Goal: Task Accomplishment & Management: Manage account settings

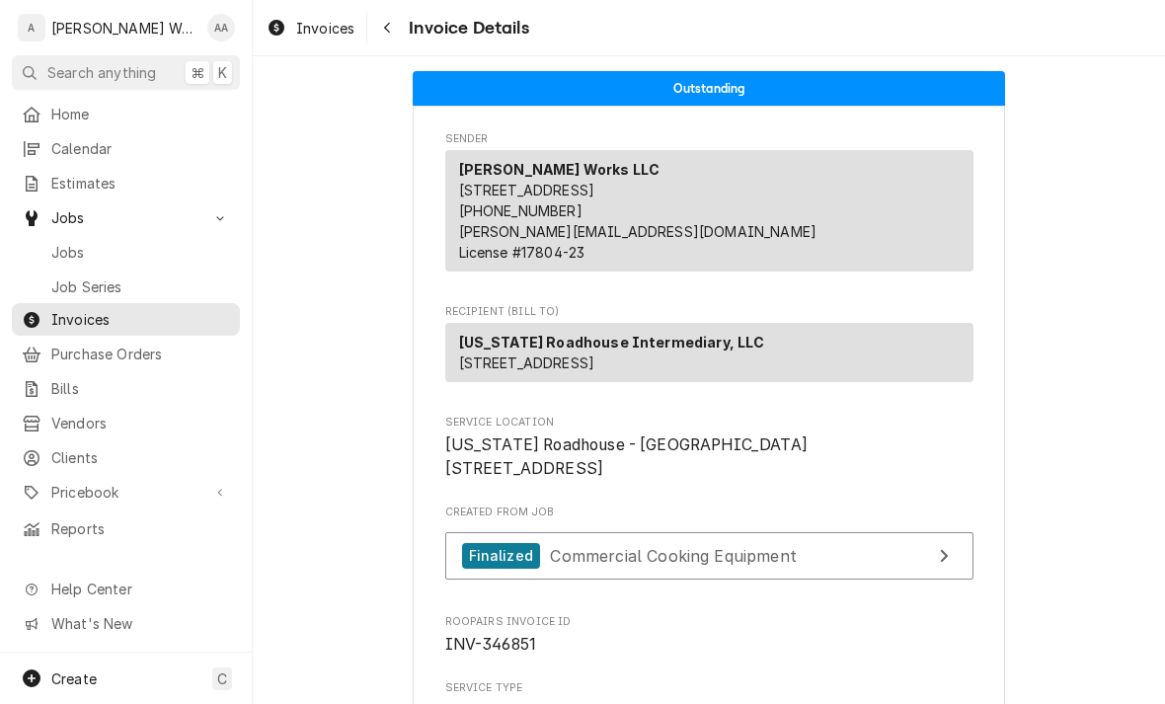
click at [53, 242] on span "Jobs" at bounding box center [140, 252] width 179 height 21
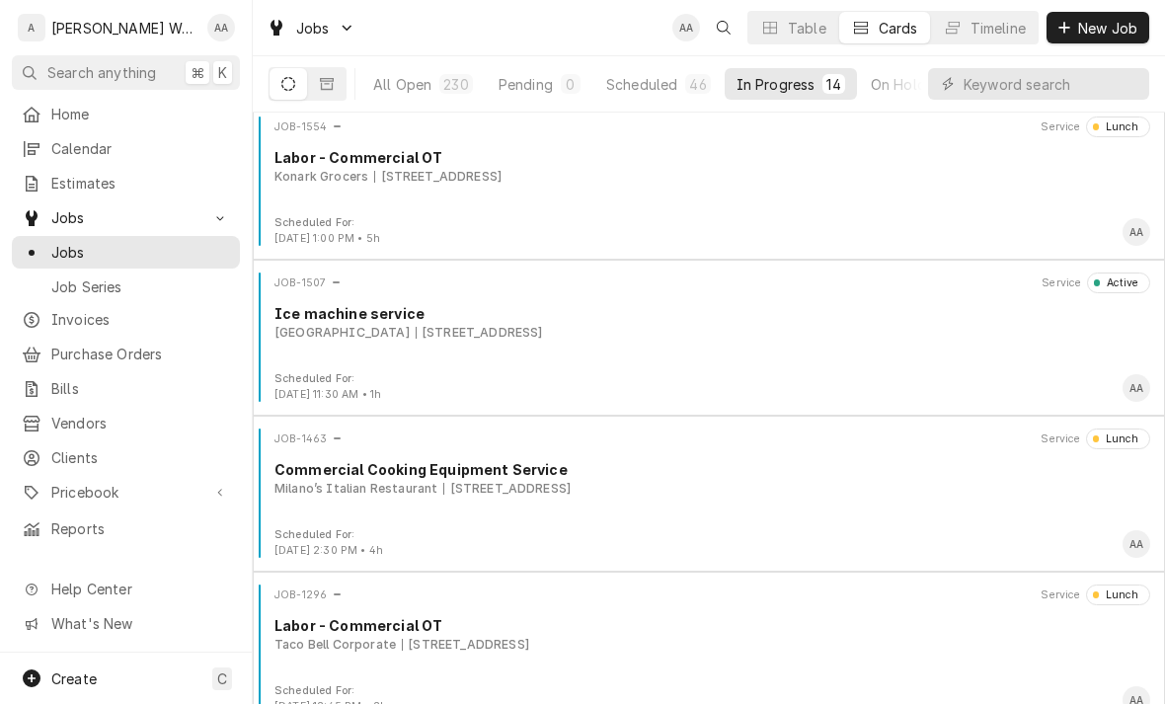
scroll to position [1426, 0]
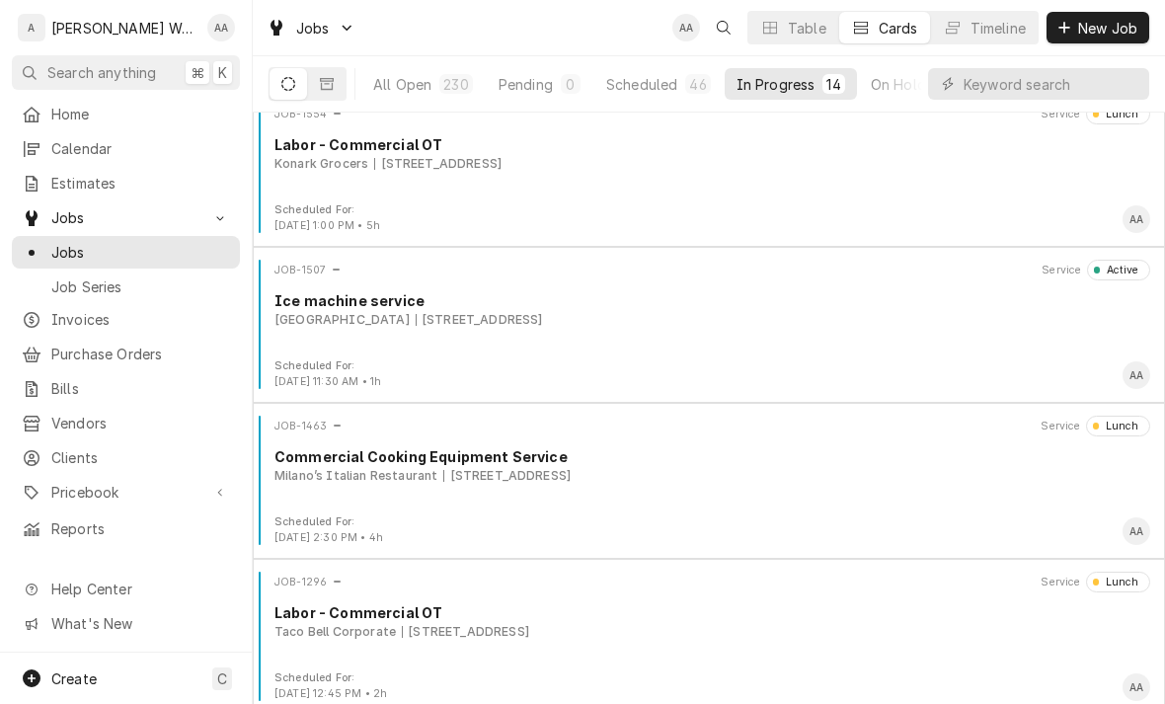
click at [1001, 306] on div "Ice machine service" at bounding box center [712, 300] width 876 height 21
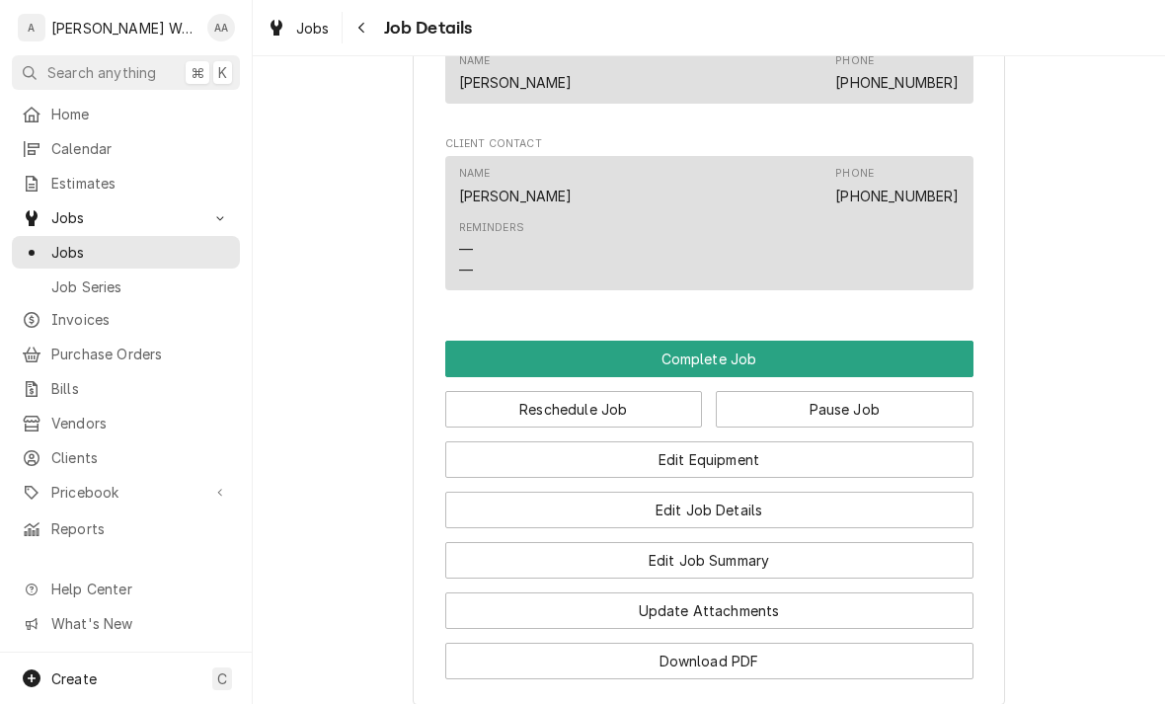
scroll to position [1462, 0]
click at [554, 554] on button "Edit Job Summary" at bounding box center [709, 559] width 528 height 37
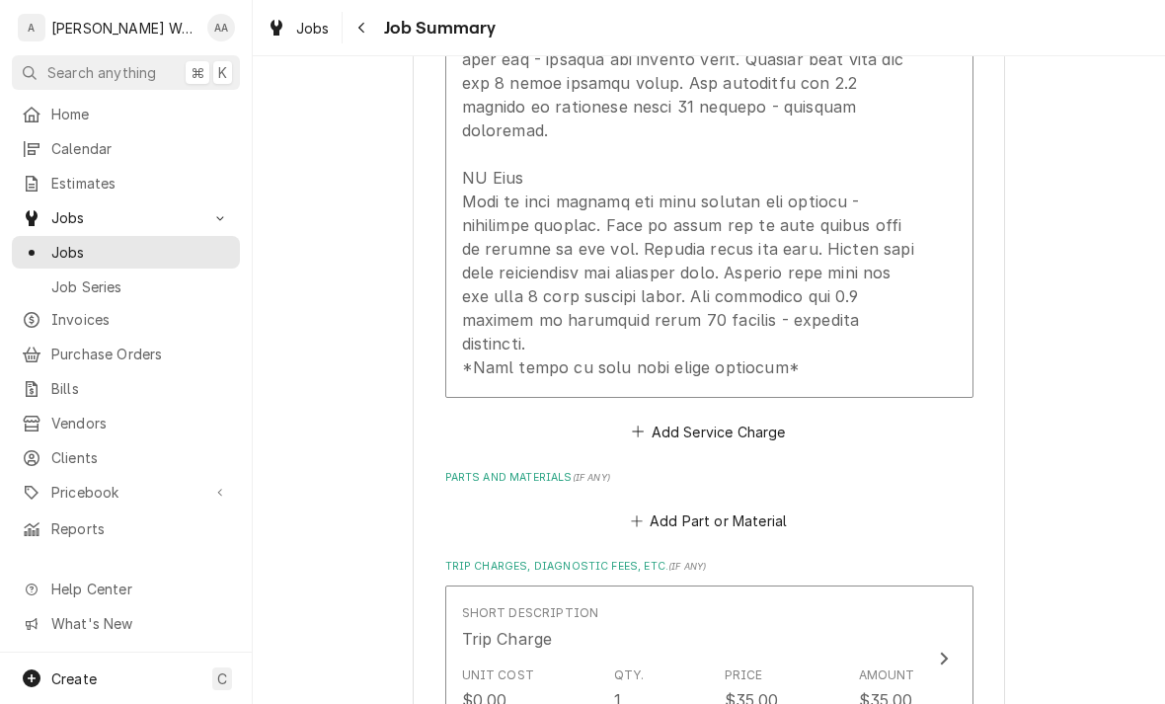
scroll to position [1433, 0]
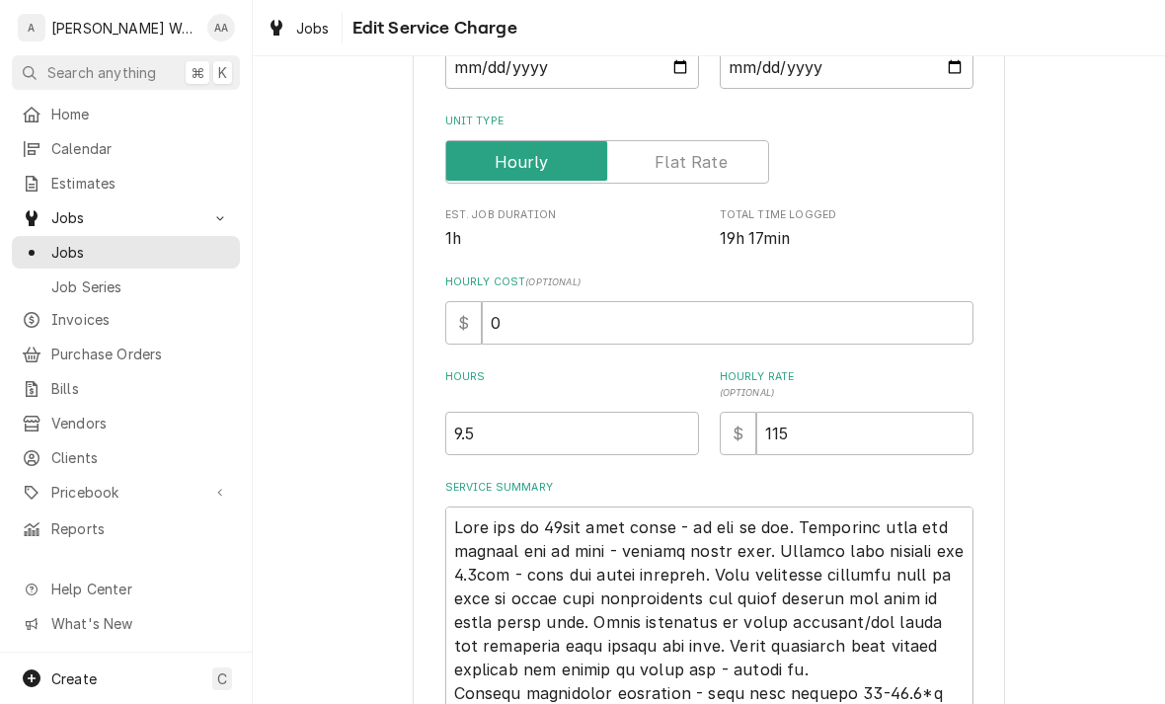
type textarea "x"
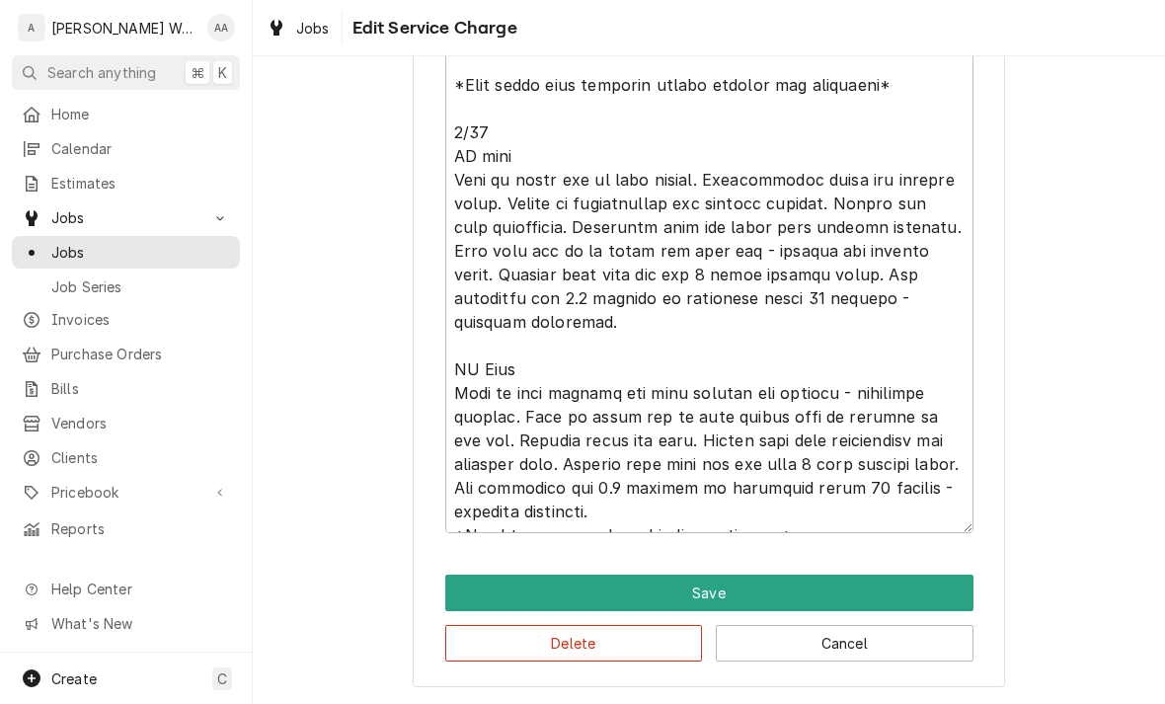
scroll to position [1187, 0]
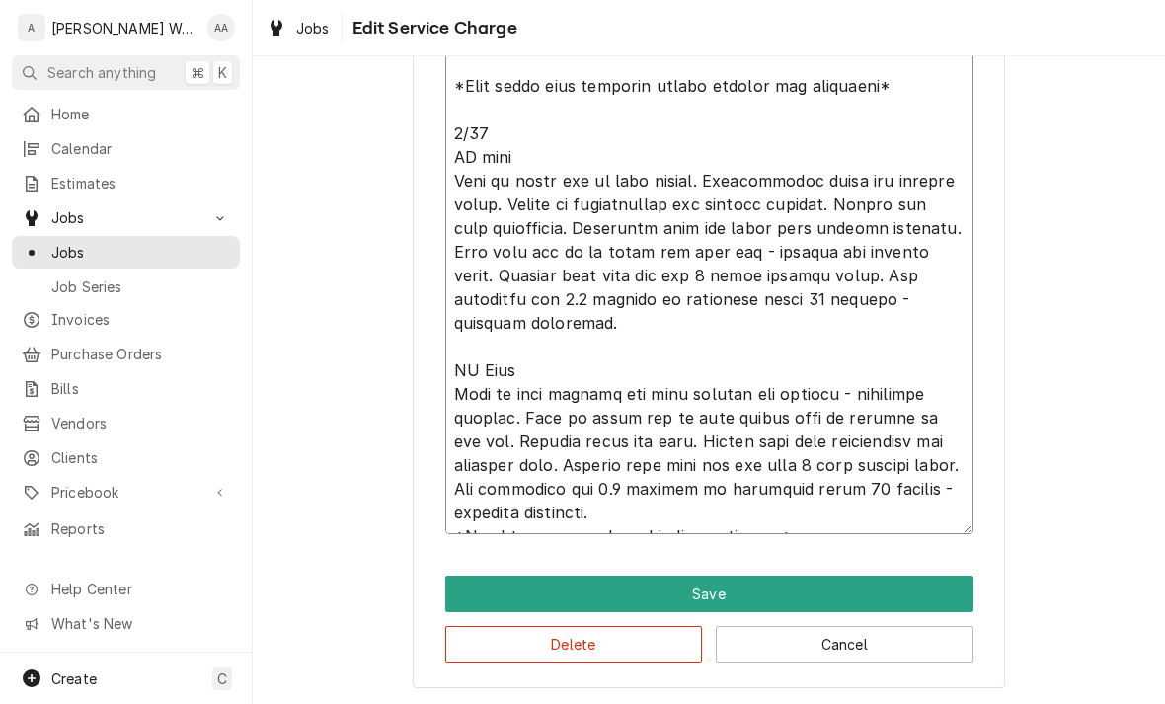
click at [901, 510] on textarea "Service Summary" at bounding box center [709, 62] width 528 height 943
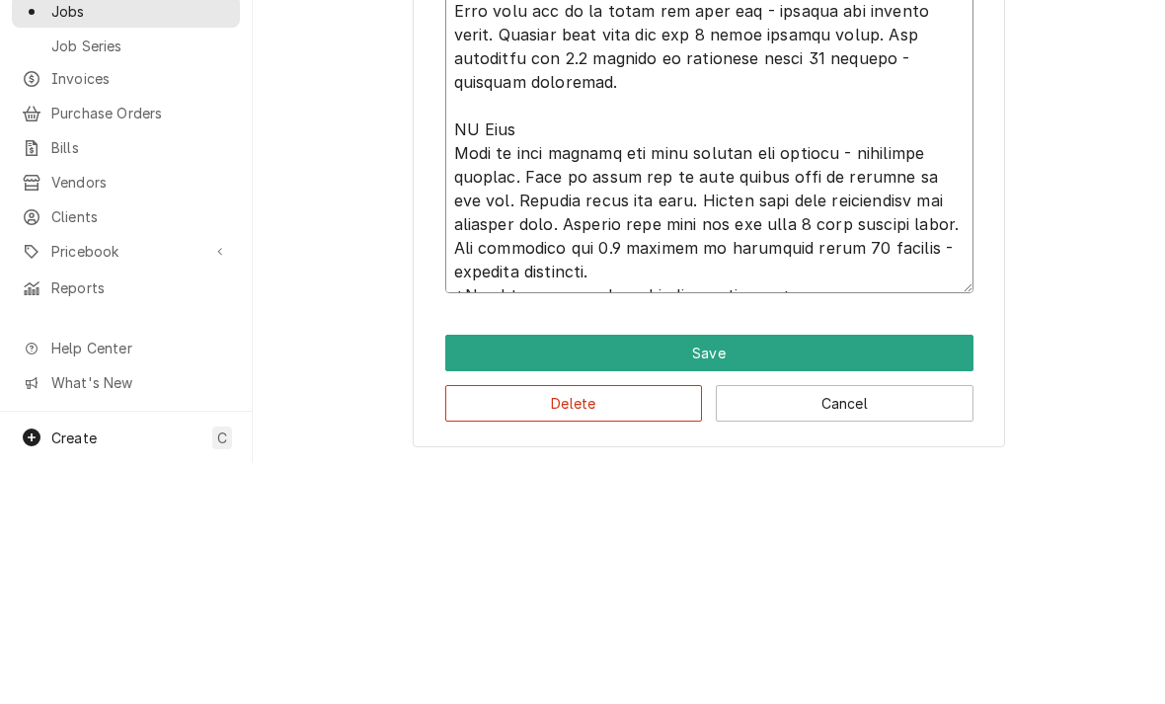
type textarea "Unit off on 60min time delay - no ice in bin. Restarted unit and watched ice be…"
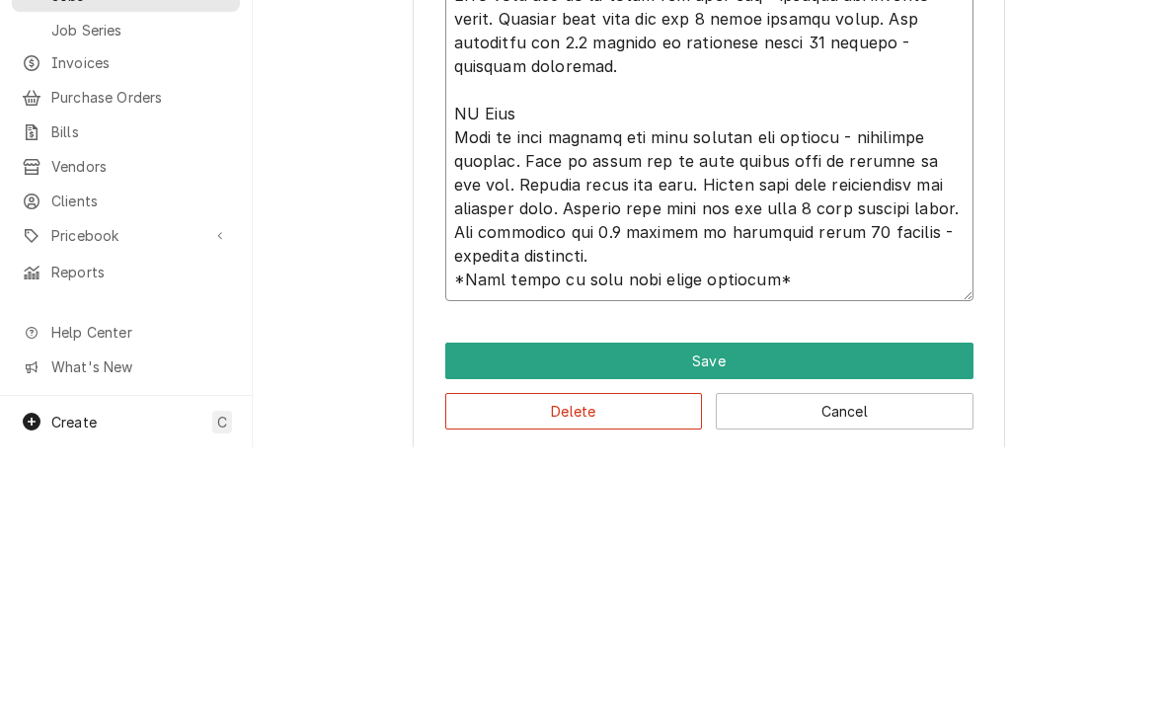
type textarea "x"
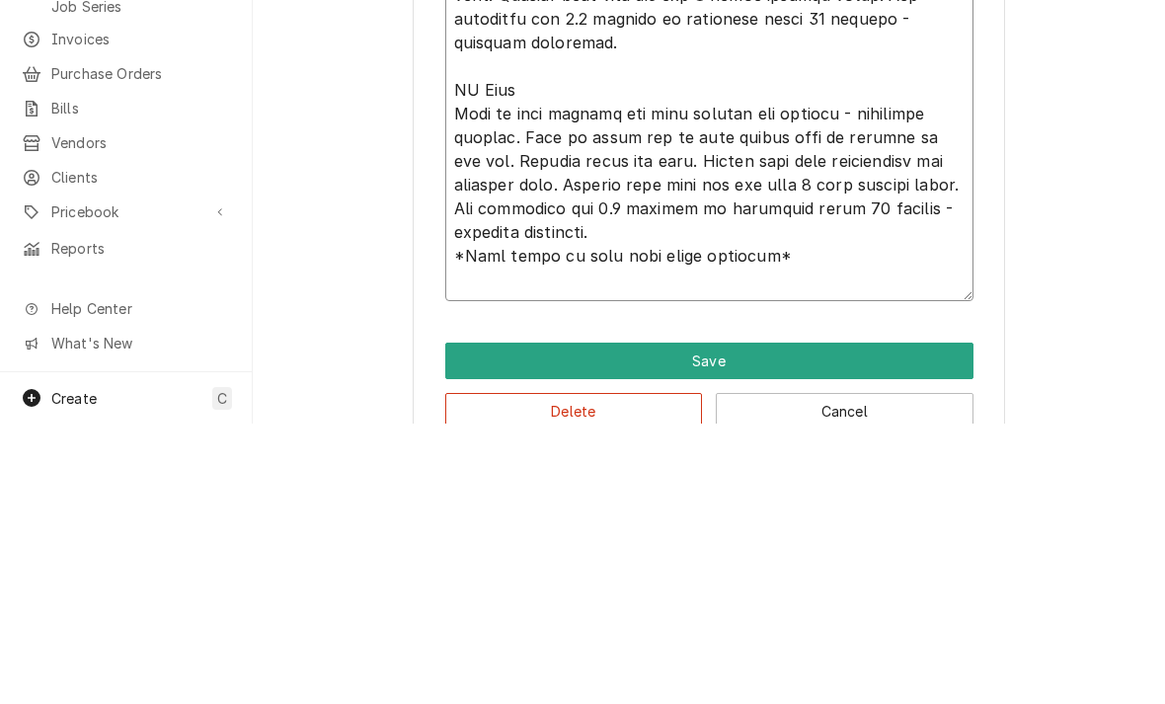
type textarea "Unit off on 60min time delay - no ice in bin. Restarted unit and watched ice be…"
type textarea "x"
type textarea "Unit off on 60min time delay - no ice in bin. Restarted unit and watched ice be…"
type textarea "x"
type textarea "Unit off on 60min time delay - no ice in bin. Restarted unit and watched ice be…"
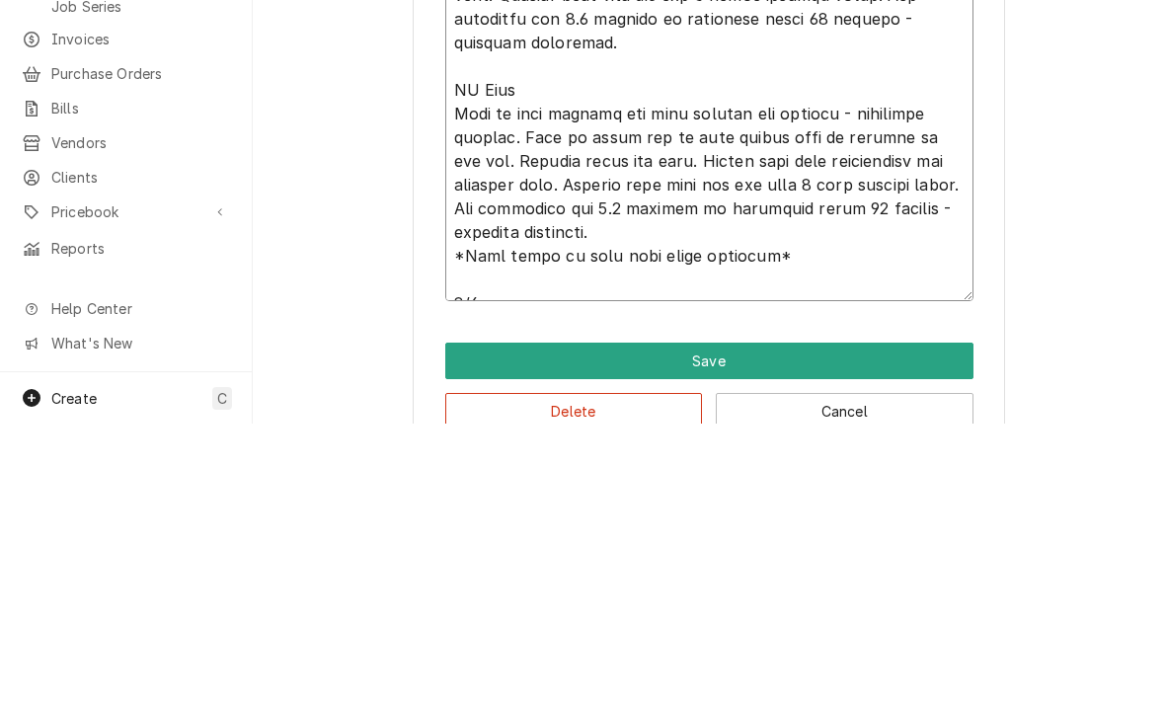
type textarea "x"
type textarea "Unit off on 60min time delay - no ice in bin. Restarted unit and watched ice be…"
type textarea "x"
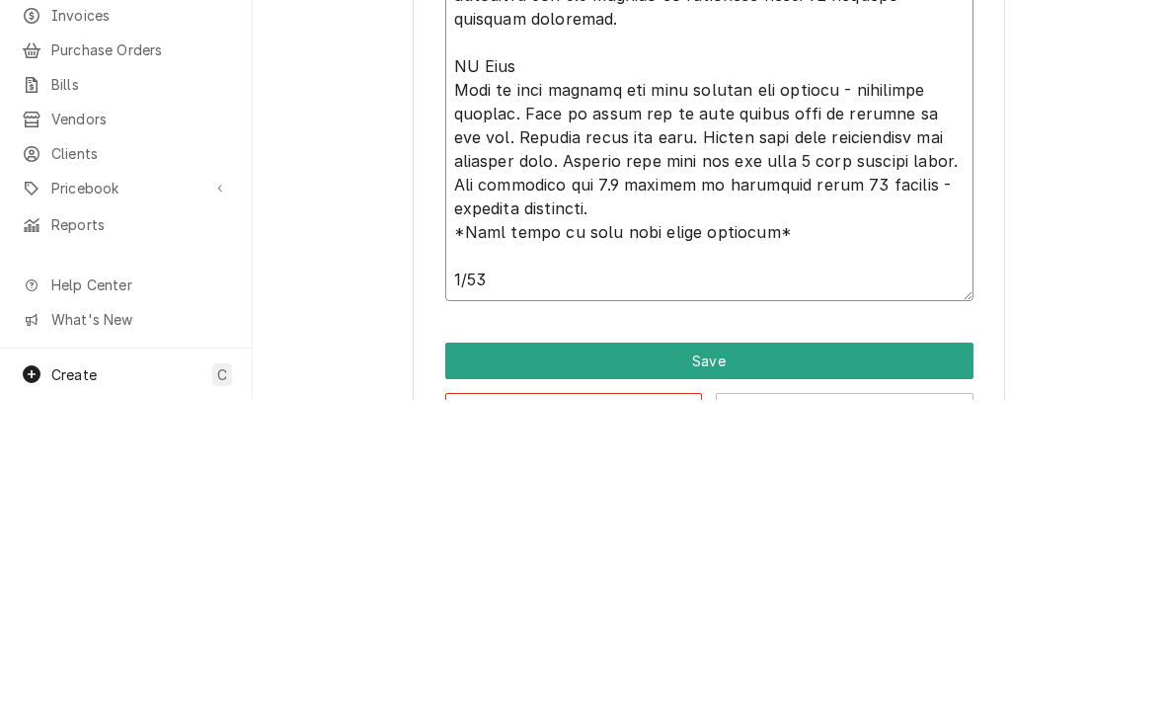
type textarea "Unit off on 60min time delay - no ice in bin. Restarted unit and watched ice be…"
type textarea "x"
type textarea "Unit off on 60min time delay - no ice in bin. Restarted unit and watched ice be…"
type textarea "x"
type textarea "Unit off on 60min time delay - no ice in bin. Restarted unit and watched ice be…"
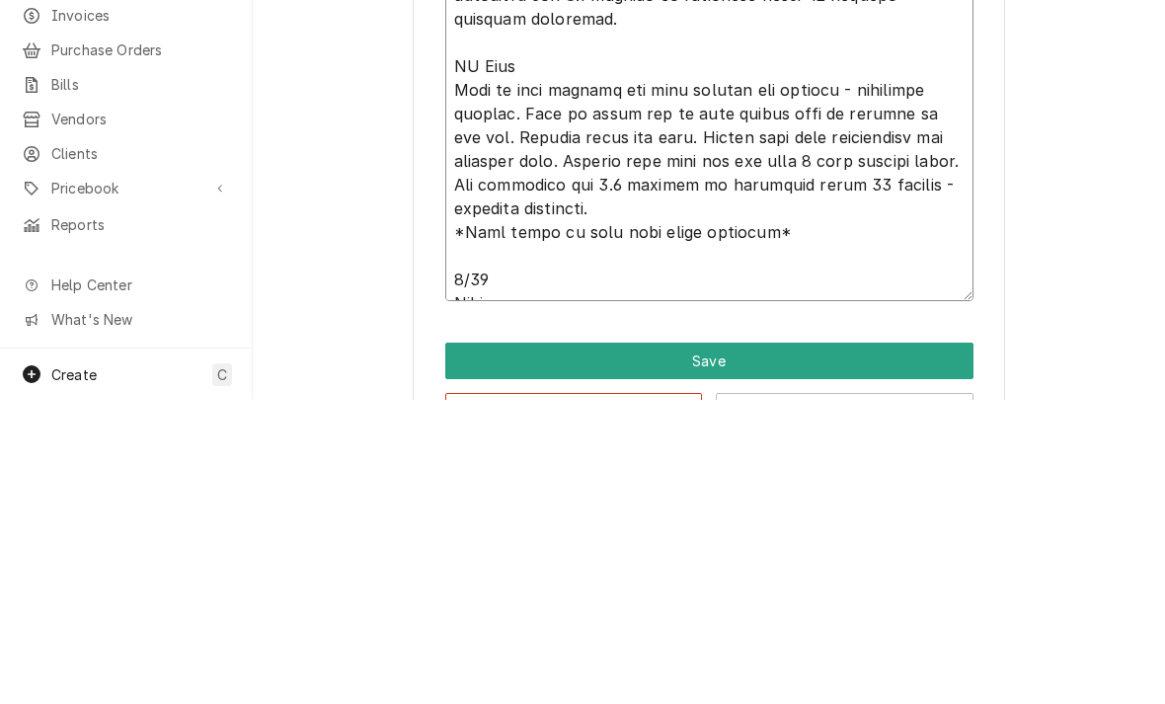
type textarea "x"
type textarea "Unit off on 60min time delay - no ice in bin. Restarted unit and watched ice be…"
type textarea "x"
type textarea "Unit off on 60min time delay - no ice in bin. Restarted unit and watched ice be…"
type textarea "x"
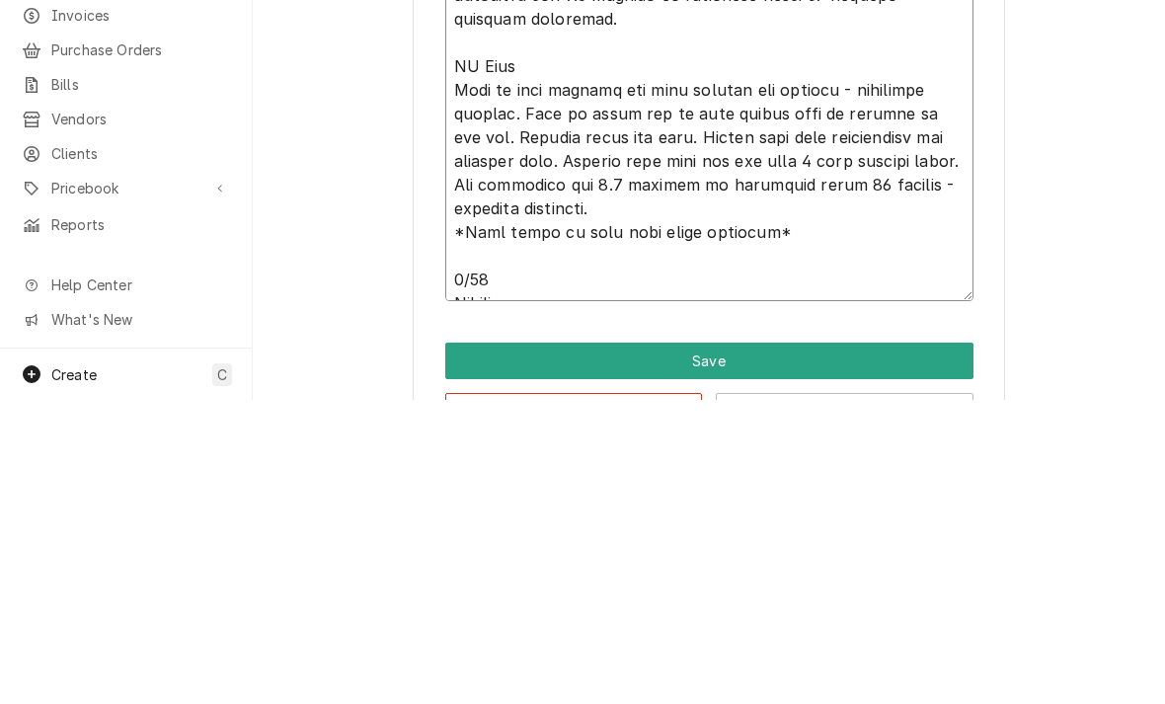
type textarea "Unit off on 60min time delay - no ice in bin. Restarted unit and watched ice be…"
type textarea "x"
type textarea "Unit off on 60min time delay - no ice in bin. Restarted unit and watched ice be…"
type textarea "x"
type textarea "Unit off on 60min time delay - no ice in bin. Restarted unit and watched ice be…"
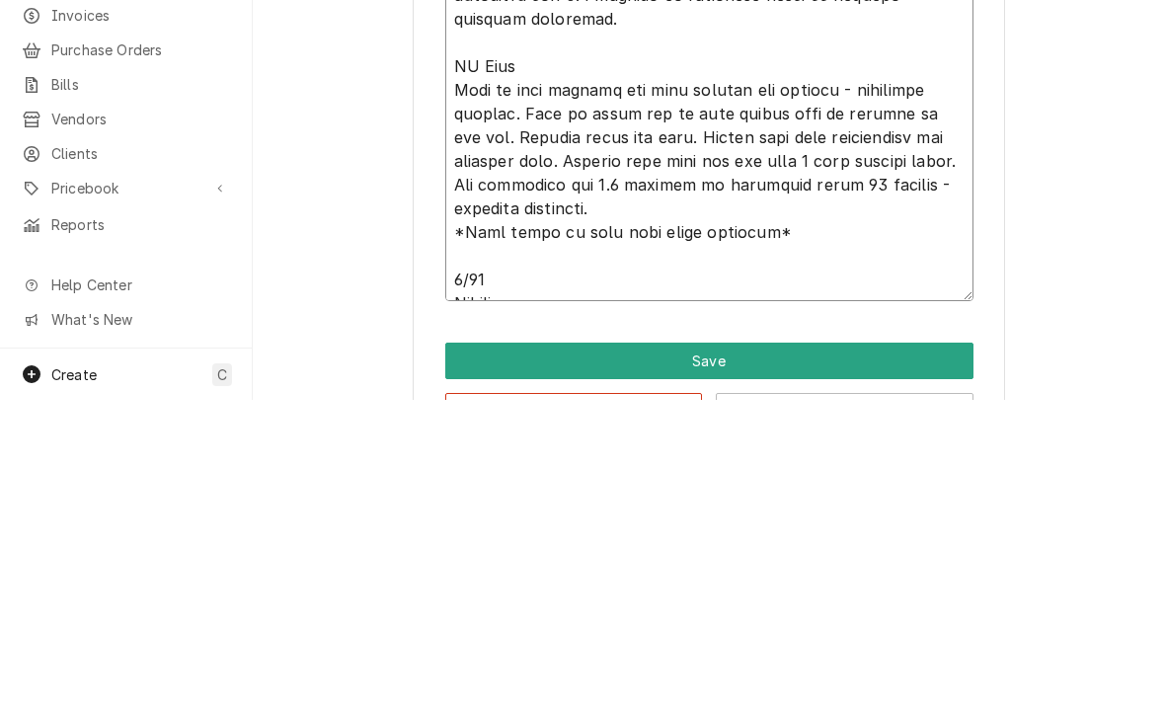
type textarea "x"
type textarea "Unit off on 60min time delay - no ice in bin. Restarted unit and watched ice be…"
type textarea "x"
type textarea "Unit off on 60min time delay - no ice in bin. Restarted unit and watched ice be…"
type textarea "x"
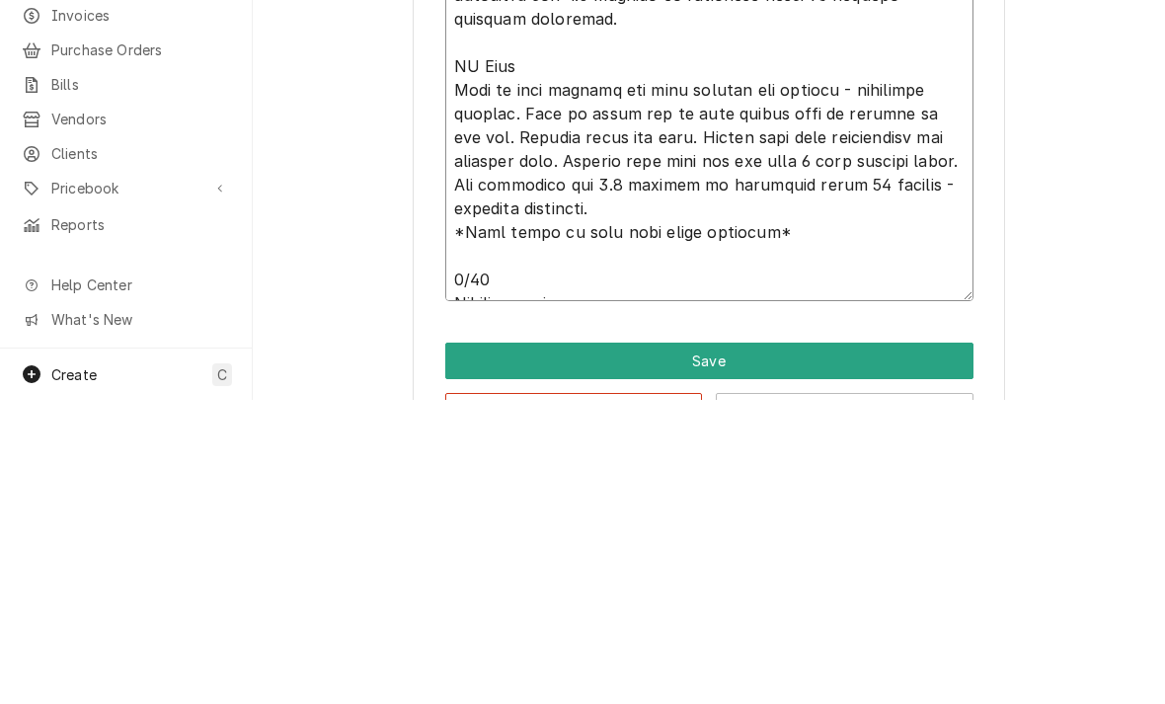
type textarea "Unit off on 60min time delay - no ice in bin. Restarted unit and watched ice be…"
type textarea "x"
type textarea "Unit off on 60min time delay - no ice in bin. Restarted unit and watched ice be…"
type textarea "x"
type textarea "Unit off on 60min time delay - no ice in bin. Restarted unit and watched ice be…"
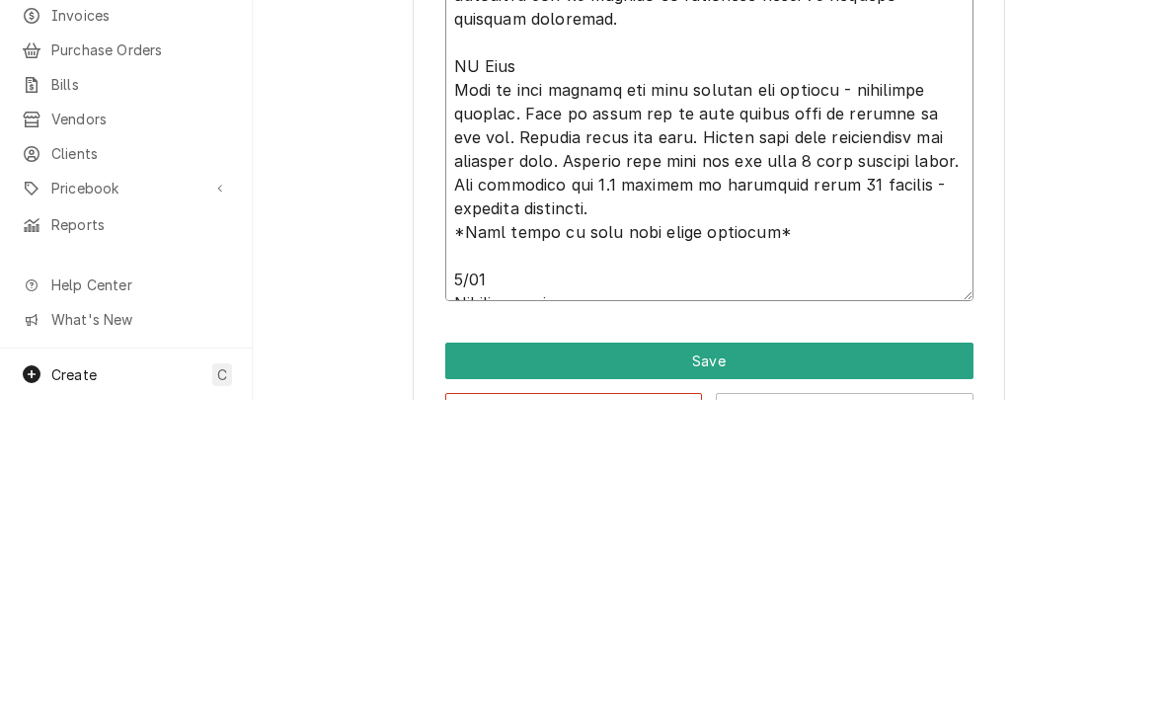
type textarea "x"
type textarea "Unit off on 60min time delay - no ice in bin. Restarted unit and watched ice be…"
type textarea "x"
type textarea "Unit off on 60min time delay - no ice in bin. Restarted unit and watched ice be…"
type textarea "x"
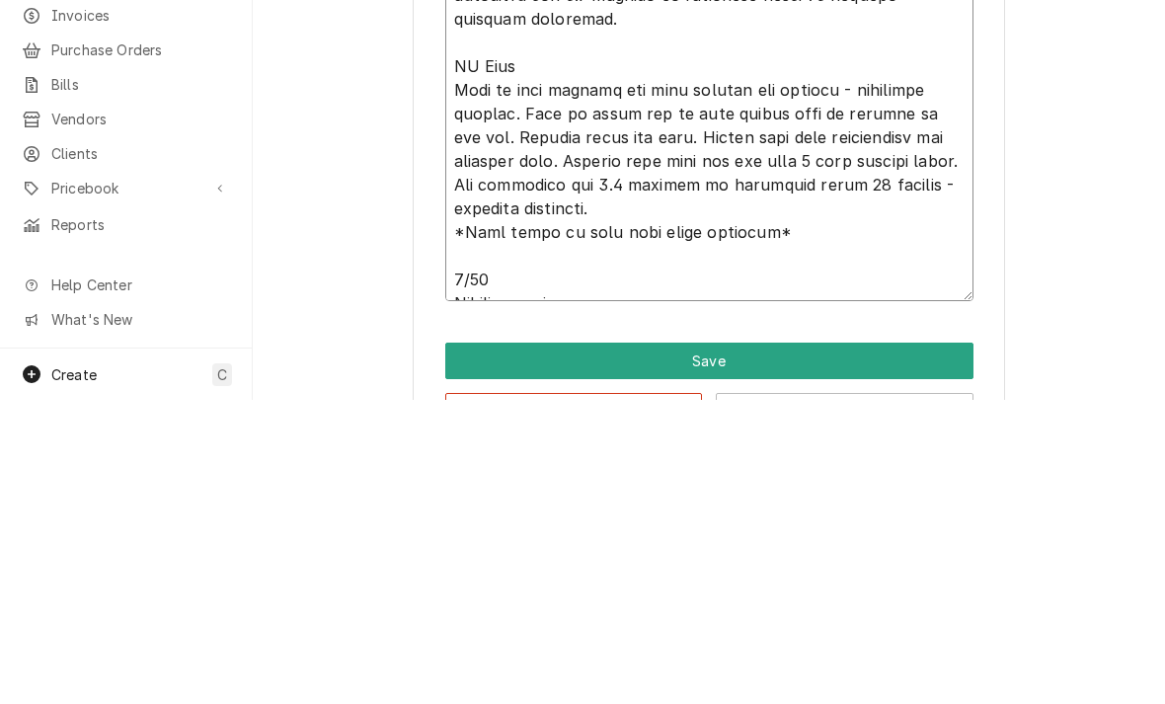
type textarea "Unit off on 60min time delay - no ice in bin. Restarted unit and watched ice be…"
type textarea "x"
type textarea "Unit off on 60min time delay - no ice in bin. Restarted unit and watched ice be…"
type textarea "x"
type textarea "Unit off on 60min time delay - no ice in bin. Restarted unit and watched ice be…"
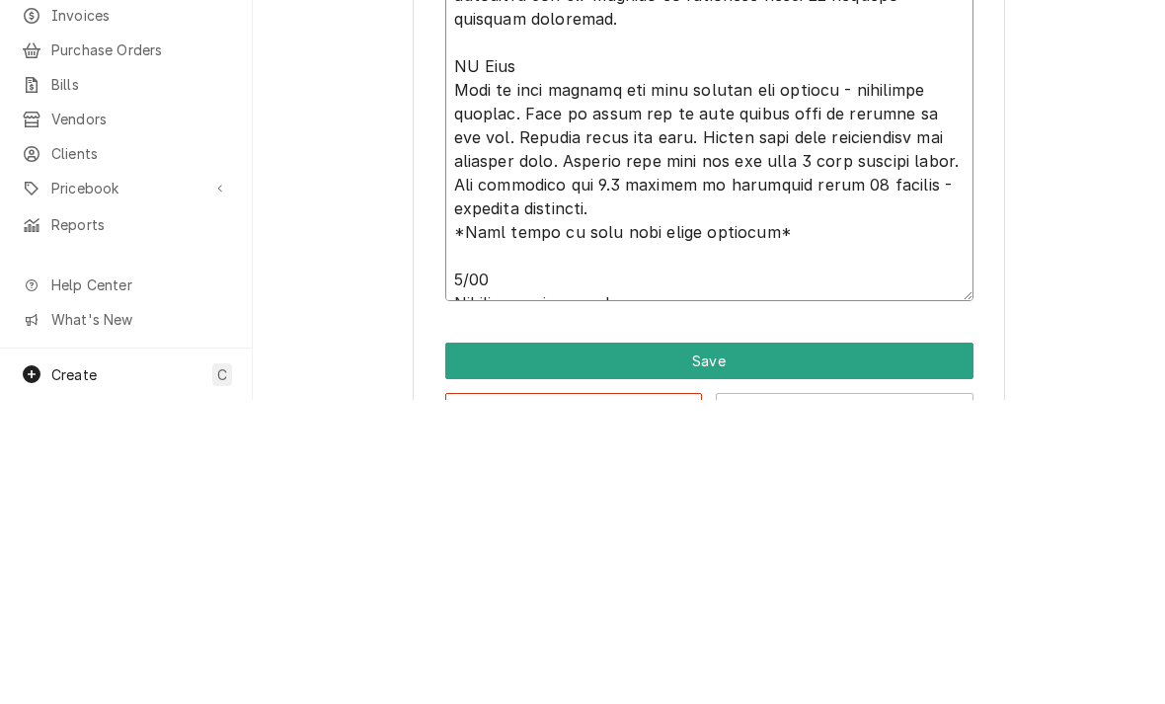
type textarea "x"
type textarea "Unit off on 60min time delay - no ice in bin. Restarted unit and watched ice be…"
type textarea "x"
type textarea "Unit off on 60min time delay - no ice in bin. Restarted unit and watched ice be…"
type textarea "x"
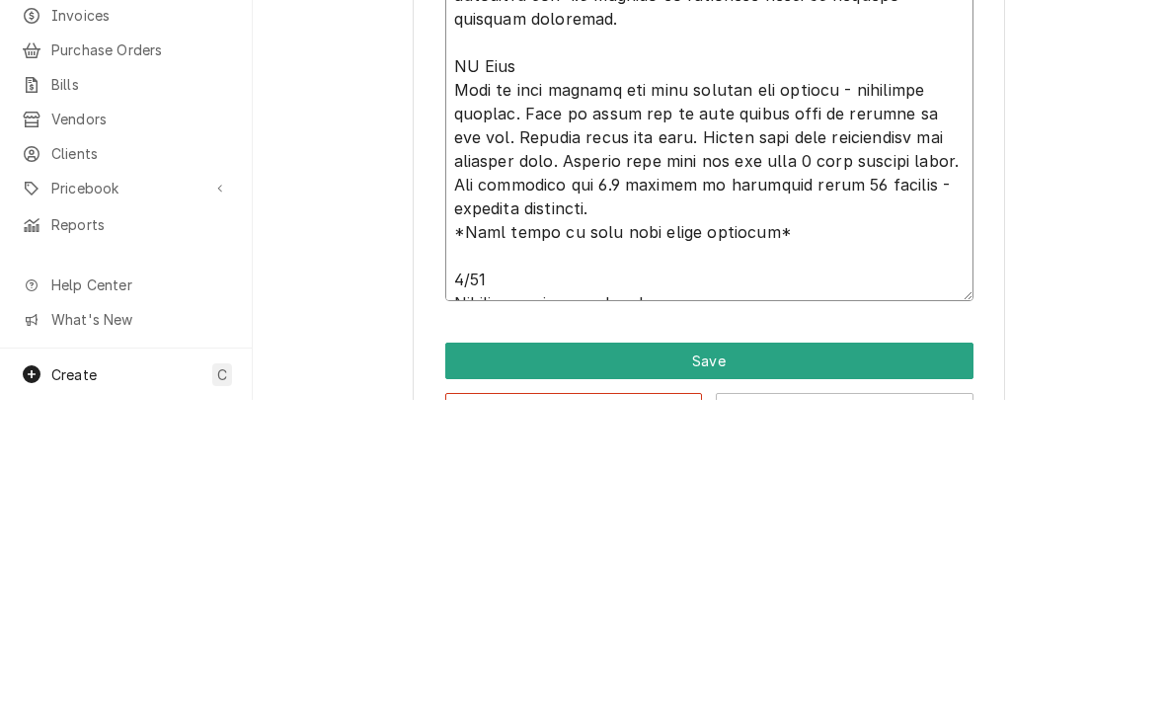
type textarea "Unit off on 60min time delay - no ice in bin. Restarted unit and watched ice be…"
type textarea "x"
type textarea "Unit off on 60min time delay - no ice in bin. Restarted unit and watched ice be…"
type textarea "x"
type textarea "Unit off on 60min time delay - no ice in bin. Restarted unit and watched ice be…"
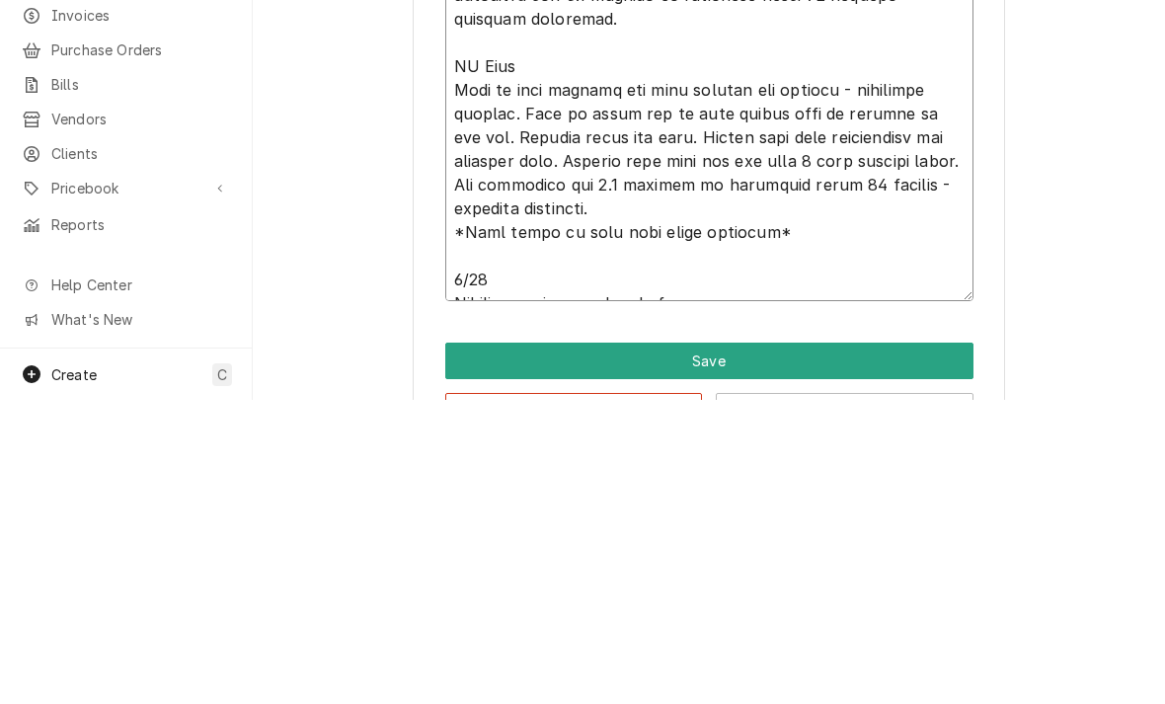
type textarea "x"
type textarea "Unit off on 60min time delay - no ice in bin. Restarted unit and watched ice be…"
type textarea "x"
type textarea "Unit off on 60min time delay - no ice in bin. Restarted unit and watched ice be…"
type textarea "x"
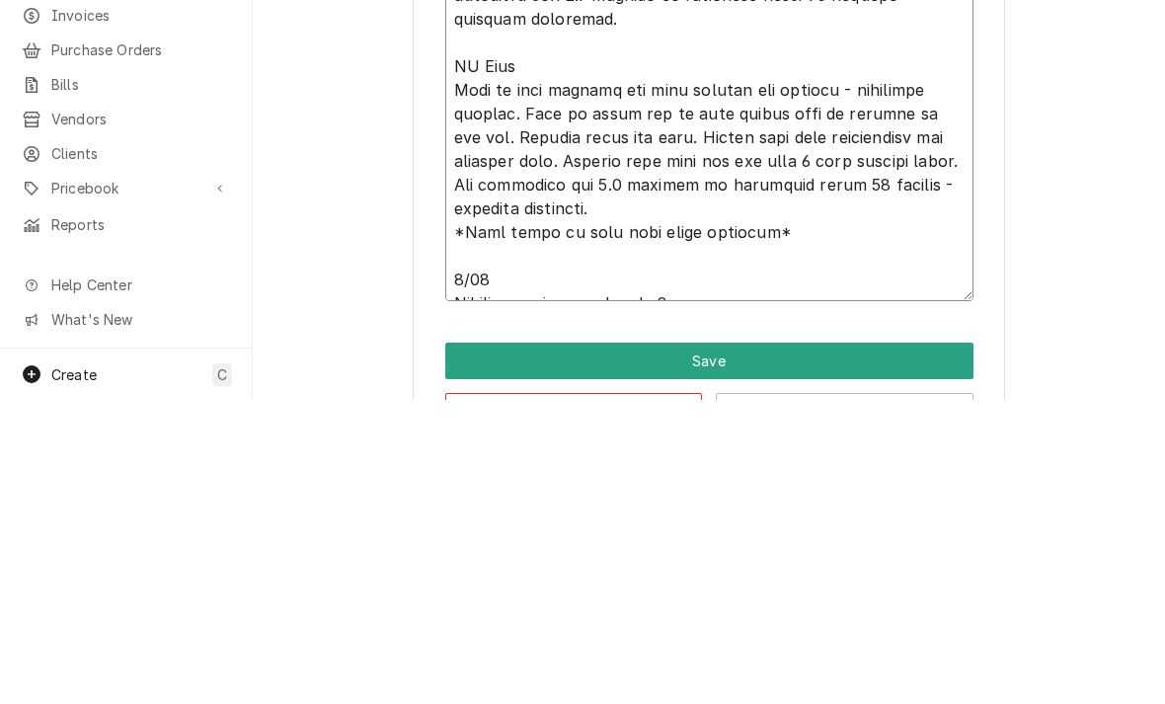
type textarea "Unit off on 60min time delay - no ice in bin. Restarted unit and watched ice be…"
type textarea "x"
type textarea "Unit off on 60min time delay - no ice in bin. Restarted unit and watched ice be…"
type textarea "x"
type textarea "Unit off on 60min time delay - no ice in bin. Restarted unit and watched ice be…"
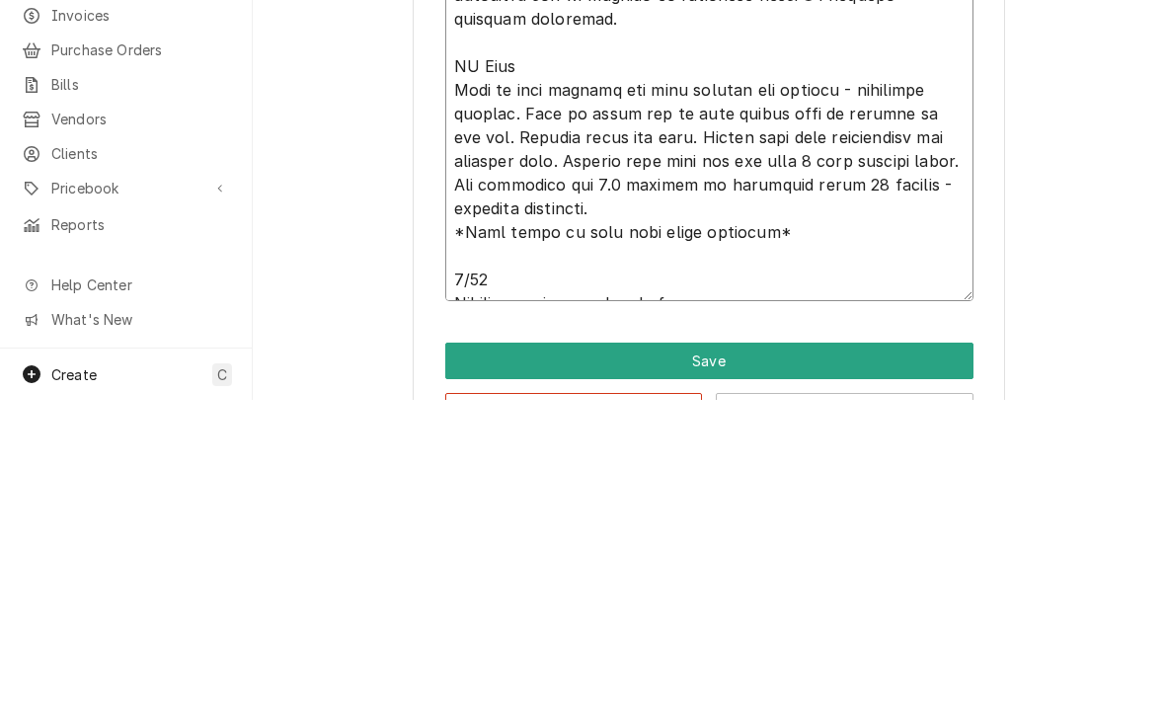
type textarea "x"
type textarea "Unit off on 60min time delay - no ice in bin. Restarted unit and watched ice be…"
type textarea "x"
type textarea "Unit off on 60min time delay - no ice in bin. Restarted unit and watched ice be…"
type textarea "x"
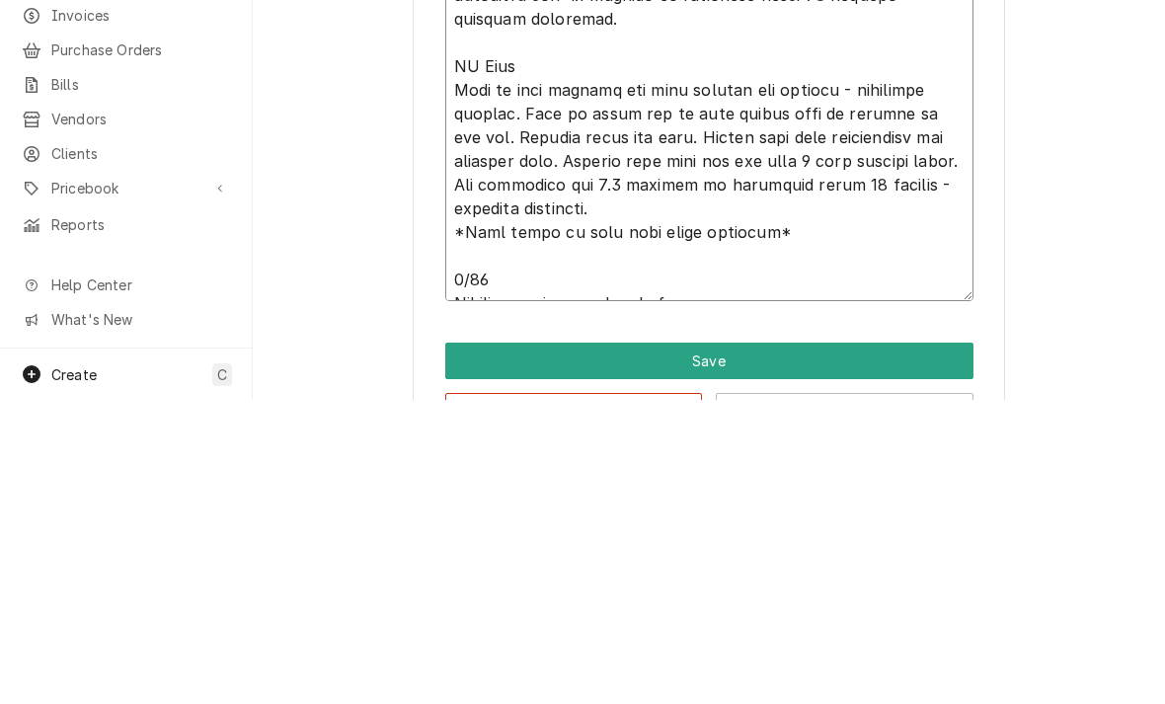
type textarea "Unit off on 60min time delay - no ice in bin. Restarted unit and watched ice be…"
type textarea "x"
type textarea "Unit off on 60min time delay - no ice in bin. Restarted unit and watched ice be…"
type textarea "x"
type textarea "Unit off on 60min time delay - no ice in bin. Restarted unit and watched ice be…"
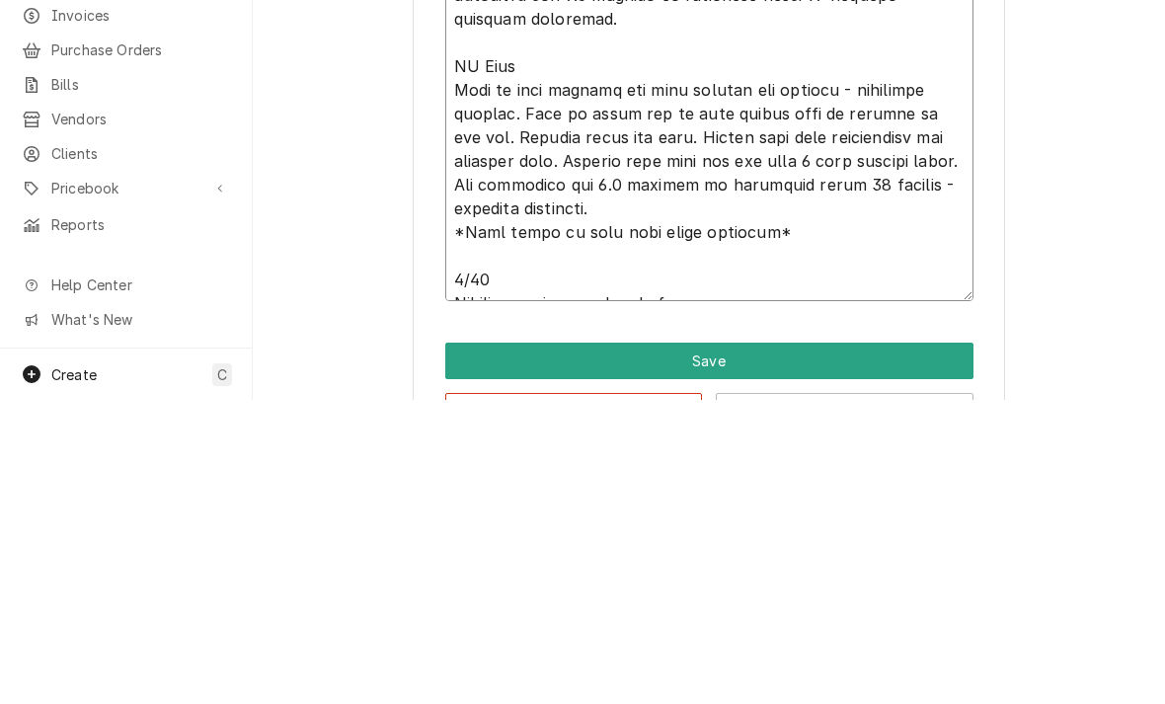
type textarea "x"
type textarea "Unit off on 60min time delay - no ice in bin. Restarted unit and watched ice be…"
type textarea "x"
type textarea "Unit off on 60min time delay - no ice in bin. Restarted unit and watched ice be…"
type textarea "x"
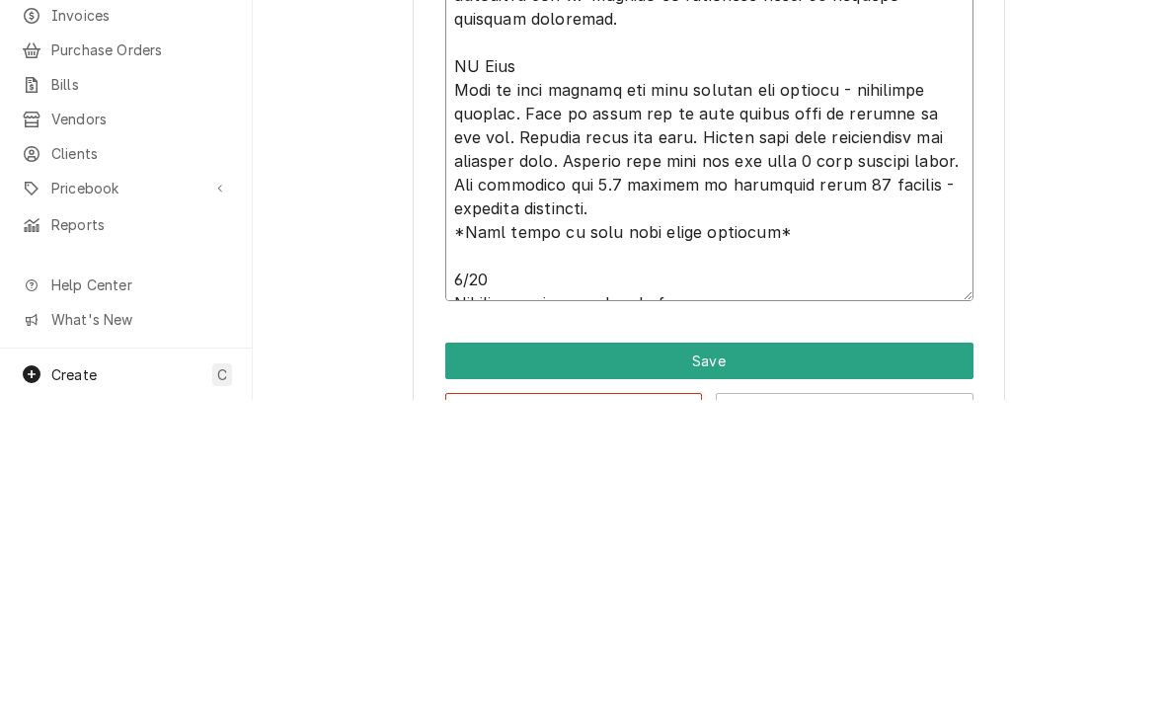
type textarea "Unit off on 60min time delay - no ice in bin. Restarted unit and watched ice be…"
type textarea "x"
type textarea "Unit off on 60min time delay - no ice in bin. Restarted unit and watched ice be…"
type textarea "x"
type textarea "Unit off on 60min time delay - no ice in bin. Restarted unit and watched ice be…"
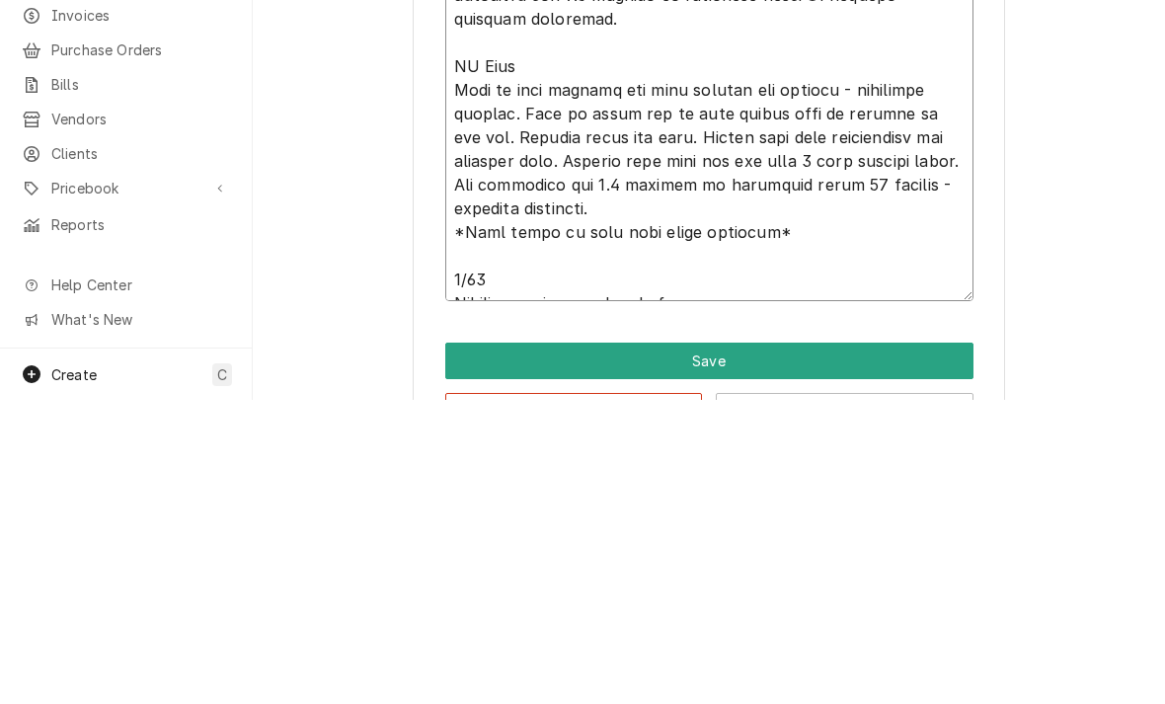
type textarea "x"
type textarea "Unit off on 60min time delay - no ice in bin. Restarted unit and watched ice be…"
type textarea "x"
type textarea "Unit off on 60min time delay - no ice in bin. Restarted unit and watched ice be…"
type textarea "x"
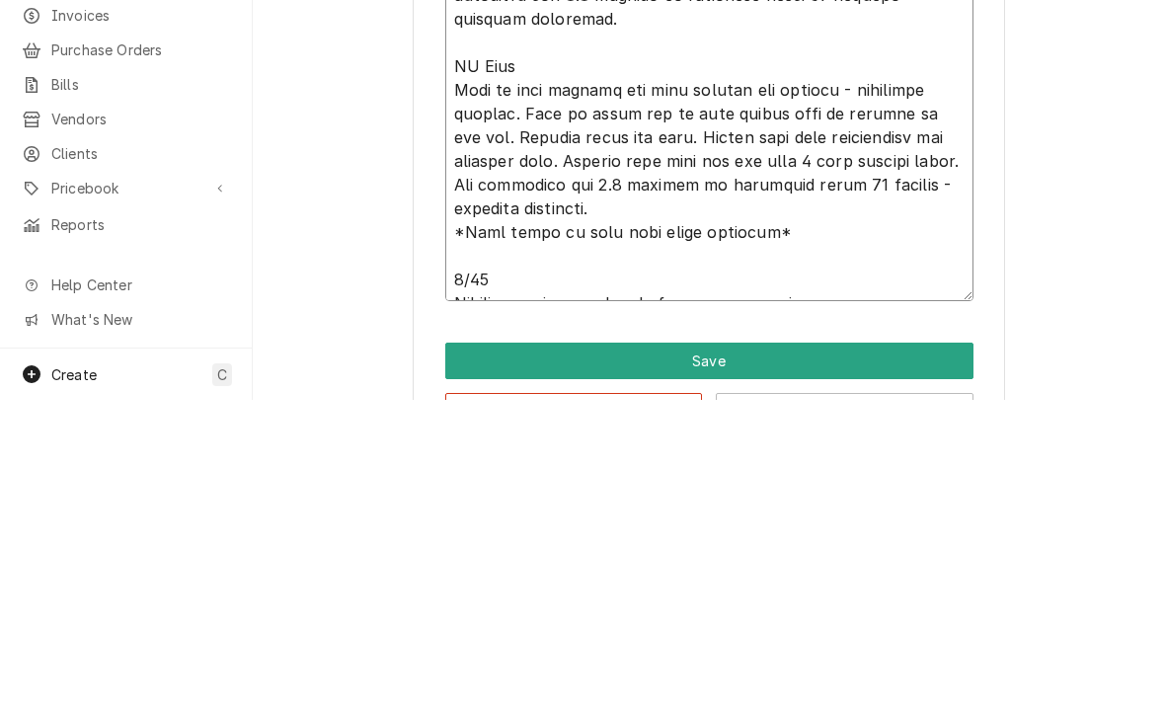
type textarea "Unit off on 60min time delay - no ice in bin. Restarted unit and watched ice be…"
type textarea "x"
type textarea "Unit off on 60min time delay - no ice in bin. Restarted unit and watched ice be…"
type textarea "x"
type textarea "Unit off on 60min time delay - no ice in bin. Restarted unit and watched ice be…"
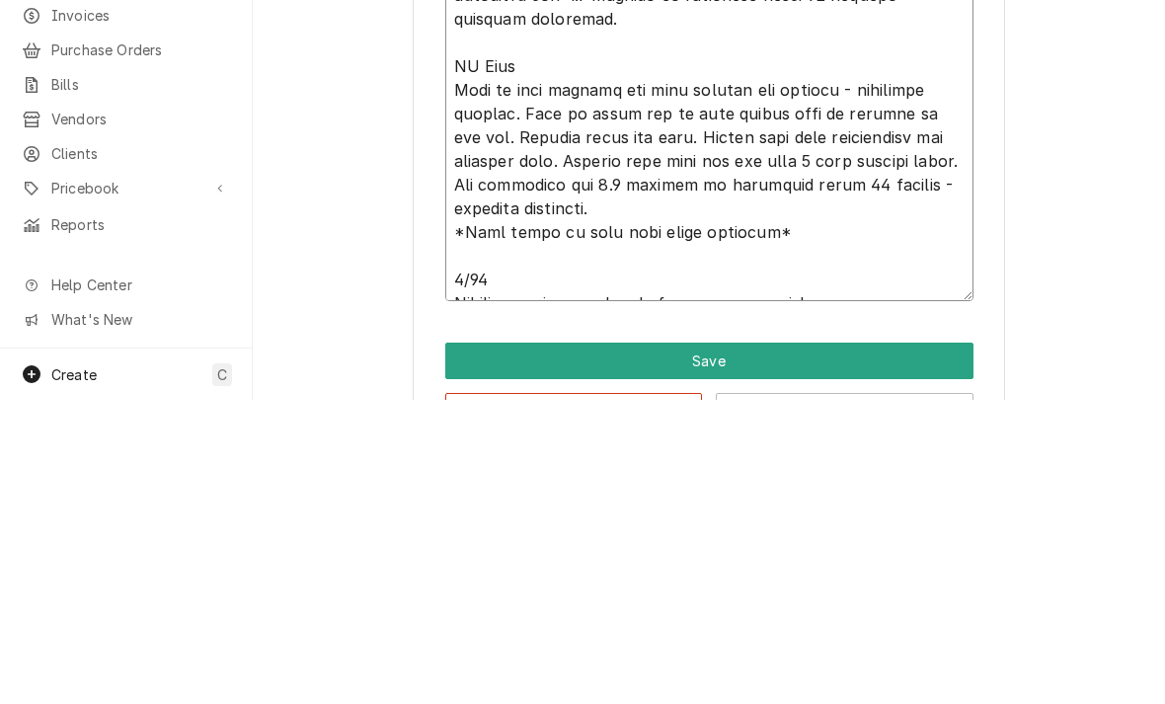
type textarea "x"
type textarea "Unit off on 60min time delay - no ice in bin. Restarted unit and watched ice be…"
type textarea "x"
type textarea "Unit off on 60min time delay - no ice in bin. Restarted unit and watched ice be…"
type textarea "x"
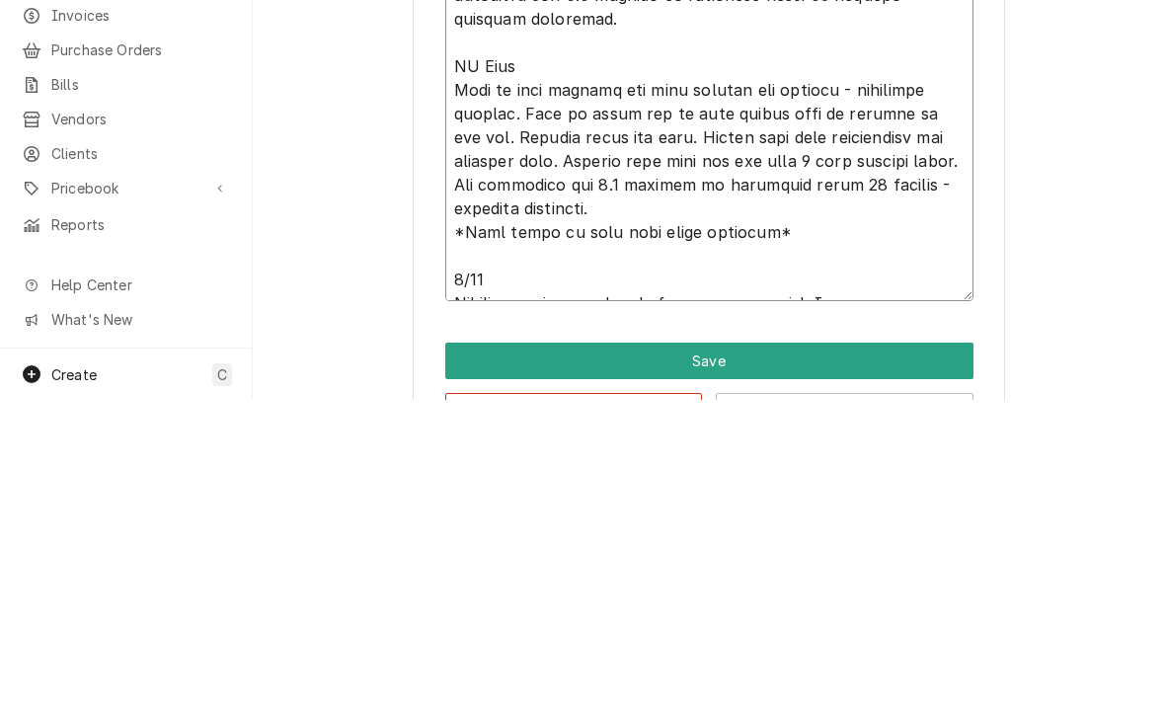
type textarea "Unit off on 60min time delay - no ice in bin. Restarted unit and watched ice be…"
type textarea "x"
type textarea "Unit off on 60min time delay - no ice in bin. Restarted unit and watched ice be…"
type textarea "x"
type textarea "Unit off on 60min time delay - no ice in bin. Restarted unit and watched ice be…"
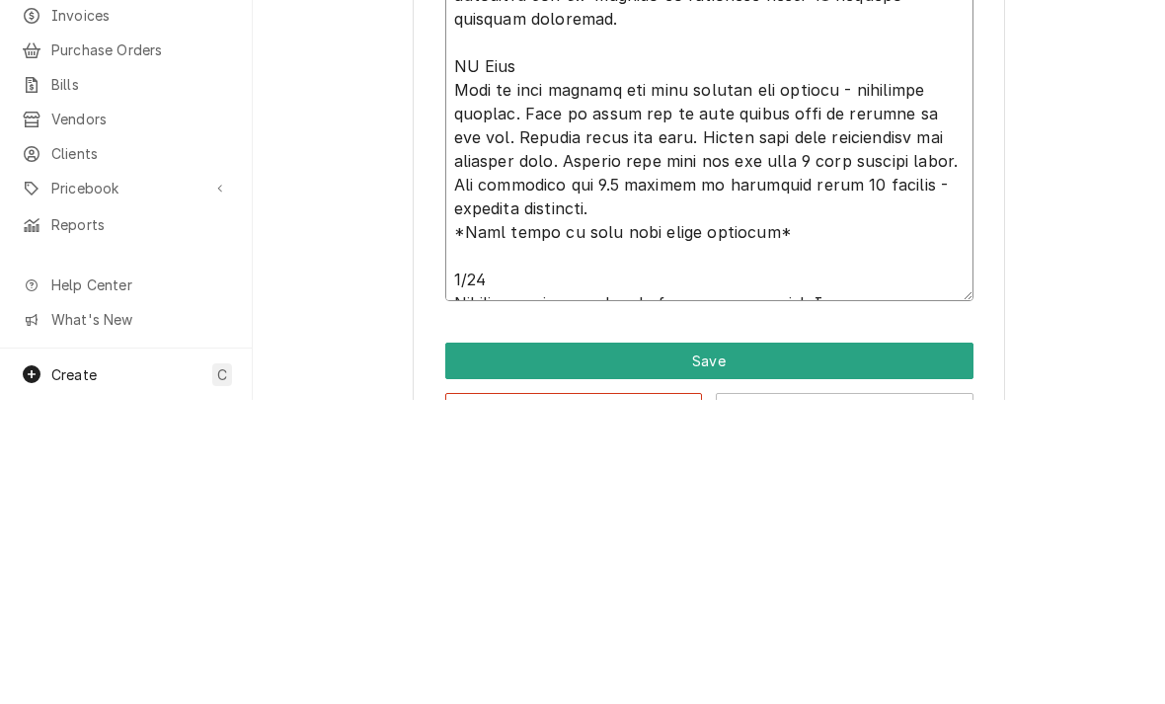
type textarea "x"
type textarea "Unit off on 60min time delay - no ice in bin. Restarted unit and watched ice be…"
type textarea "x"
type textarea "Unit off on 60min time delay - no ice in bin. Restarted unit and watched ice be…"
type textarea "x"
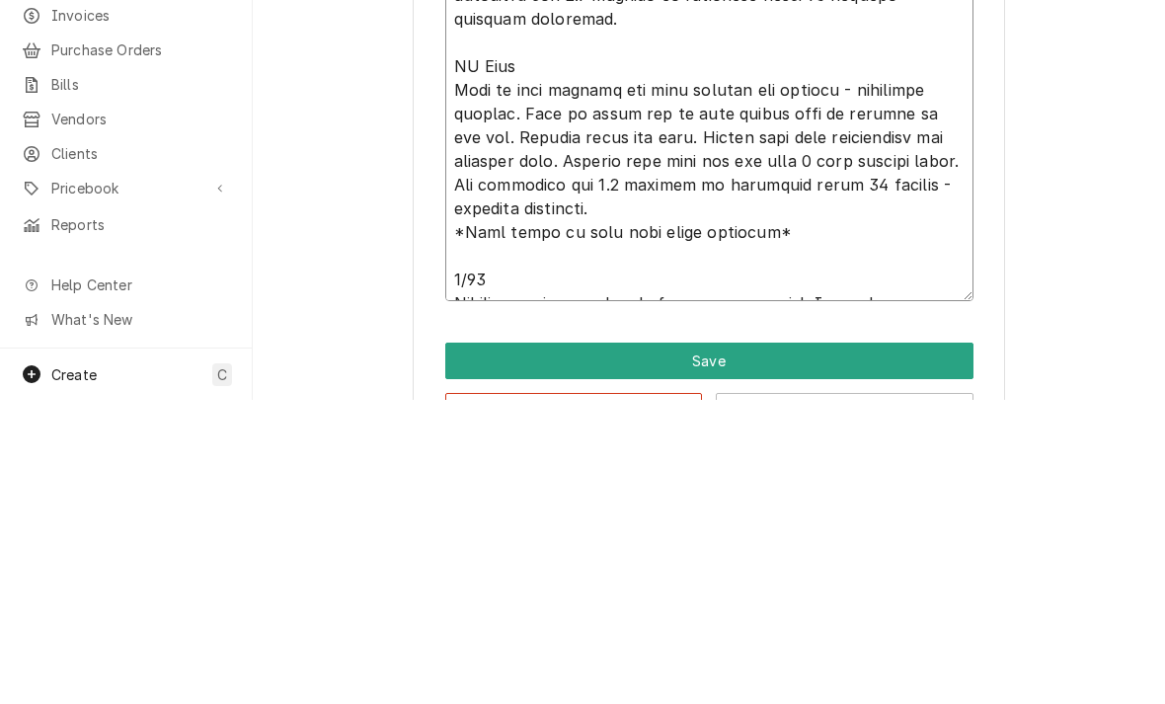
type textarea "Unit off on 60min time delay - no ice in bin. Restarted unit and watched ice be…"
type textarea "x"
type textarea "Unit off on 60min time delay - no ice in bin. Restarted unit and watched ice be…"
type textarea "x"
type textarea "Unit off on 60min time delay - no ice in bin. Restarted unit and watched ice be…"
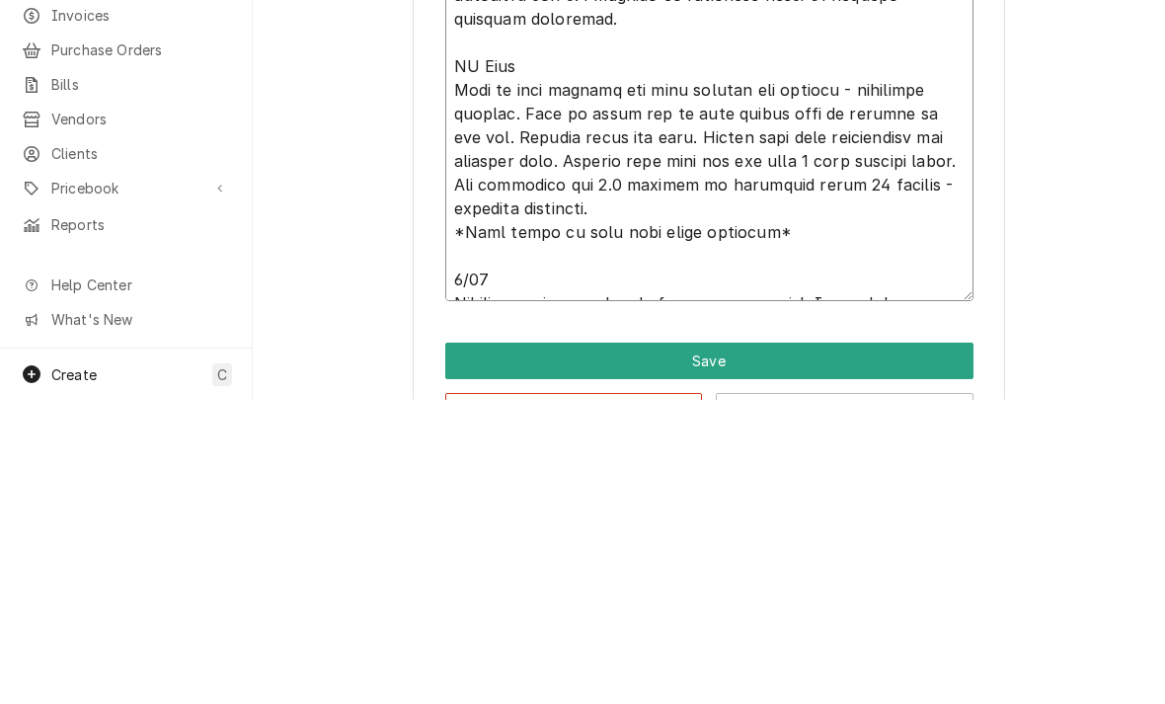
type textarea "x"
type textarea "Unit off on 60min time delay - no ice in bin. Restarted unit and watched ice be…"
type textarea "x"
type textarea "Unit off on 60min time delay - no ice in bin. Restarted unit and watched ice be…"
type textarea "x"
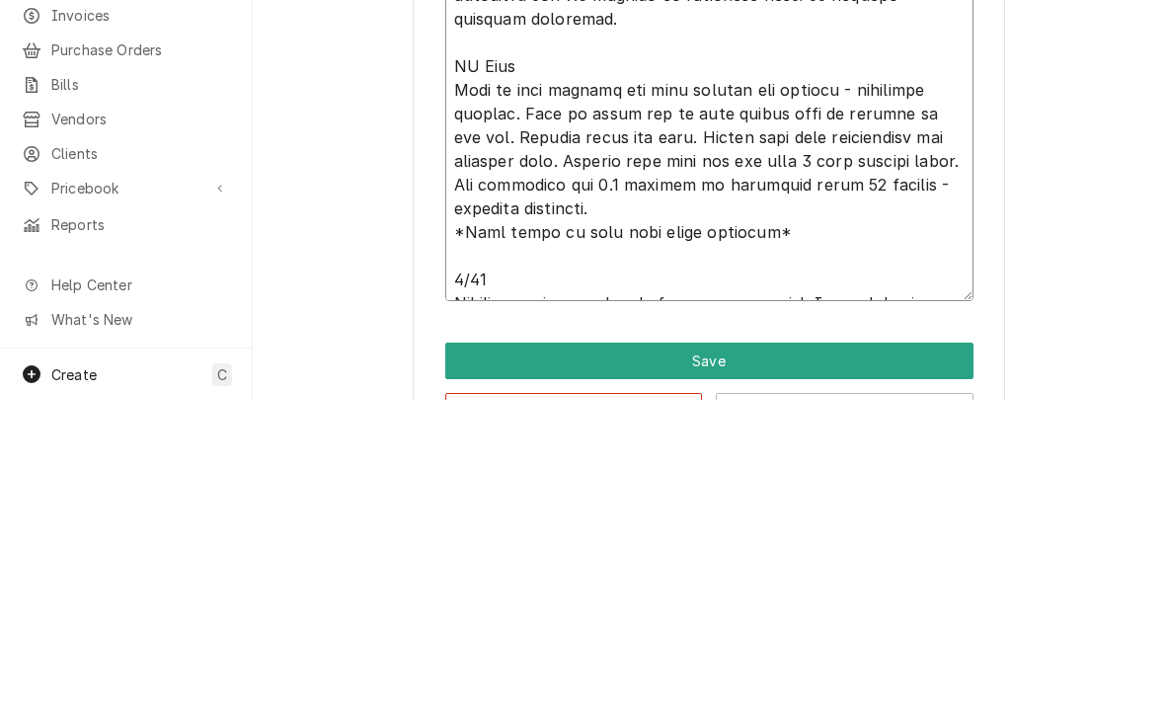
type textarea "Unit off on 60min time delay - no ice in bin. Restarted unit and watched ice be…"
type textarea "x"
type textarea "Unit off on 60min time delay - no ice in bin. Restarted unit and watched ice be…"
type textarea "x"
type textarea "Unit off on 60min time delay - no ice in bin. Restarted unit and watched ice be…"
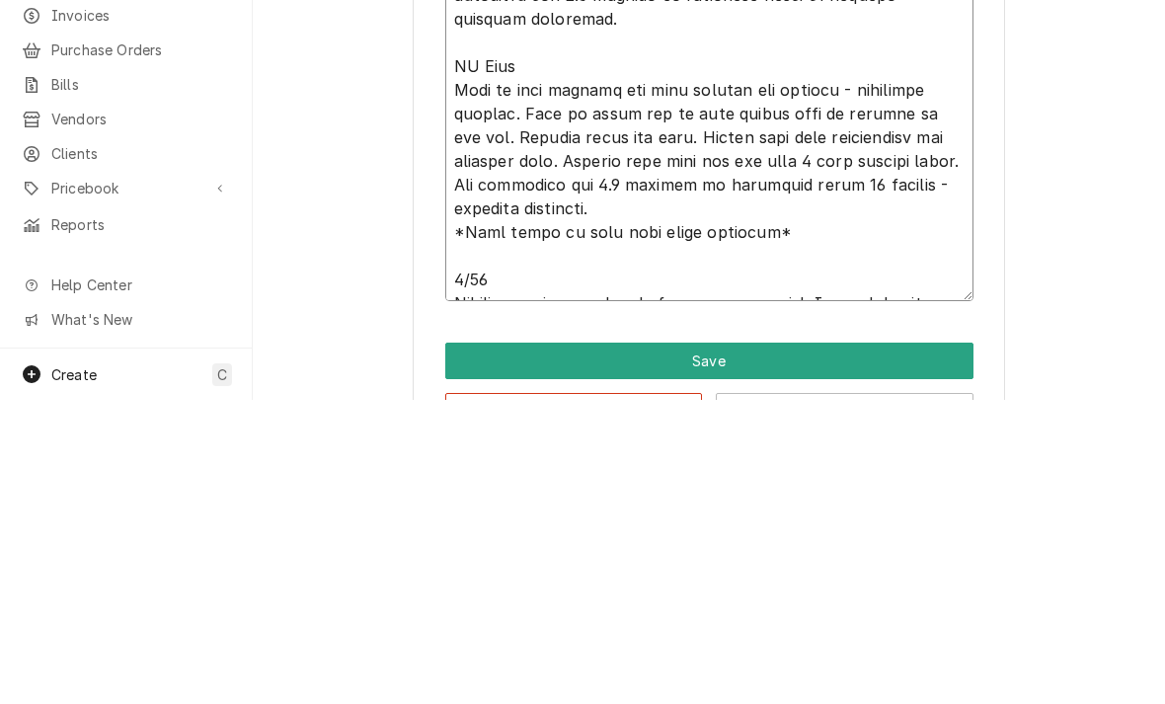
type textarea "x"
type textarea "Unit off on 60min time delay - no ice in bin. Restarted unit and watched ice be…"
type textarea "x"
type textarea "Unit off on 60min time delay - no ice in bin. Restarted unit and watched ice be…"
type textarea "x"
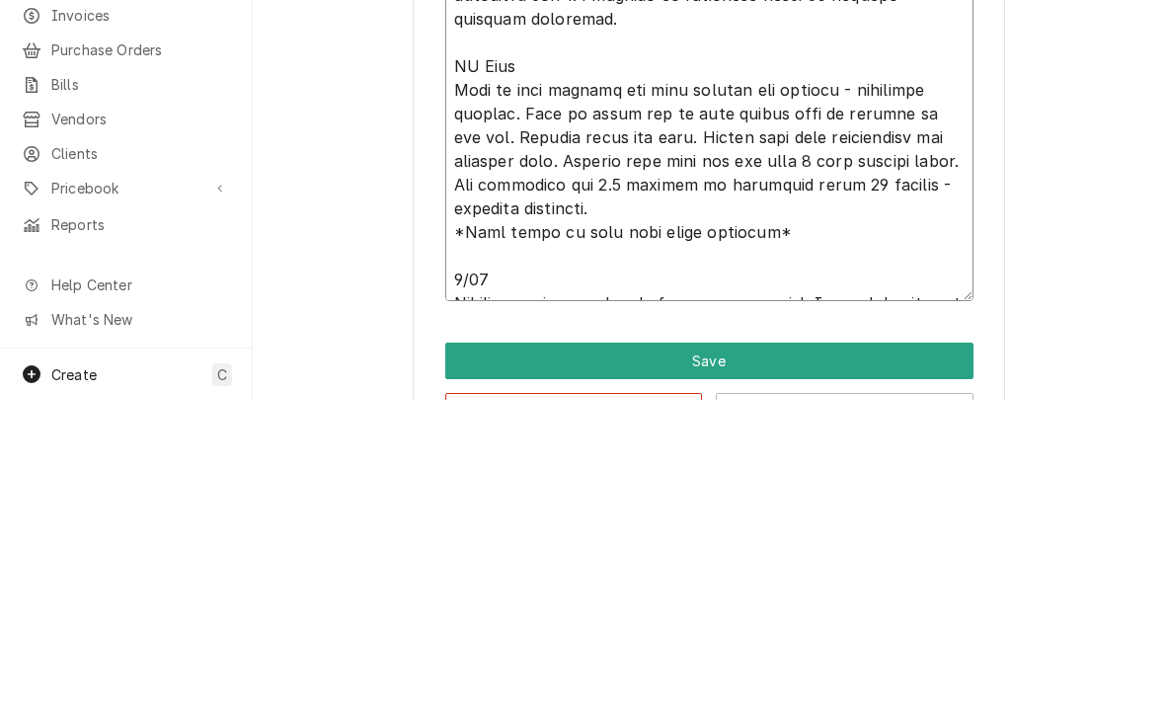
type textarea "Unit off on 60min time delay - no ice in bin. Restarted unit and watched ice be…"
type textarea "x"
type textarea "Unit off on 60min time delay - no ice in bin. Restarted unit and watched ice be…"
type textarea "x"
type textarea "Unit off on 60min time delay - no ice in bin. Restarted unit and watched ice be…"
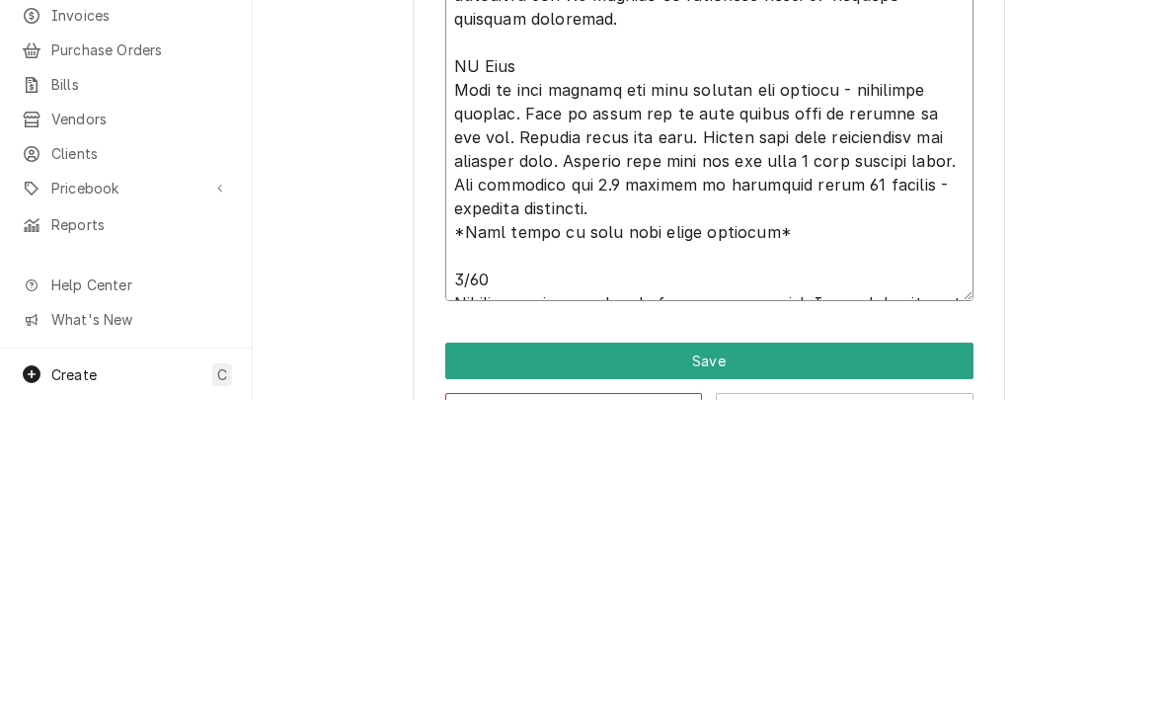
type textarea "x"
type textarea "Unit off on 60min time delay - no ice in bin. Restarted unit and watched ice be…"
type textarea "x"
type textarea "Unit off on 60min time delay - no ice in bin. Restarted unit and watched ice be…"
type textarea "x"
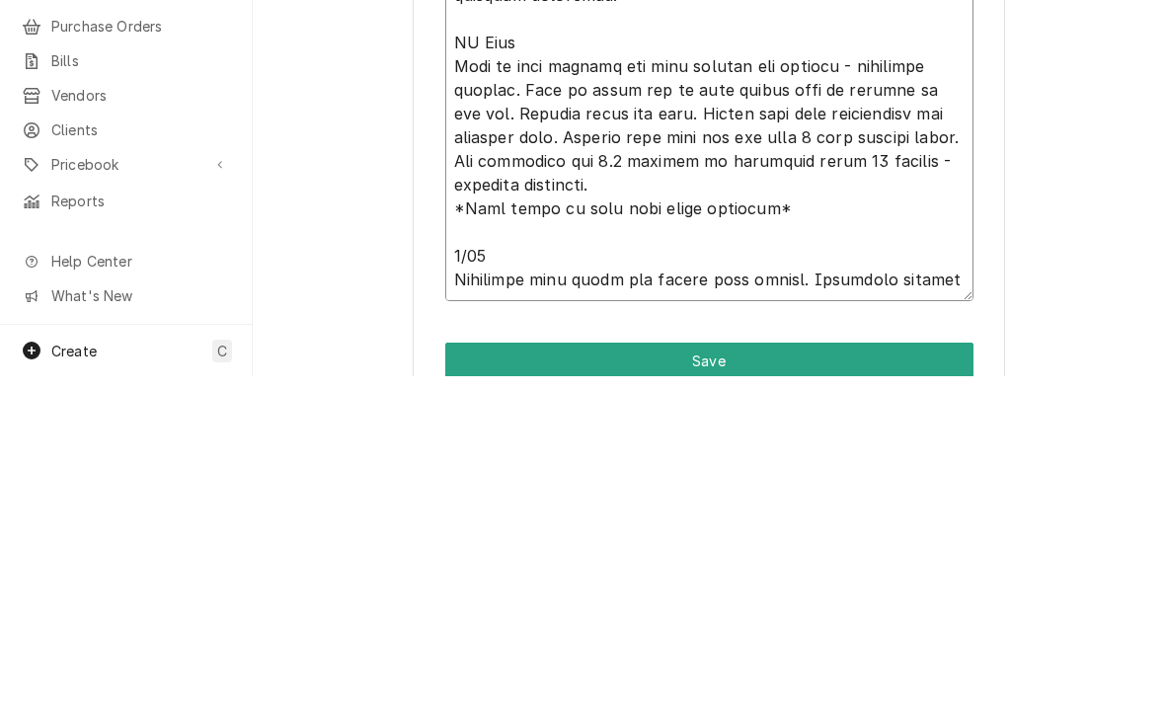
type textarea "Unit off on 60min time delay - no ice in bin. Restarted unit and watched ice be…"
type textarea "x"
type textarea "Unit off on 60min time delay - no ice in bin. Restarted unit and watched ice be…"
type textarea "x"
type textarea "Unit off on 60min time delay - no ice in bin. Restarted unit and watched ice be…"
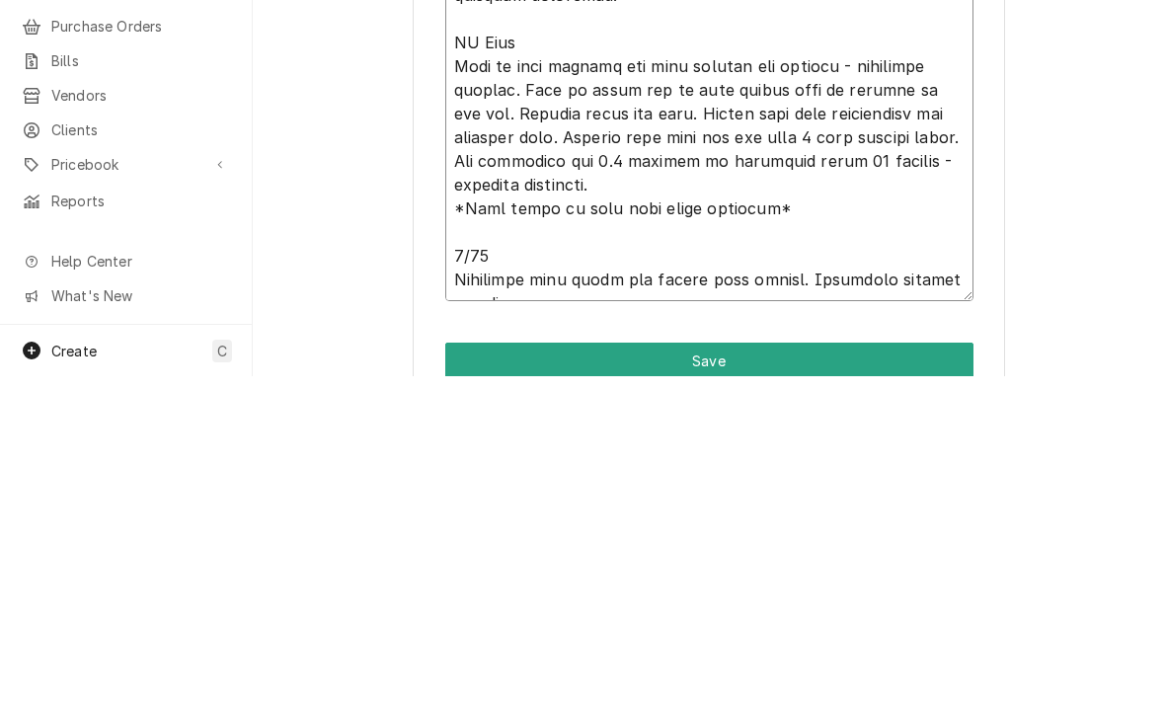
type textarea "x"
type textarea "Unit off on 60min time delay - no ice in bin. Restarted unit and watched ice be…"
type textarea "x"
type textarea "Unit off on 60min time delay - no ice in bin. Restarted unit and watched ice be…"
type textarea "x"
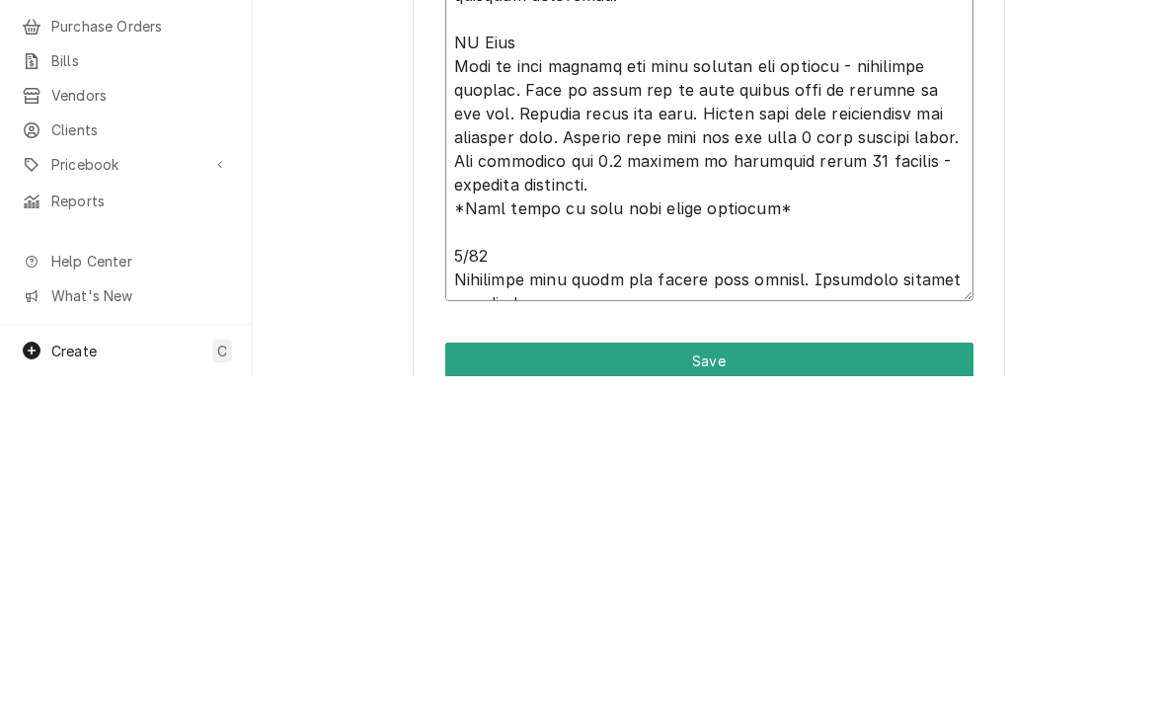
type textarea "Unit off on 60min time delay - no ice in bin. Restarted unit and watched ice be…"
type textarea "x"
type textarea "Unit off on 60min time delay - no ice in bin. Restarted unit and watched ice be…"
type textarea "x"
type textarea "Unit off on 60min time delay - no ice in bin. Restarted unit and watched ice be…"
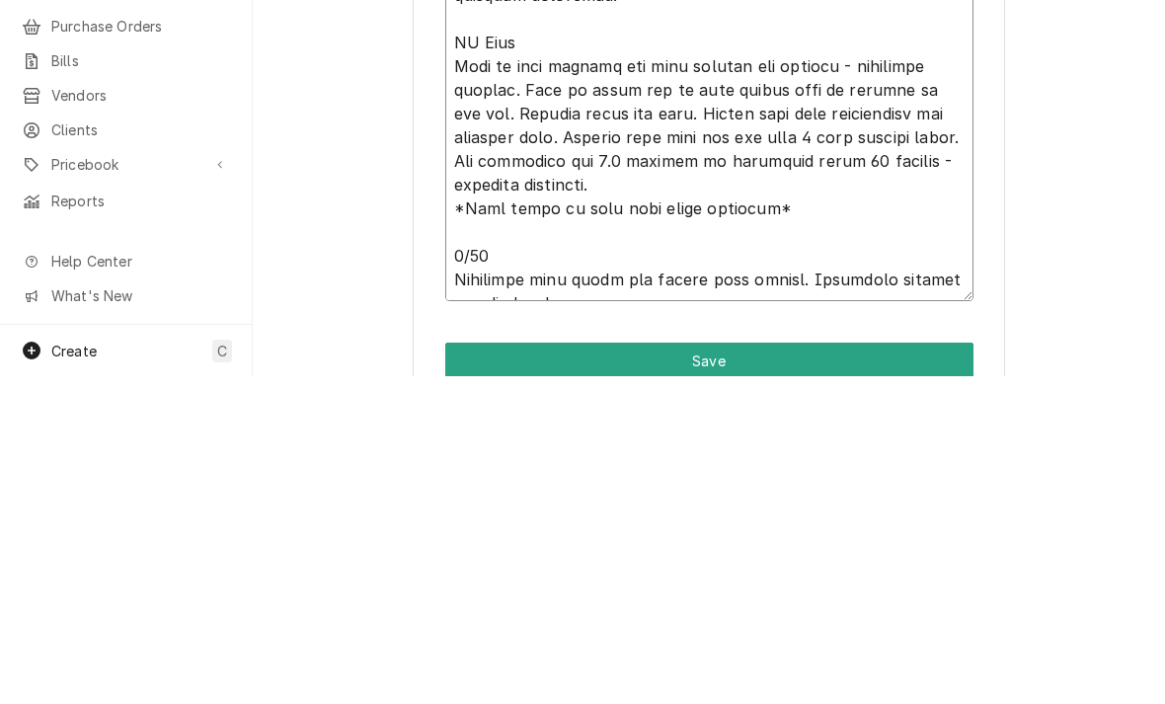
type textarea "x"
type textarea "Unit off on 60min time delay - no ice in bin. Restarted unit and watched ice be…"
type textarea "x"
type textarea "Unit off on 60min time delay - no ice in bin. Restarted unit and watched ice be…"
type textarea "x"
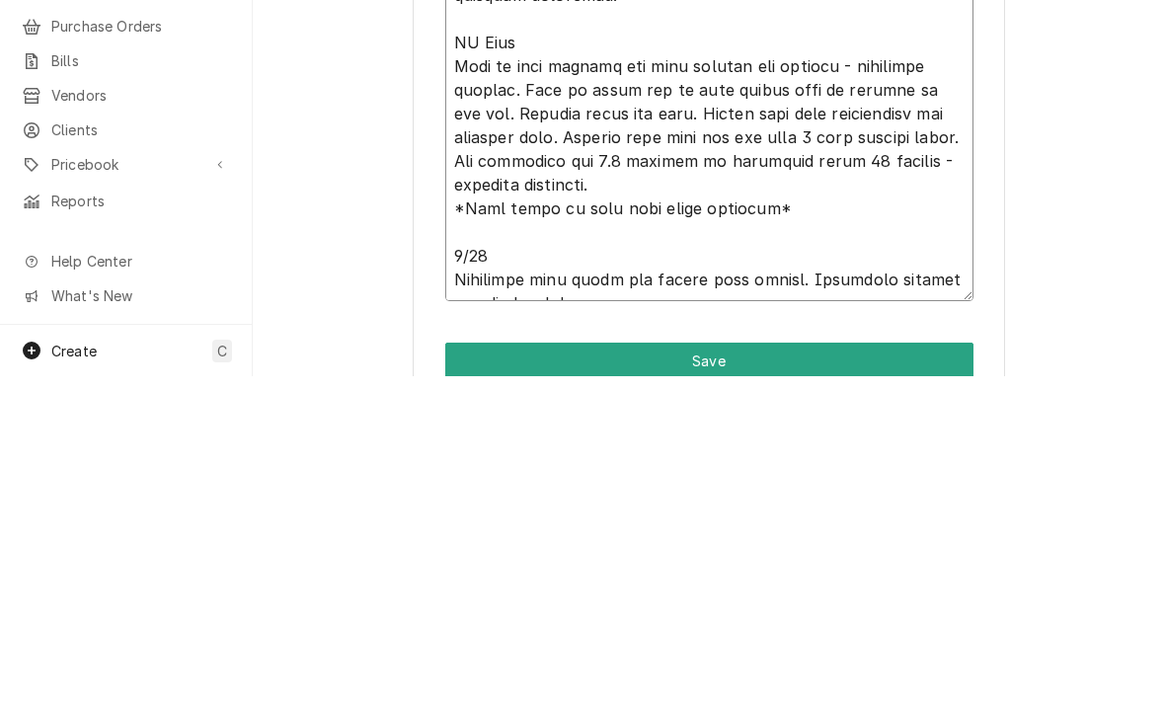
type textarea "Unit off on 60min time delay - no ice in bin. Restarted unit and watched ice be…"
type textarea "x"
type textarea "Unit off on 60min time delay - no ice in bin. Restarted unit and watched ice be…"
type textarea "x"
type textarea "Unit off on 60min time delay - no ice in bin. Restarted unit and watched ice be…"
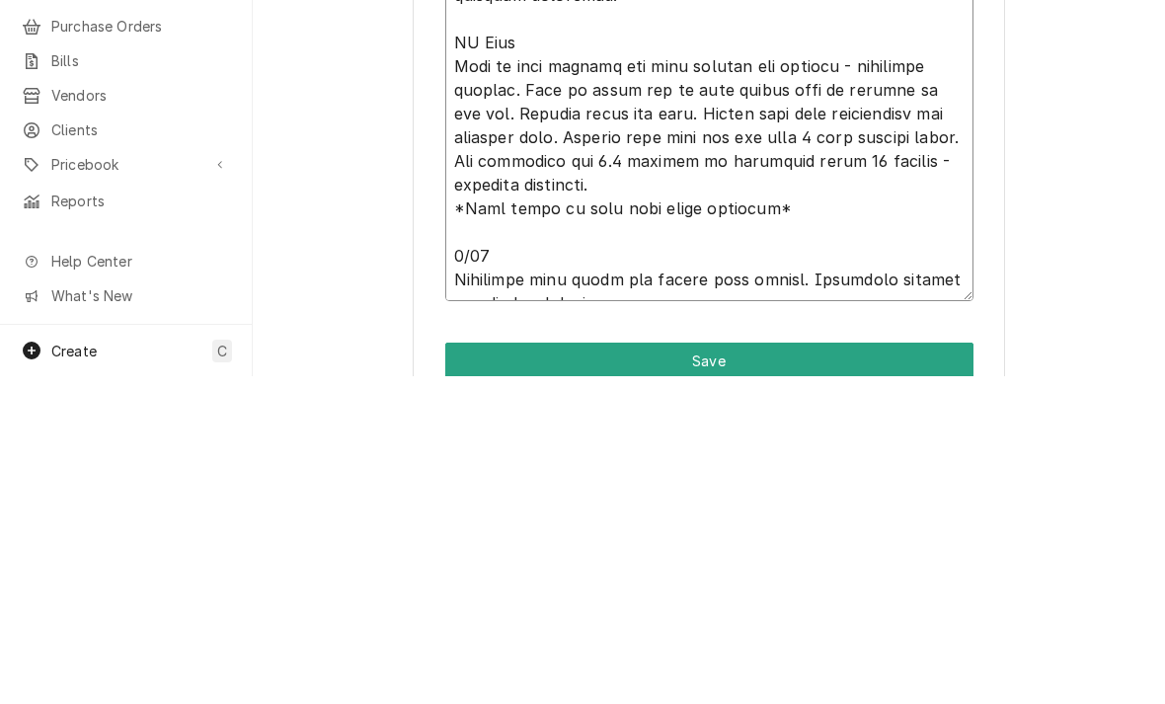
type textarea "x"
type textarea "Unit off on 60min time delay - no ice in bin. Restarted unit and watched ice be…"
type textarea "x"
type textarea "Unit off on 60min time delay - no ice in bin. Restarted unit and watched ice be…"
type textarea "x"
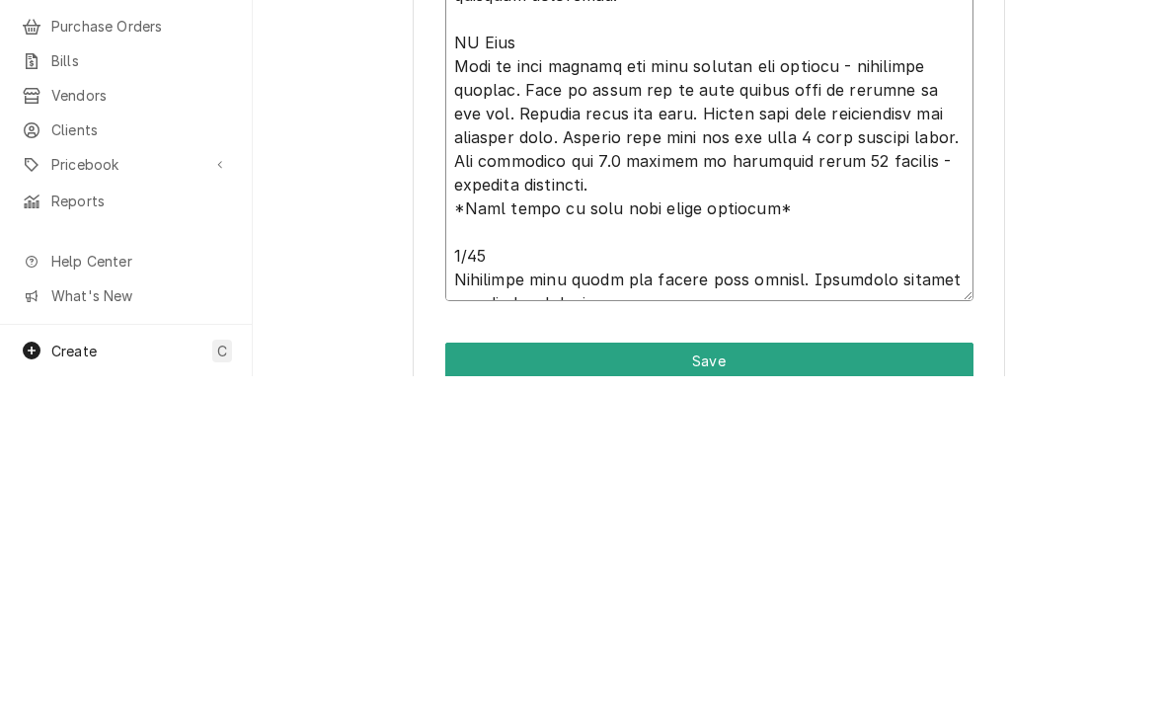
type textarea "Unit off on 60min time delay - no ice in bin. Restarted unit and watched ice be…"
type textarea "x"
type textarea "Unit off on 60min time delay - no ice in bin. Restarted unit and watched ice be…"
type textarea "x"
type textarea "Unit off on 60min time delay - no ice in bin. Restarted unit and watched ice be…"
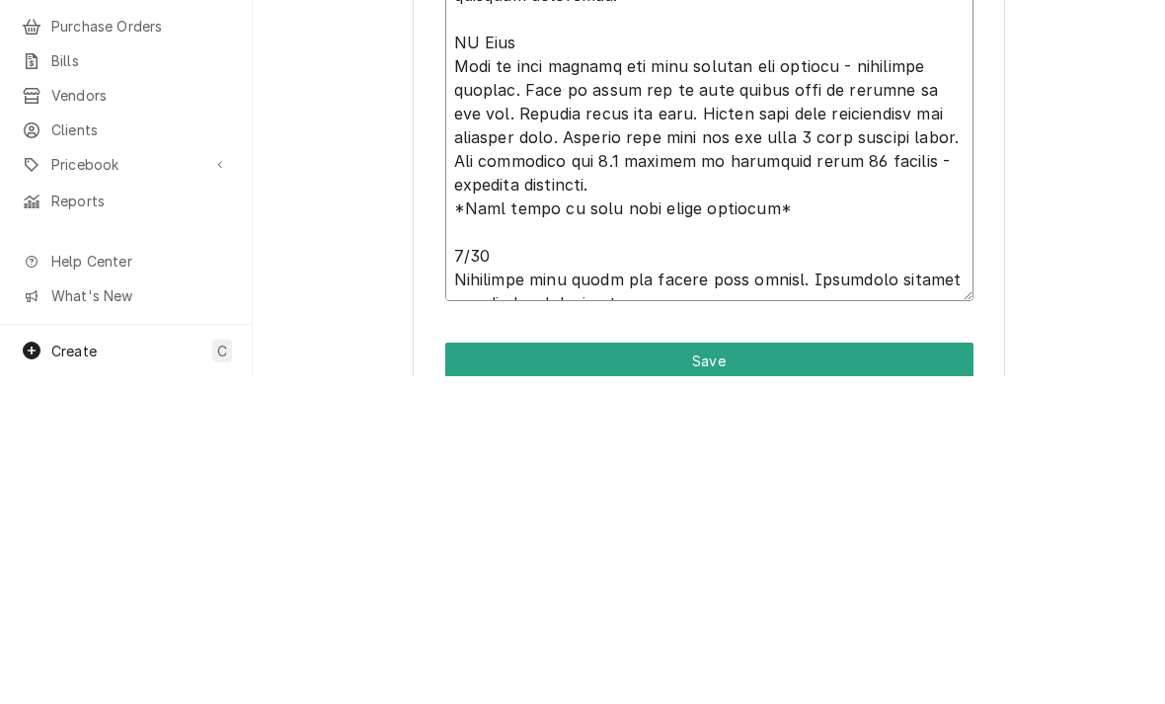
type textarea "x"
type textarea "Unit off on 60min time delay - no ice in bin. Restarted unit and watched ice be…"
type textarea "x"
type textarea "Unit off on 60min time delay - no ice in bin. Restarted unit and watched ice be…"
type textarea "x"
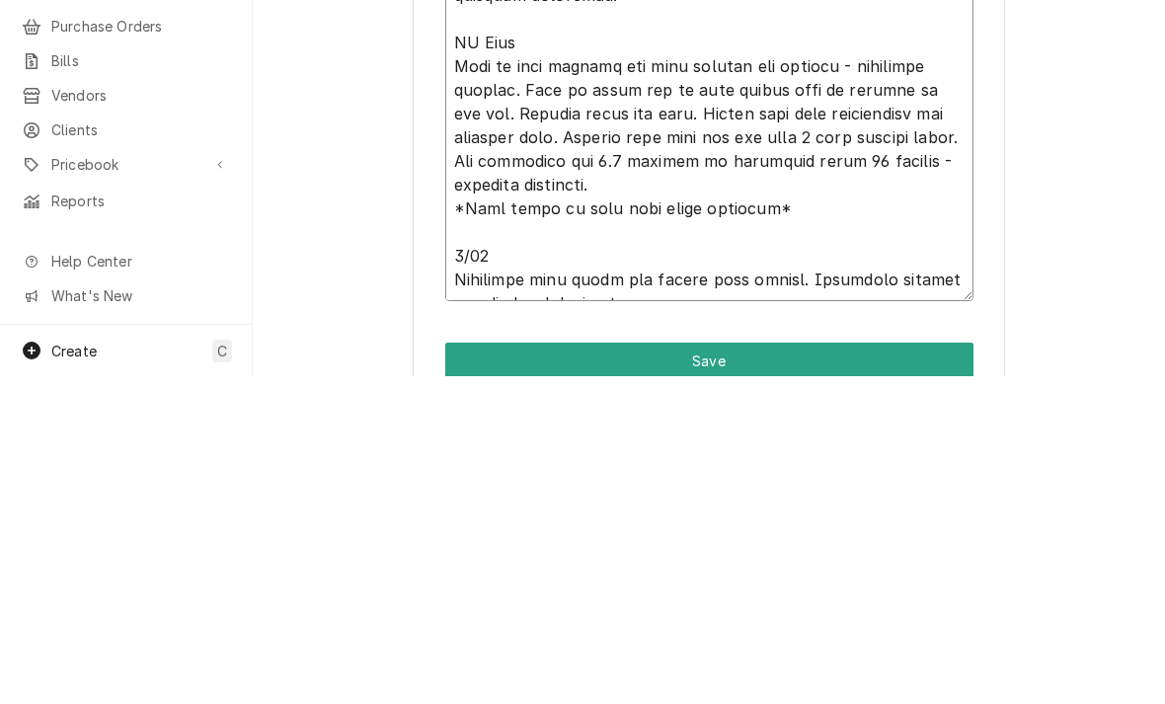
type textarea "Unit off on 60min time delay - no ice in bin. Restarted unit and watched ice be…"
type textarea "x"
type textarea "Unit off on 60min time delay - no ice in bin. Restarted unit and watched ice be…"
type textarea "x"
type textarea "Unit off on 60min time delay - no ice in bin. Restarted unit and watched ice be…"
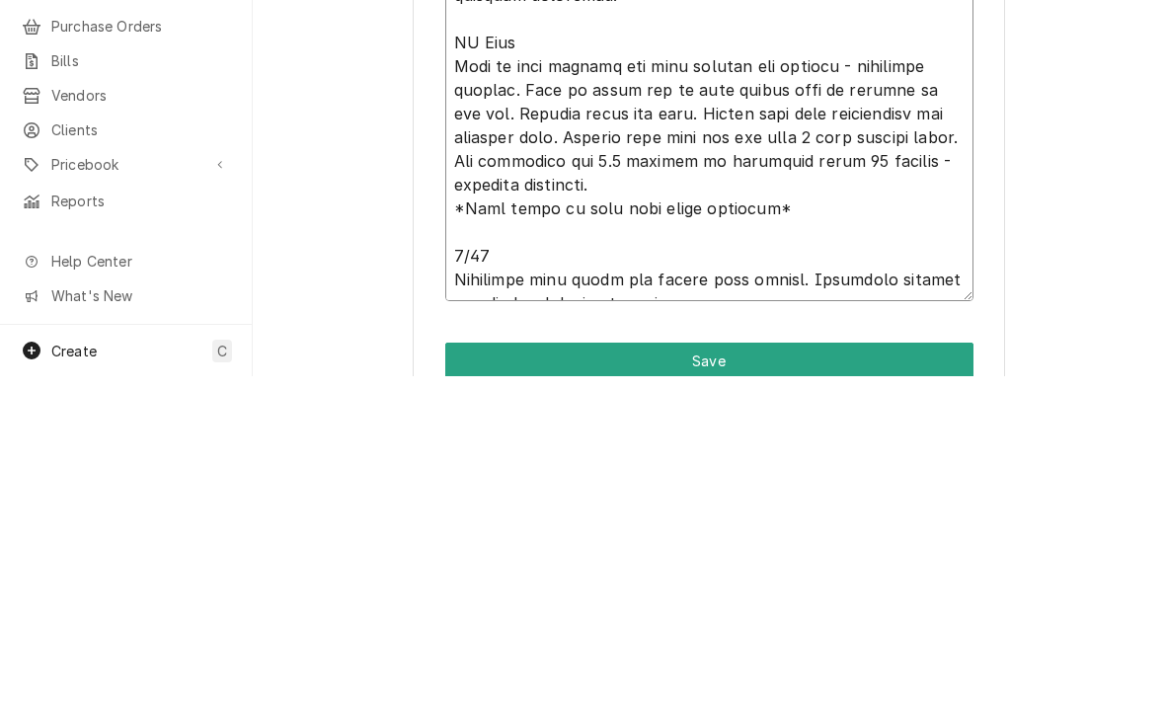
type textarea "x"
type textarea "Unit off on 60min time delay - no ice in bin. Restarted unit and watched ice be…"
type textarea "x"
type textarea "Unit off on 60min time delay - no ice in bin. Restarted unit and watched ice be…"
type textarea "x"
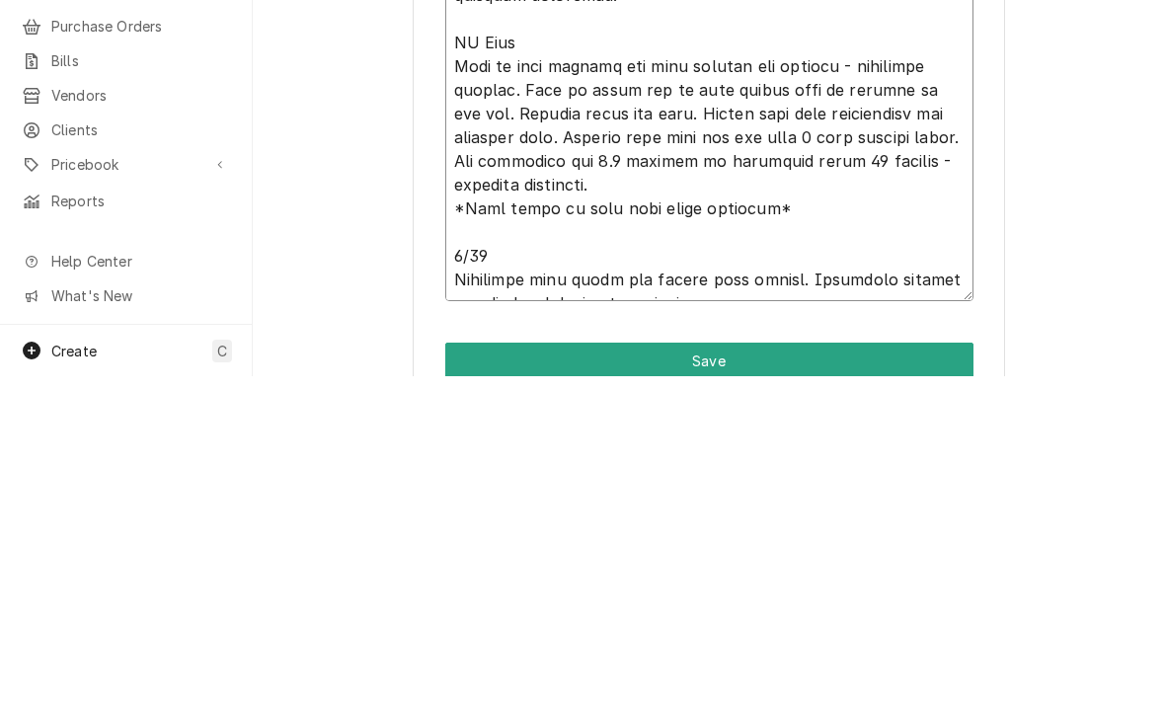
type textarea "Unit off on 60min time delay - no ice in bin. Restarted unit and watched ice be…"
type textarea "x"
type textarea "Unit off on 60min time delay - no ice in bin. Restarted unit and watched ice be…"
type textarea "x"
type textarea "Unit off on 60min time delay - no ice in bin. Restarted unit and watched ice be…"
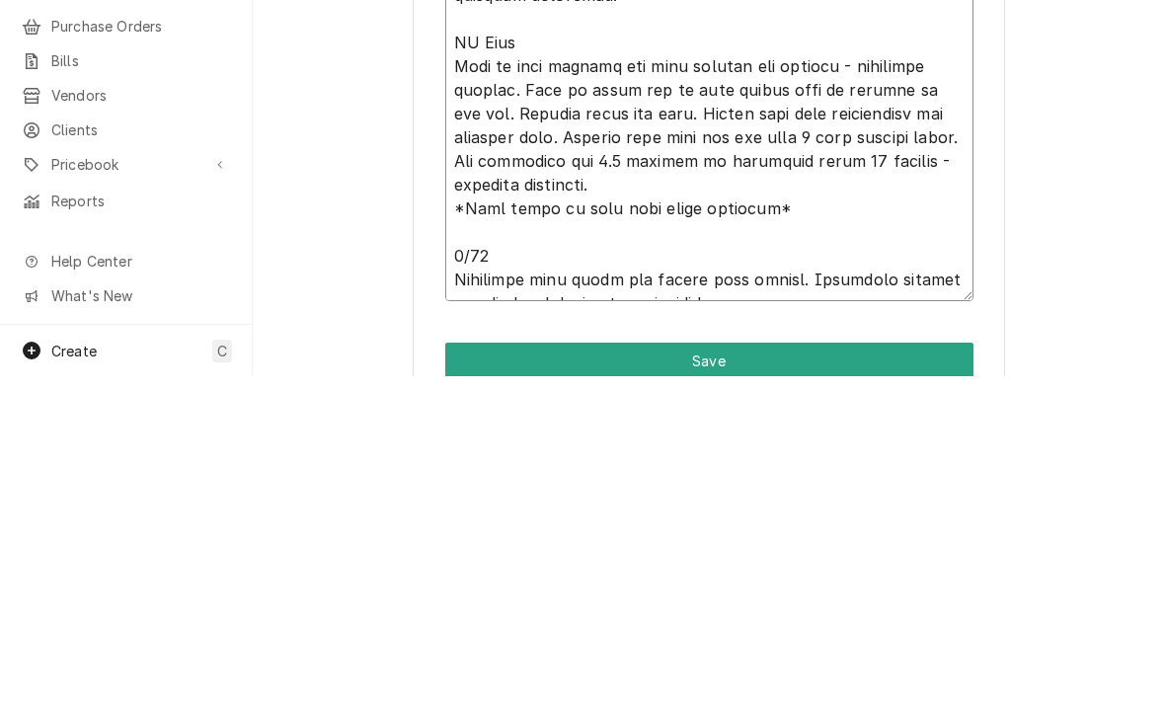
type textarea "x"
type textarea "Unit off on 60min time delay - no ice in bin. Restarted unit and watched ice be…"
type textarea "x"
type textarea "Unit off on 60min time delay - no ice in bin. Restarted unit and watched ice be…"
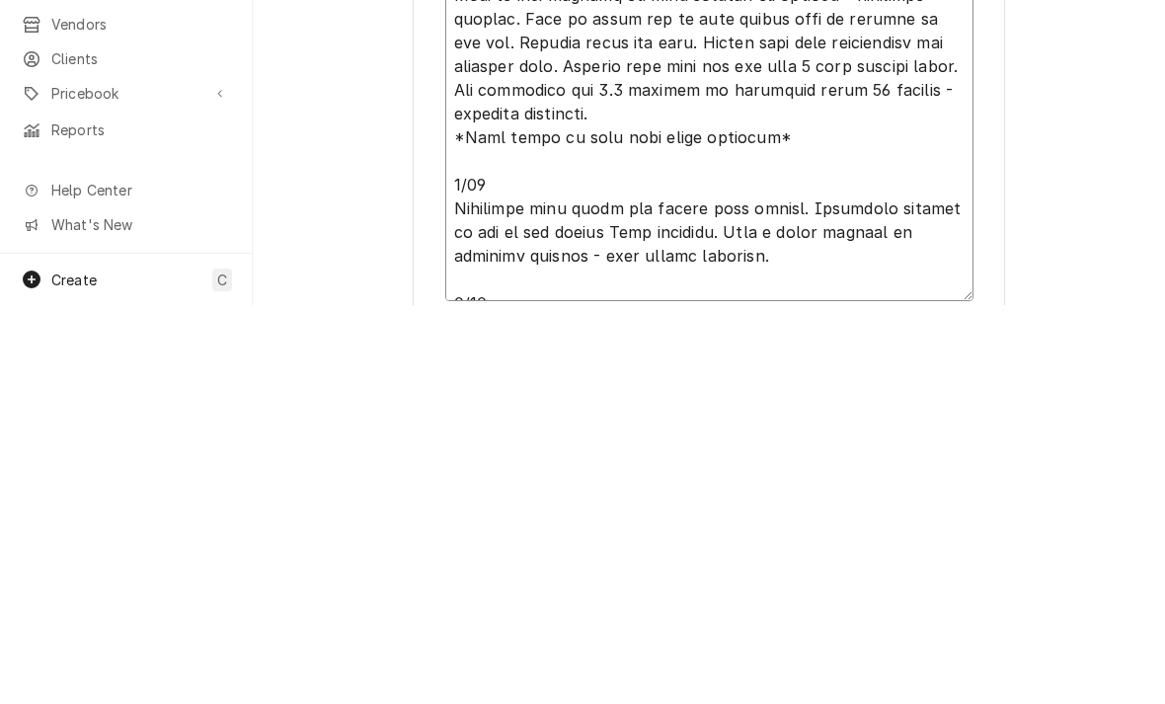
click at [582, 166] on textarea "Service Summary" at bounding box center [709, 145] width 528 height 1109
click at [704, 235] on textarea "Service Summary" at bounding box center [709, 145] width 528 height 1109
click at [501, 274] on textarea "Service Summary" at bounding box center [709, 145] width 528 height 1109
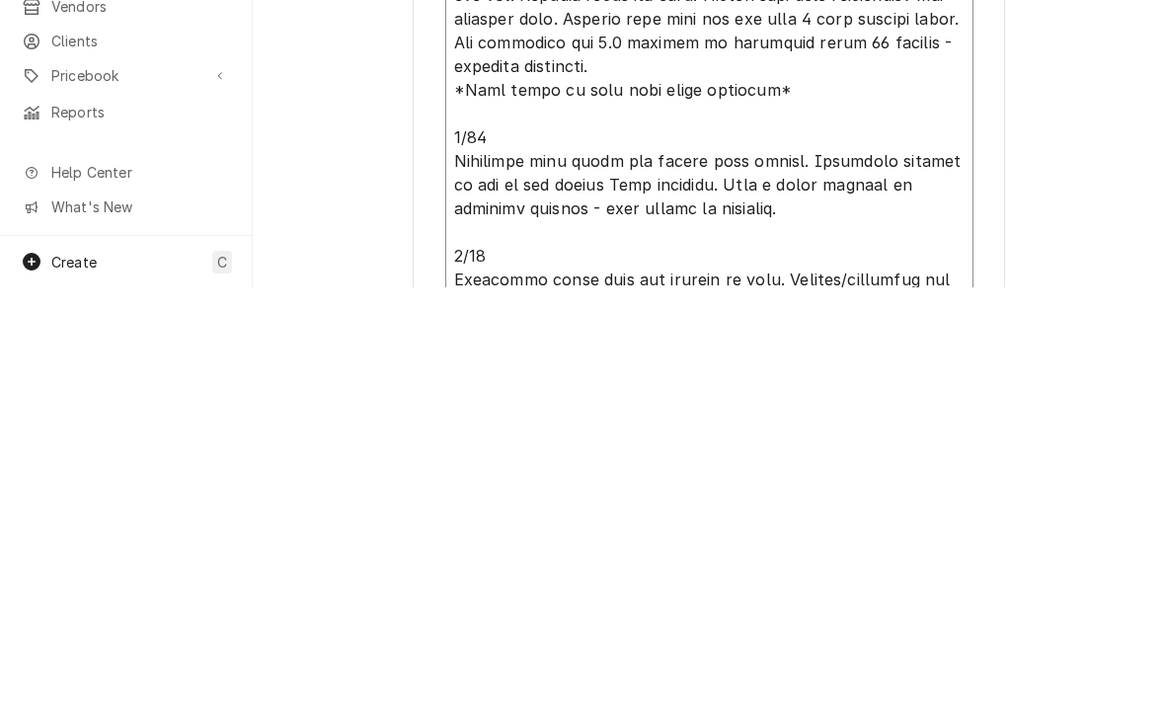
scroll to position [1240, 0]
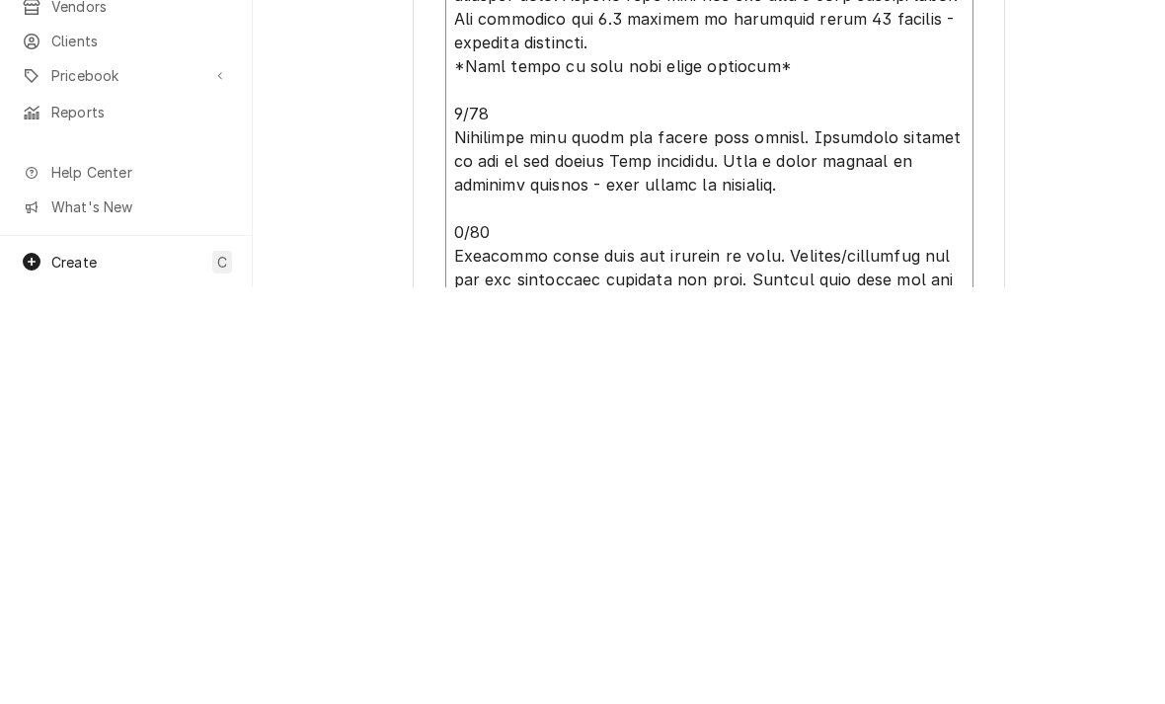
click at [492, 276] on textarea "Service Summary" at bounding box center [709, 128] width 528 height 1180
click at [579, 272] on textarea "Service Summary" at bounding box center [709, 128] width 528 height 1180
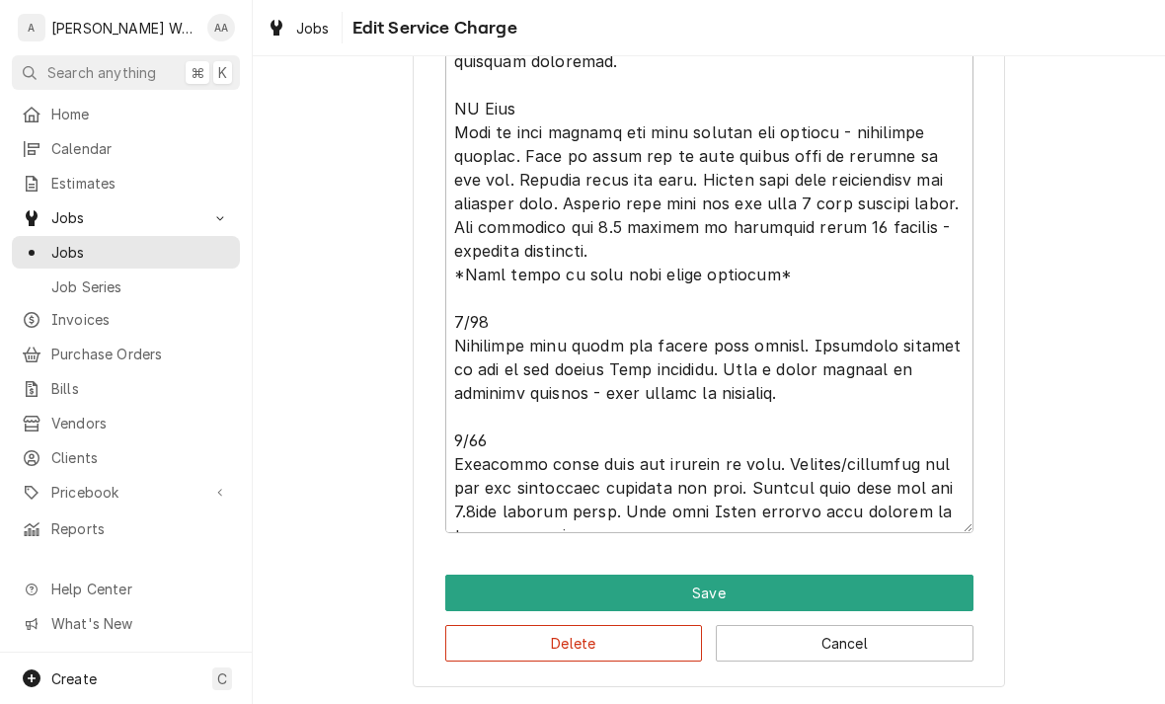
scroll to position [1447, 0]
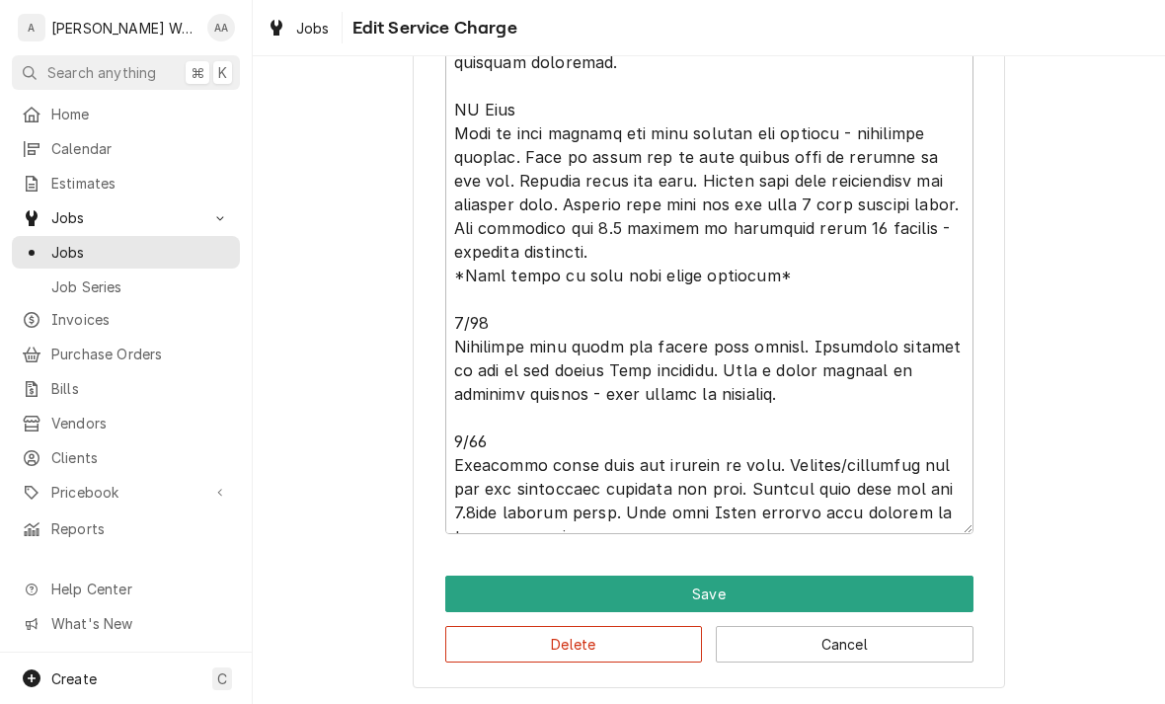
click at [463, 606] on button "Save" at bounding box center [709, 594] width 528 height 37
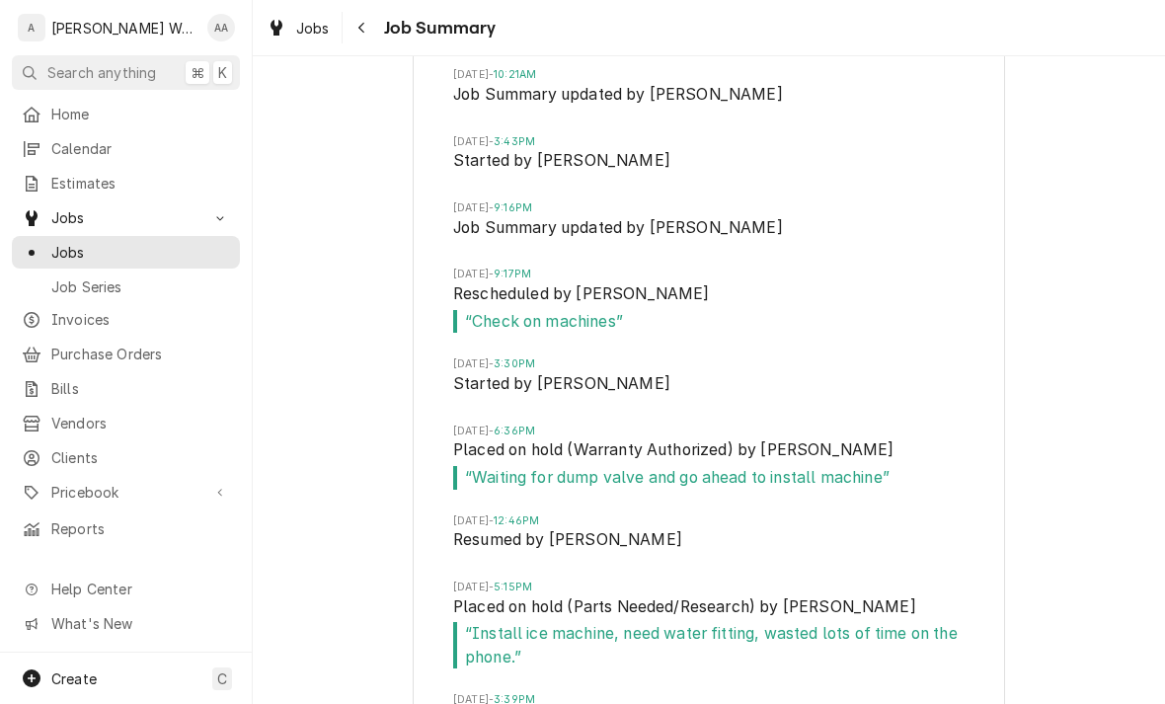
scroll to position [3476, 0]
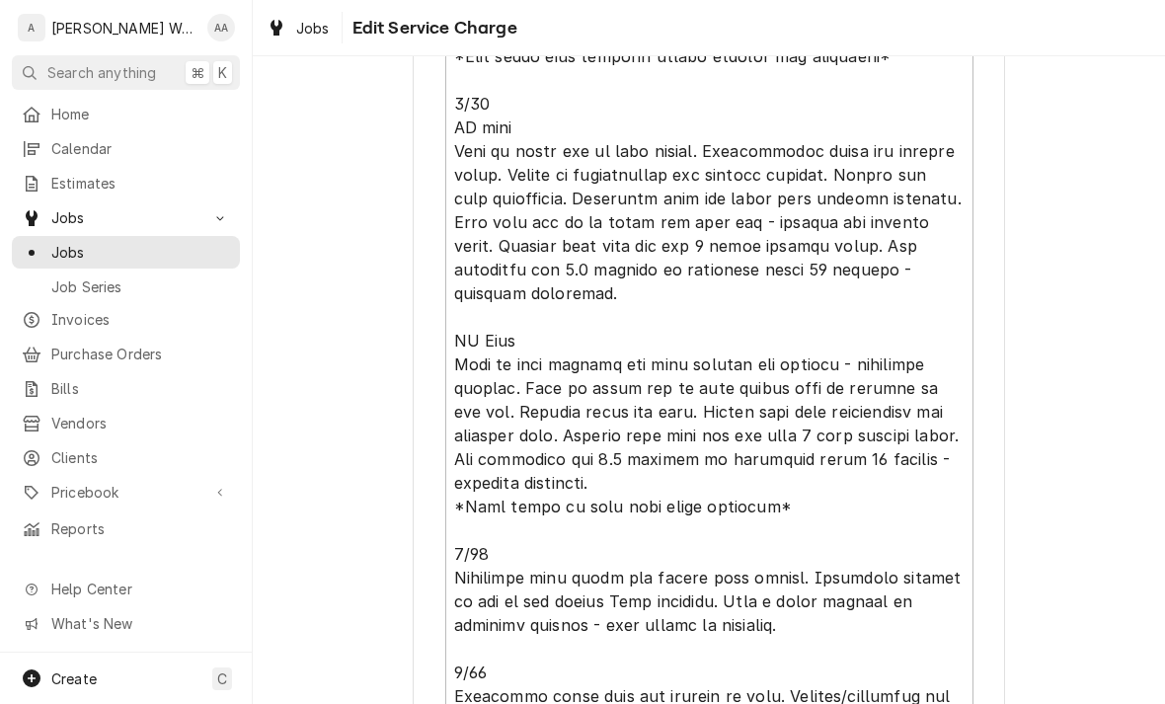
scroll to position [1261, 0]
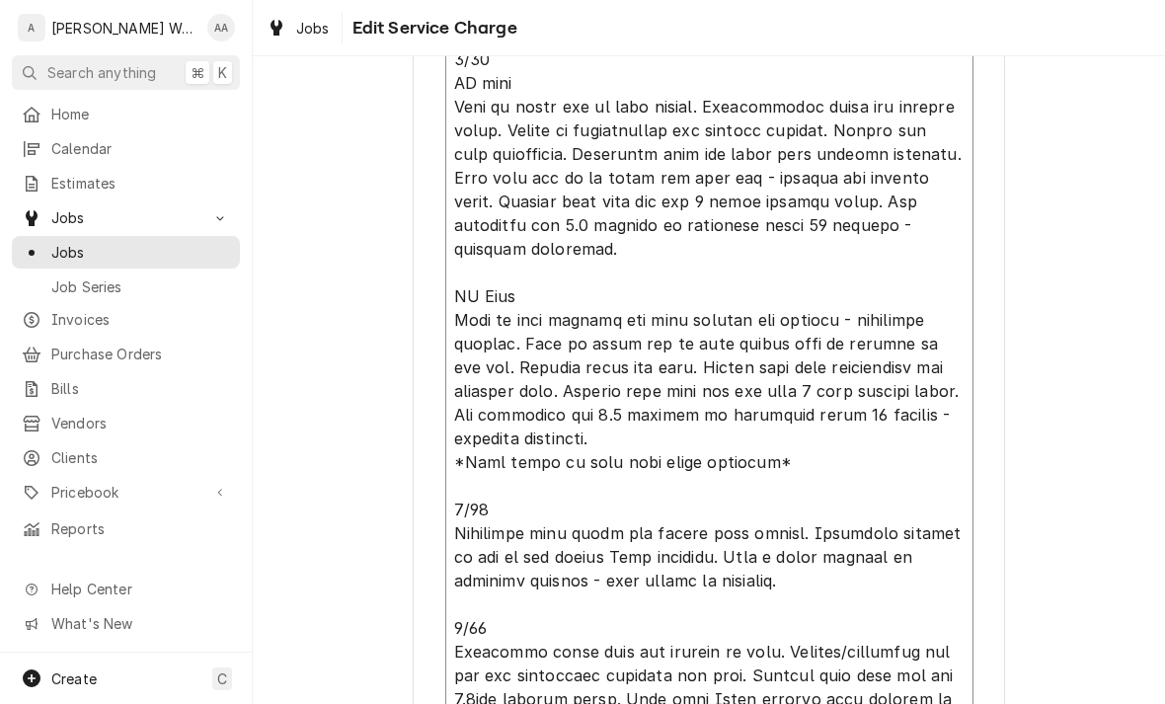
click at [464, 462] on textarea "Service Summary" at bounding box center [709, 118] width 528 height 1203
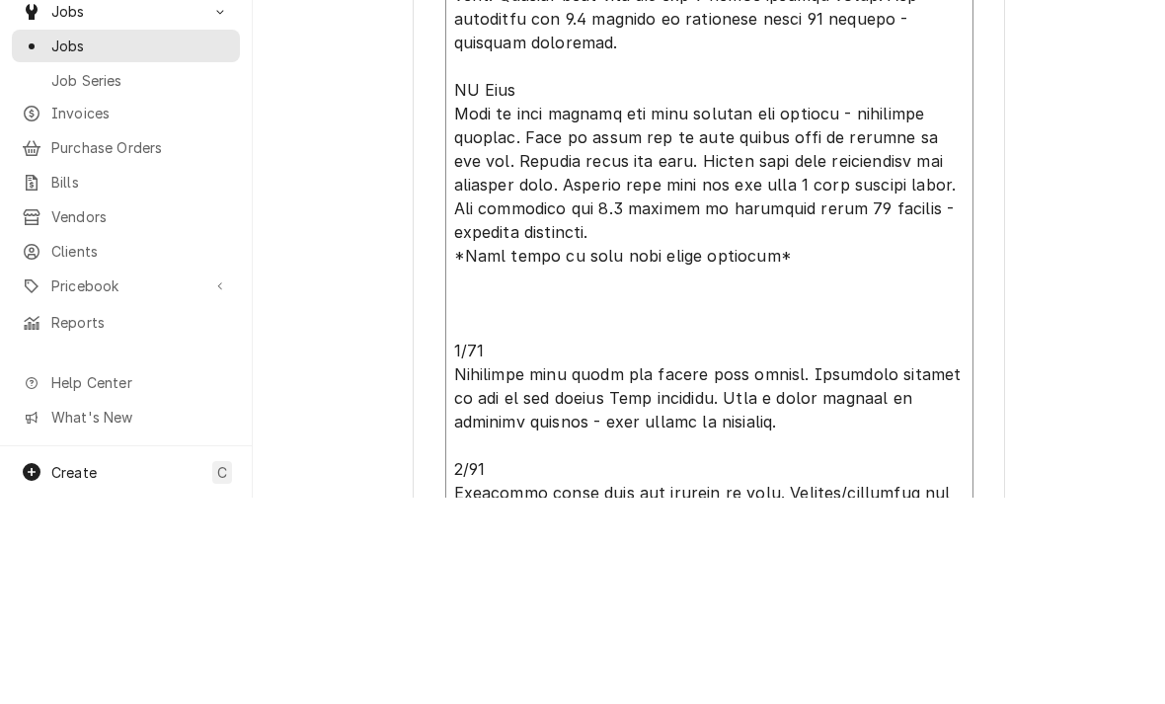
click at [466, 274] on textarea "Service Summary" at bounding box center [709, 142] width 528 height 1251
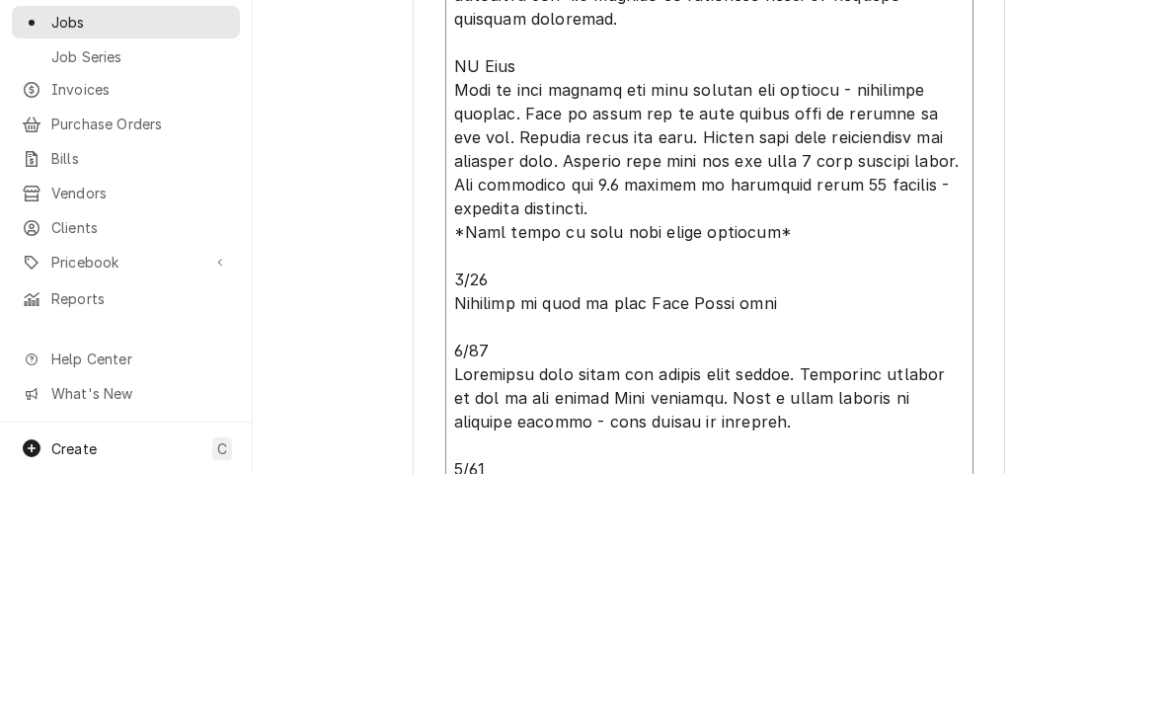
click at [670, 274] on textarea "Service Summary" at bounding box center [709, 154] width 528 height 1274
click at [811, 275] on textarea "Service Summary" at bounding box center [709, 154] width 528 height 1274
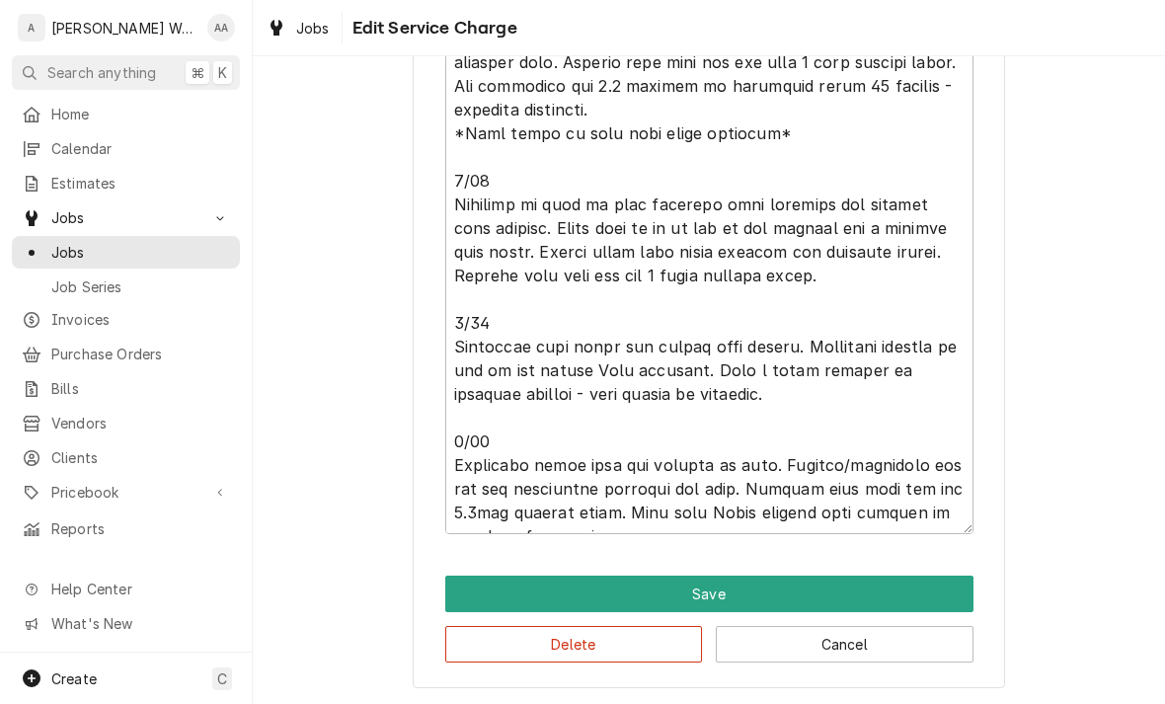
click at [482, 600] on button "Save" at bounding box center [709, 594] width 528 height 37
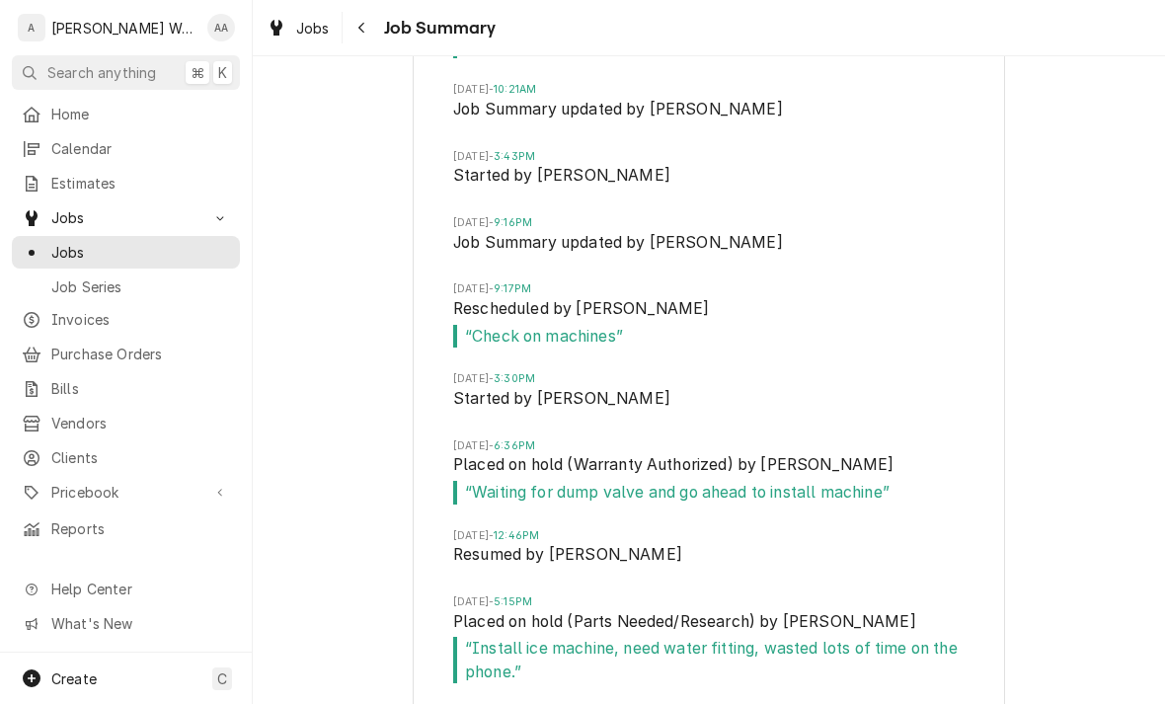
scroll to position [3627, 0]
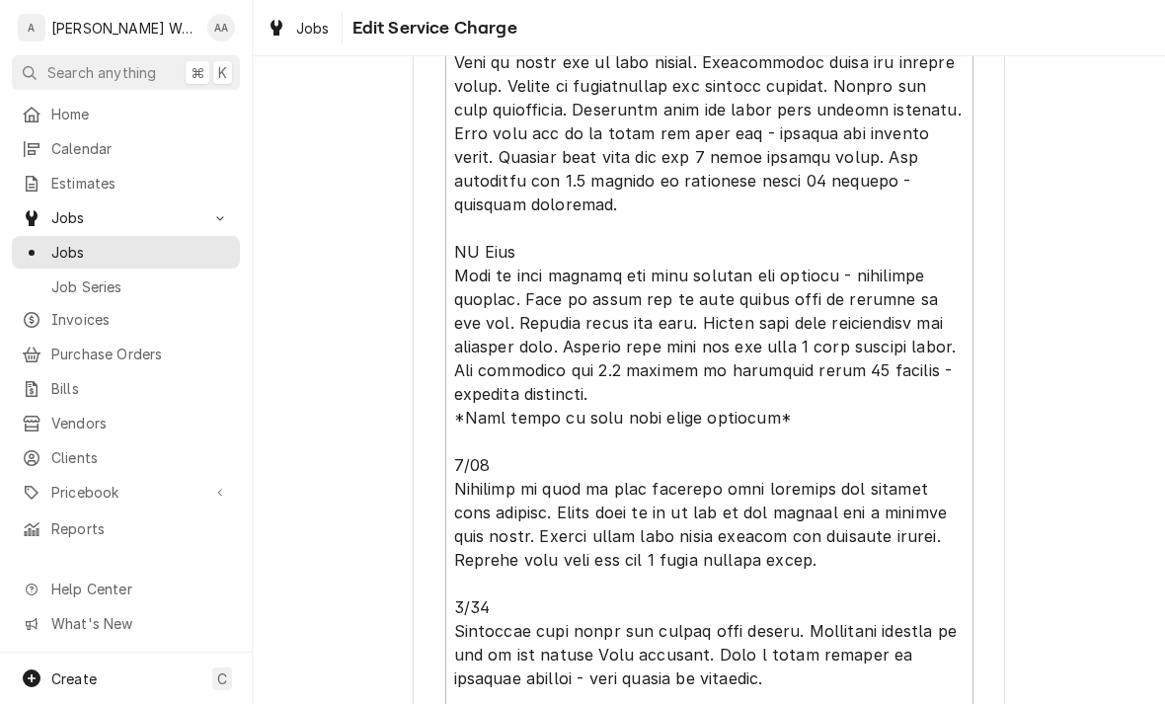
scroll to position [1325, 0]
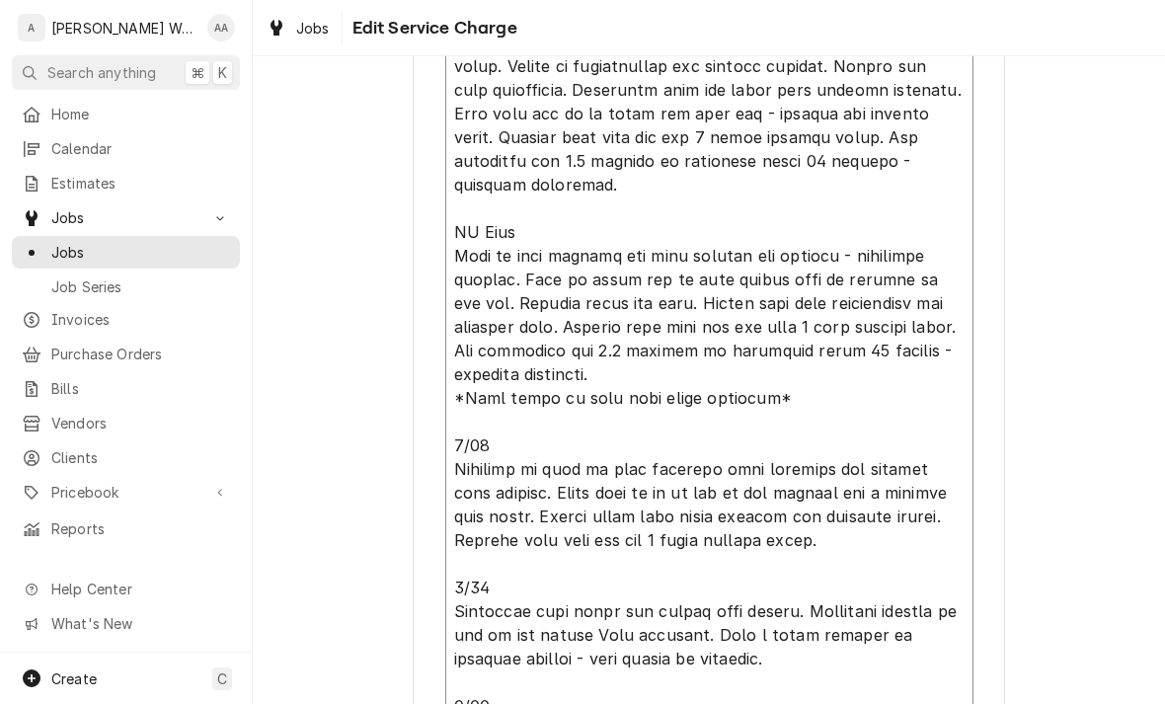
click at [529, 419] on textarea "Service Summary" at bounding box center [709, 126] width 528 height 1346
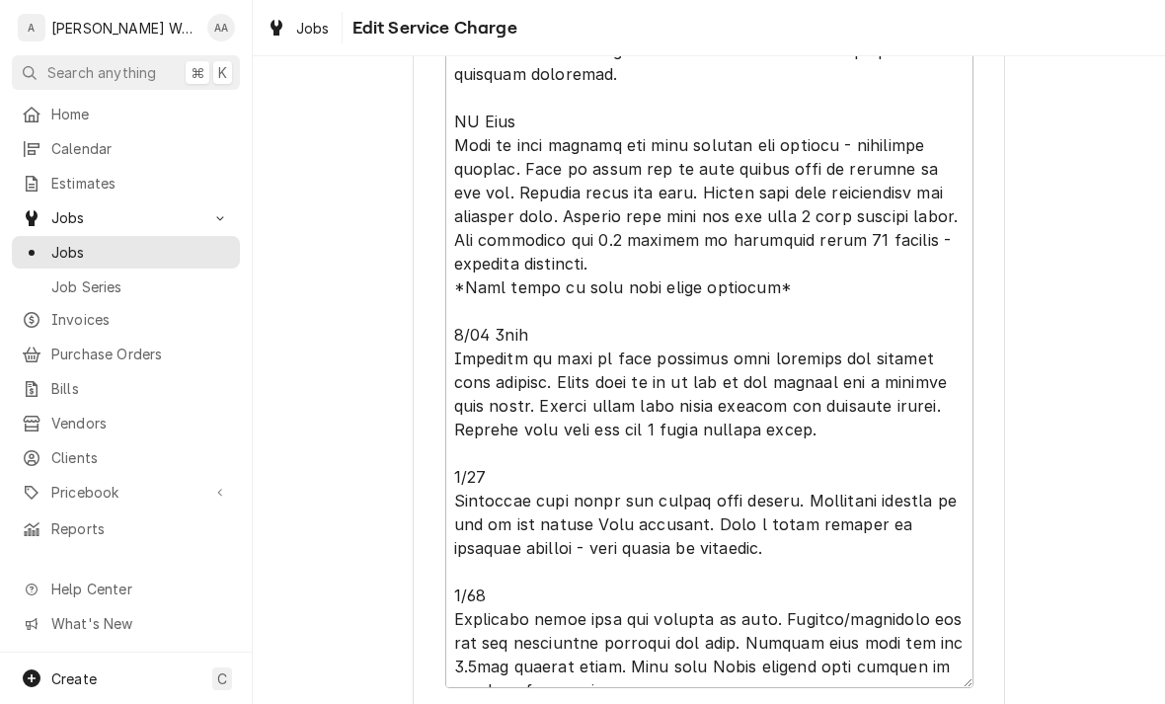
scroll to position [1437, 0]
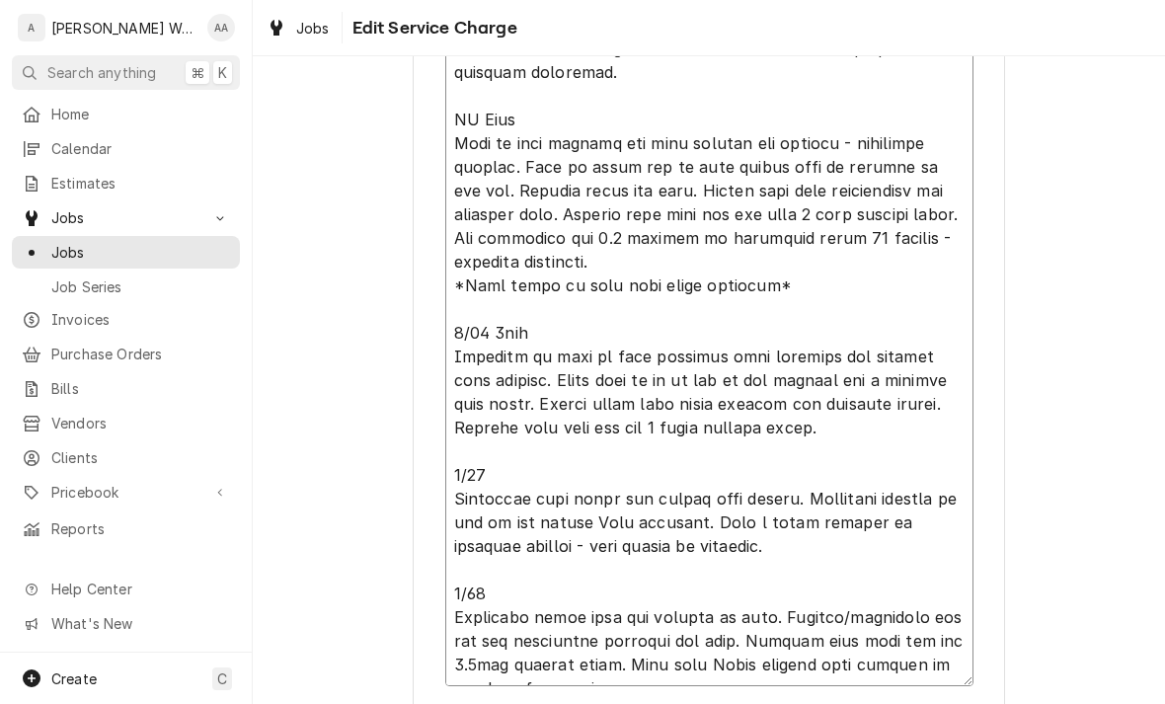
click at [861, 425] on textarea "Service Summary" at bounding box center [709, 14] width 528 height 1346
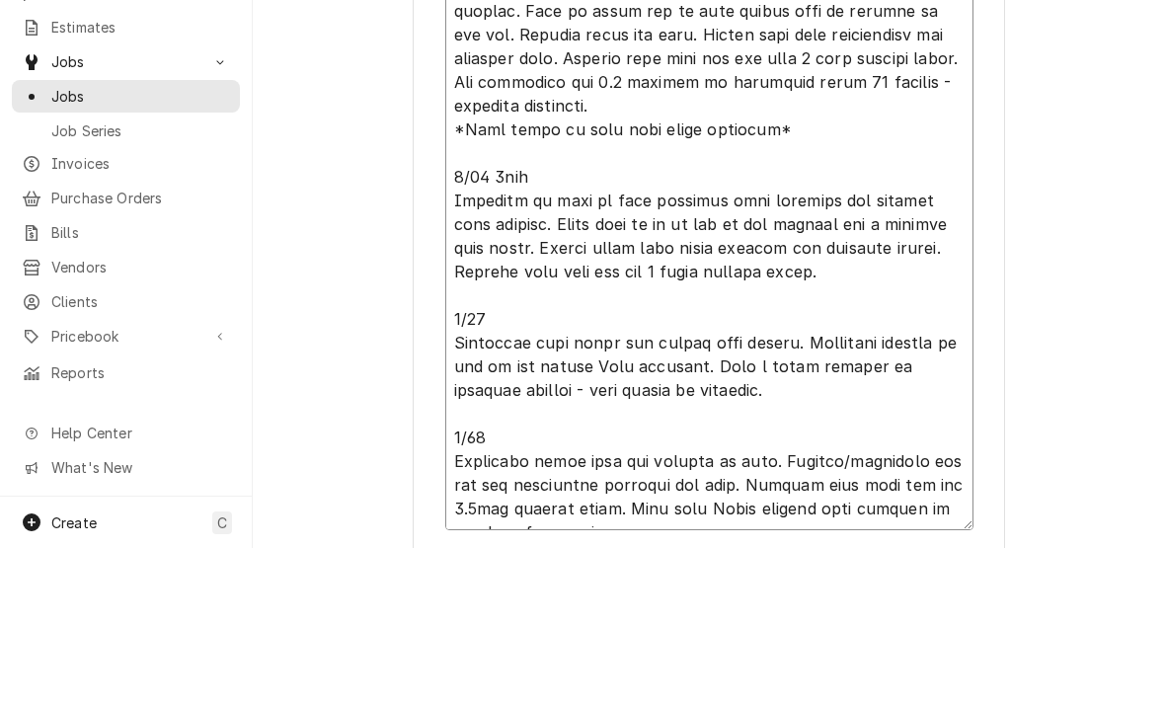
click at [860, 241] on textarea "Service Summary" at bounding box center [709, 14] width 528 height 1346
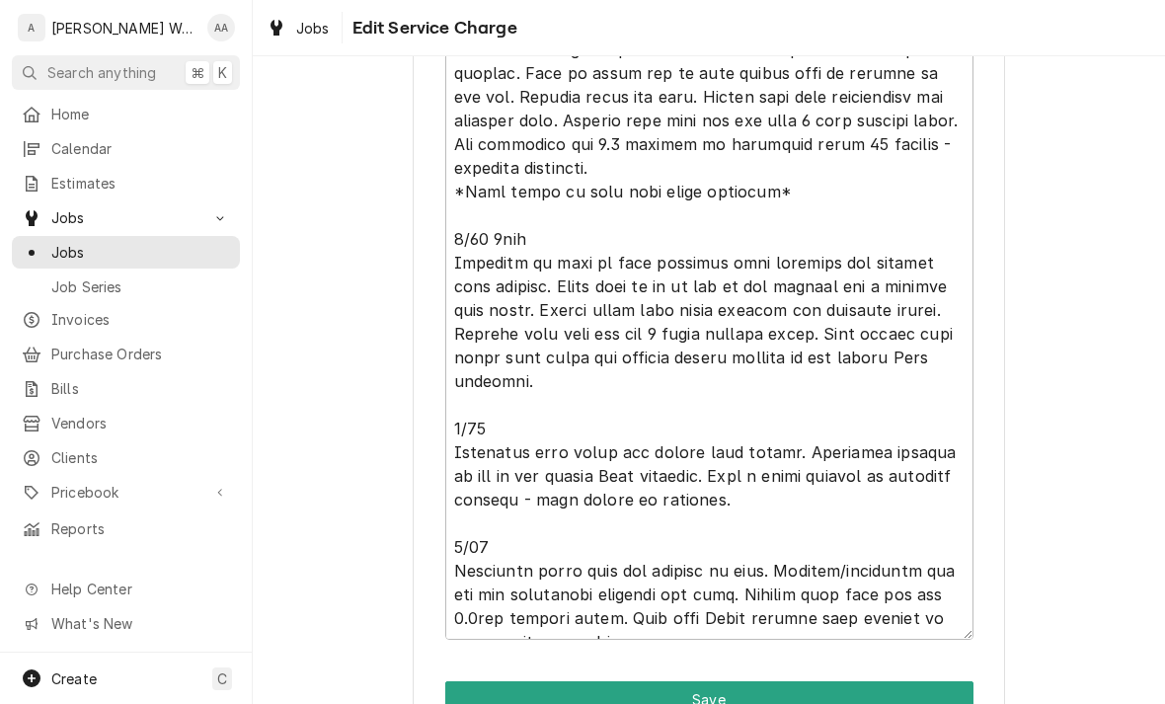
scroll to position [1533, 0]
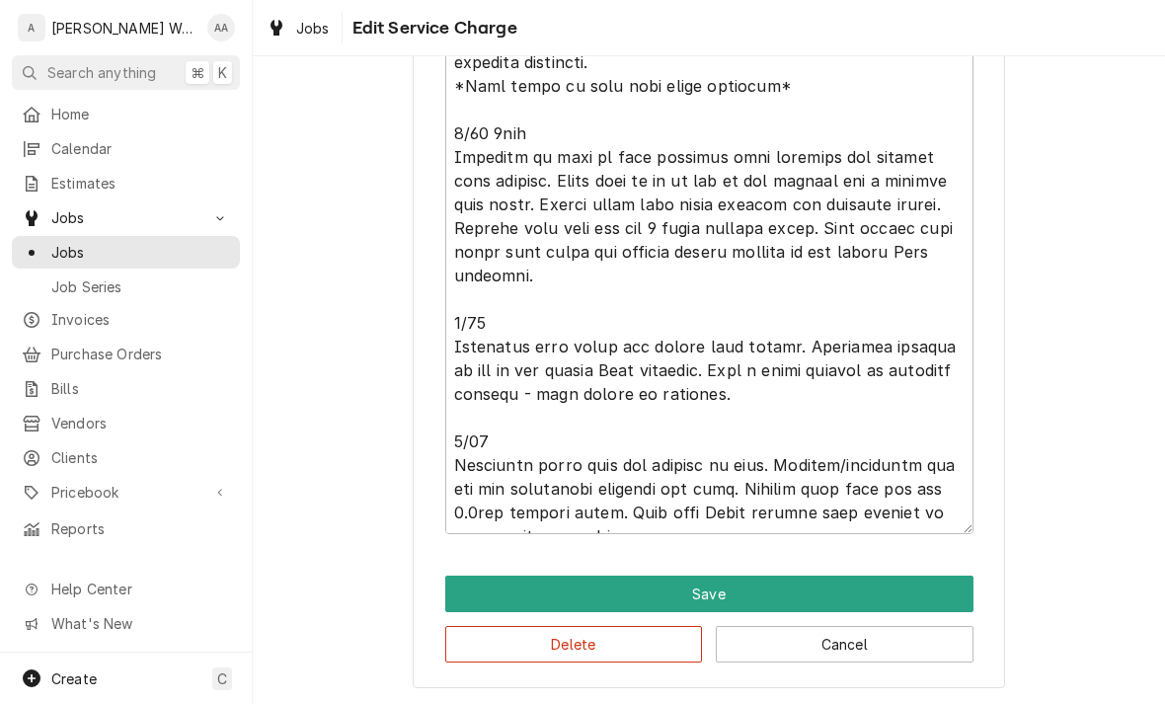
click at [486, 594] on button "Save" at bounding box center [709, 594] width 528 height 37
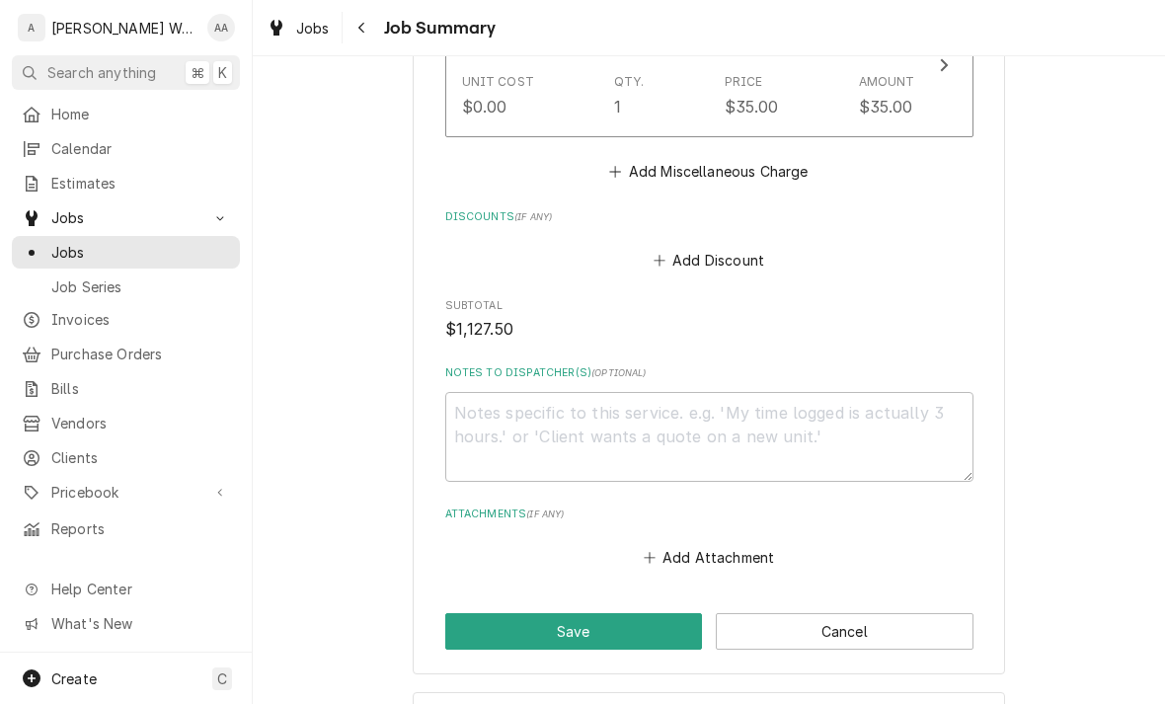
scroll to position [2519, 0]
click at [481, 614] on button "Save" at bounding box center [574, 632] width 258 height 37
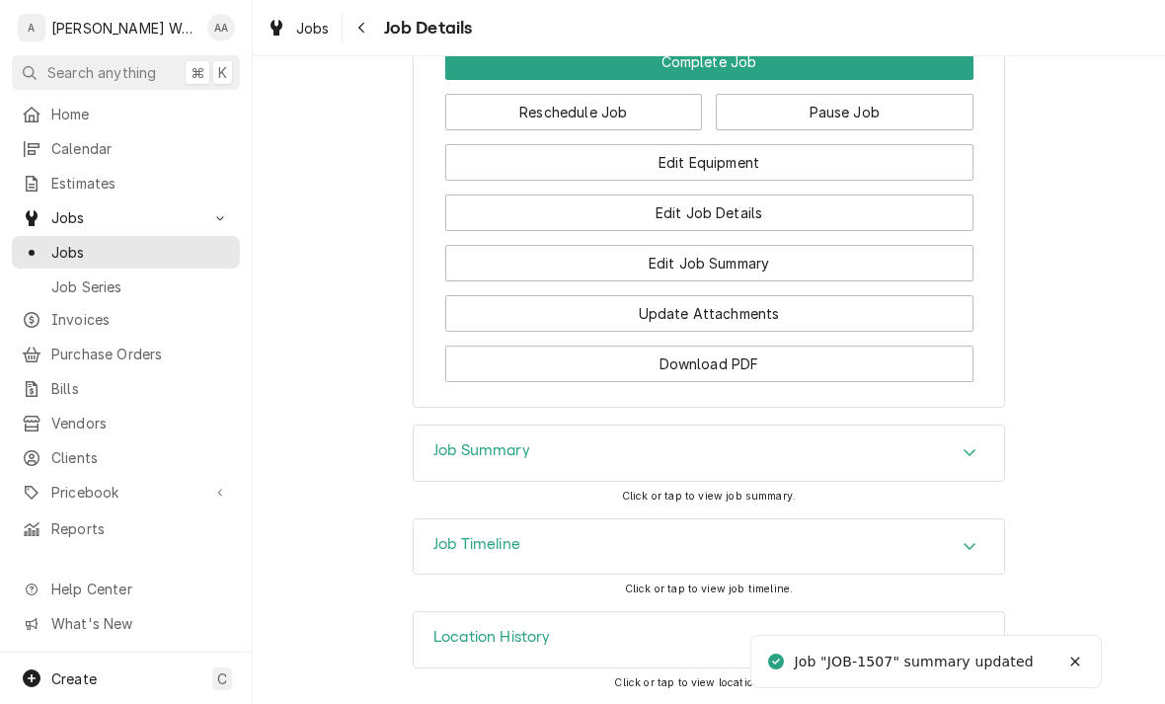
click at [448, 554] on h3 "Job Timeline" at bounding box center [476, 544] width 87 height 19
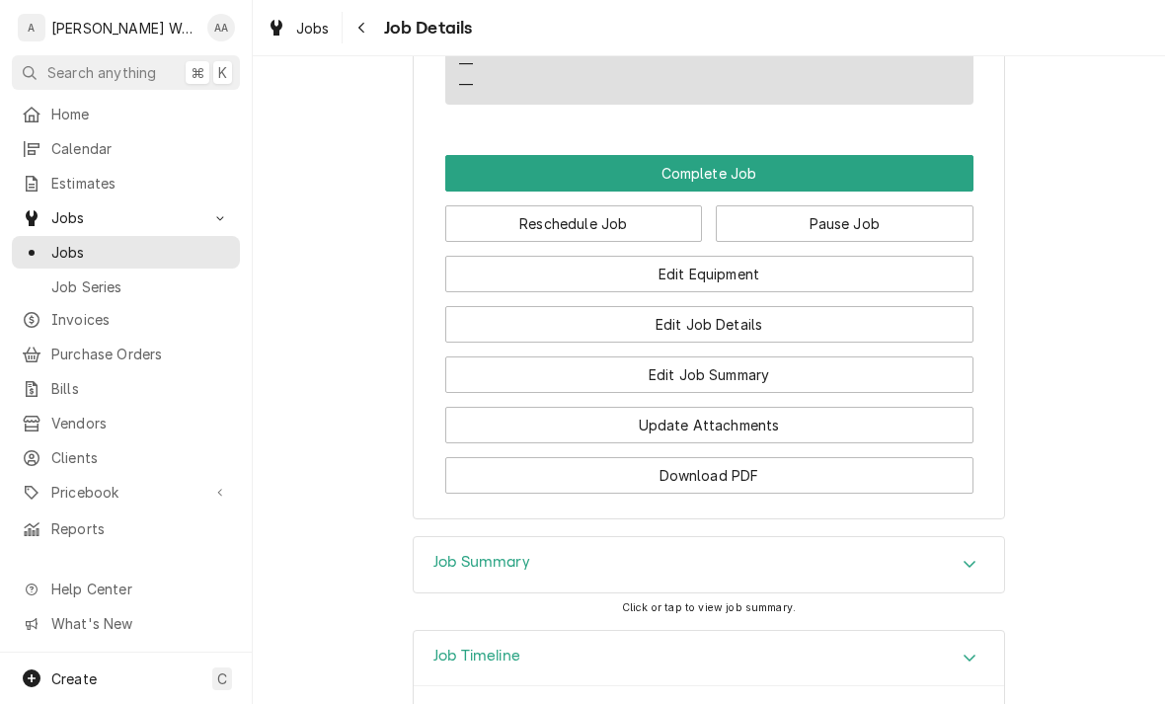
scroll to position [1531, 0]
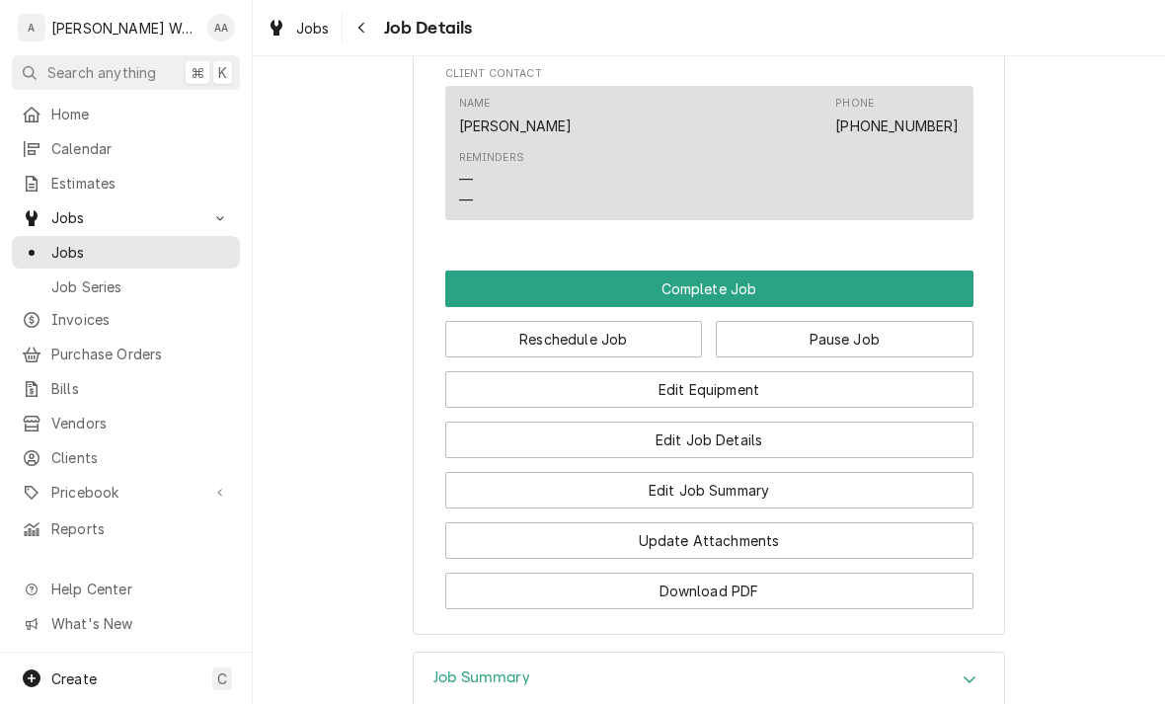
click at [509, 498] on button "Edit Job Summary" at bounding box center [709, 490] width 528 height 37
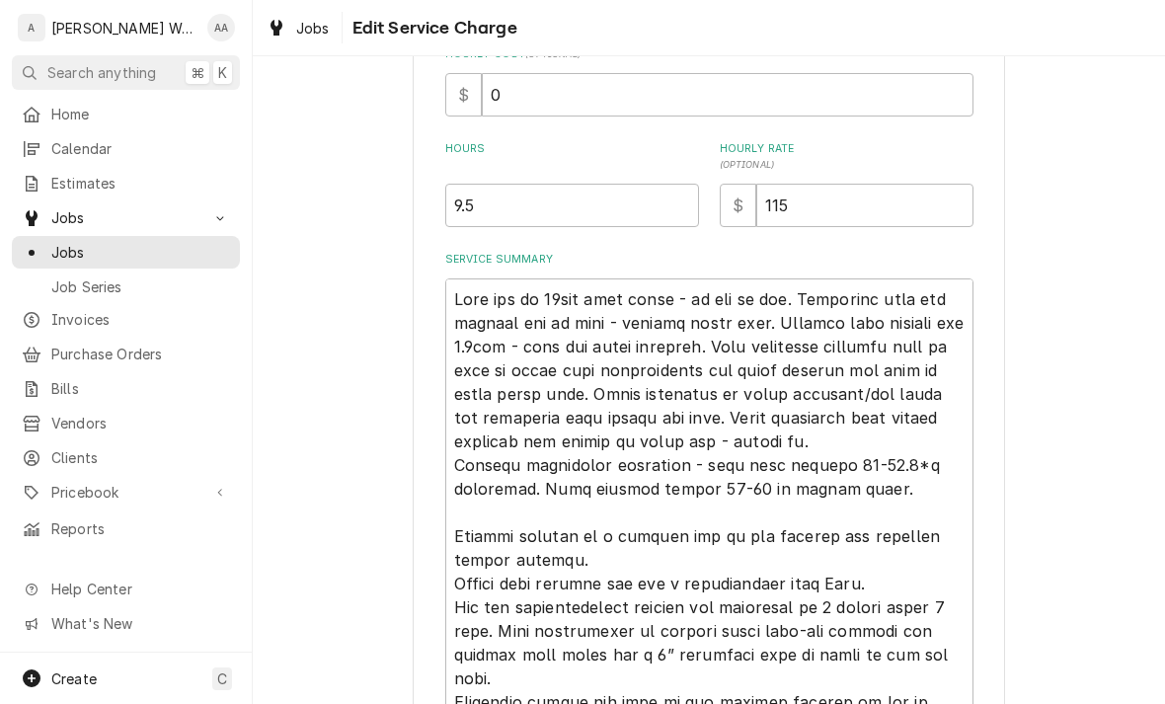
scroll to position [501, 0]
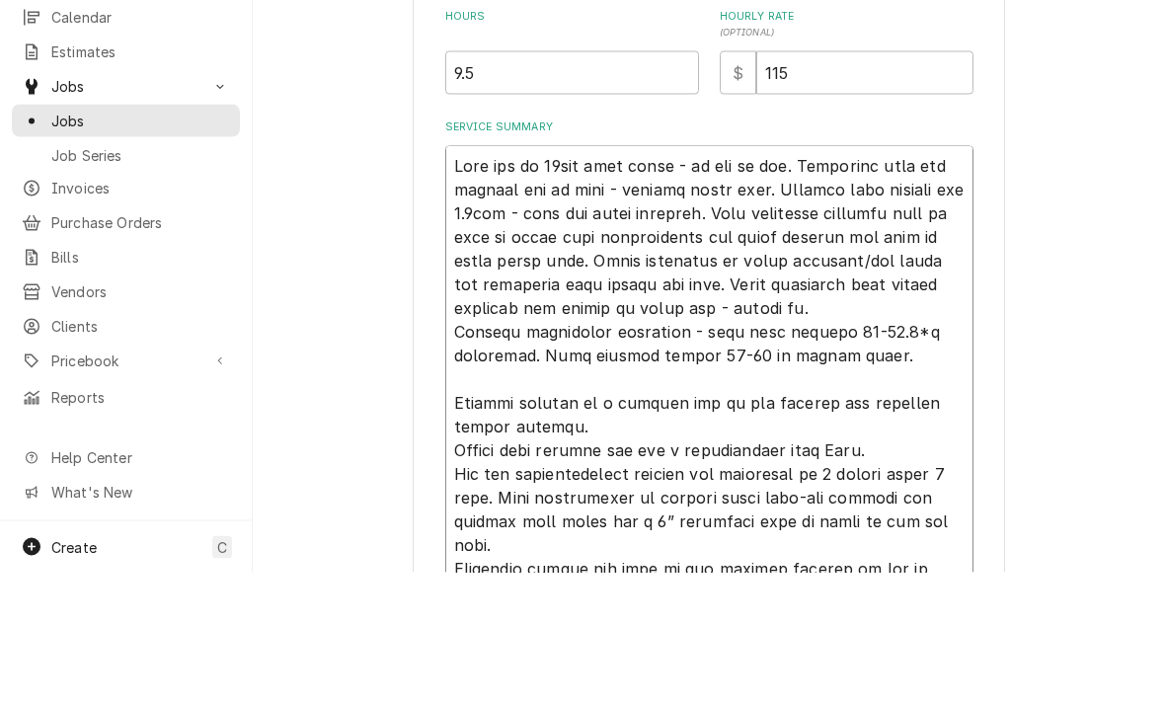
type textarea "x"
type textarea "Unit off on 60min time delay - no ice in bin. Restarted unit and watched ice be…"
type textarea "x"
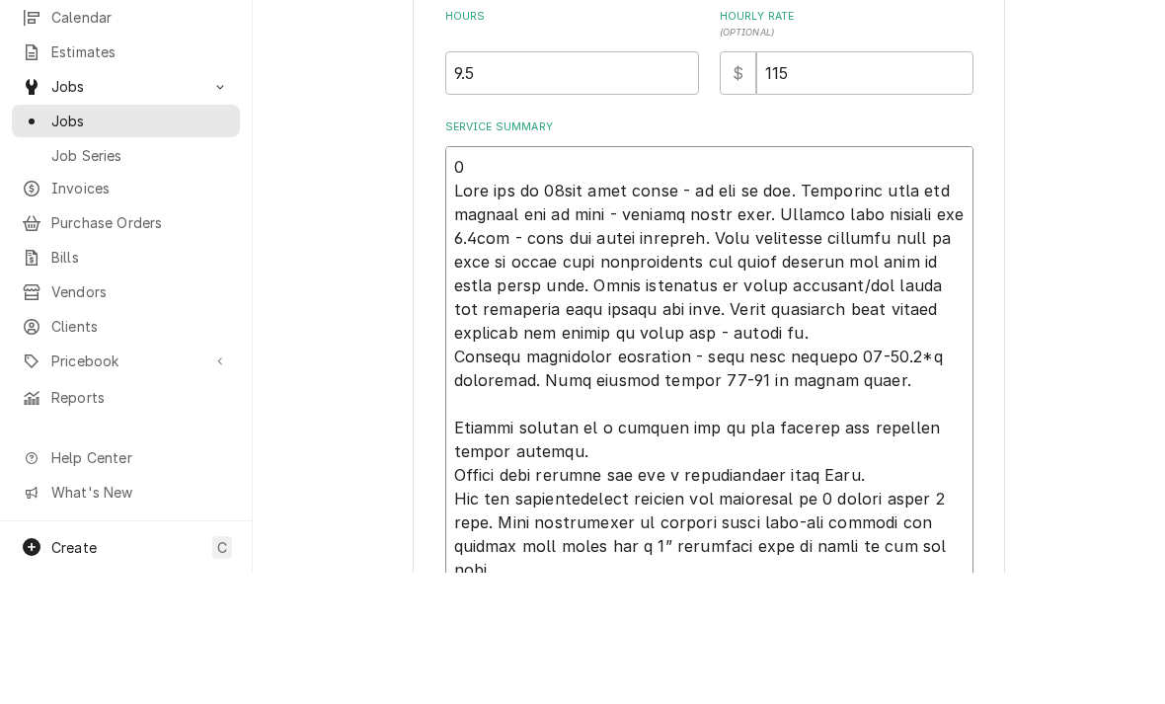
type textarea "Unit off on 60min time delay - no ice in bin. Restarted unit and watched ice be…"
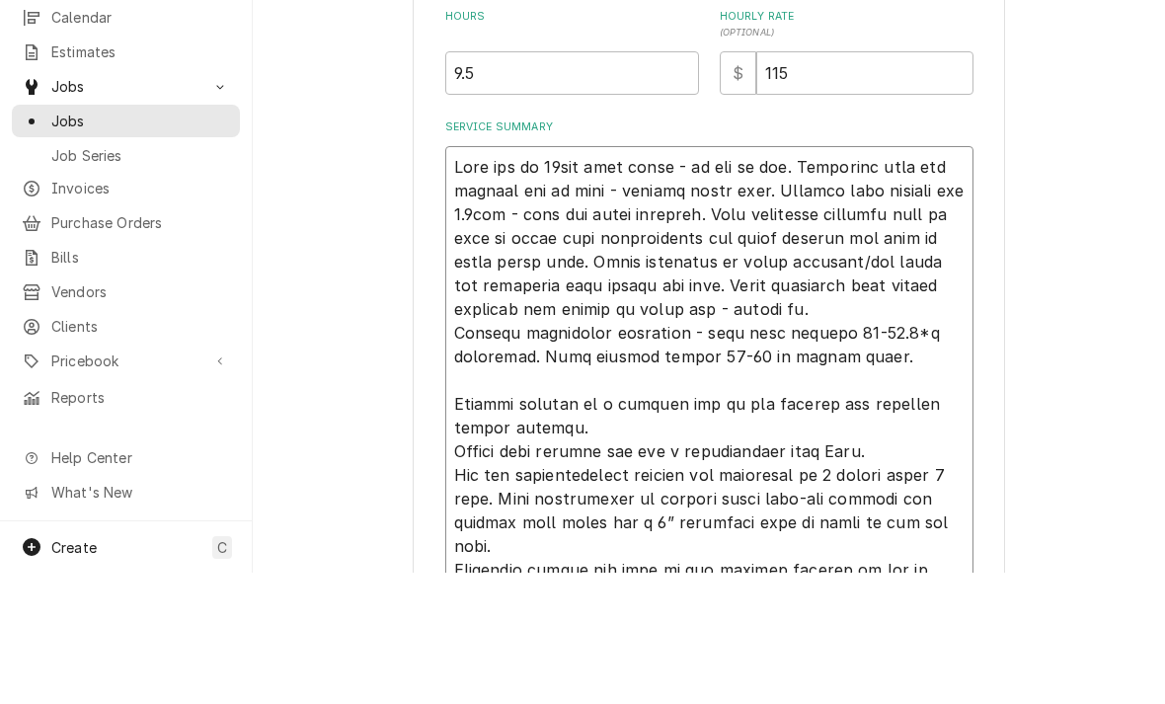
type textarea "x"
type textarea "7 Unit off on 60min time delay - no ice in bin. Restarted unit and watched ice …"
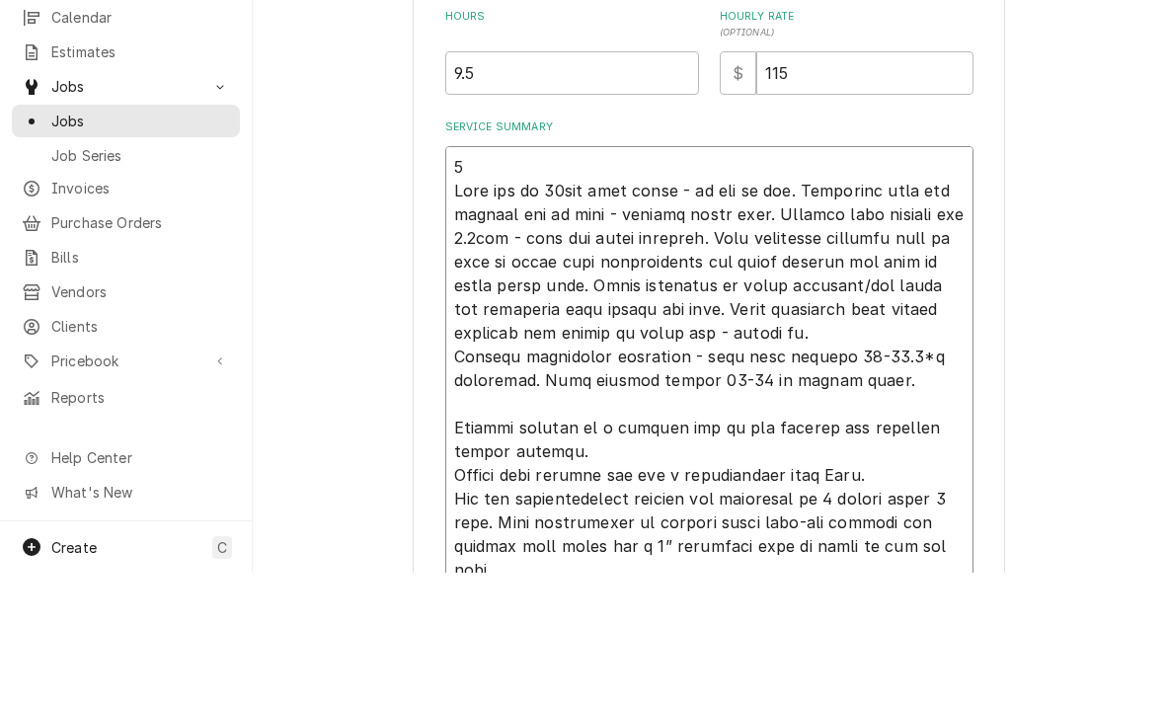
type textarea "x"
type textarea "7/ Unit off on 60min time delay - no ice in bin. Restarted unit and watched ice…"
type textarea "x"
type textarea "7/1 Unit off on 60min time delay - no ice in bin. Restarted unit and watched ic…"
type textarea "x"
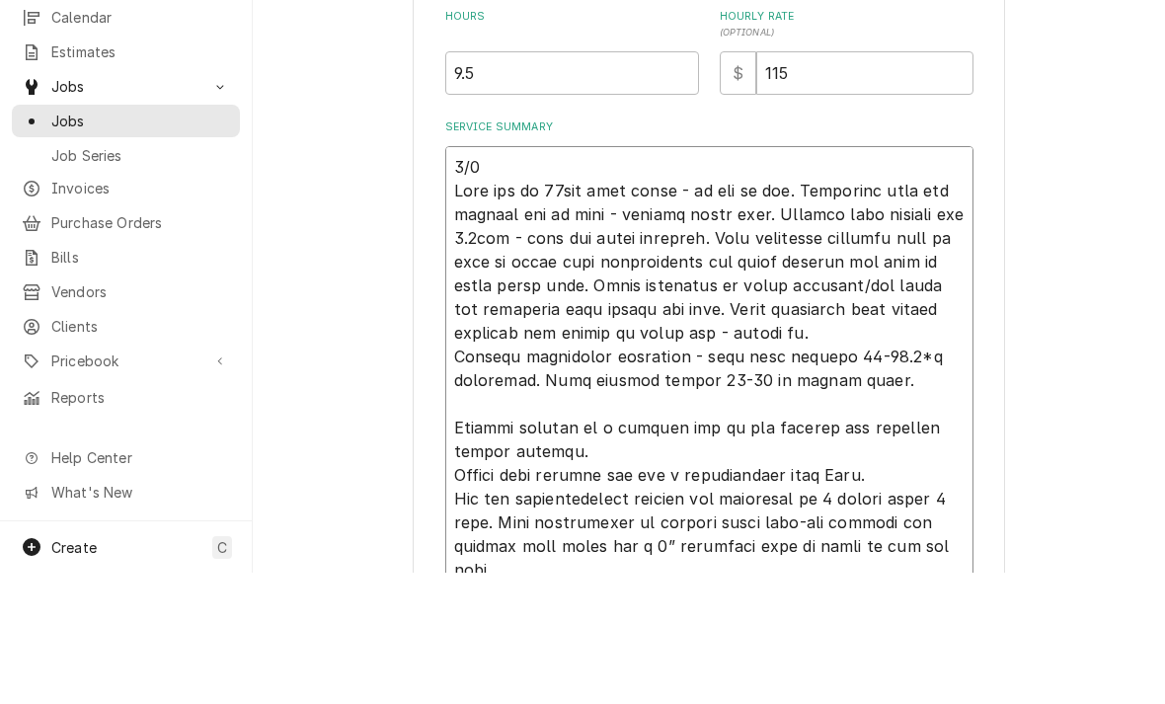
type textarea "7/17 Unit off on 60min time delay - no ice in bin. Restarted unit and watched i…"
type textarea "x"
type textarea "7/17 4 Unit off on 60min time delay - no ice in bin. Restarted unit and watched…"
type textarea "x"
type textarea "7/17 4. Unit off on 60min time delay - no ice in bin. Restarted unit and watche…"
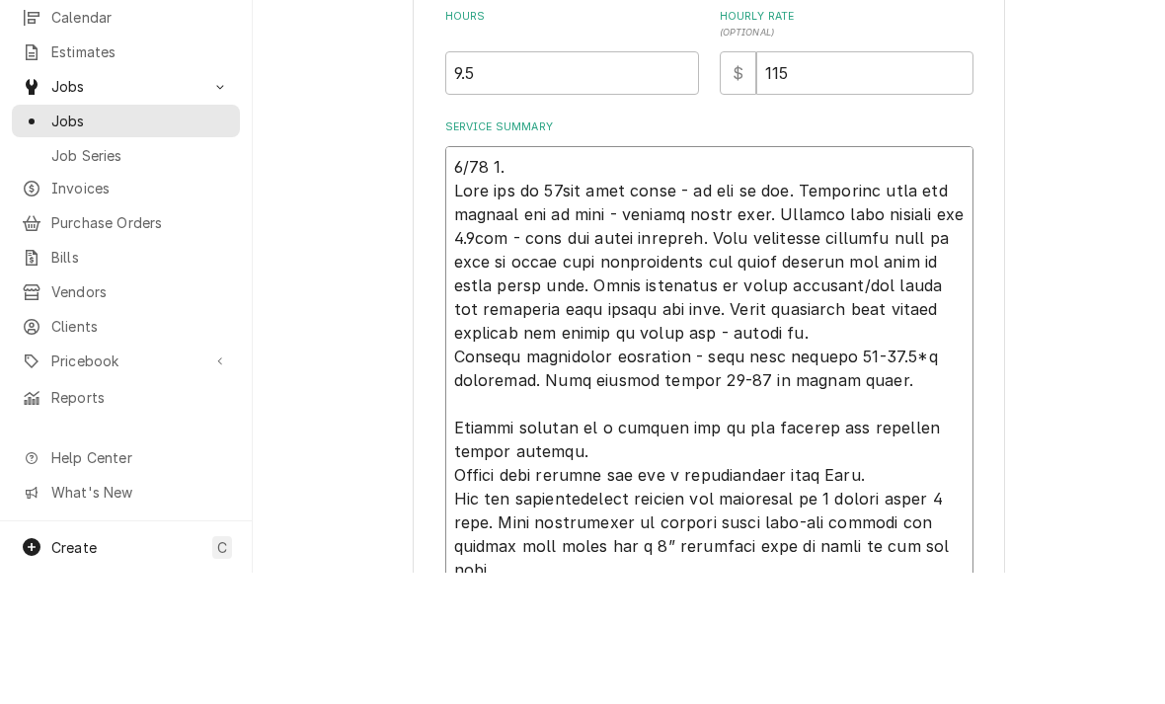
type textarea "x"
type textarea "7/17 4.2 Unit off on 60min time delay - no ice in bin. Restarted unit and watch…"
type textarea "x"
type textarea "7/17 4.25 Unit off on 60min time delay - no ice in bin. Restarted unit and watc…"
type textarea "x"
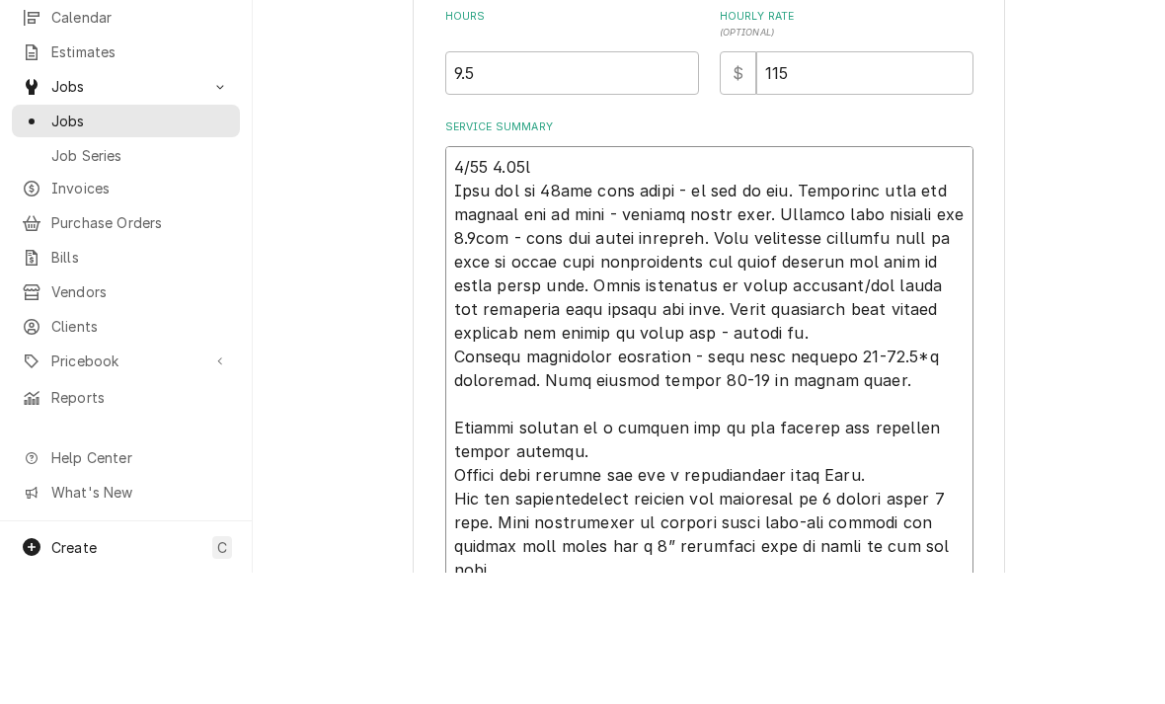
type textarea "7/17 4.25hr Unit off on 60min time delay - no ice in bin. Restarted unit and wa…"
type textarea "x"
type textarea "7/17 4.25hrs Unit off on 60min time delay - no ice in bin. Restarted unit and w…"
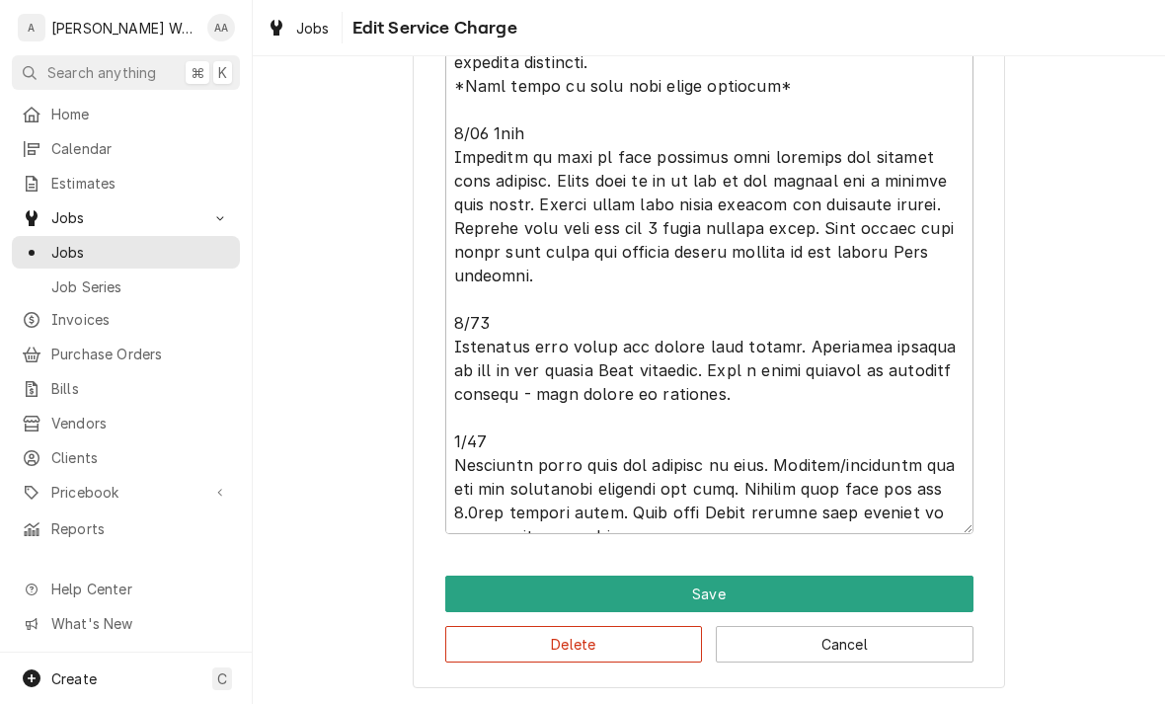
click at [465, 594] on button "Save" at bounding box center [709, 594] width 528 height 37
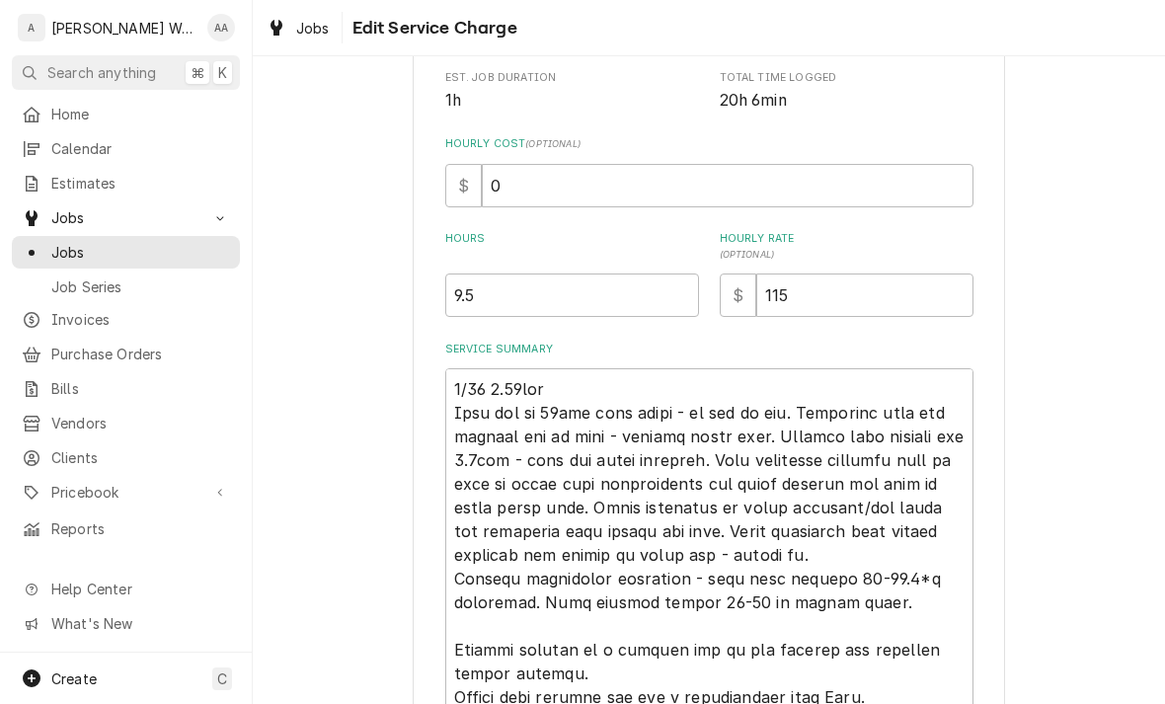
type textarea "x"
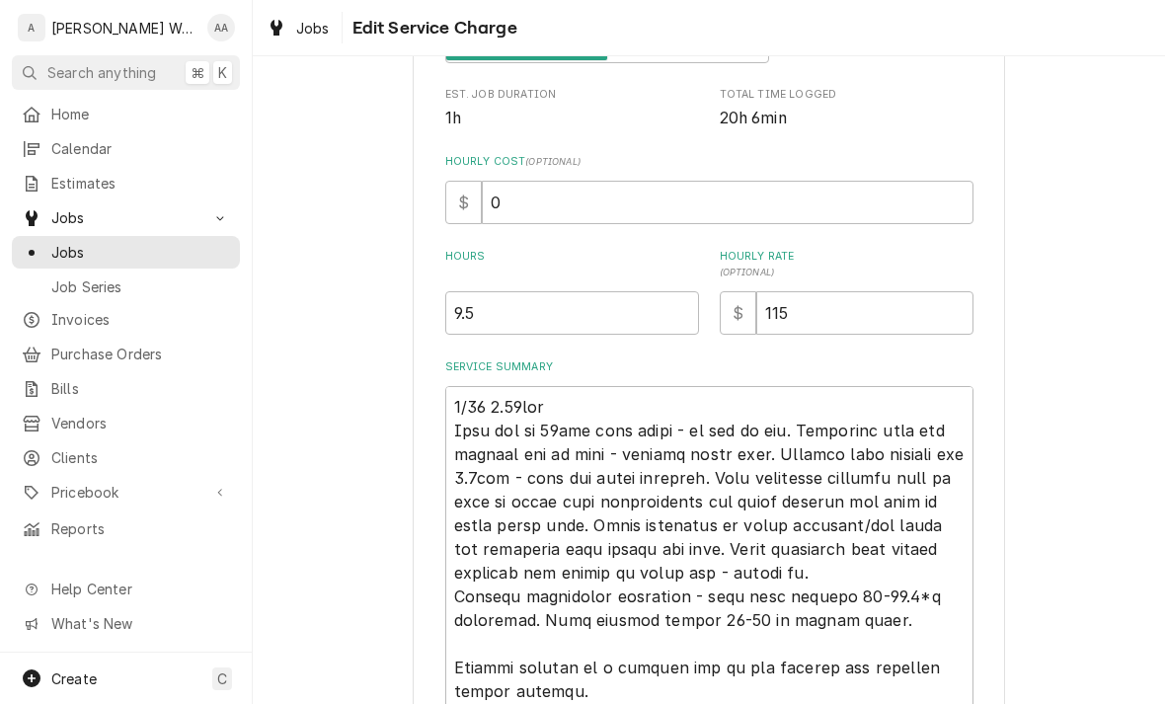
scroll to position [395, 0]
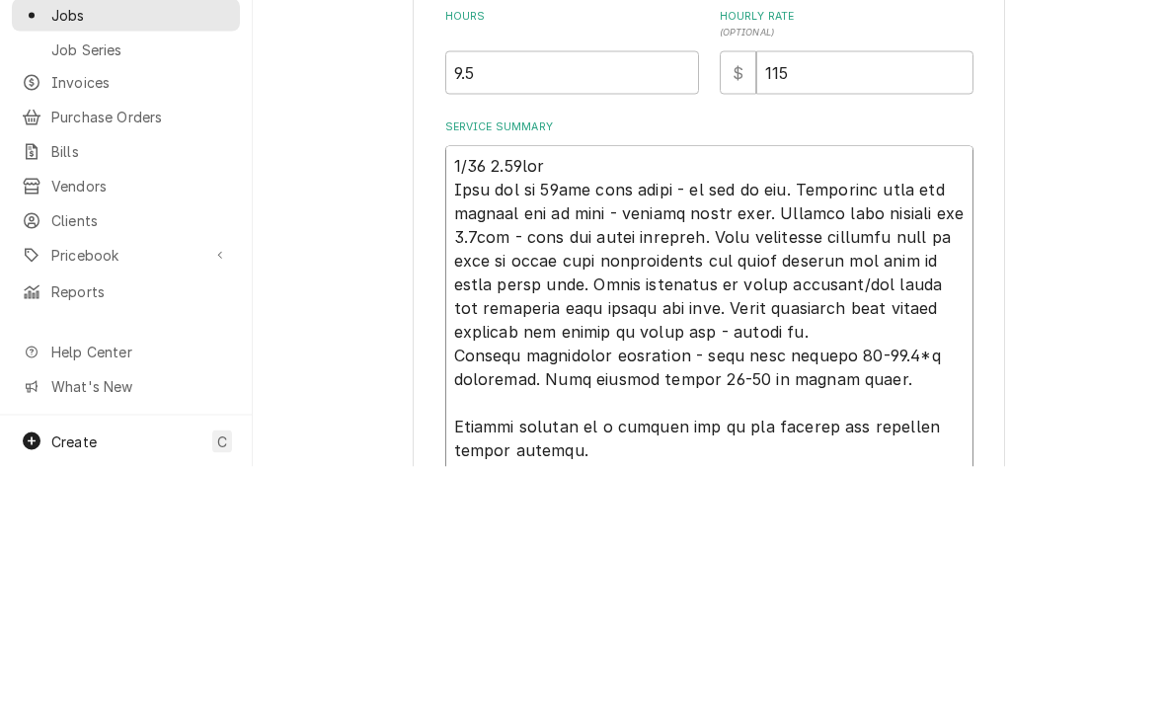
type textarea "/17 4.25hrs Unit off on 60min time delay - no ice in bin. Restarted unit and wa…"
type textarea "x"
type textarea "6/17 4.25hrs Unit off on 60min time delay - no ice in bin. Restarted unit and w…"
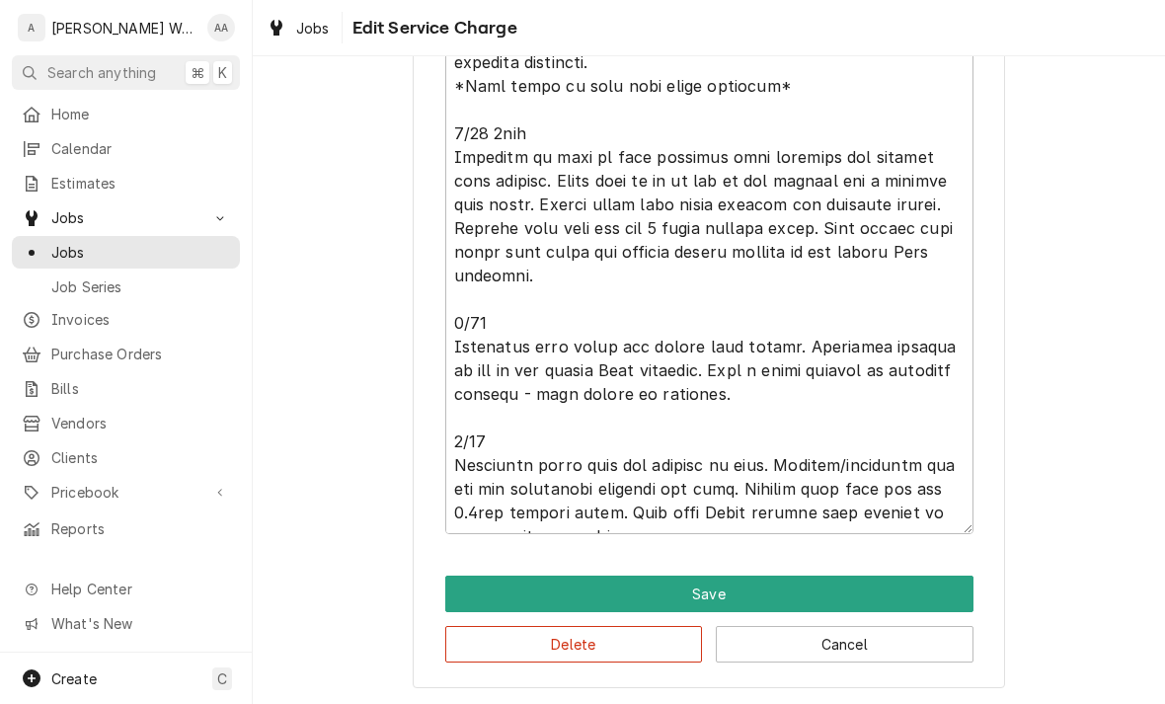
click at [456, 592] on button "Save" at bounding box center [709, 594] width 528 height 37
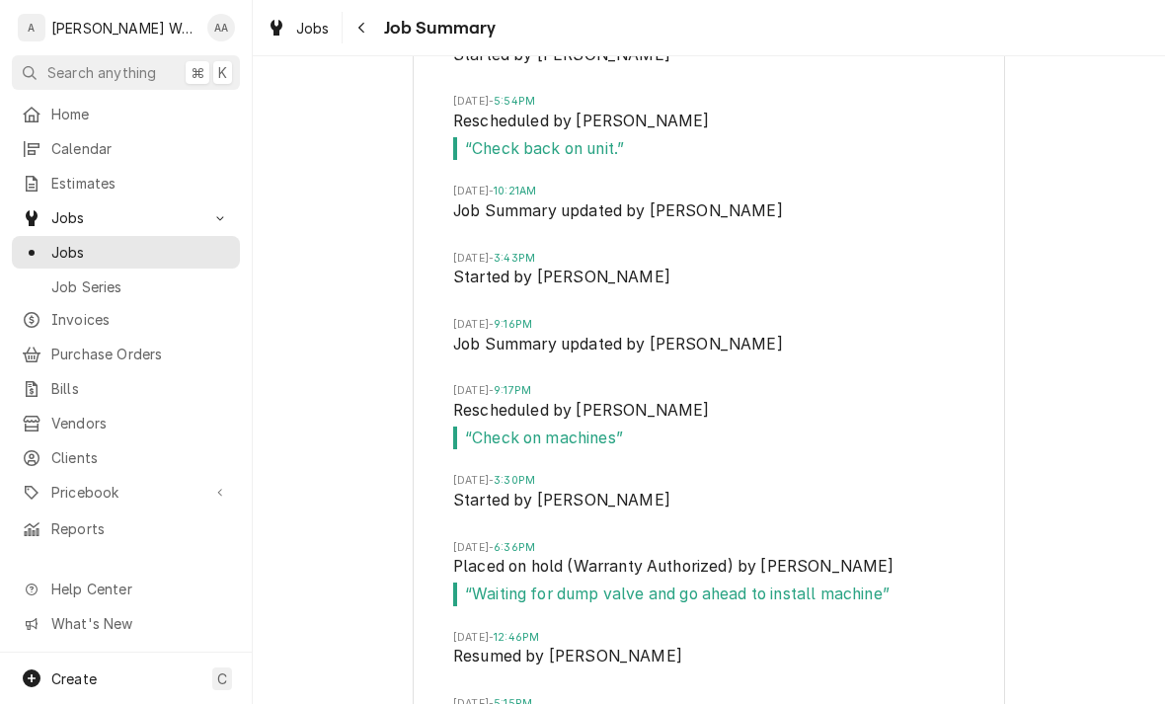
scroll to position [3576, 0]
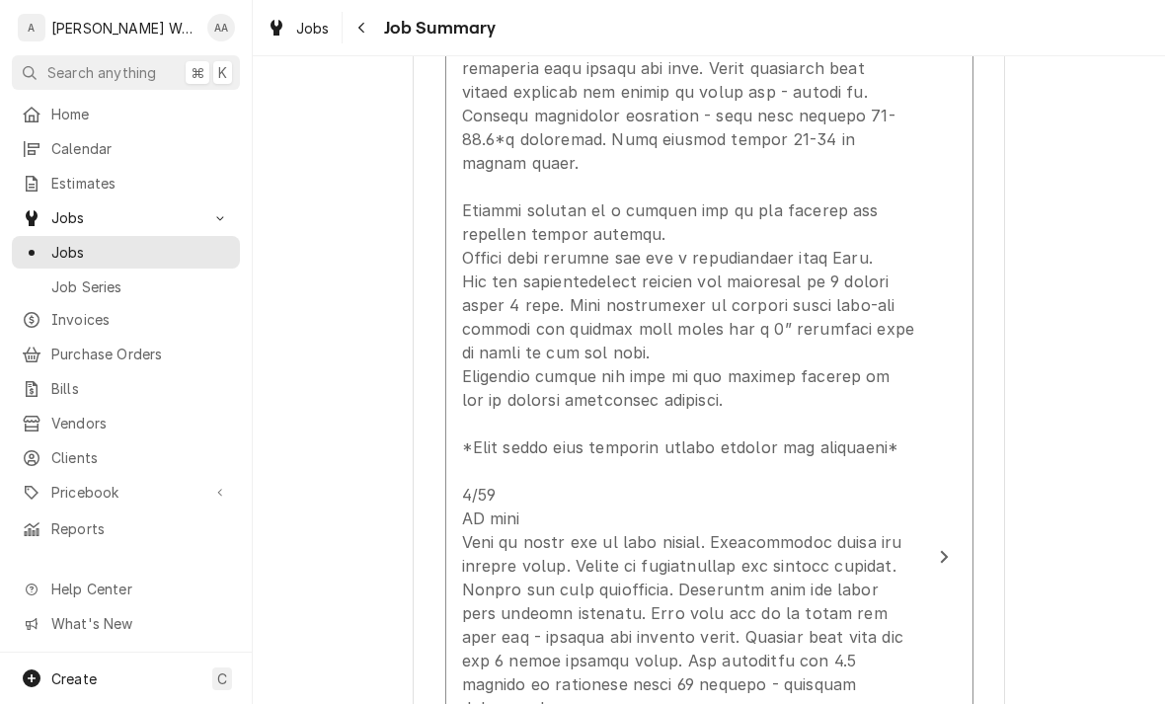
click at [499, 528] on div "Update Line Item" at bounding box center [688, 660] width 453 height 1540
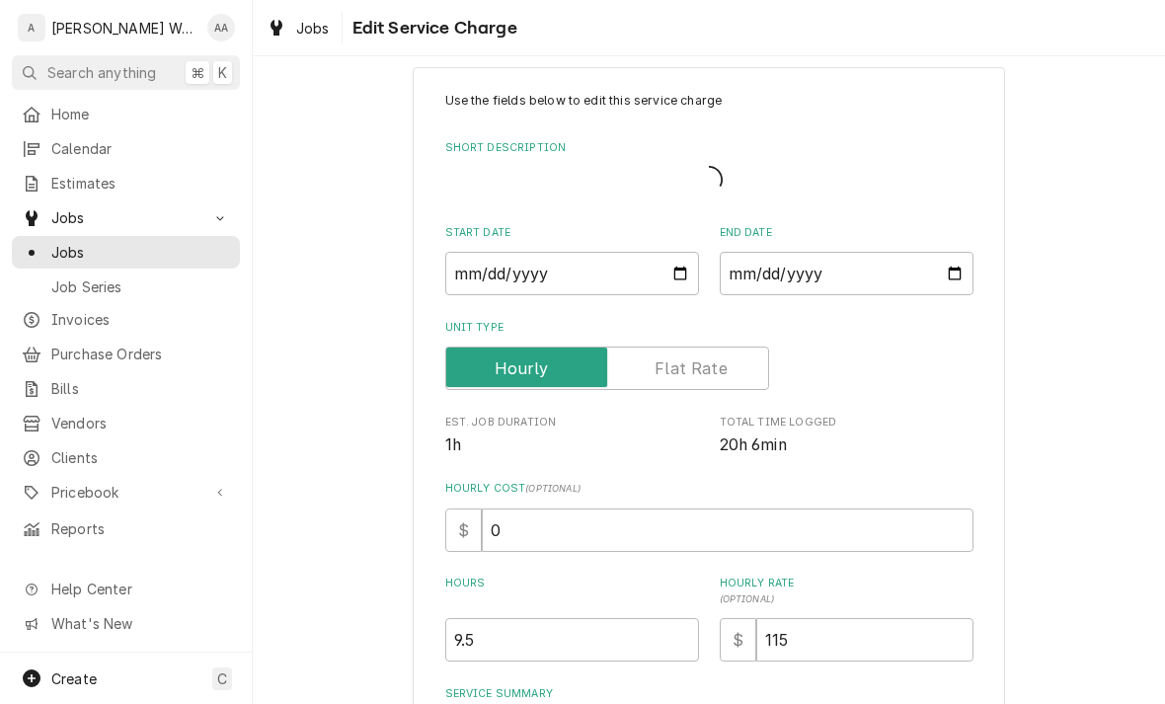
type textarea "x"
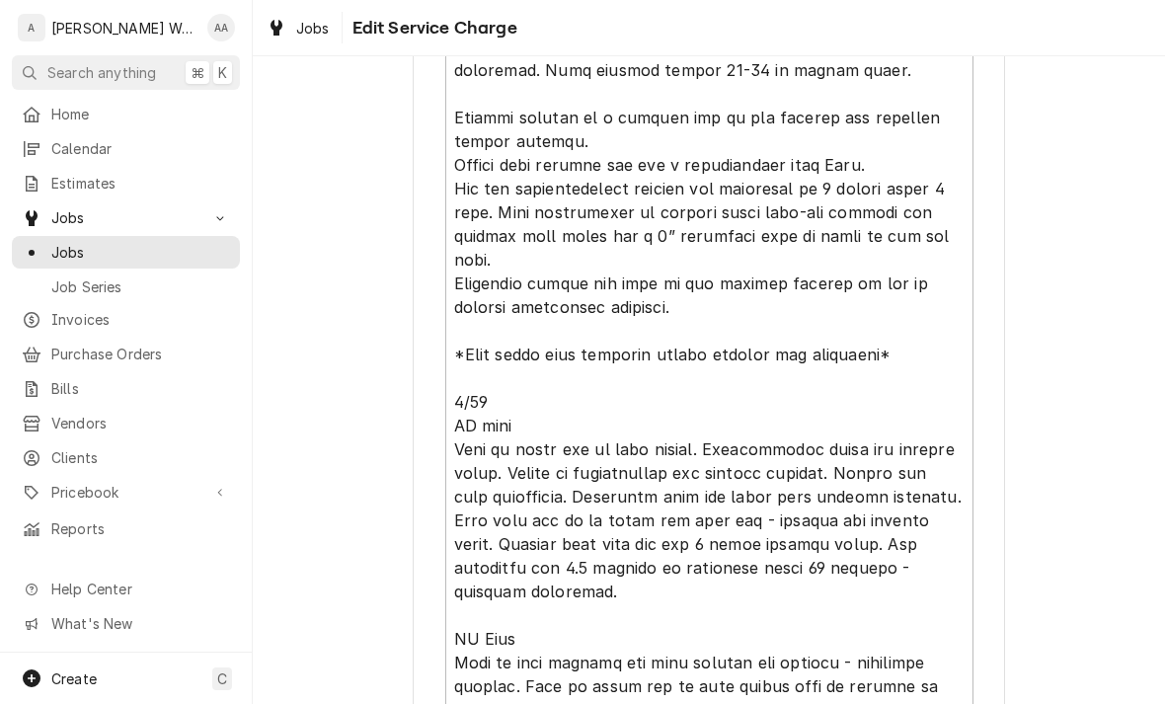
scroll to position [947, 0]
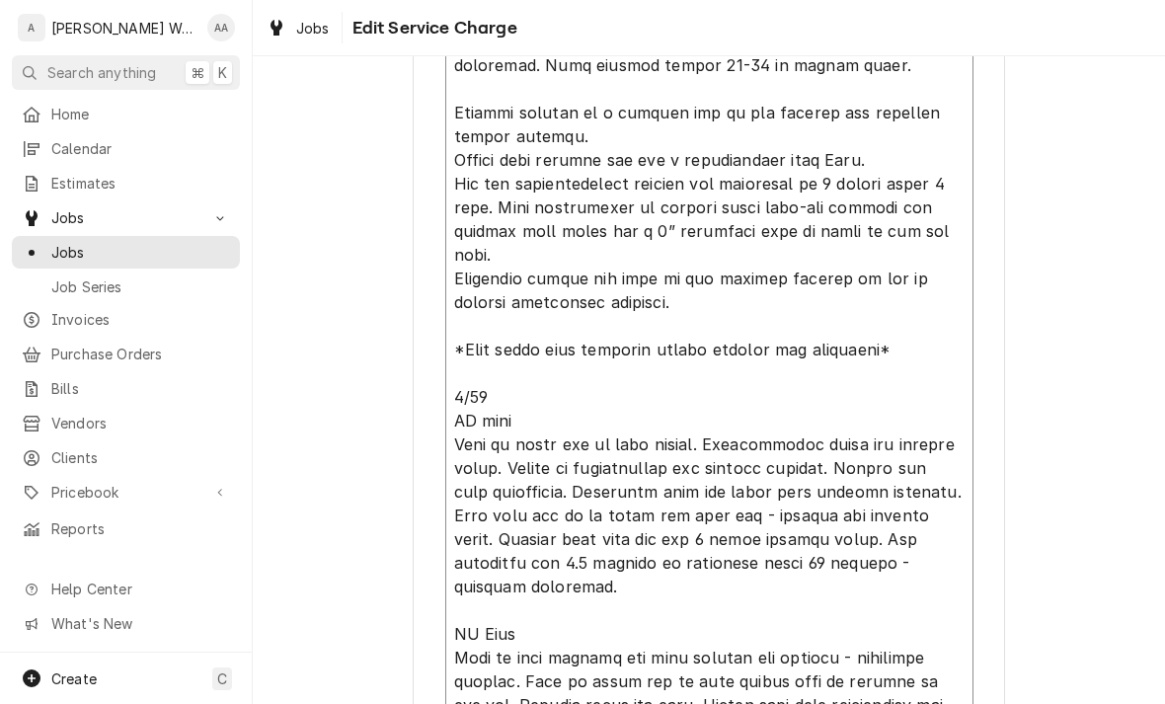
click at [518, 378] on textarea "Service Summary" at bounding box center [709, 539] width 528 height 1417
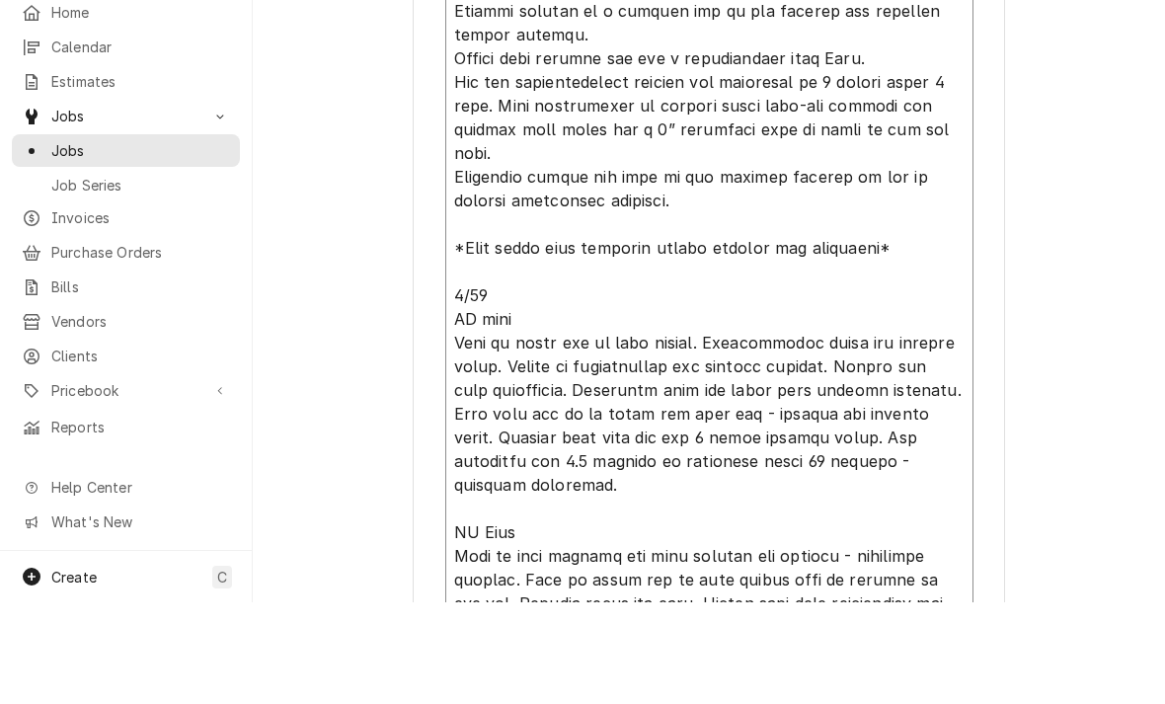
type textarea "6/17 4.25hrs Unit off on 60min time delay - no ice in bin. Restarted unit and w…"
type textarea "x"
type textarea "6/17 4.25hrs Unit off on 60min time delay - no ice in bin. Restarted unit and w…"
type textarea "x"
type textarea "6/17 4.25hrs Unit off on 60min time delay - no ice in bin. Restarted unit and w…"
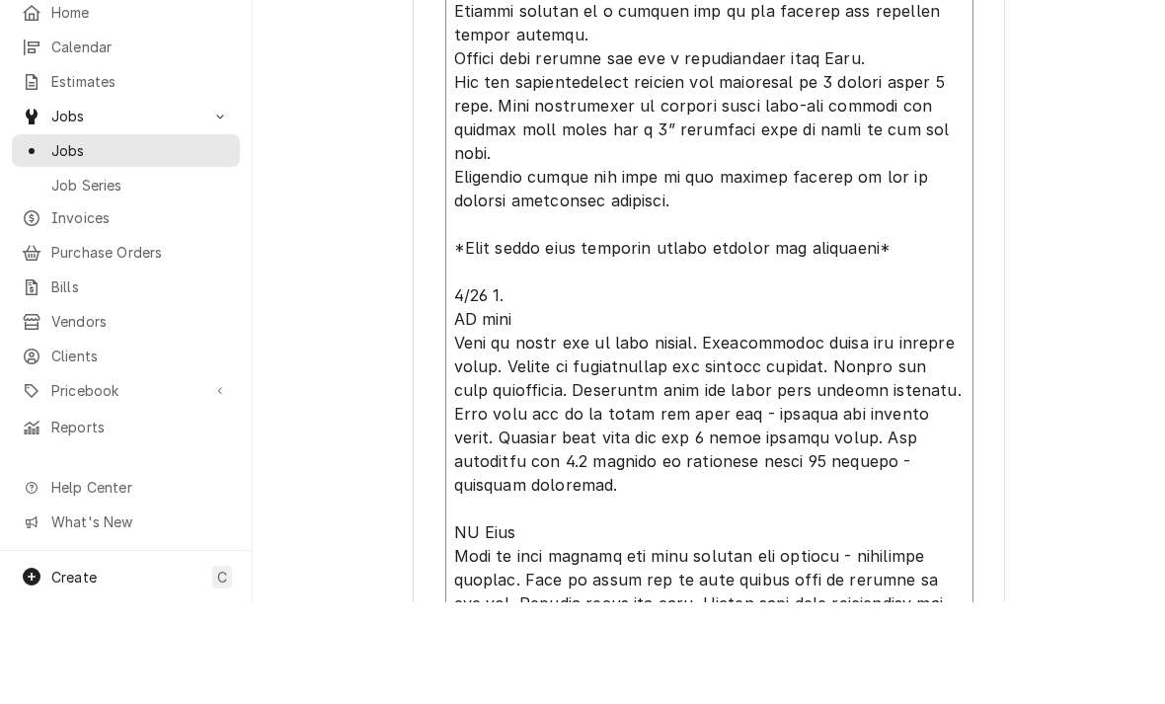
type textarea "x"
type textarea "6/17 4.25hrs Unit off on 60min time delay - no ice in bin. Restarted unit and w…"
type textarea "x"
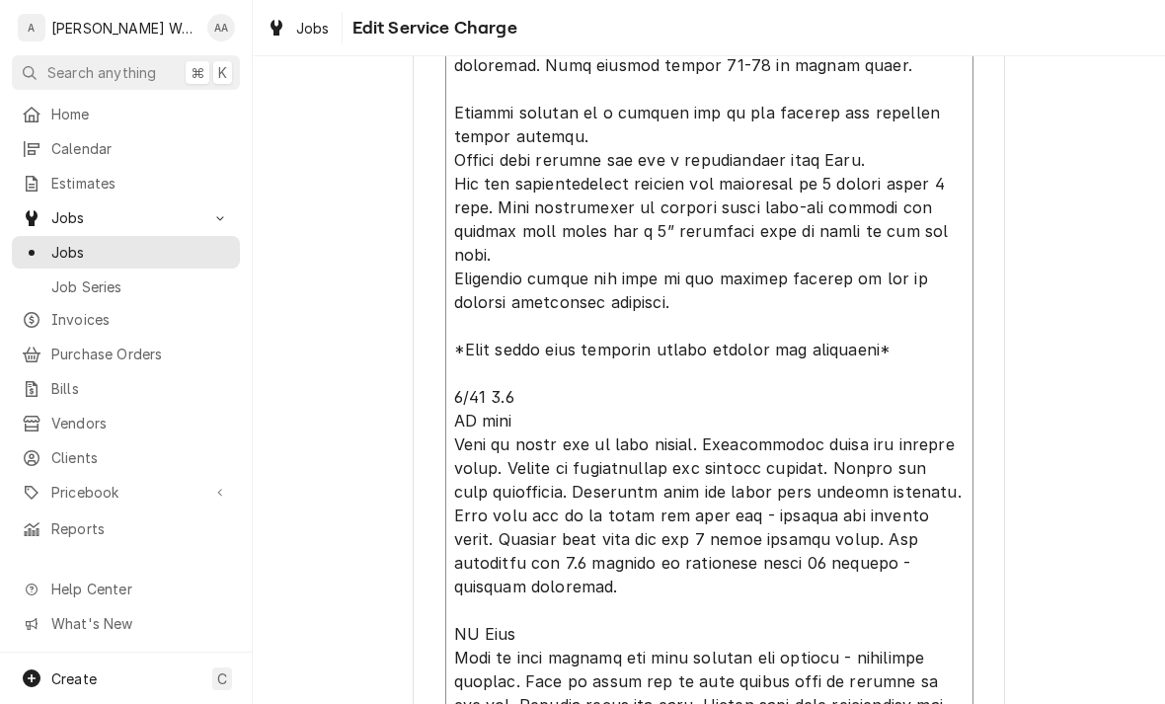
type textarea "6/17 4.25hrs Unit off on 60min time delay - no ice in bin. Restarted unit and w…"
type textarea "x"
type textarea "6/17 4.25hrs Unit off on 60min time delay - no ice in bin. Restarted unit and w…"
type textarea "x"
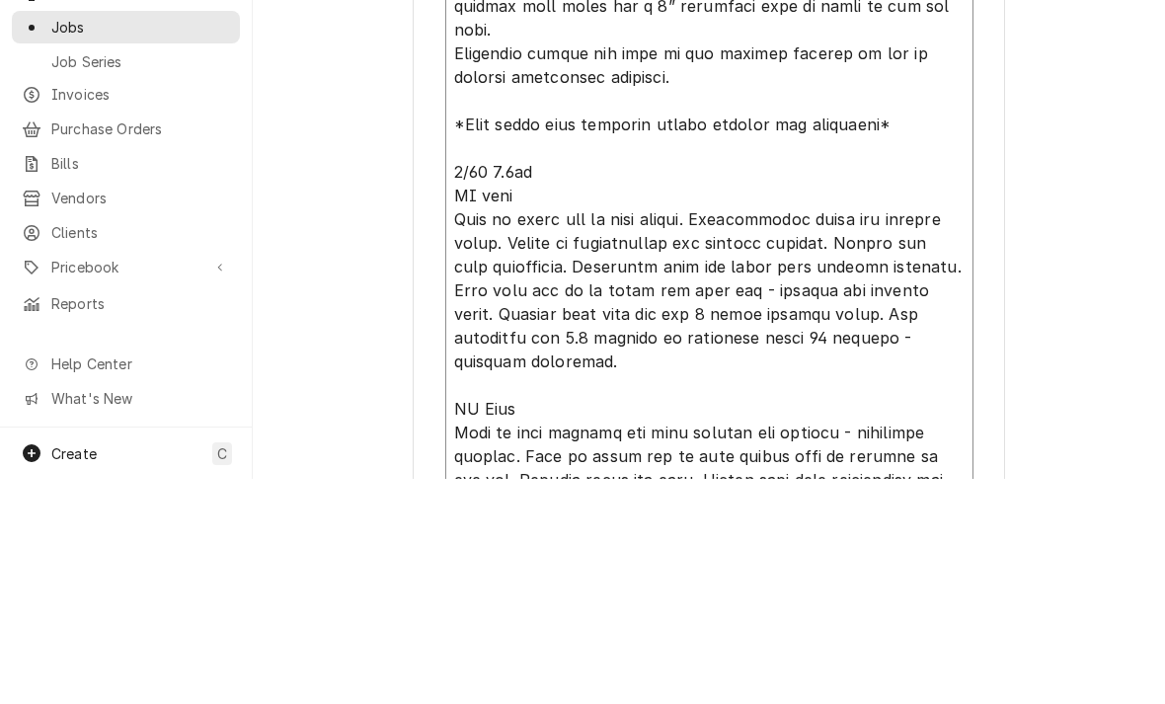
type textarea "6/17 4.25hrs Unit off on 60min time delay - no ice in bin. Restarted unit and w…"
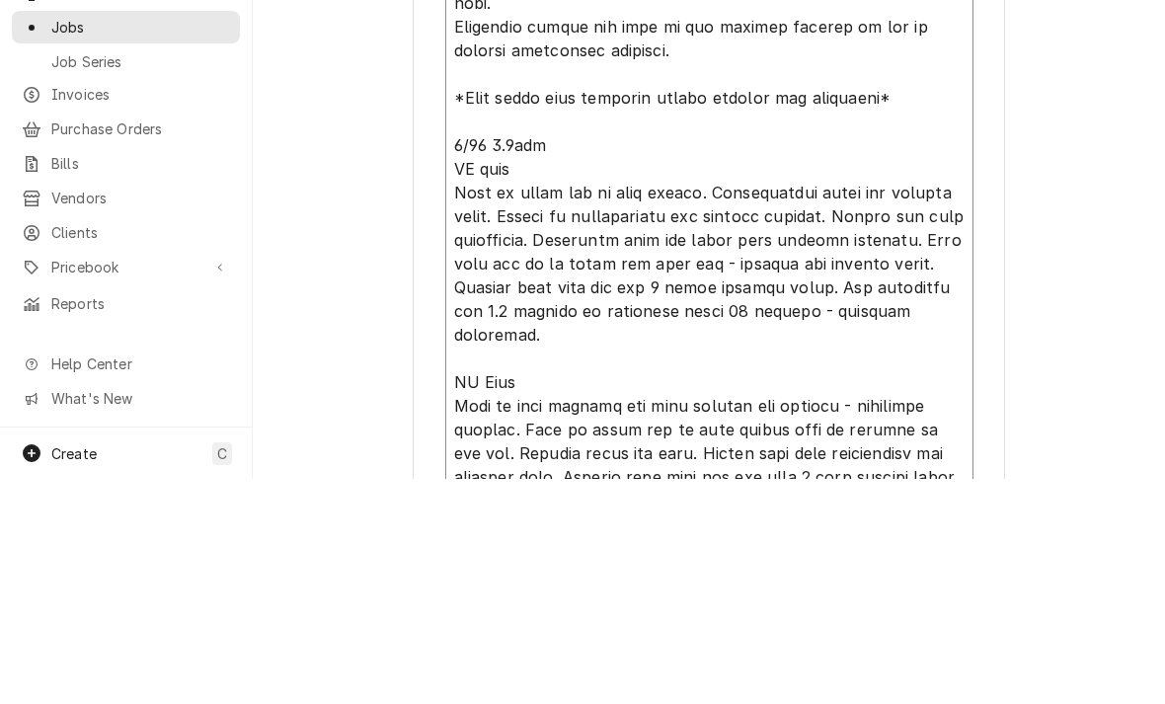
scroll to position [978, 0]
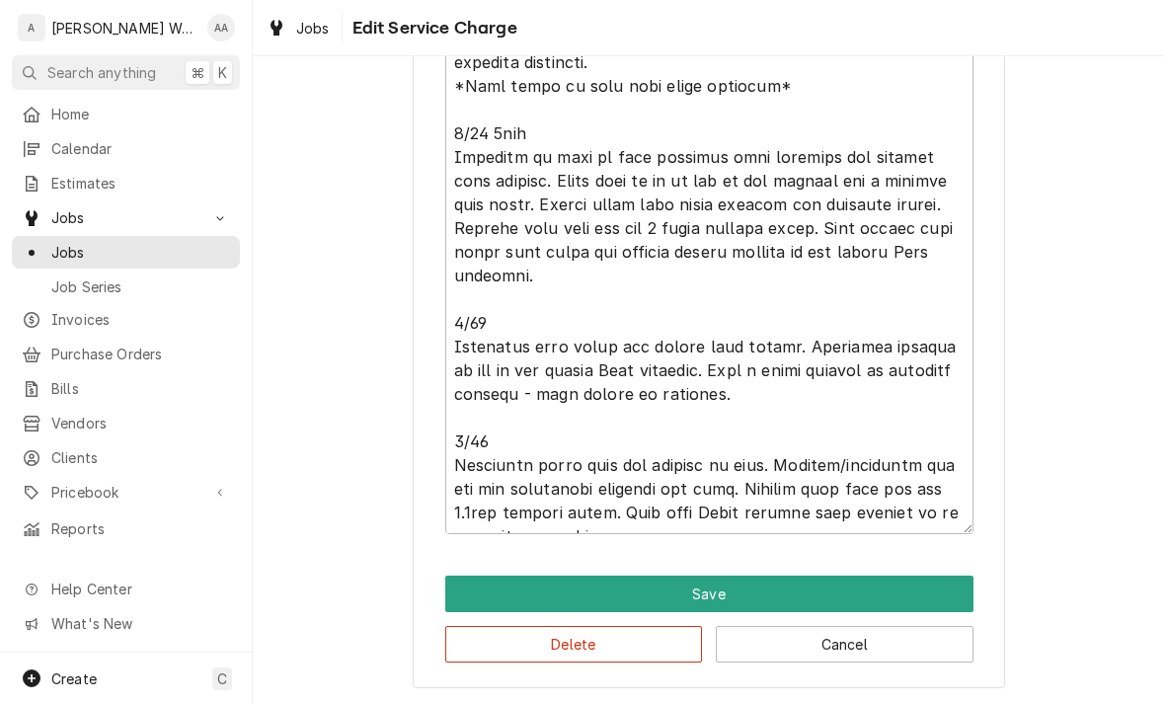
click at [474, 586] on button "Save" at bounding box center [709, 594] width 528 height 37
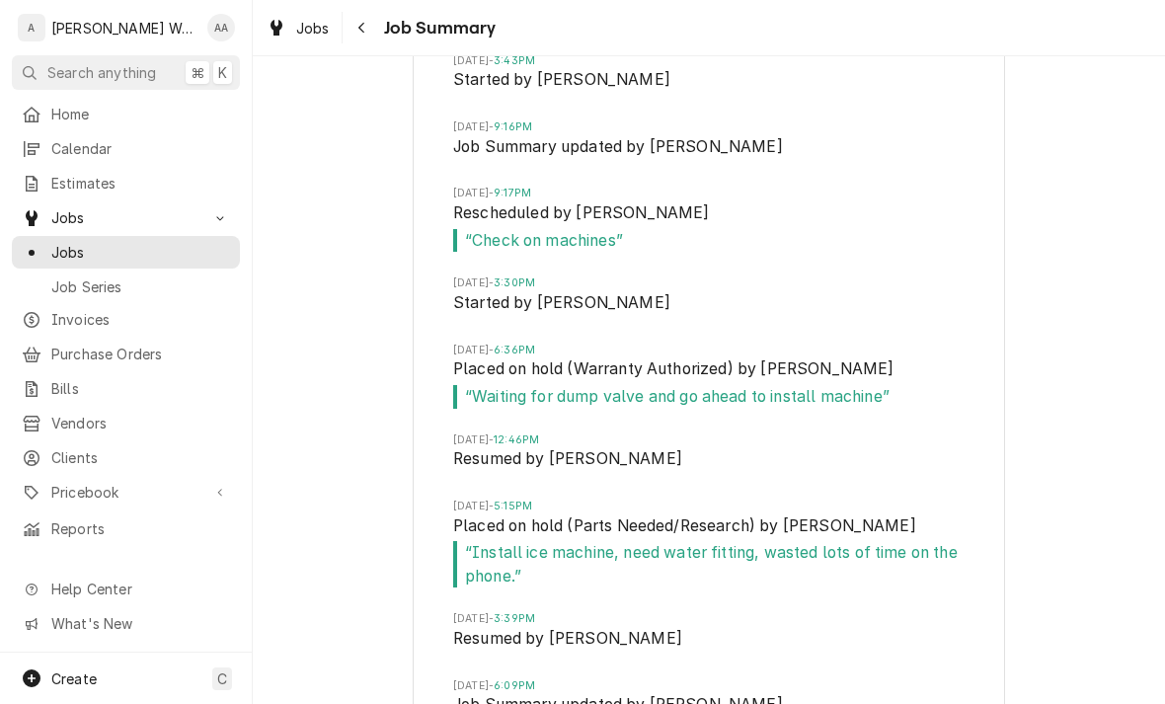
scroll to position [3771, 0]
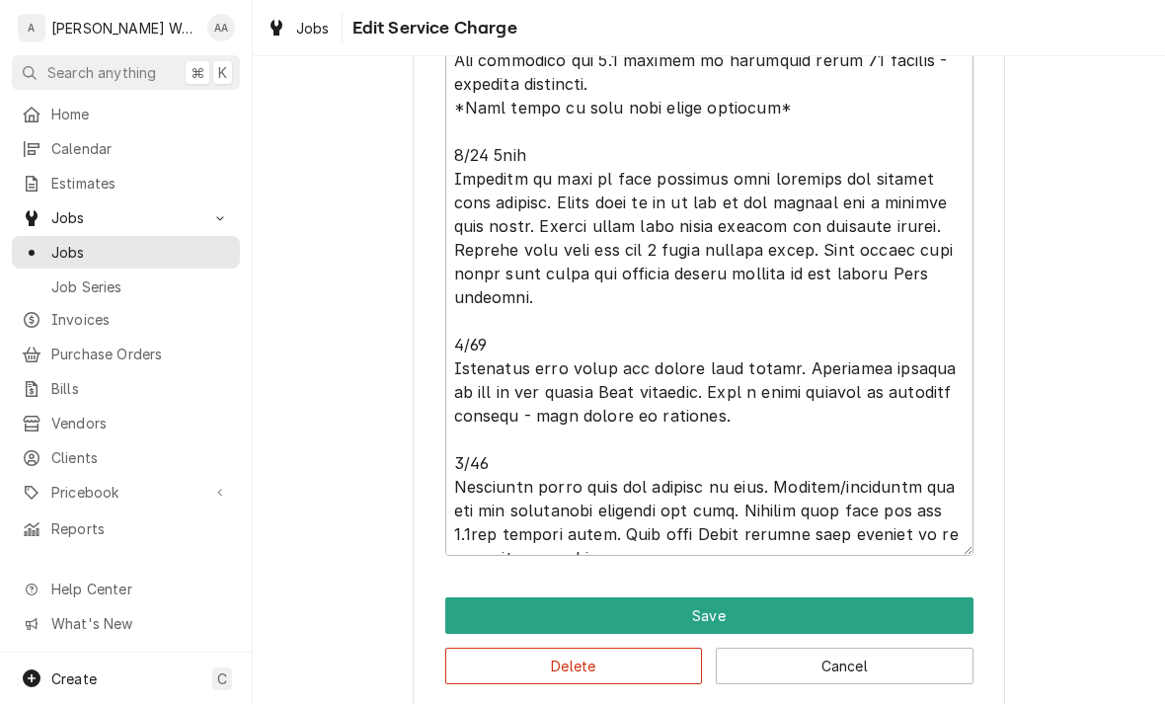
scroll to position [1641, 0]
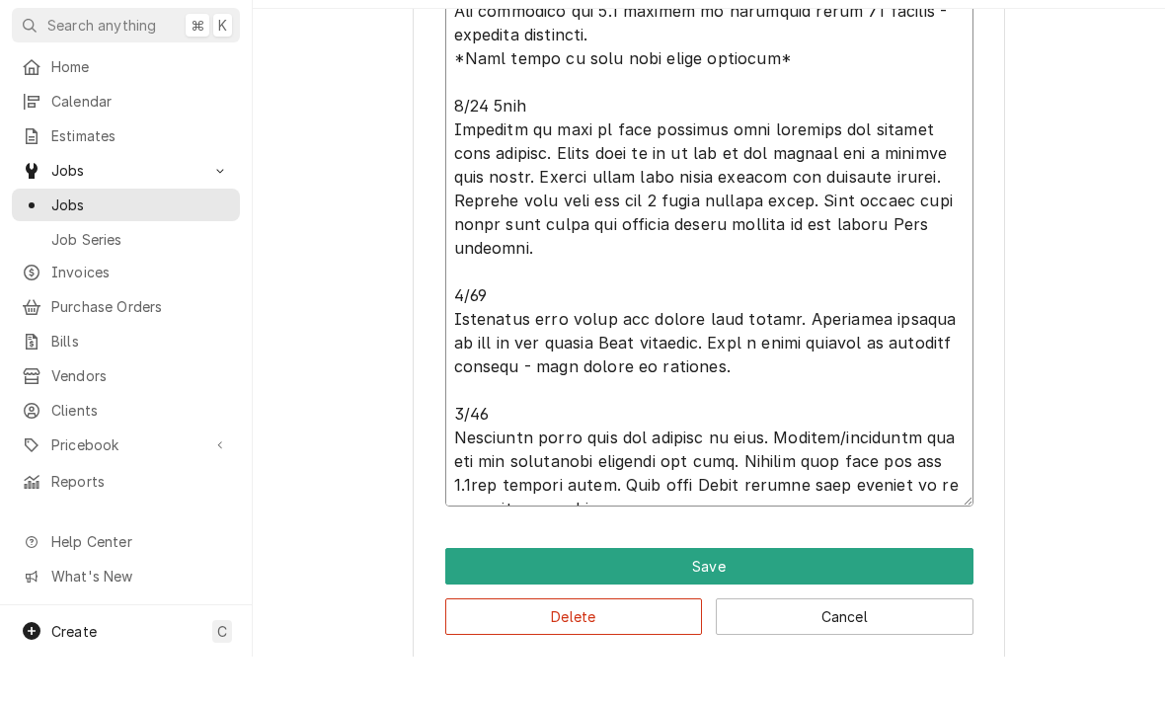
type textarea "x"
type textarea "6/17 4.25hrs Unit off on 60min time delay - no ice in bin. Restarted unit and w…"
type textarea "x"
type textarea "6/17 4.25hrs Unit off on 60min time delay - no ice in bin. Restarted unit and w…"
type textarea "x"
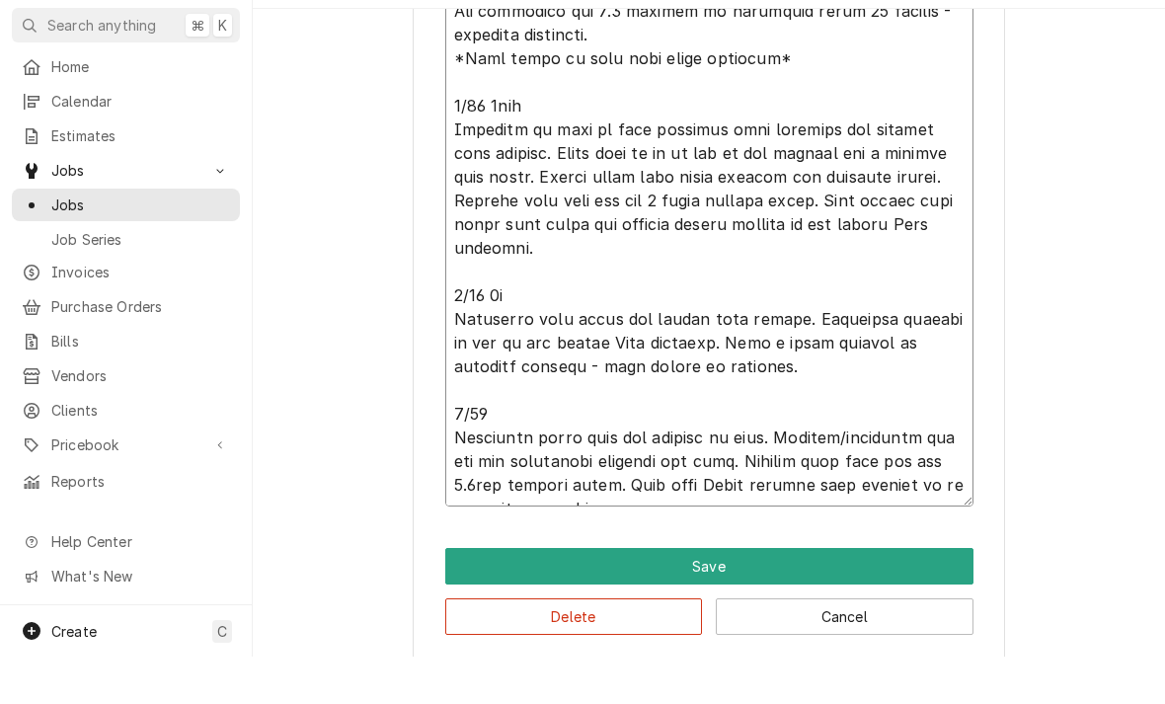
type textarea "6/17 4.25hrs Unit off on 60min time delay - no ice in bin. Restarted unit and w…"
type textarea "x"
type textarea "6/17 4.25hrs Unit off on 60min time delay - no ice in bin. Restarted unit and w…"
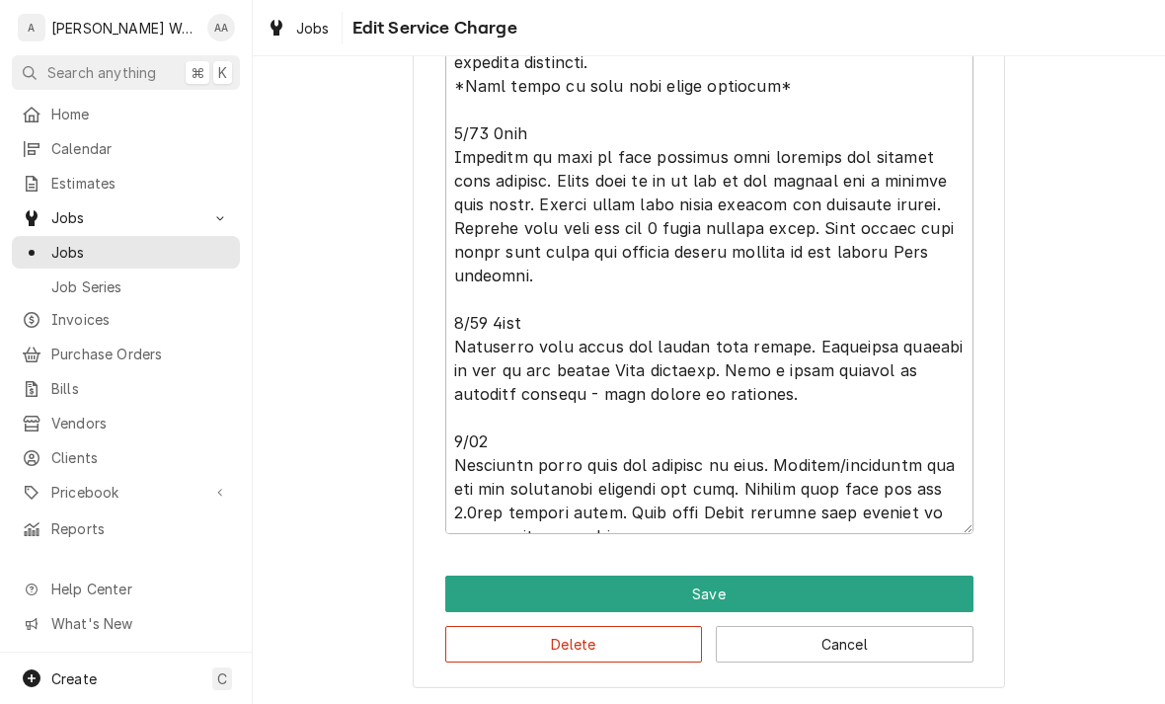
click at [477, 589] on button "Save" at bounding box center [709, 594] width 528 height 37
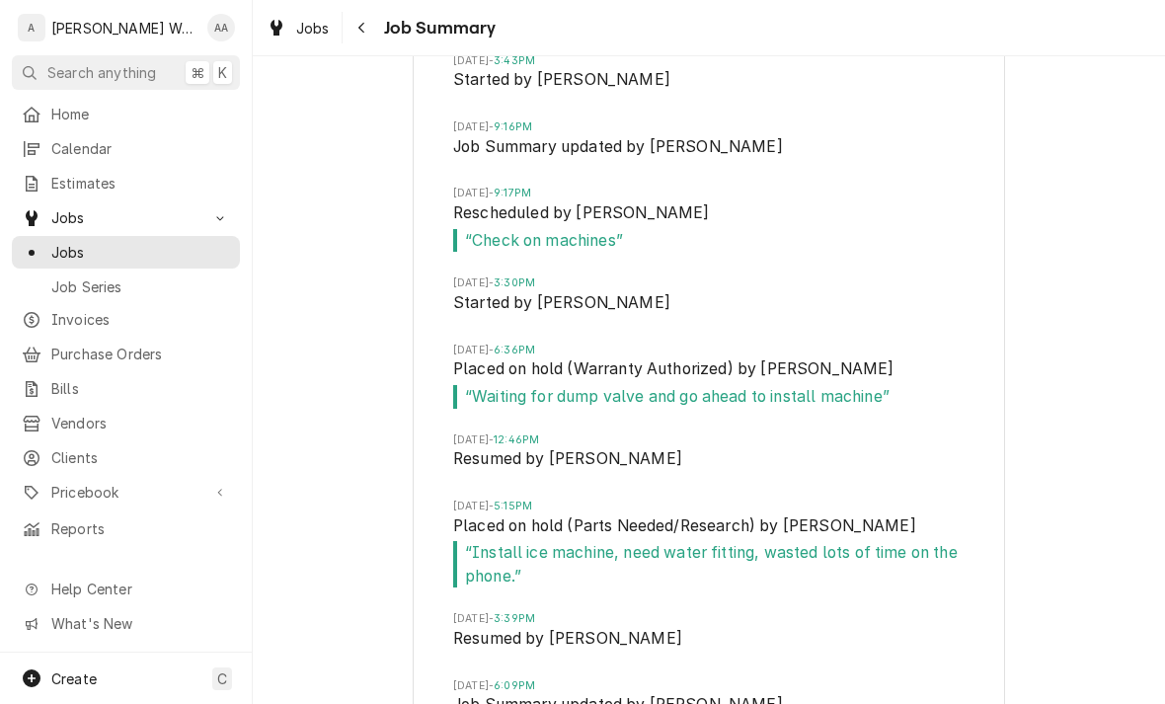
scroll to position [3771, 0]
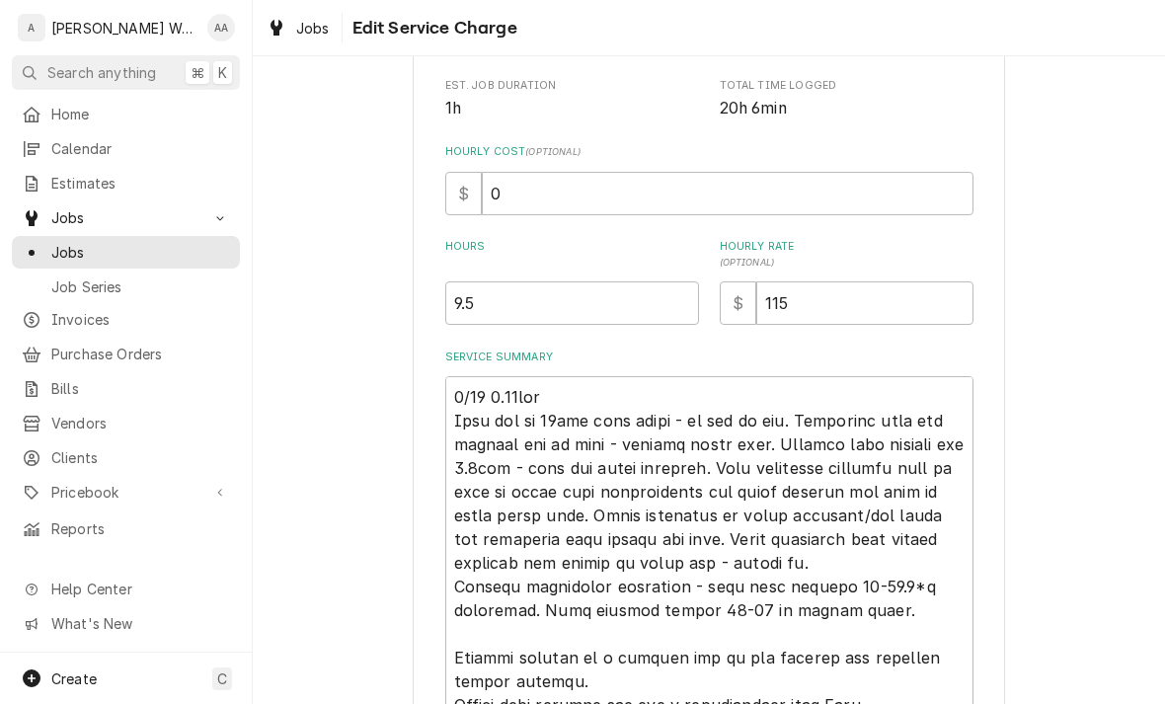
type textarea "x"
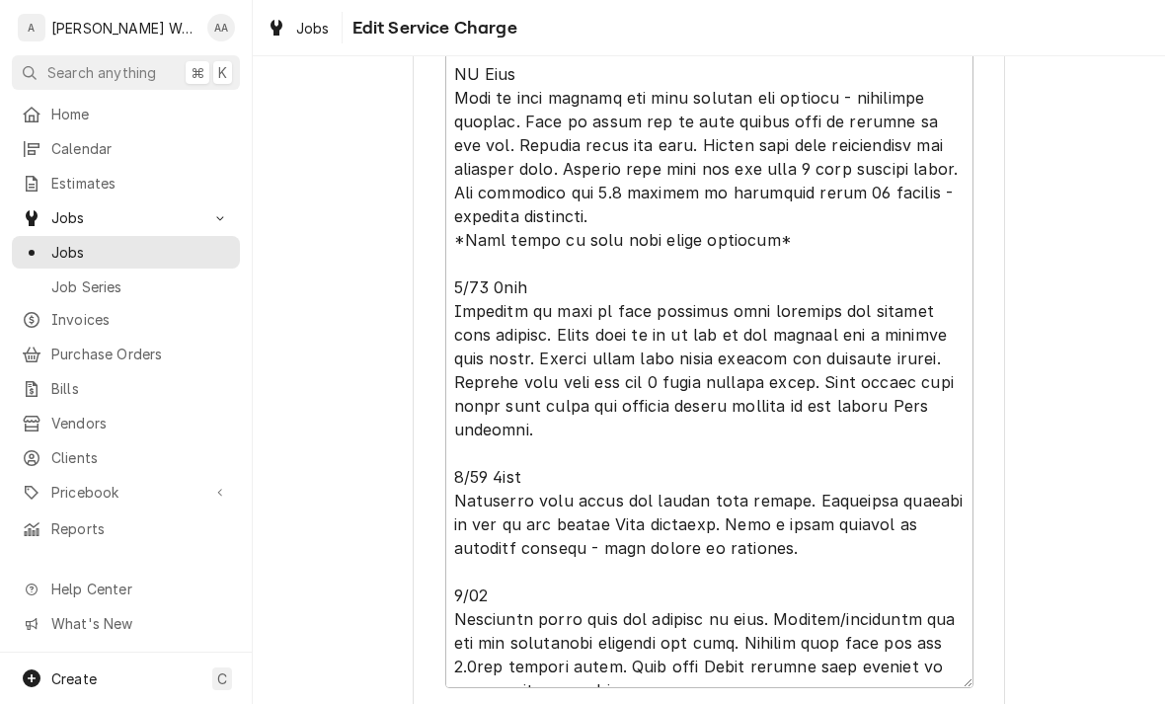
scroll to position [1511, 0]
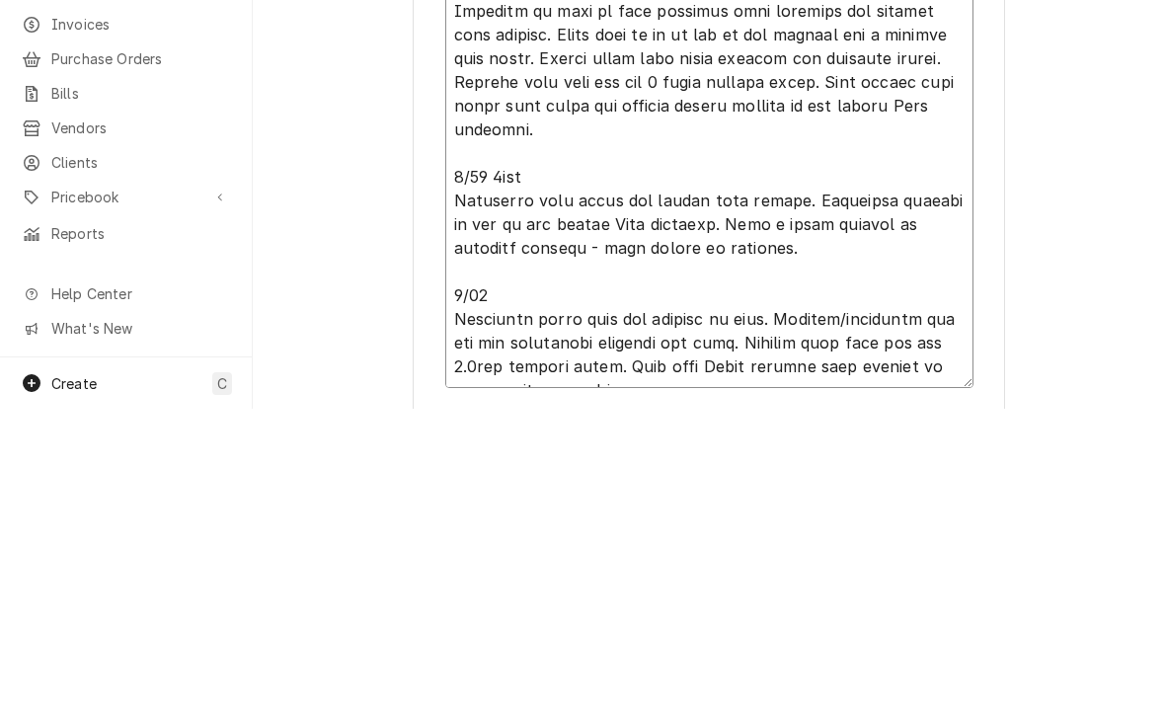
type textarea "6/17 4.25hrs Unit off on 60min time delay - no ice in bin. Restarted unit and w…"
type textarea "x"
type textarea "6/17 4.25hrs Unit off on 60min time delay - no ice in bin. Restarted unit and w…"
type textarea "x"
type textarea "6/17 4.25hrs Unit off on 60min time delay - no ice in bin. Restarted unit and w…"
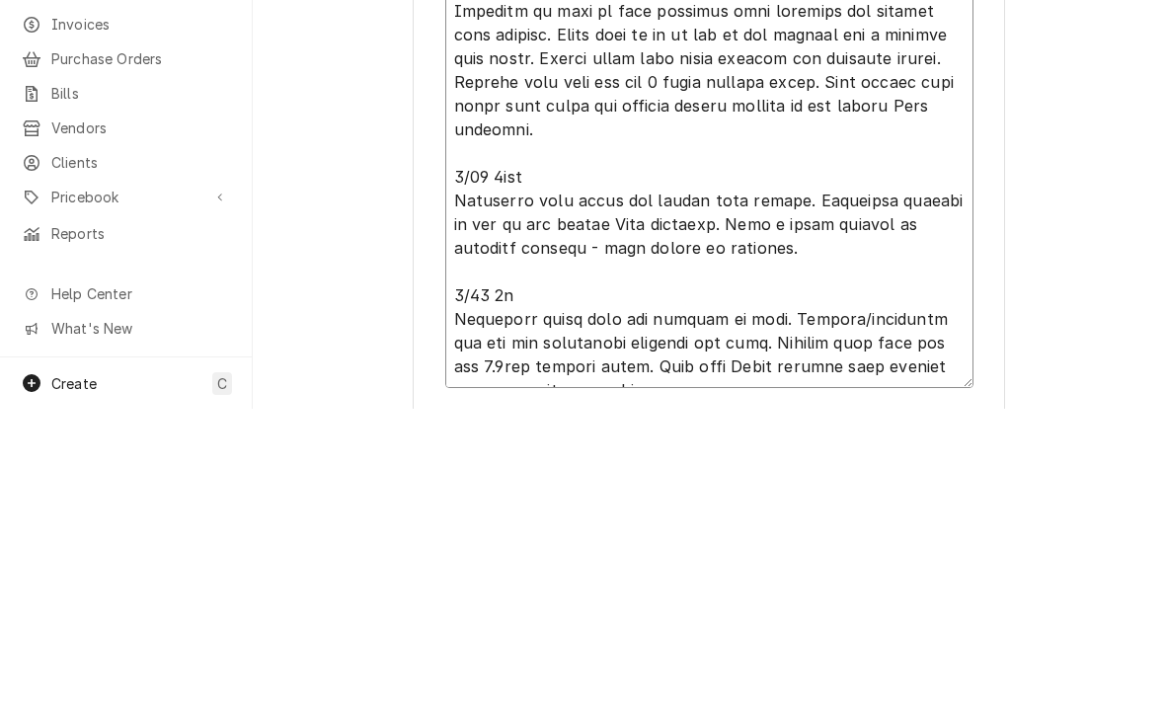
type textarea "x"
type textarea "6/17 4.25hrs Unit off on 60min time delay - no ice in bin. Restarted unit and w…"
type textarea "x"
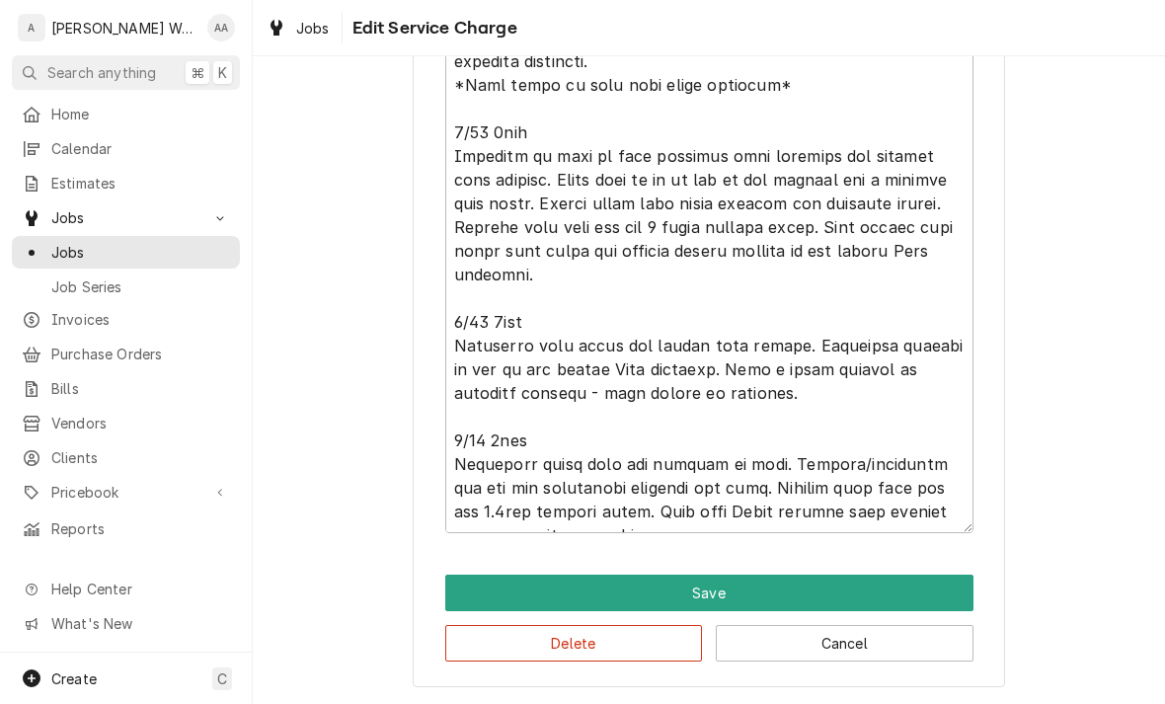
scroll to position [1660, 0]
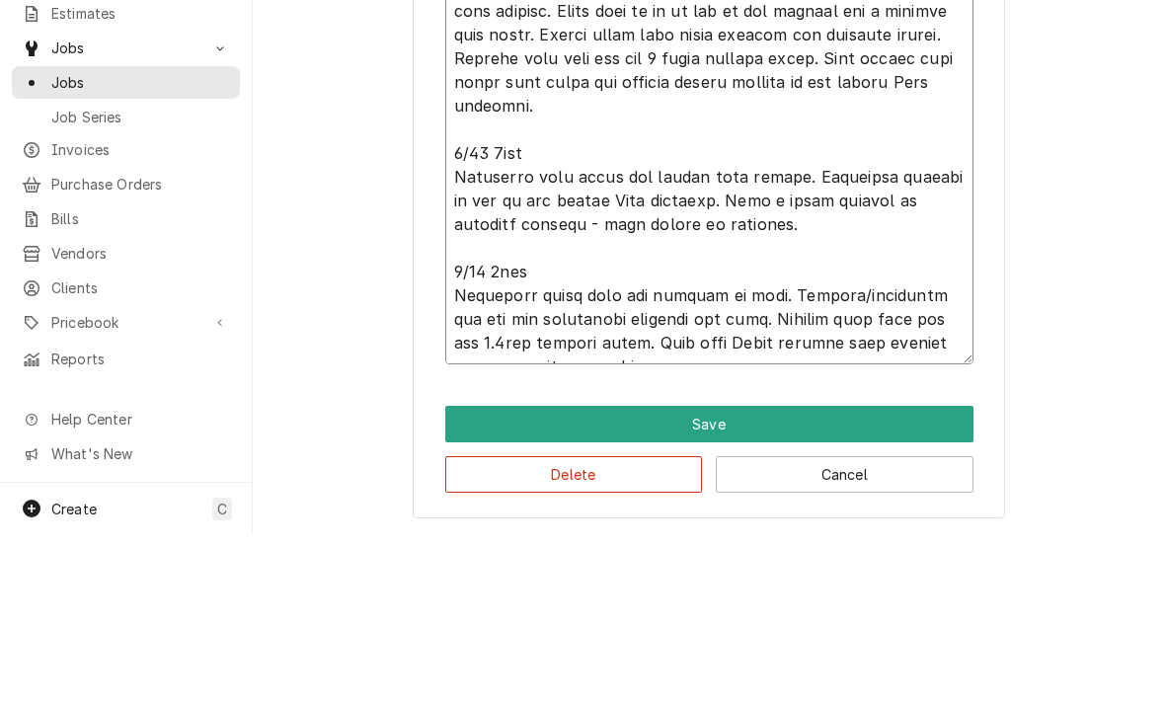
type textarea "6/17 4.25hrs Unit off on 60min time delay - no ice in bin. Restarted unit and w…"
type textarea "x"
type textarea "6/17 4.25hrs Unit off on 60min time delay - no ice in bin. Restarted unit and w…"
type textarea "x"
type textarea "6/17 4.25hrs Unit off on 60min time delay - no ice in bin. Restarted unit and w…"
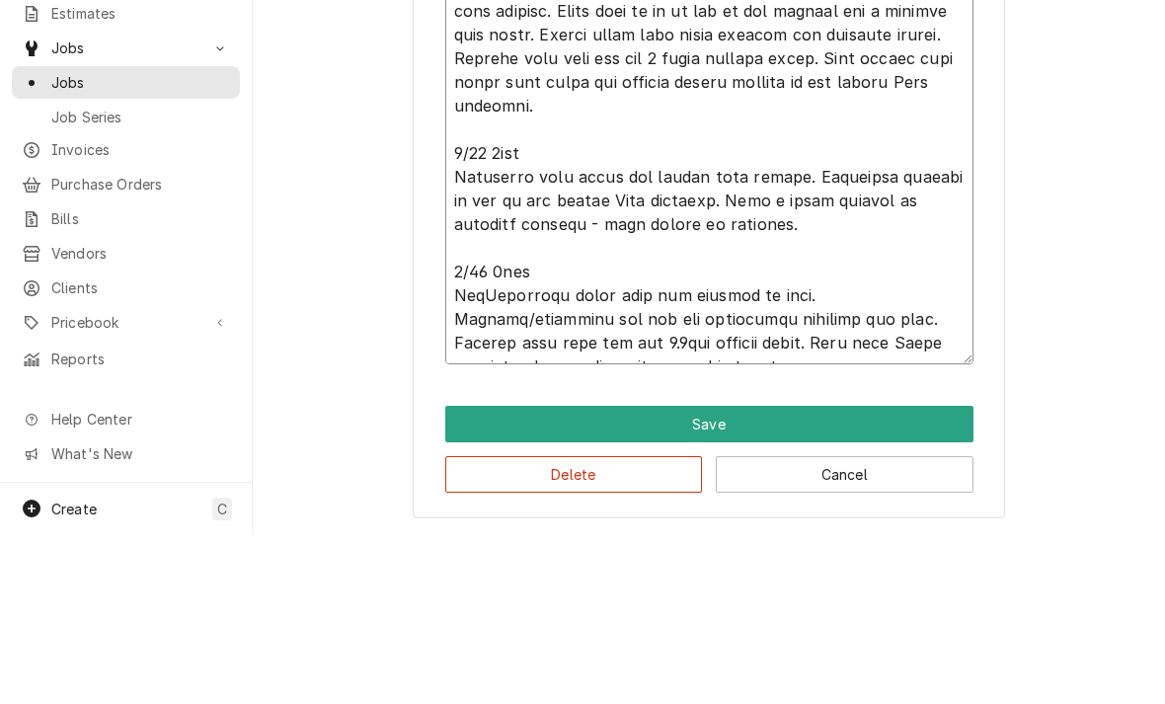
type textarea "x"
type textarea "6/17 4.25hrs Unit off on 60min time delay - no ice in bin. Restarted unit and w…"
type textarea "x"
type textarea "6/17 4.25hrs Unit off on 60min time delay - no ice in bin. Restarted unit and w…"
type textarea "x"
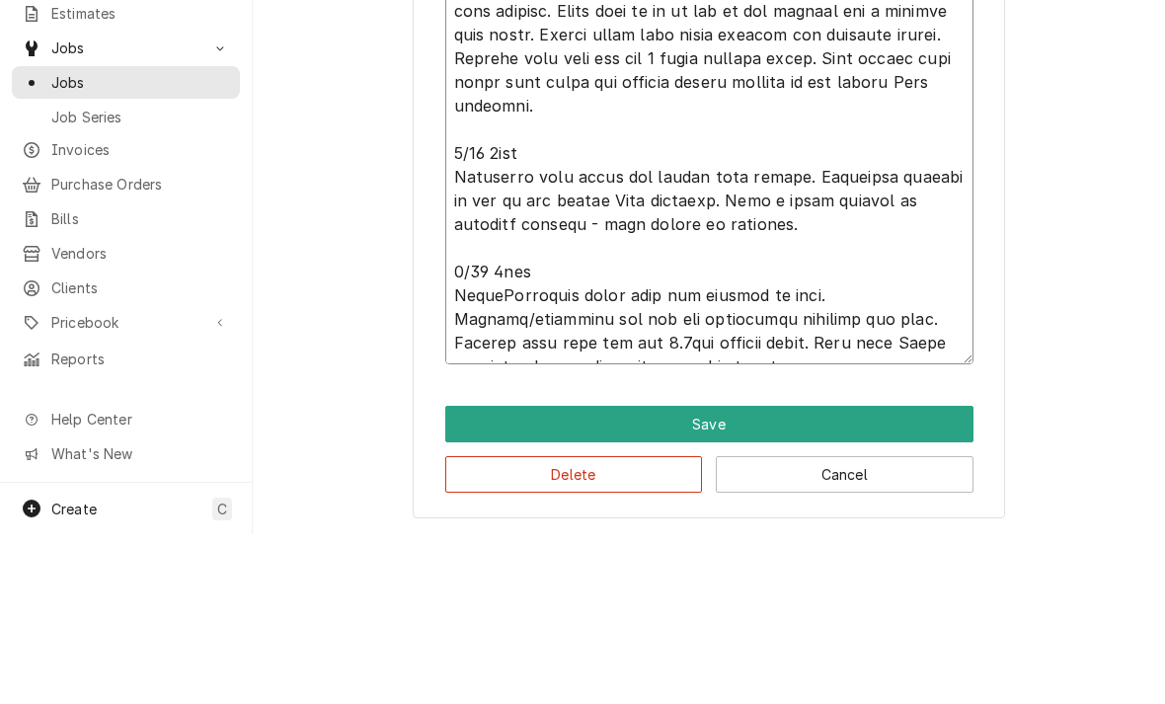
type textarea "6/17 4.25hrs Unit off on 60min time delay - no ice in bin. Restarted unit and w…"
type textarea "x"
type textarea "6/17 4.25hrs Unit off on 60min time delay - no ice in bin. Restarted unit and w…"
type textarea "x"
type textarea "6/17 4.25hrs Unit off on 60min time delay - no ice in bin. Restarted unit and w…"
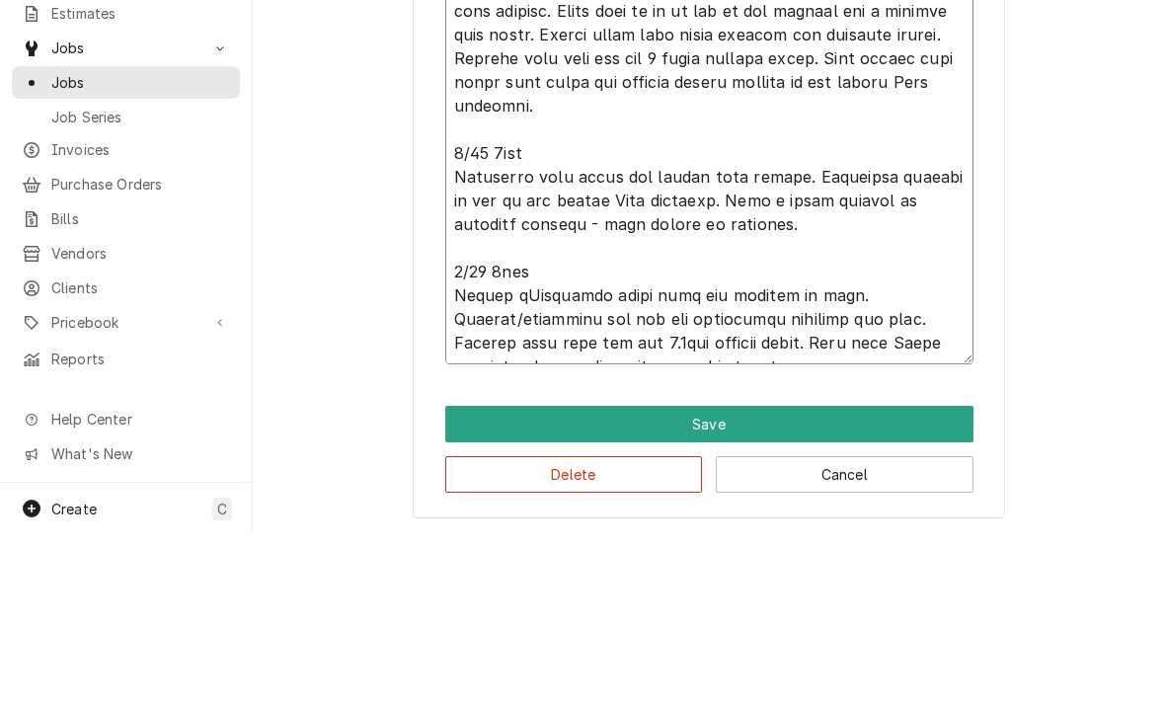
type textarea "x"
type textarea "6/17 4.25hrs Unit off on 60min time delay - no ice in bin. Restarted unit and w…"
type textarea "x"
type textarea "6/17 4.25hrs Unit off on 60min time delay - no ice in bin. Restarted unit and w…"
type textarea "x"
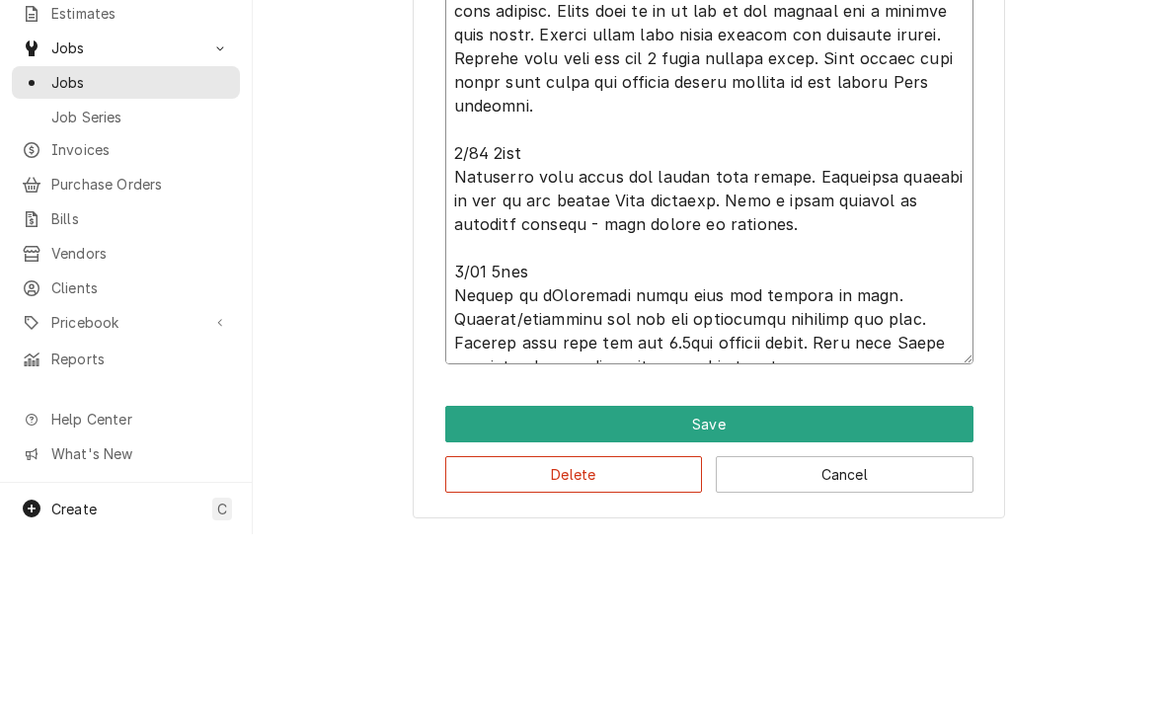
type textarea "6/17 4.25hrs Unit off on 60min time delay - no ice in bin. Restarted unit and w…"
type textarea "x"
type textarea "6/17 4.25hrs Unit off on 60min time delay - no ice in bin. Restarted unit and w…"
type textarea "x"
type textarea "6/17 4.25hrs Unit off on 60min time delay - no ice in bin. Restarted unit and w…"
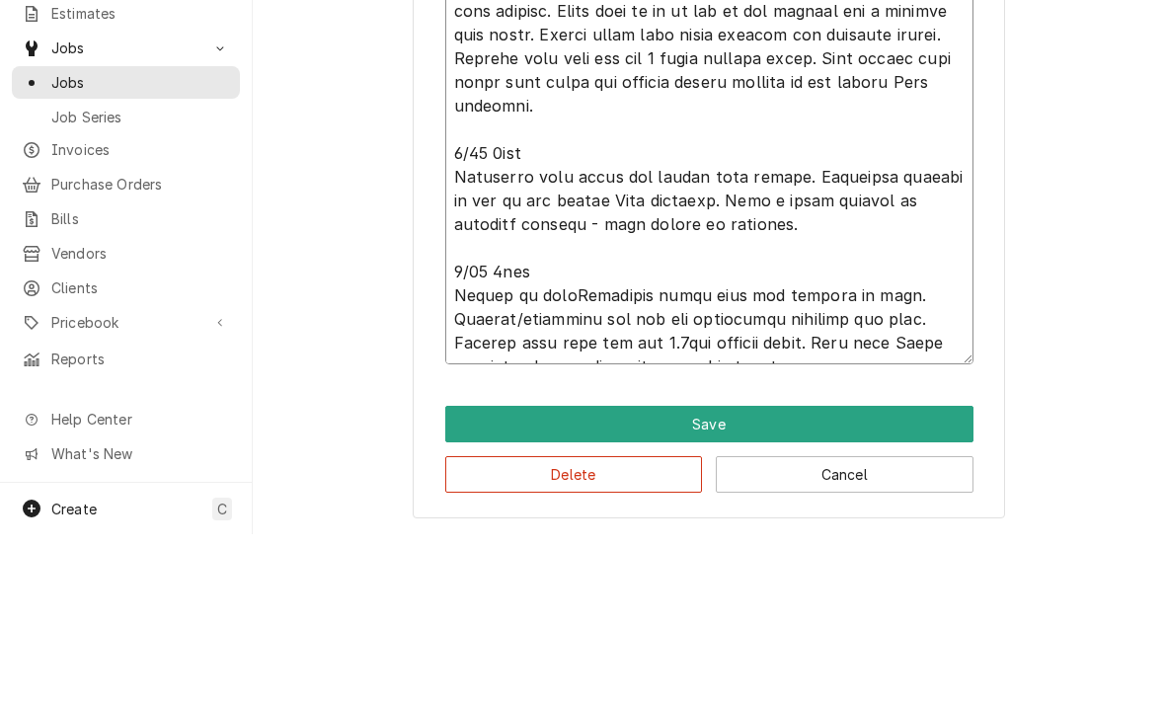
type textarea "x"
type textarea "6/17 4.25hrs Unit off on 60min time delay - no ice in bin. Restarted unit and w…"
type textarea "x"
type textarea "6/17 4.25hrs Unit off on 60min time delay - no ice in bin. Restarted unit and w…"
type textarea "x"
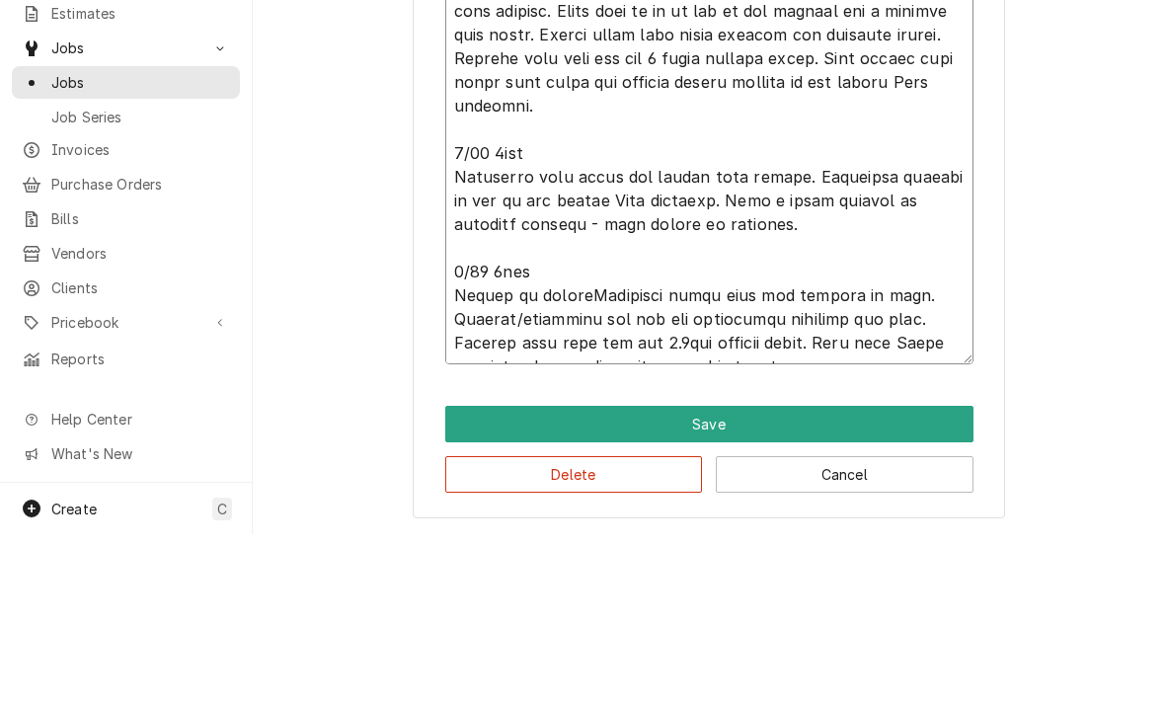
type textarea "6/17 4.25hrs Unit off on 60min time delay - no ice in bin. Restarted unit and w…"
type textarea "x"
type textarea "6/17 4.25hrs Unit off on 60min time delay - no ice in bin. Restarted unit and w…"
type textarea "x"
type textarea "6/17 4.25hrs Unit off on 60min time delay - no ice in bin. Restarted unit and w…"
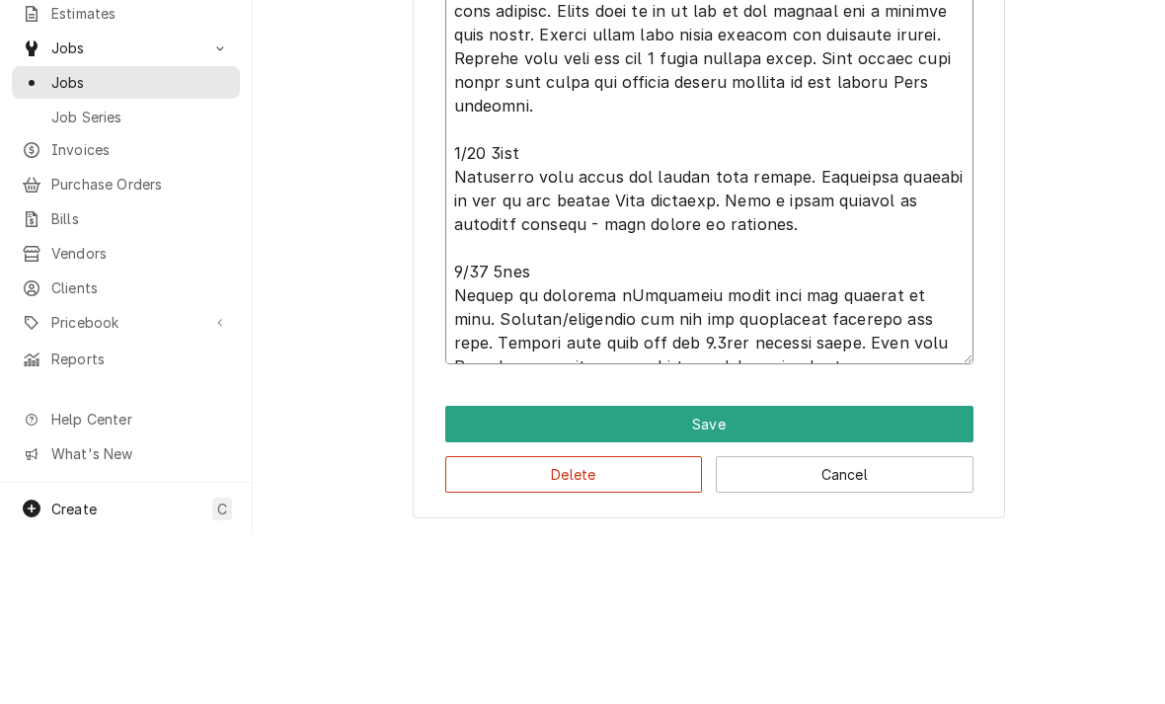
type textarea "x"
type textarea "6/17 4.25hrs Unit off on 60min time delay - no ice in bin. Restarted unit and w…"
type textarea "x"
type textarea "6/17 4.25hrs Unit off on 60min time delay - no ice in bin. Restarted unit and w…"
type textarea "x"
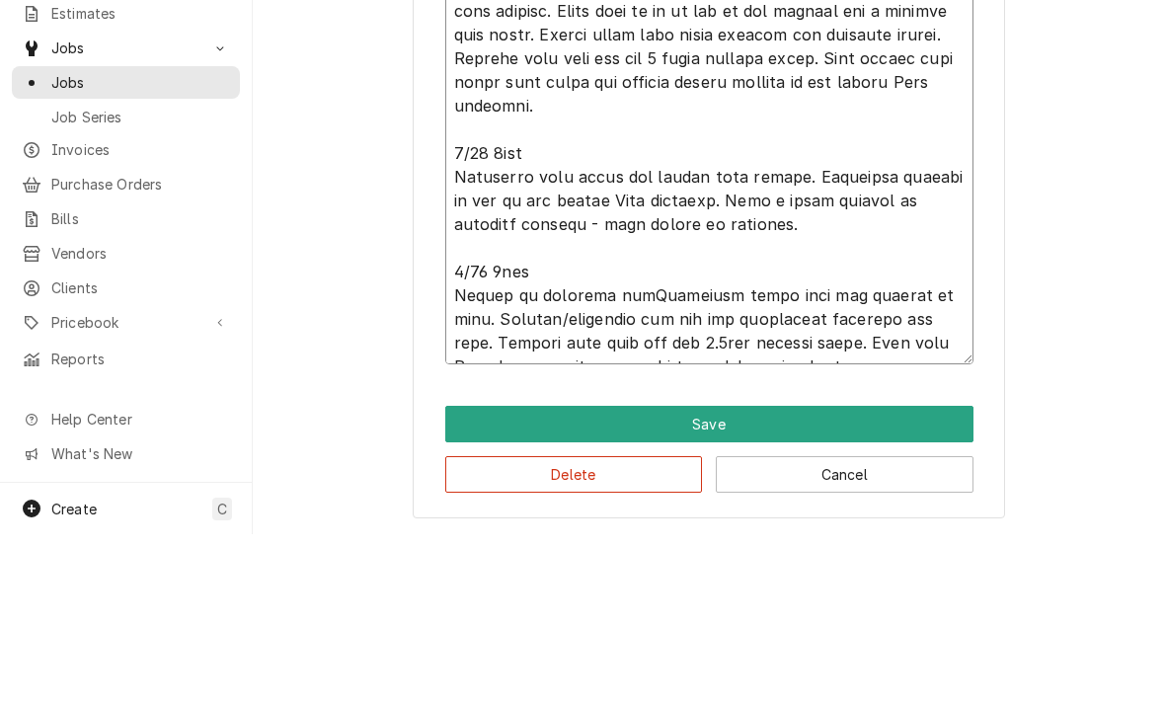
type textarea "6/17 4.25hrs Unit off on 60min time delay - no ice in bin. Restarted unit and w…"
type textarea "x"
type textarea "6/17 4.25hrs Unit off on 60min time delay - no ice in bin. Restarted unit and w…"
type textarea "x"
type textarea "6/17 4.25hrs Unit off on 60min time delay - no ice in bin. Restarted unit and w…"
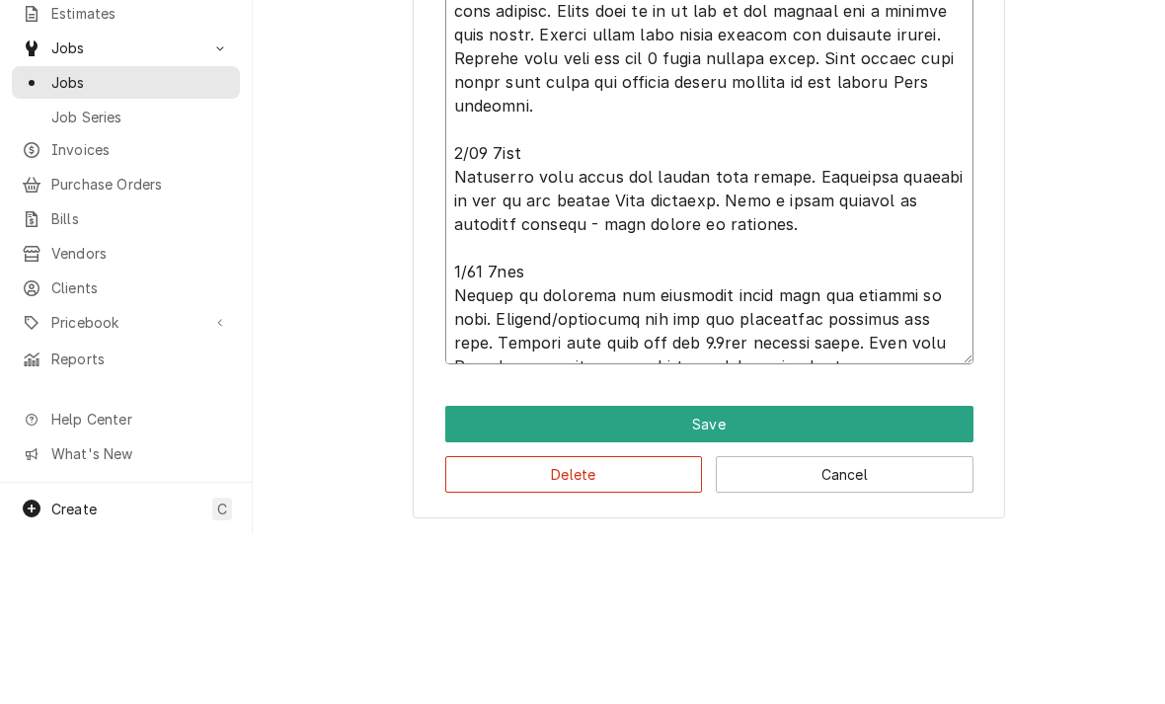
type textarea "x"
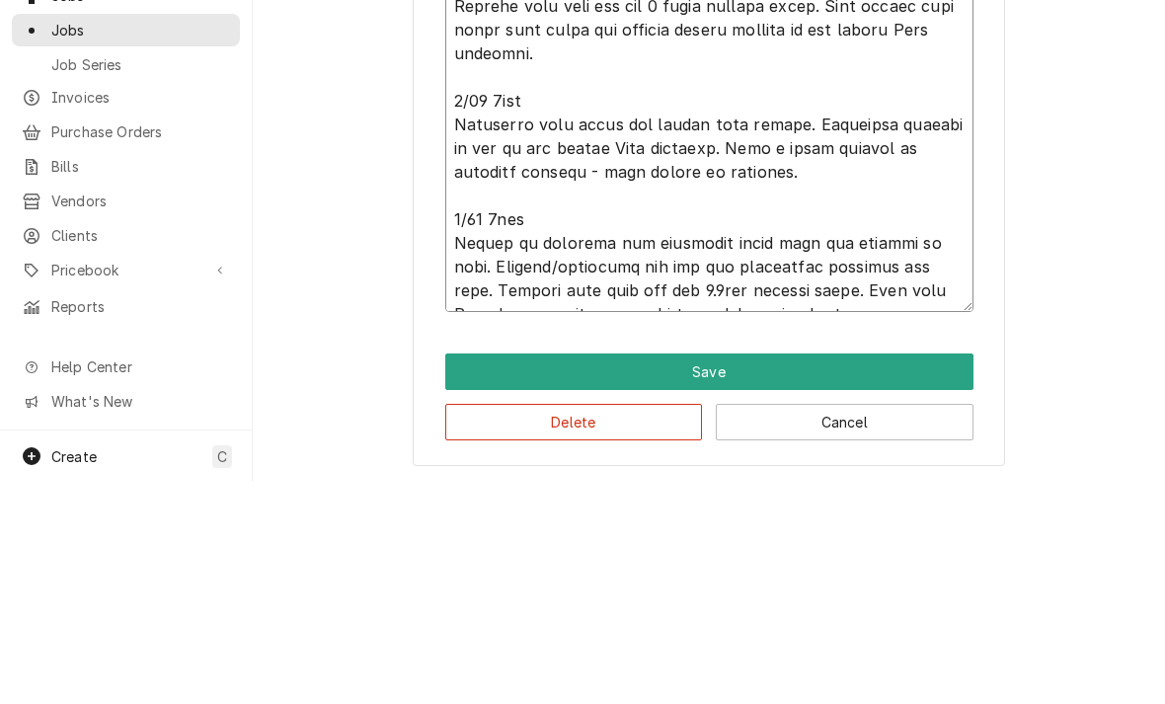
type textarea "6/17 4.25hrs Unit off on 60min time delay - no ice in bin. Restarted unit and w…"
type textarea "x"
type textarea "6/17 4.25hrs Unit off on 60min time delay - no ice in bin. Restarted unit and w…"
type textarea "x"
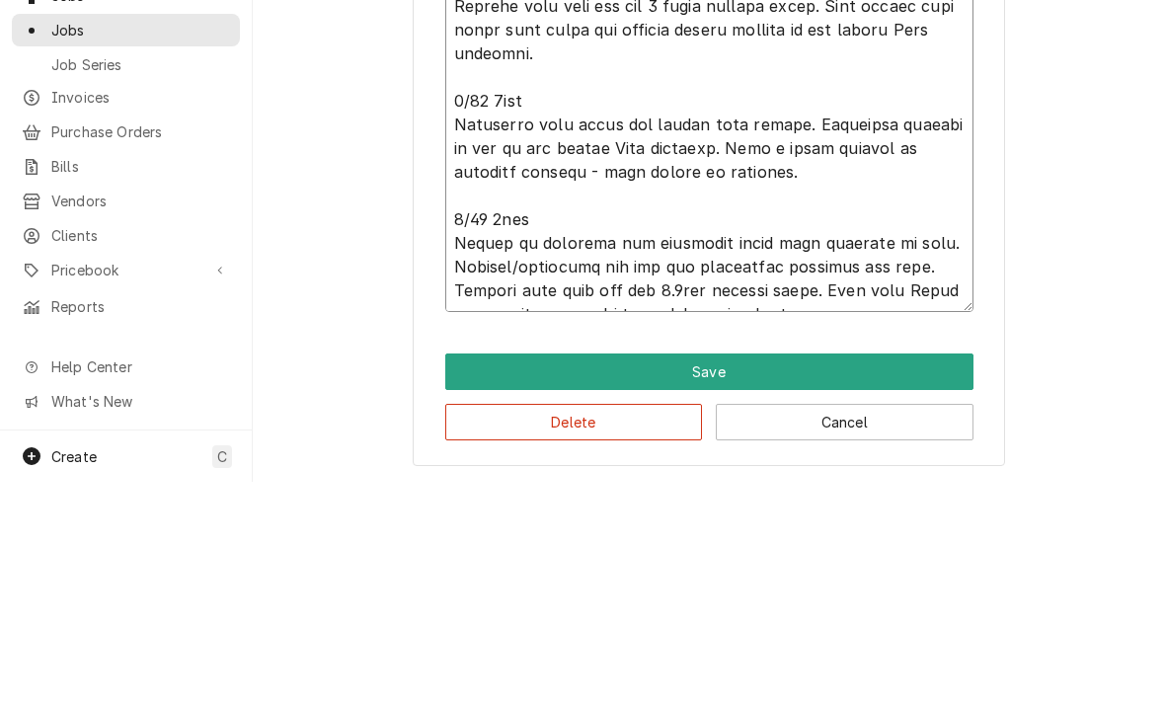
type textarea "6/17 4.25hrs Unit off on 60min time delay - no ice in bin. Restarted unit and w…"
type textarea "x"
type textarea "6/17 4.25hrs Unit off on 60min time delay - no ice in bin. Restarted unit and w…"
type textarea "x"
type textarea "6/17 4.25hrs Unit off on 60min time delay - no ice in bin. Restarted unit and w…"
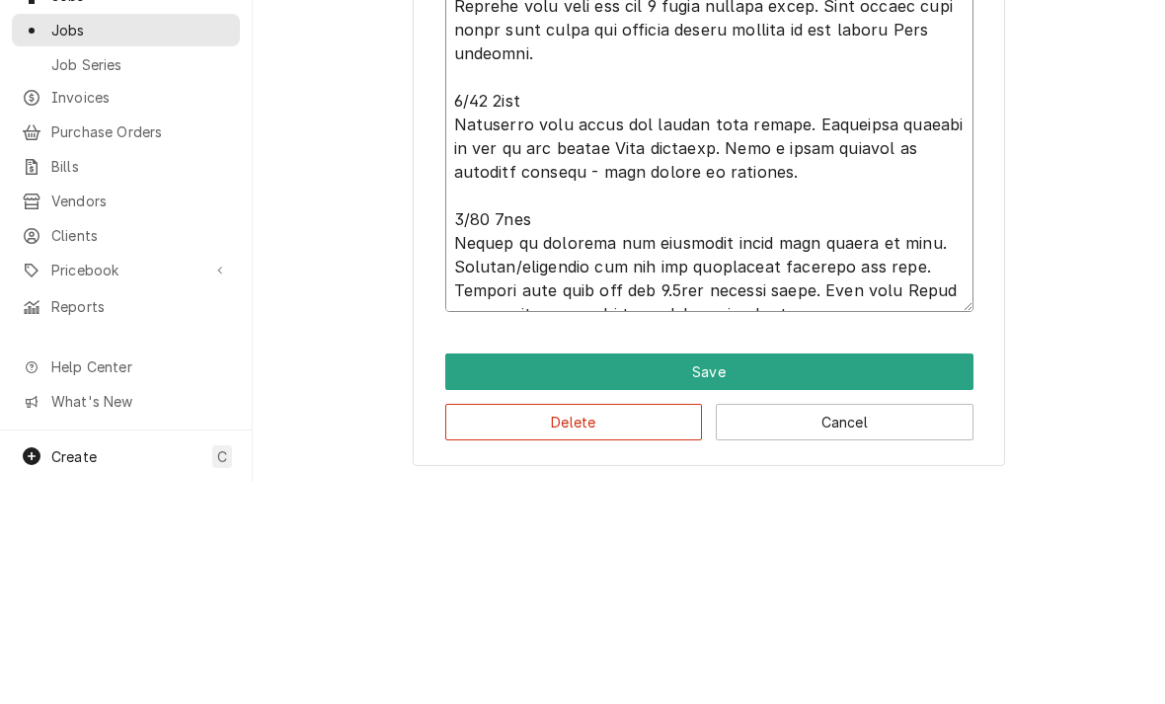
type textarea "x"
type textarea "6/17 4.25hrs Unit off on 60min time delay - no ice in bin. Restarted unit and w…"
type textarea "x"
type textarea "6/17 4.25hrs Unit off on 60min time delay - no ice in bin. Restarted unit and w…"
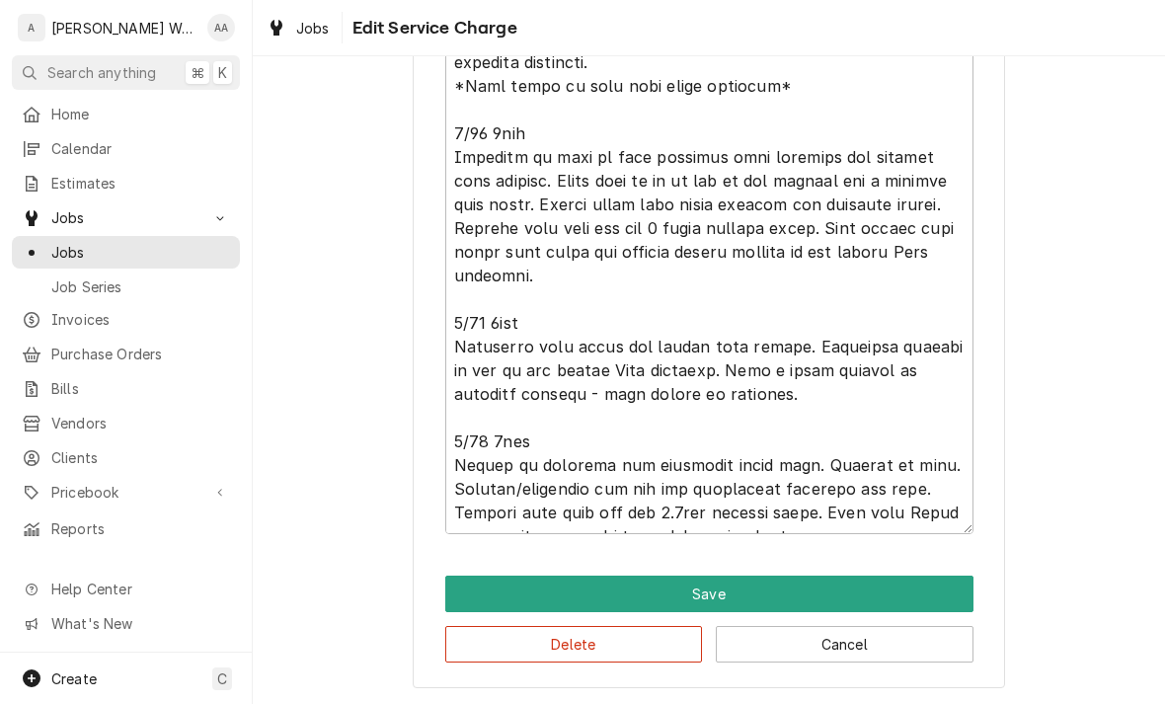
click at [529, 597] on button "Save" at bounding box center [709, 594] width 528 height 37
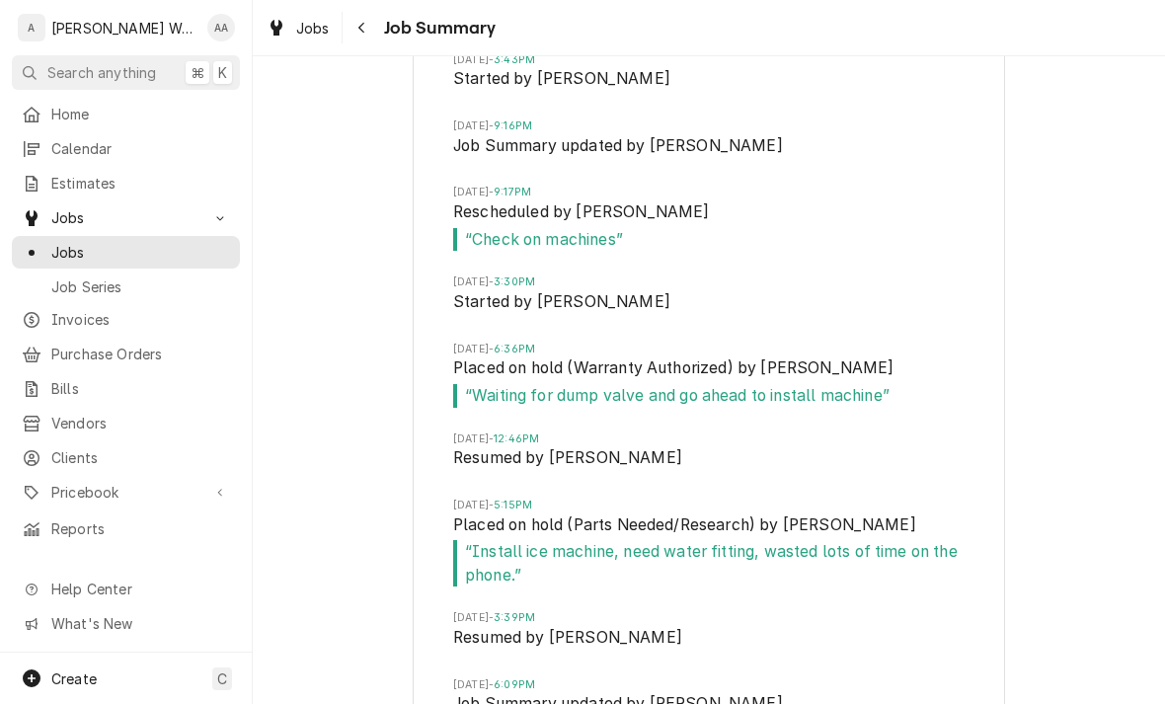
scroll to position [3771, 0]
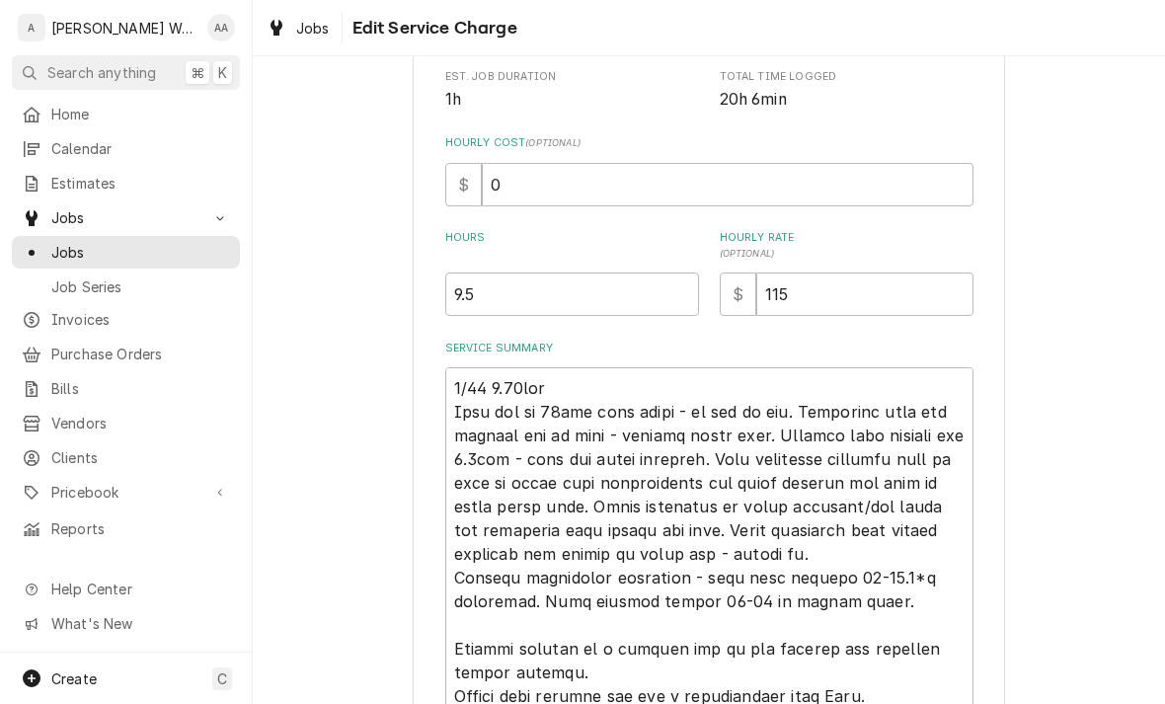
scroll to position [458, 0]
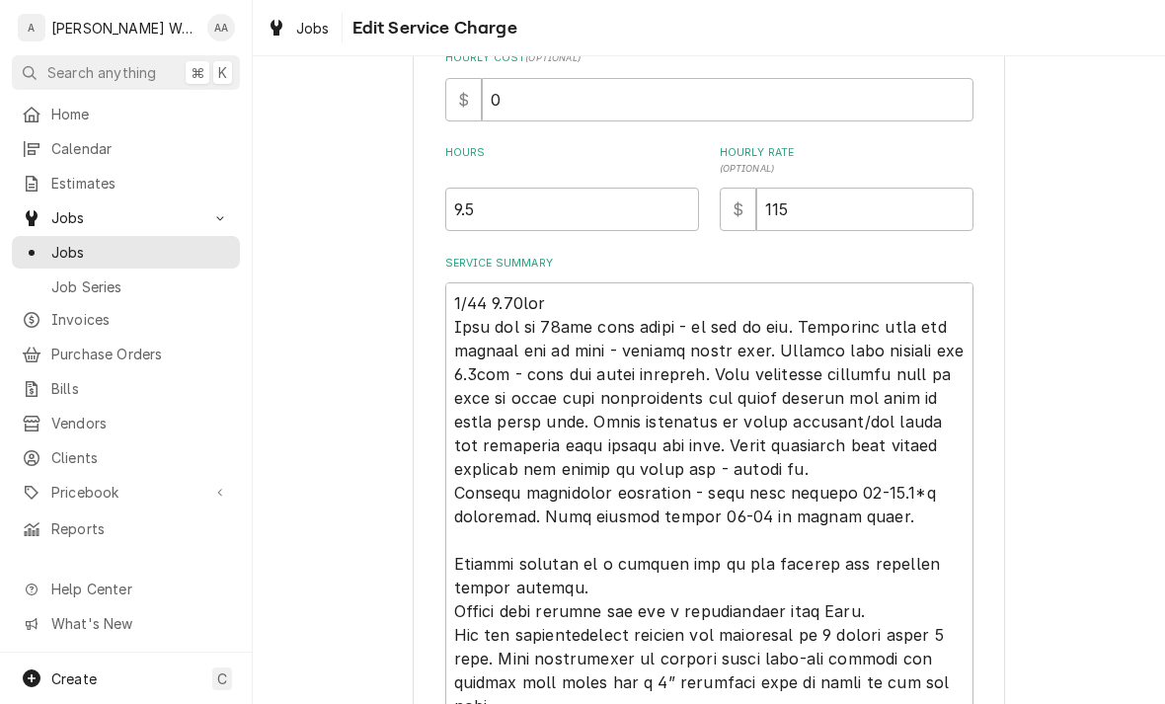
type textarea "x"
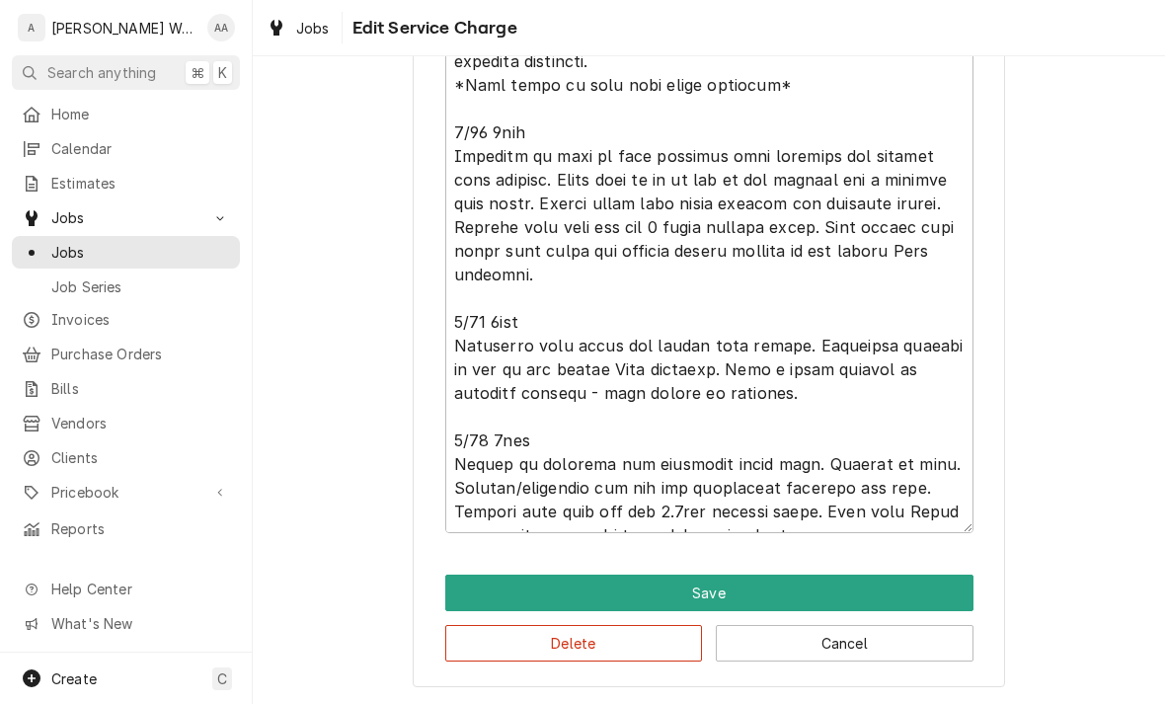
scroll to position [1660, 0]
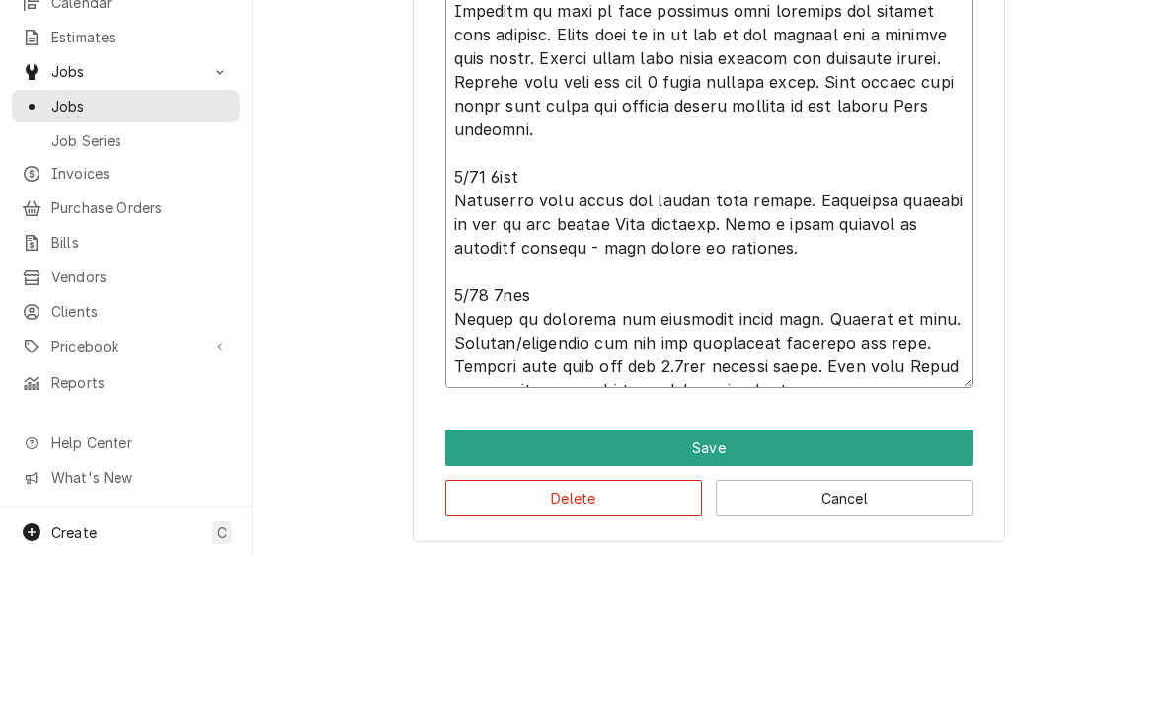
type textarea "6/17 4.25hrs Unit off on 60min time delay - no ice in bin. Restarted unit and w…"
type textarea "x"
type textarea "6/17 4.25hrs Unit off on 60min time delay - no ice in bin. Restarted unit and w…"
type textarea "x"
type textarea "6/17 4.25hrs Unit off on 60min time delay - no ice in bin. Restarted unit and w…"
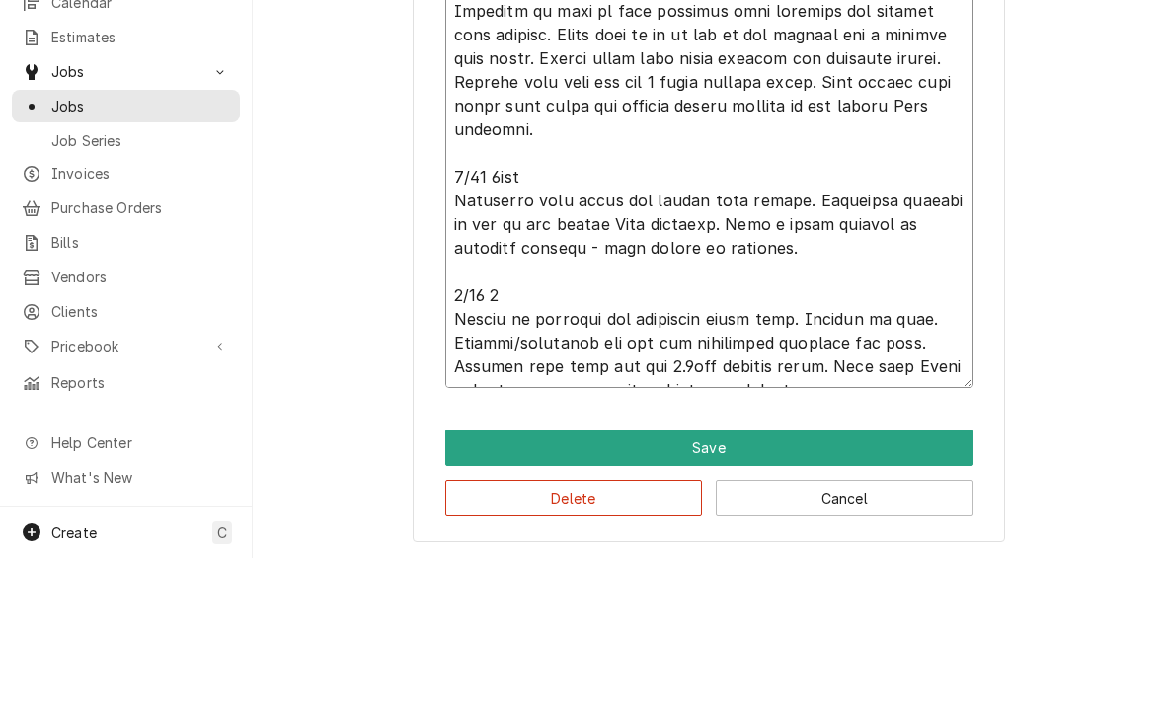
type textarea "x"
type textarea "6/17 4.25hrs Unit off on 60min time delay - no ice in bin. Restarted unit and w…"
type textarea "x"
type textarea "6/17 4.25hrs Unit off on 60min time delay - no ice in bin. Restarted unit and w…"
type textarea "x"
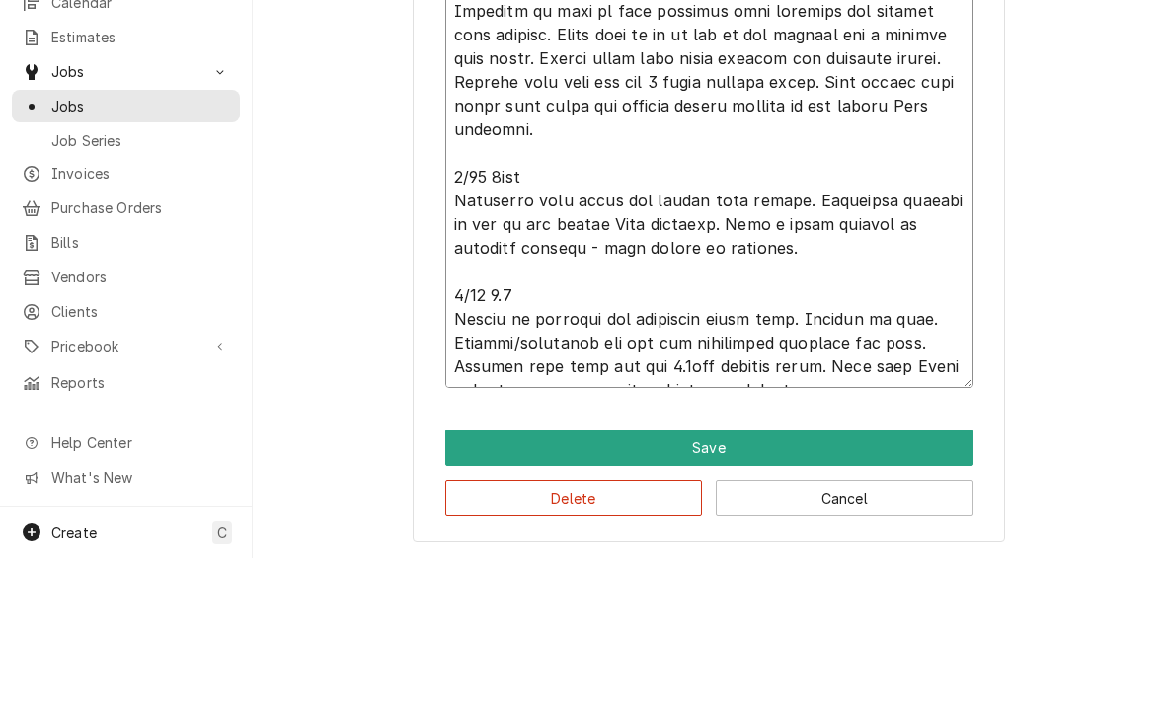
type textarea "6/17 4.25hrs Unit off on 60min time delay - no ice in bin. Restarted unit and w…"
type textarea "x"
type textarea "6/17 4.25hrs Unit off on 60min time delay - no ice in bin. Restarted unit and w…"
type textarea "x"
type textarea "6/17 4.25hrs Unit off on 60min time delay - no ice in bin. Restarted unit and w…"
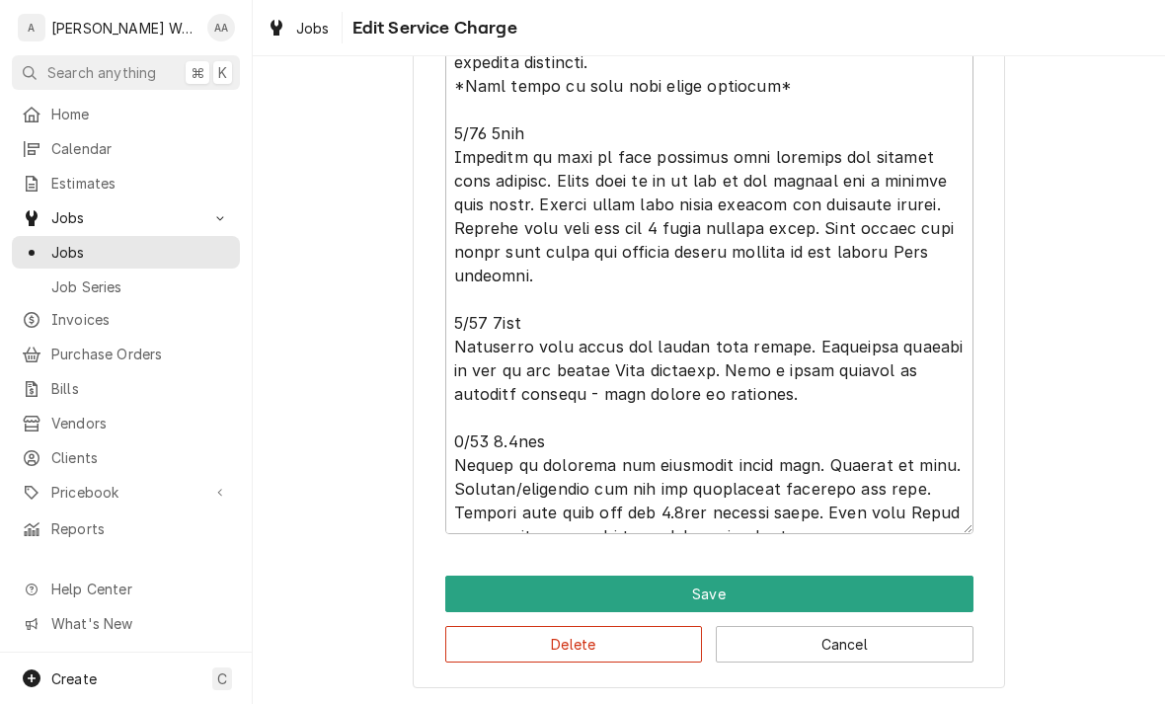
click at [464, 588] on button "Save" at bounding box center [709, 594] width 528 height 37
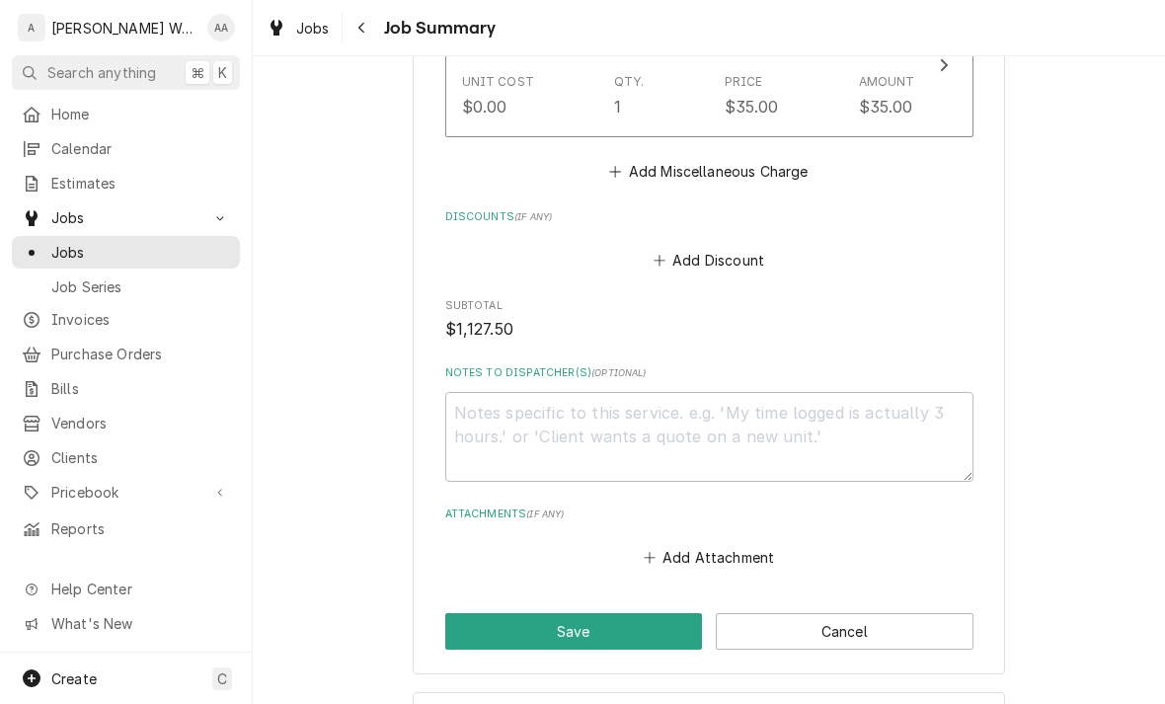
scroll to position [2543, 0]
click at [463, 614] on button "Save" at bounding box center [574, 632] width 258 height 37
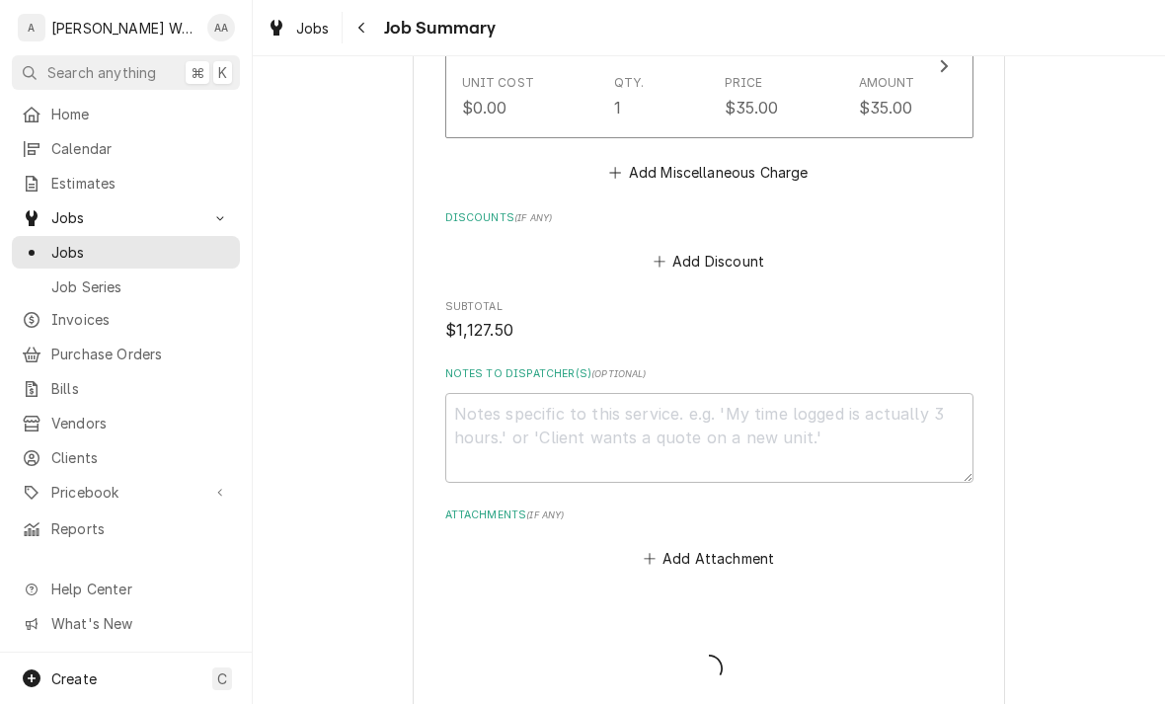
type textarea "x"
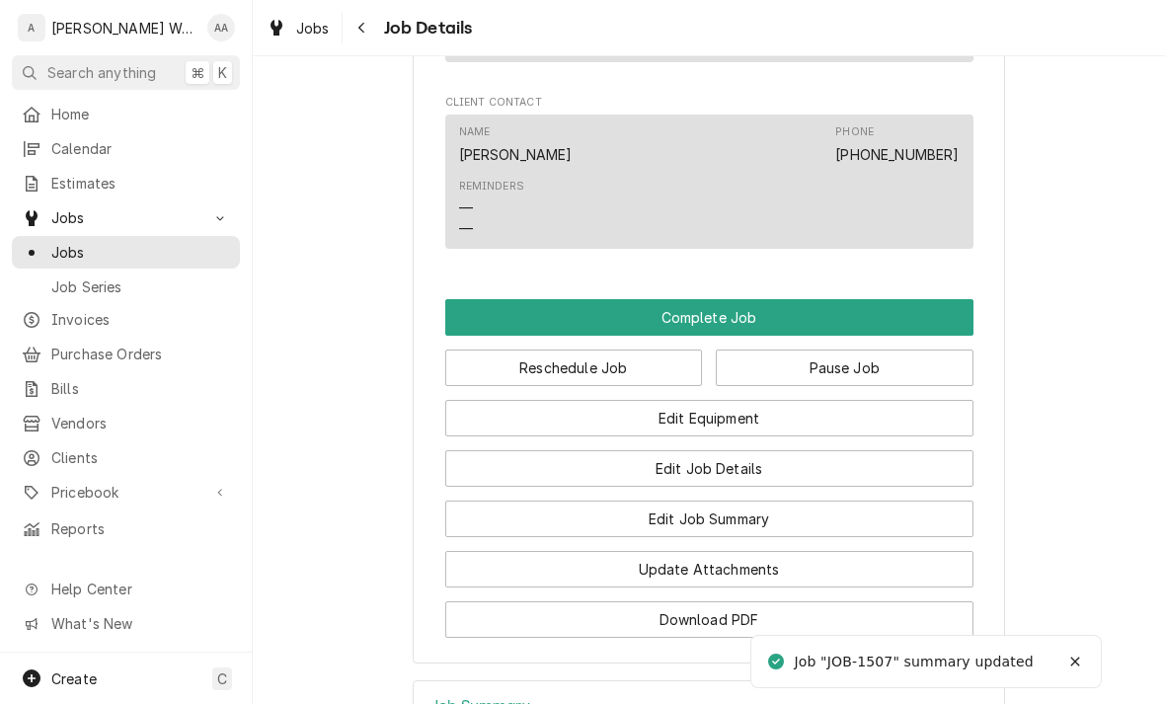
scroll to position [1509, 0]
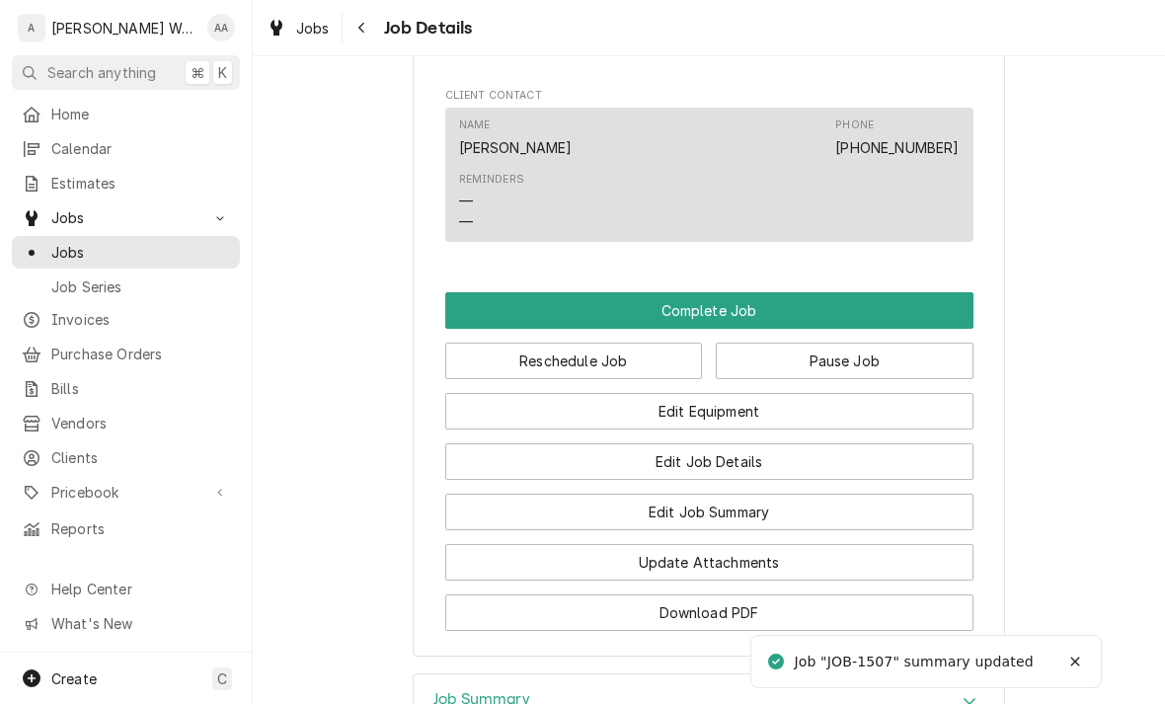
click at [505, 515] on button "Edit Job Summary" at bounding box center [709, 512] width 528 height 37
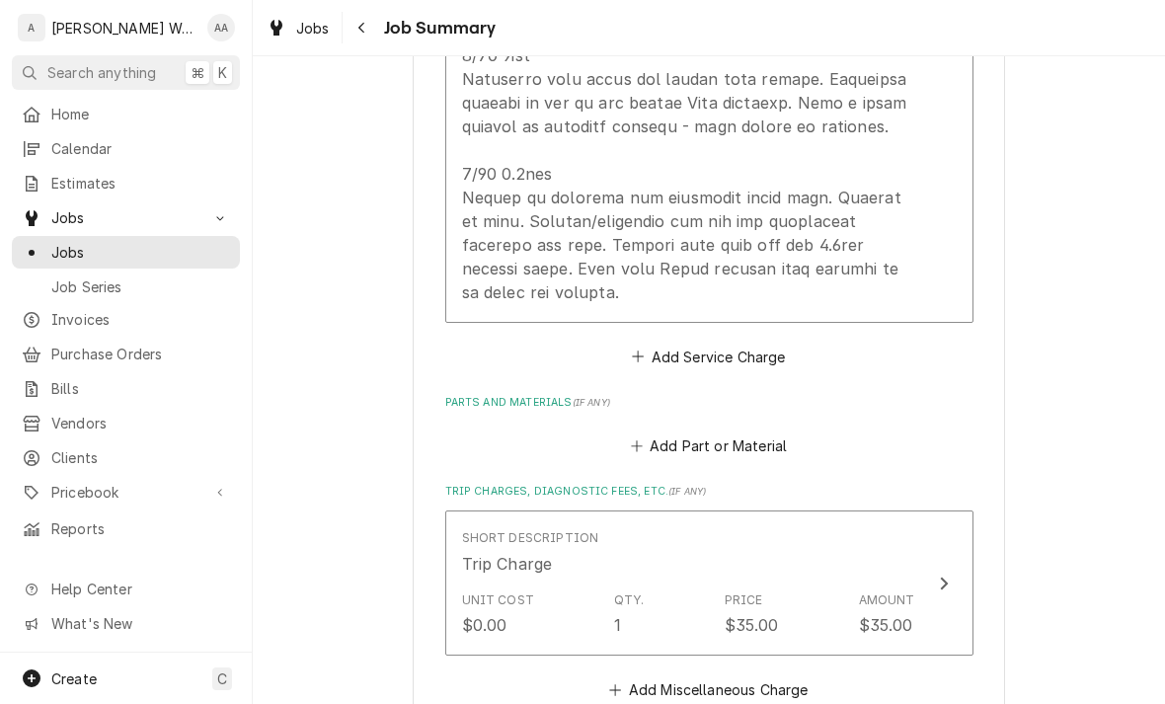
scroll to position [2018, 0]
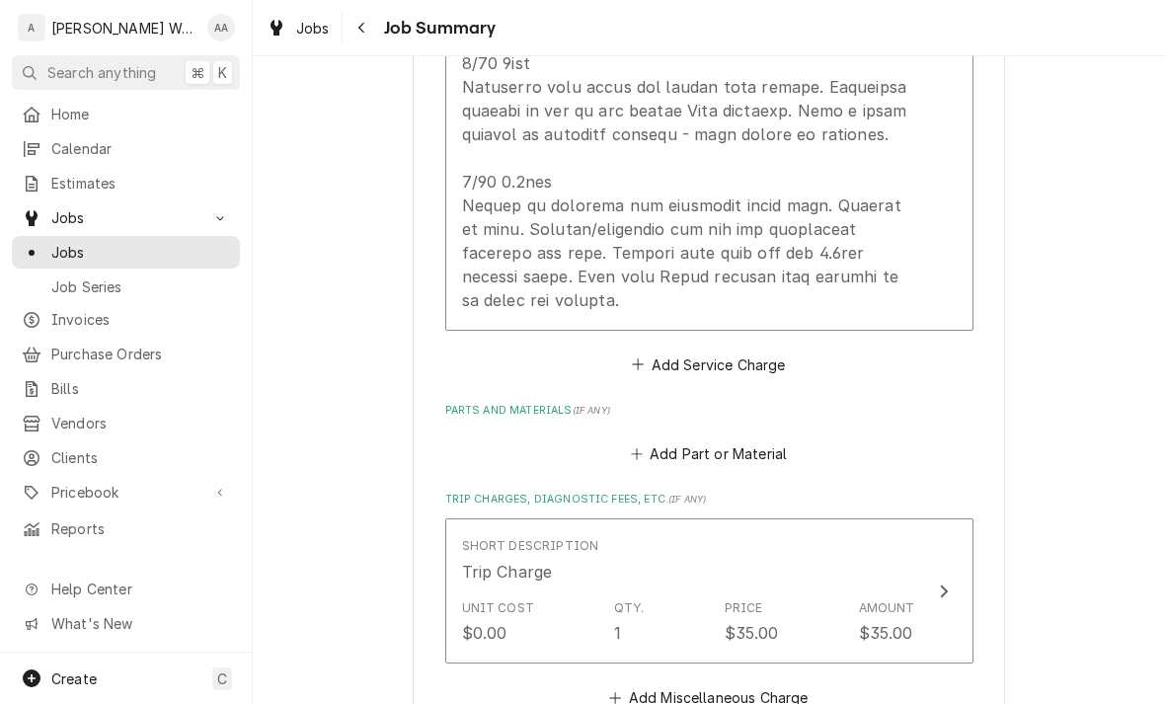
click at [770, 440] on button "Add Part or Material" at bounding box center [708, 454] width 163 height 28
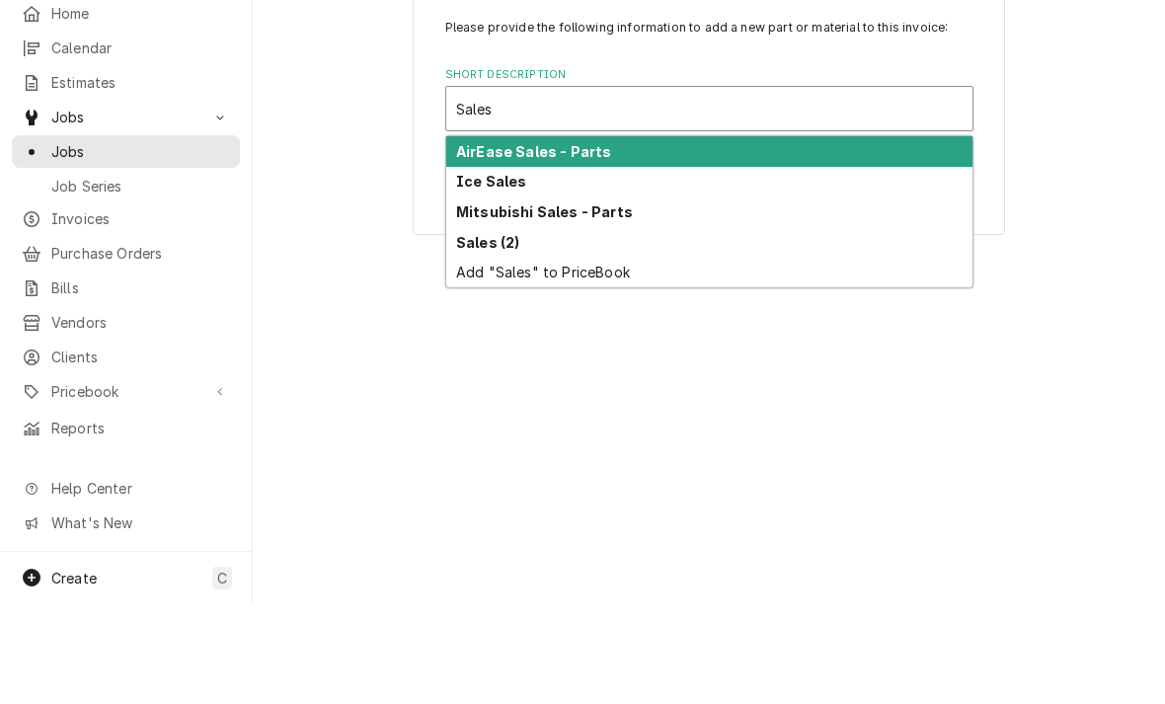
click at [470, 335] on strong "Sales (2)" at bounding box center [487, 343] width 63 height 17
type input "Sales"
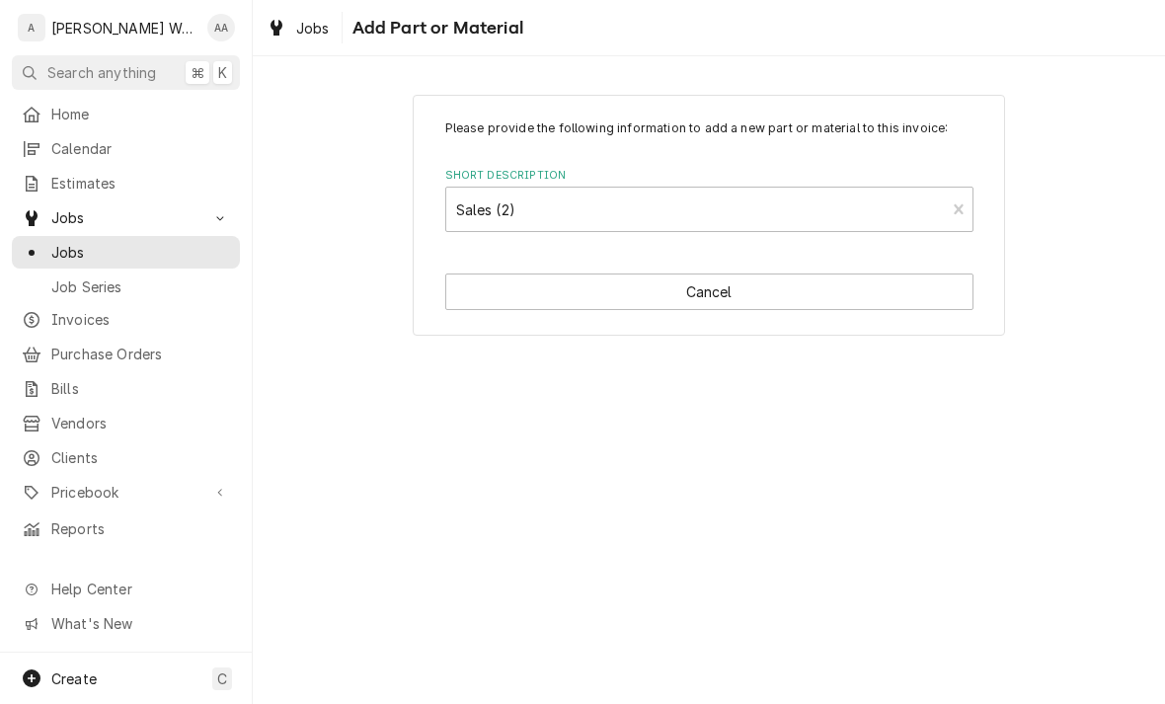
type textarea "x"
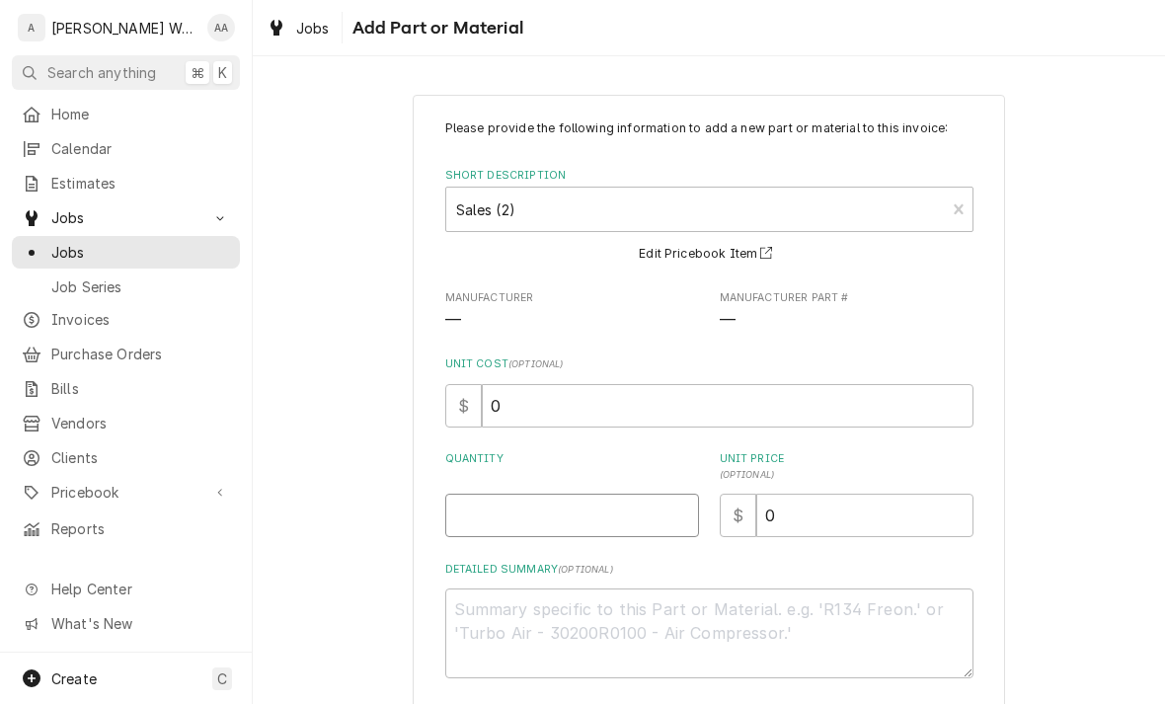
click at [466, 521] on input "Quantity" at bounding box center [572, 515] width 254 height 43
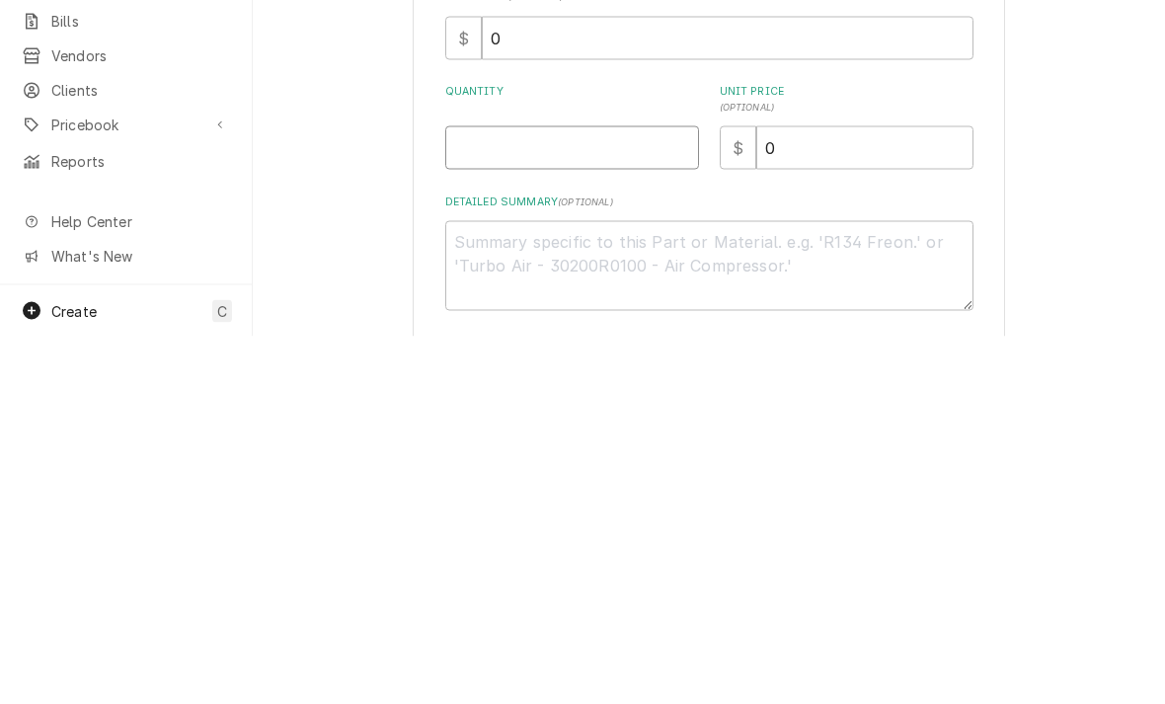
type input "1"
type textarea "x"
type input "1"
click at [476, 588] on textarea "Detailed Summary ( optional )" at bounding box center [709, 633] width 528 height 90
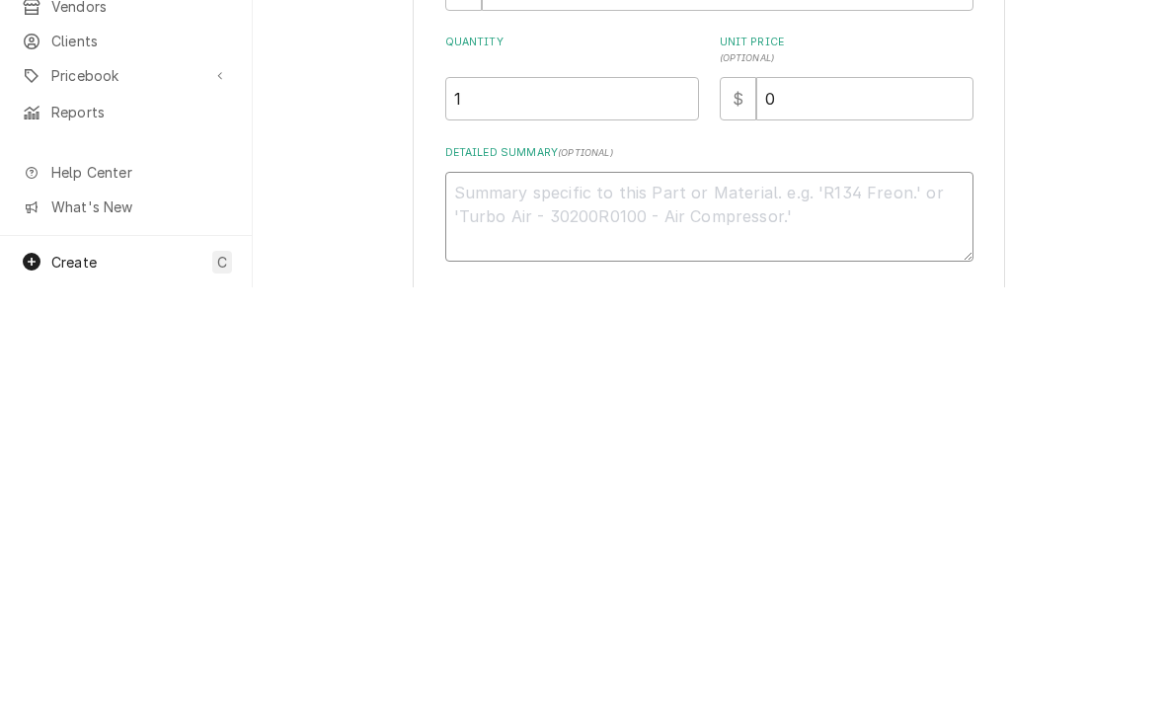
type textarea "x"
type textarea "3/"
type textarea "x"
type textarea "3/8"
type textarea "x"
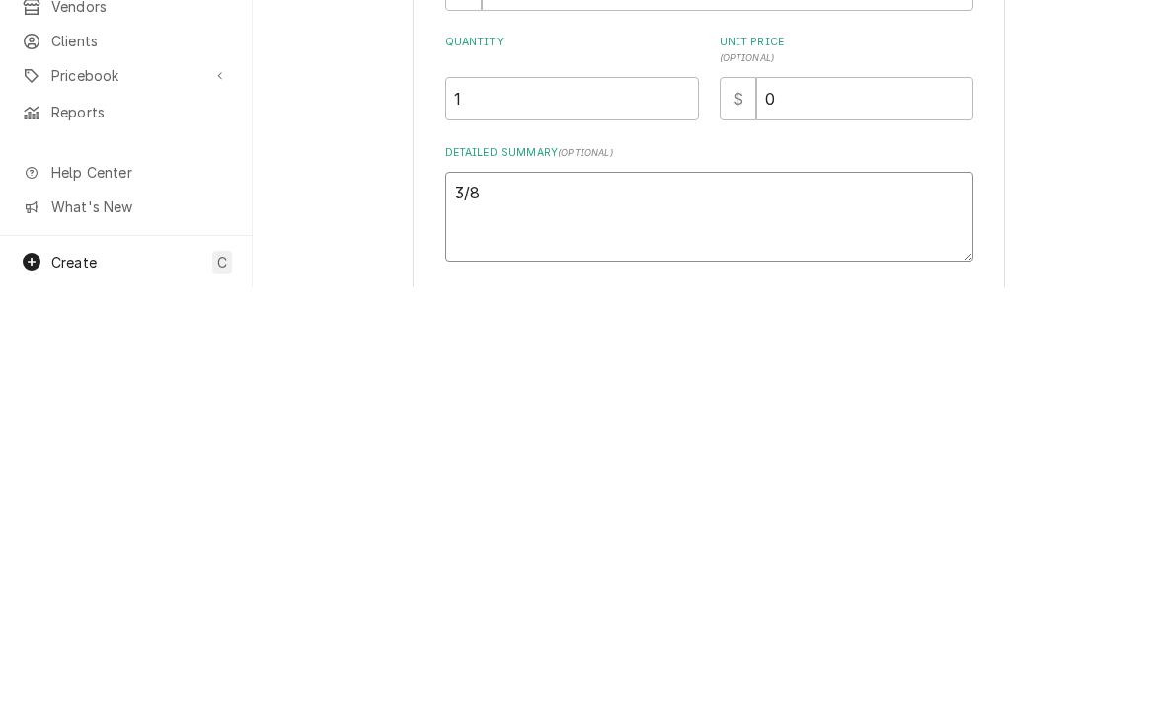
type textarea "3/8"
type textarea "x"
type textarea "3/8 x"
type textarea "x"
type textarea "3/8 x 1"
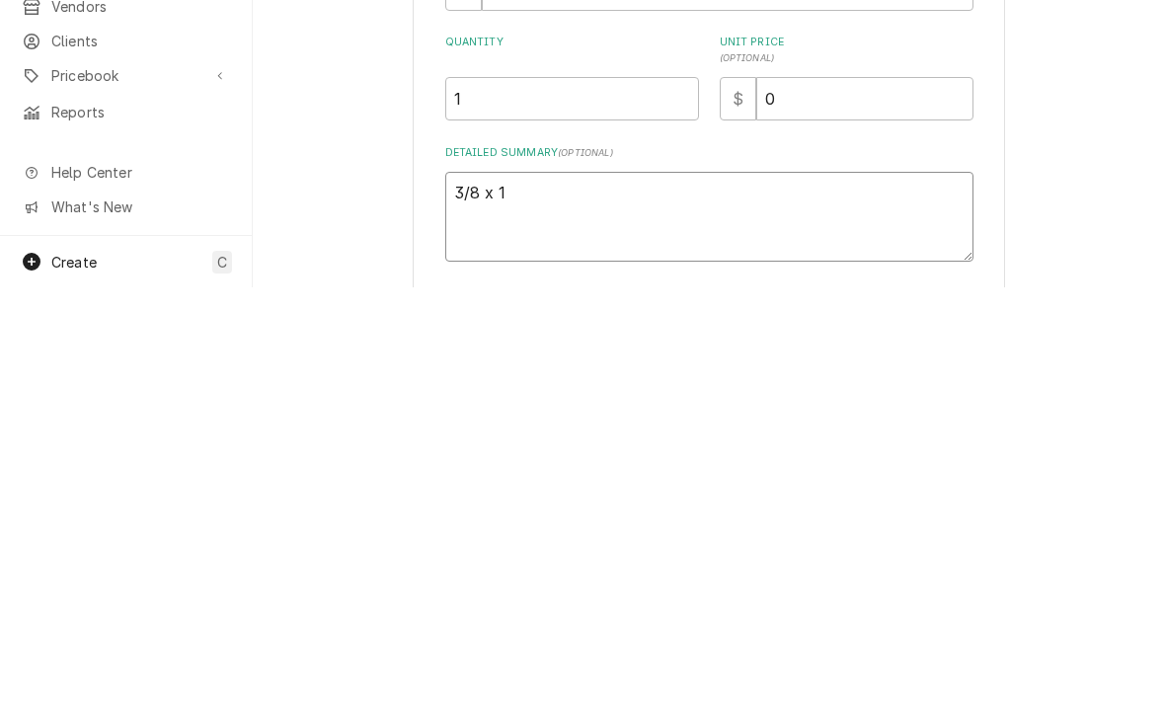
type textarea "x"
type textarea "3/8 x 1/"
type textarea "x"
type textarea "3/8 x 1/4"
type textarea "x"
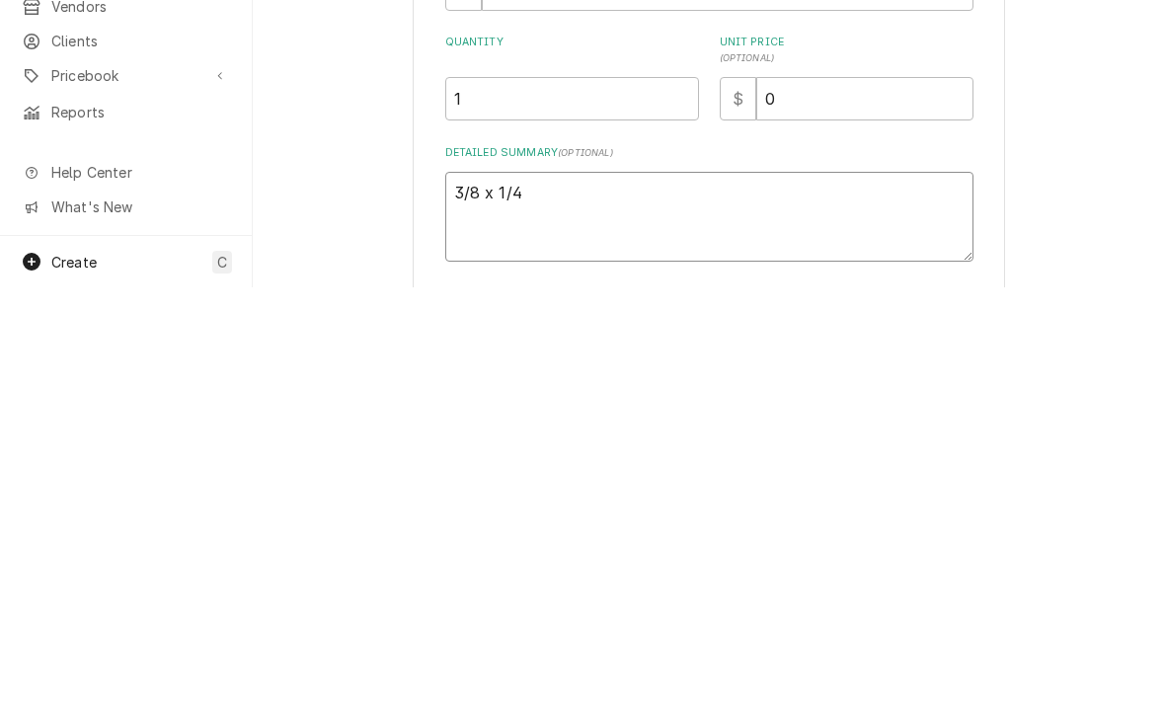
type textarea "3/8 x 1/4 p"
type textarea "x"
type textarea "3/8 x 1/4 pu"
type textarea "x"
type textarea "3/8 x 1/4 pus"
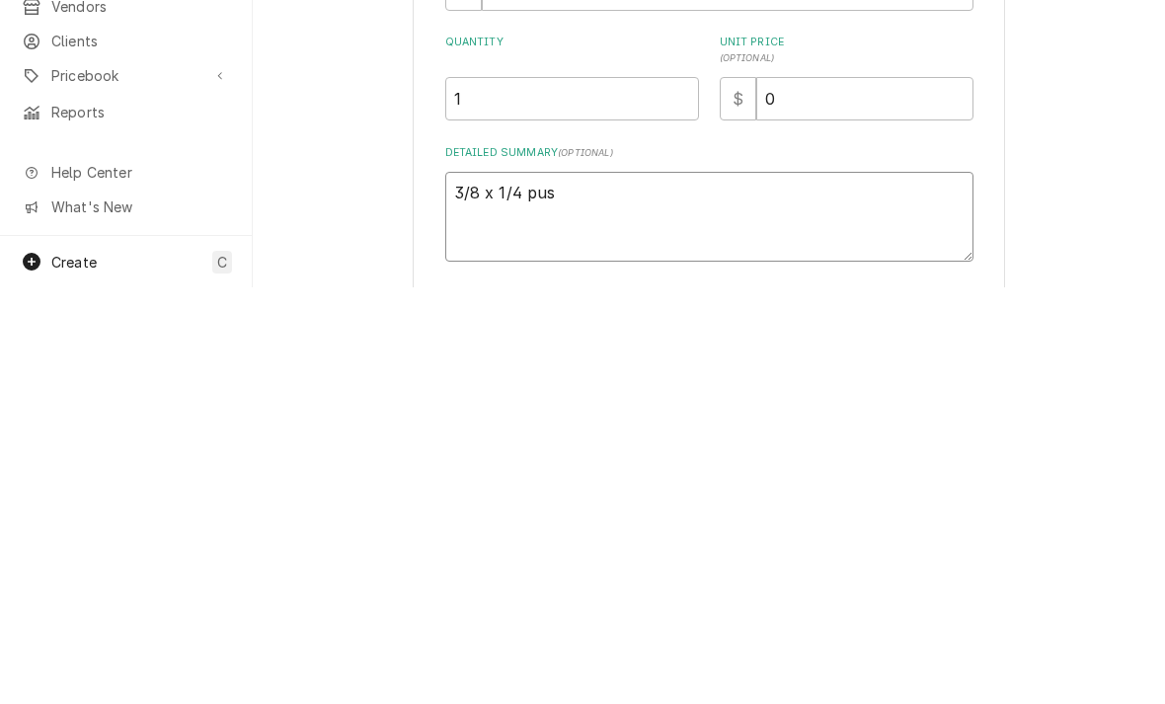
type textarea "x"
type textarea "3/8 x 1/4 push"
type textarea "x"
type textarea "3/8 x 1/4 push"
type textarea "x"
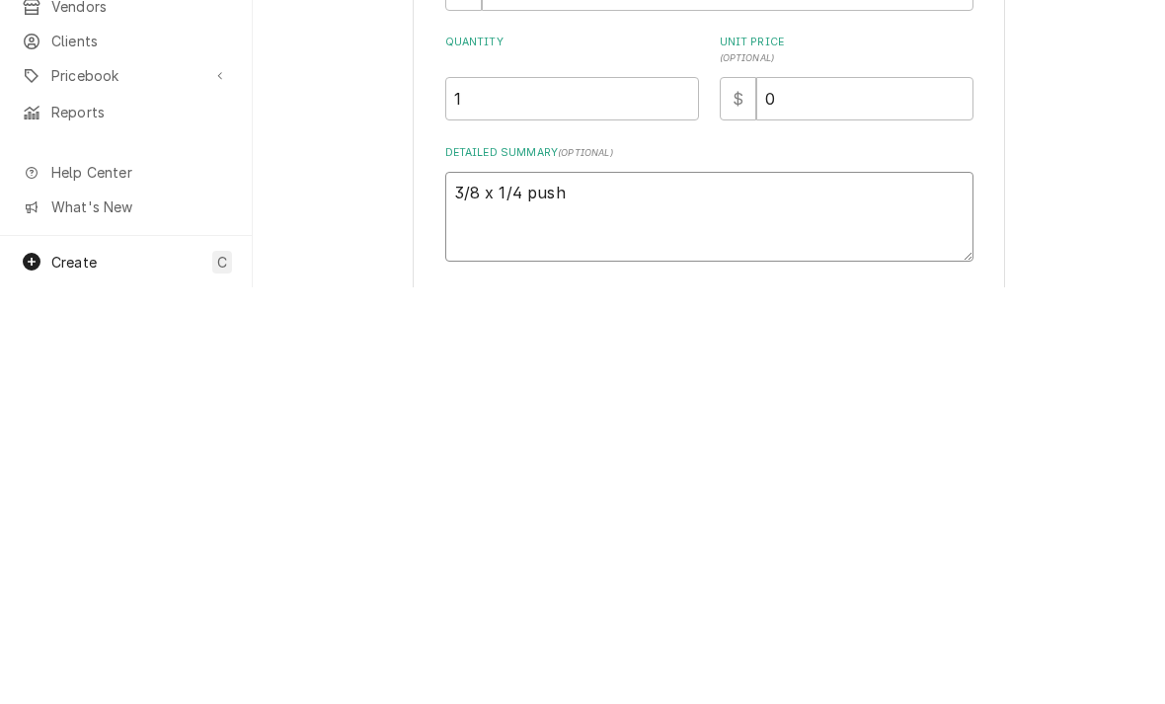
type textarea "3/8 x 1/4 push c"
type textarea "x"
type textarea "3/8 x 1/4 push con"
type textarea "x"
type textarea "3/8 x 1/4 push conn"
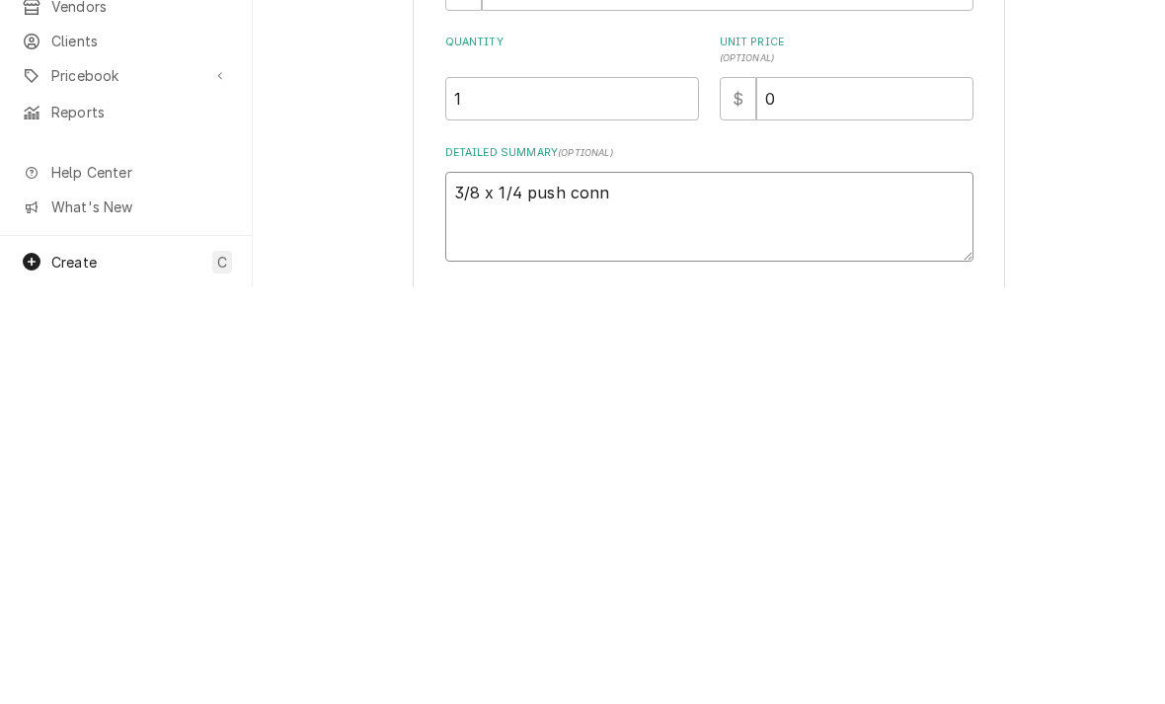
type textarea "x"
type textarea "3/8 x 1/4 push conne"
type textarea "x"
type textarea "3/8 x 1/4 push connec"
type textarea "x"
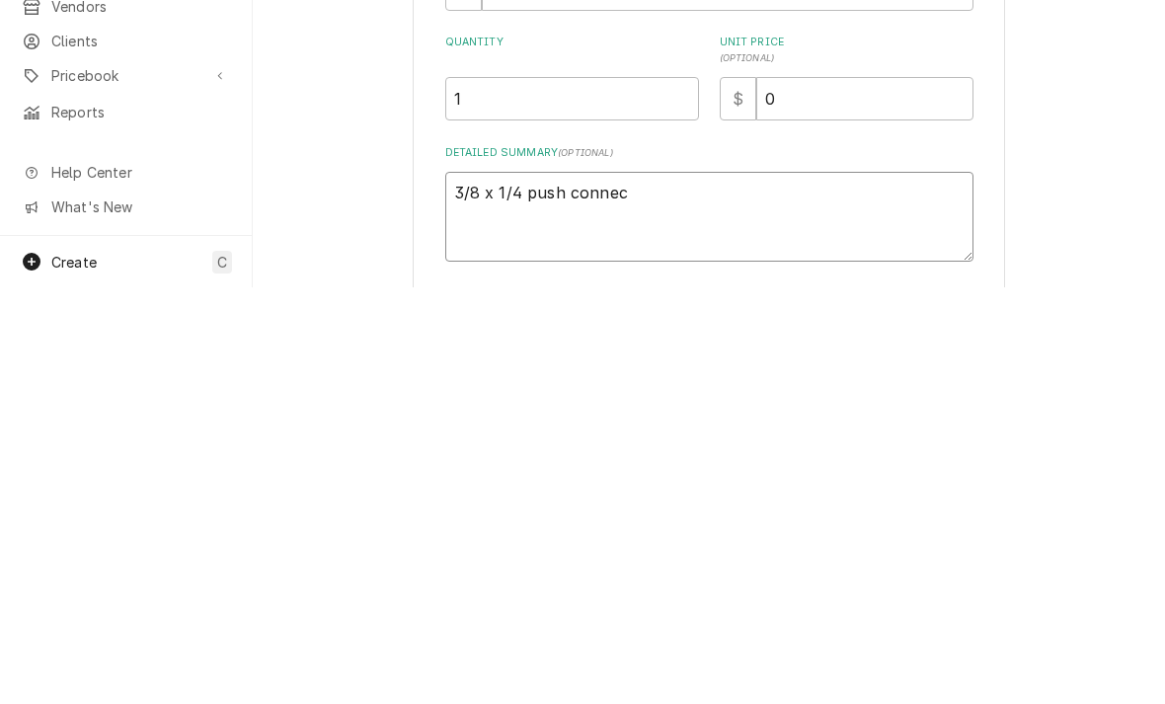
type textarea "3/8 x 1/4 push connect"
type textarea "x"
type textarea "3/8 x 1/4 push connect"
type textarea "x"
type textarea "3/8 x 1/4 push connect f"
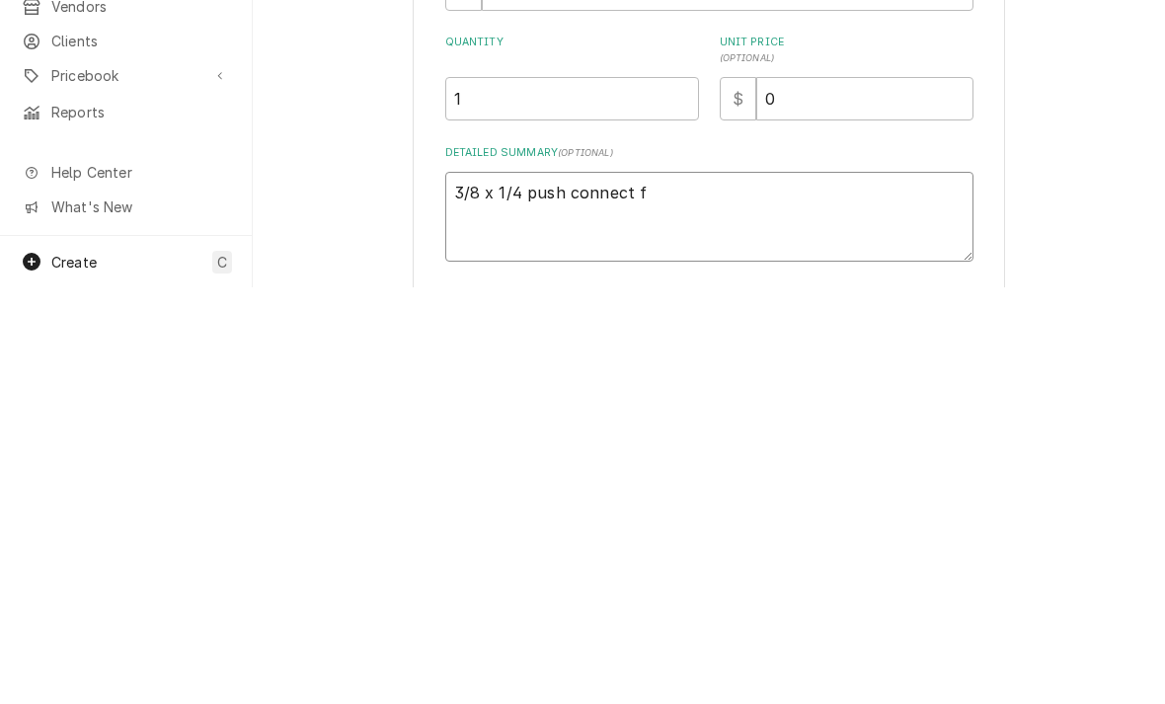
type textarea "x"
type textarea "3/8 x 1/4 push connect fi"
type textarea "x"
type textarea "3/8 x 1/4 push connect fit"
type textarea "x"
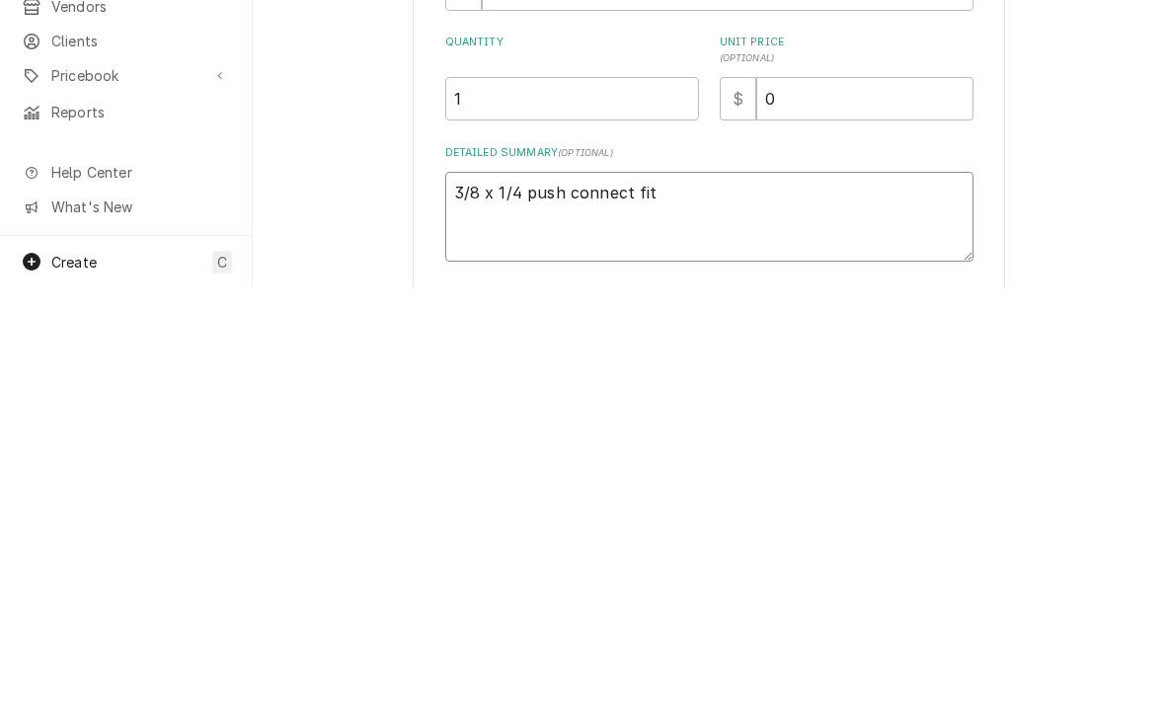
type textarea "3/8 x 1/4 push connect fitt"
type textarea "x"
type textarea "3/8 x 1/4 push connect fittl"
type textarea "x"
type textarea "3/8 x 1/4 push connect fittlu"
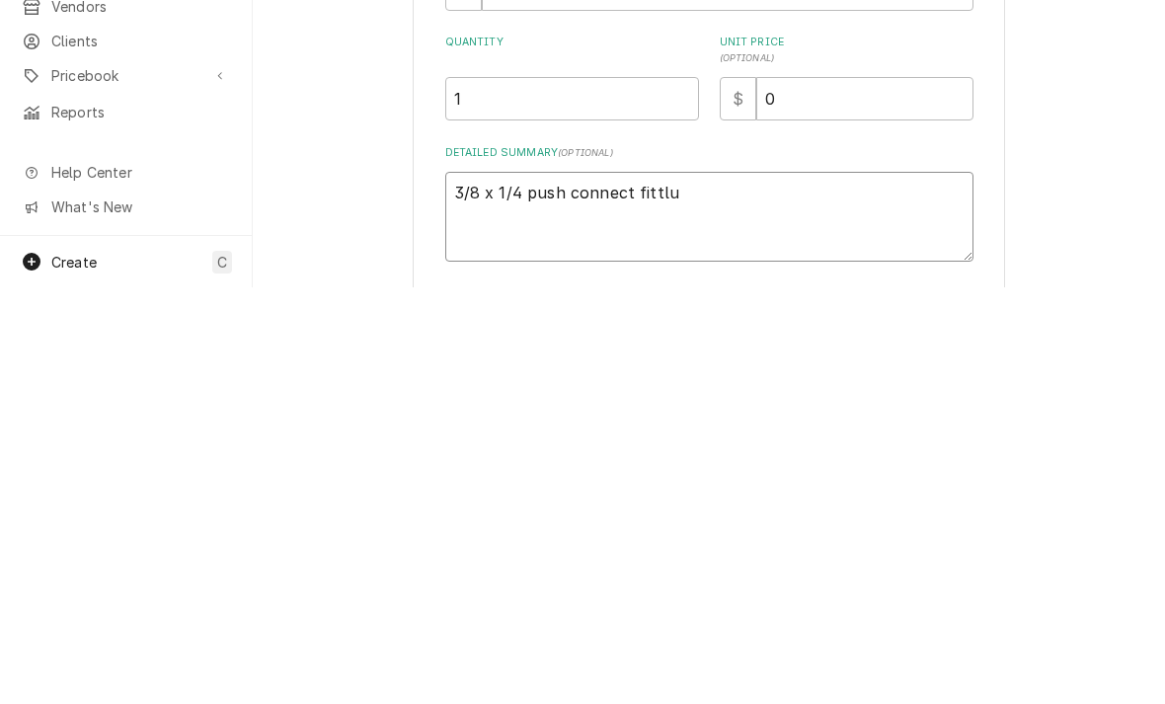
type textarea "x"
type textarea "3/8 x 1/4 push connect fittlun"
type textarea "x"
type textarea "3/8 x 1/4 push connect fittlung"
type textarea "x"
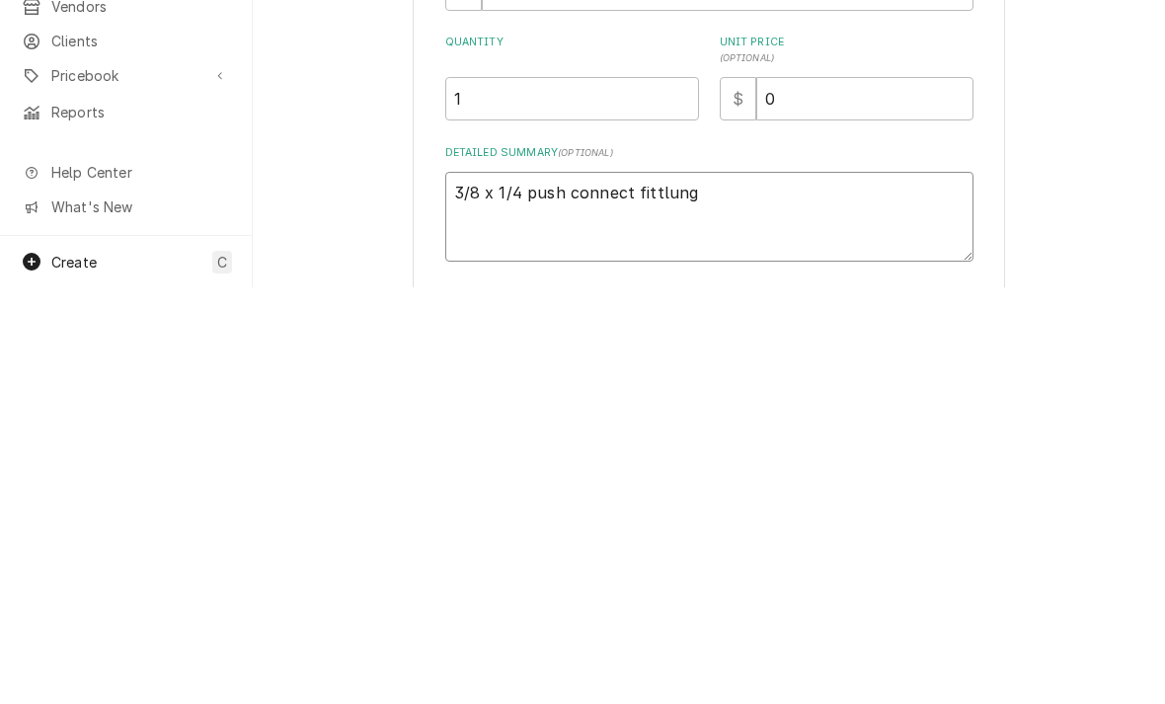
type textarea "3/8 x 1/4 push connect fitting"
type textarea "x"
type textarea "3/8 x 1/4 push connect fitting"
click at [916, 494] on input "0" at bounding box center [864, 515] width 217 height 43
type textarea "x"
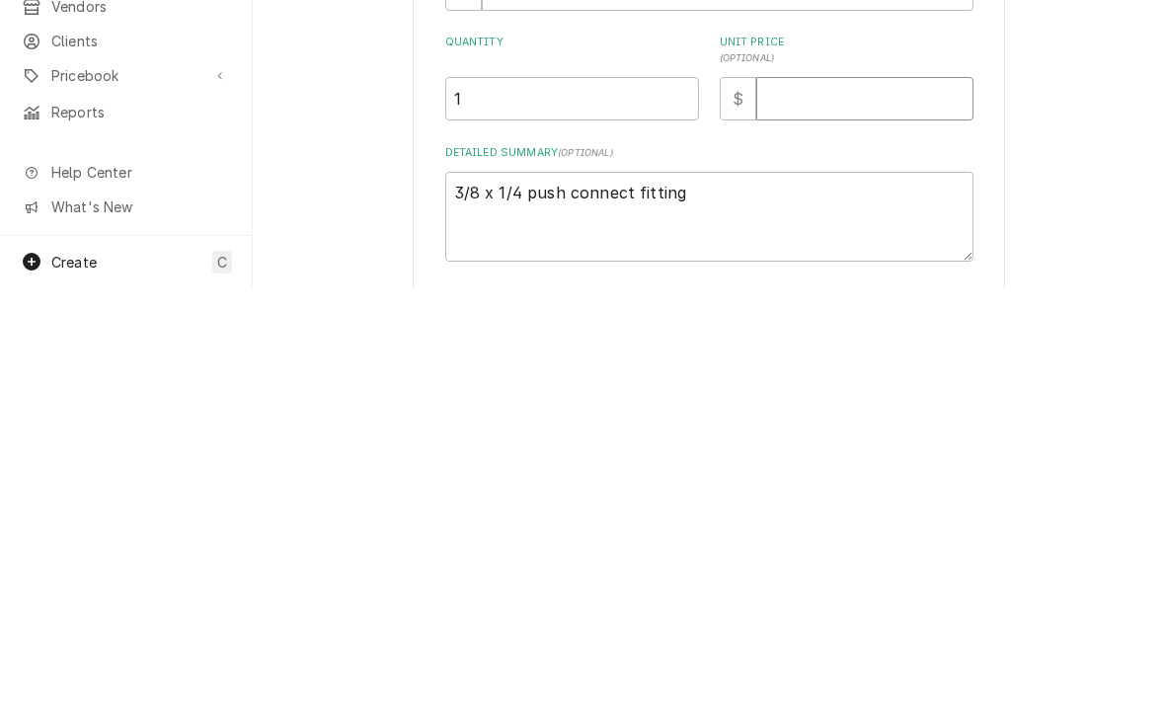
type input "7"
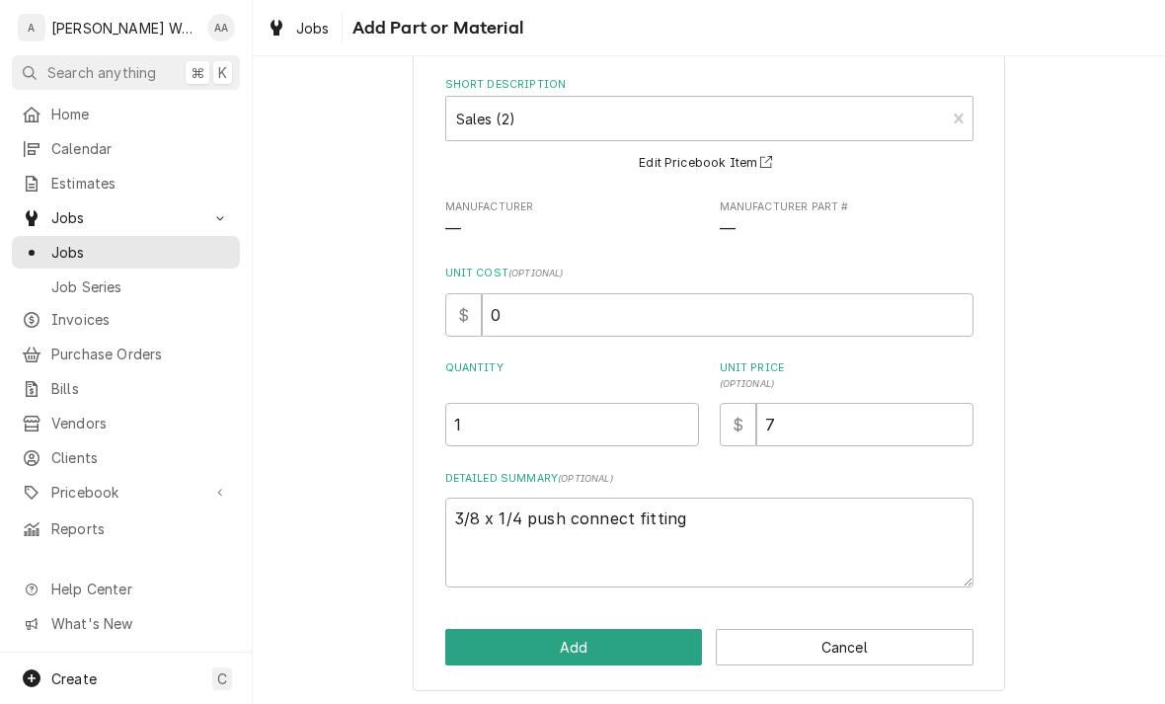
click at [492, 656] on button "Add" at bounding box center [574, 647] width 258 height 37
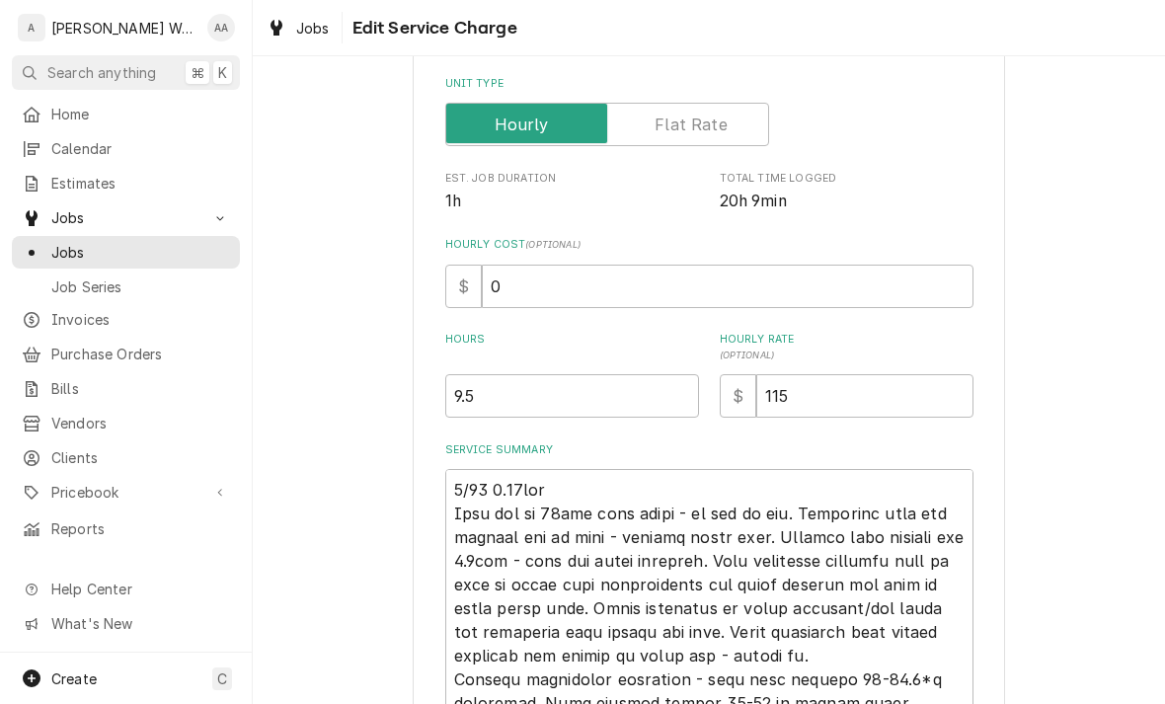
type textarea "x"
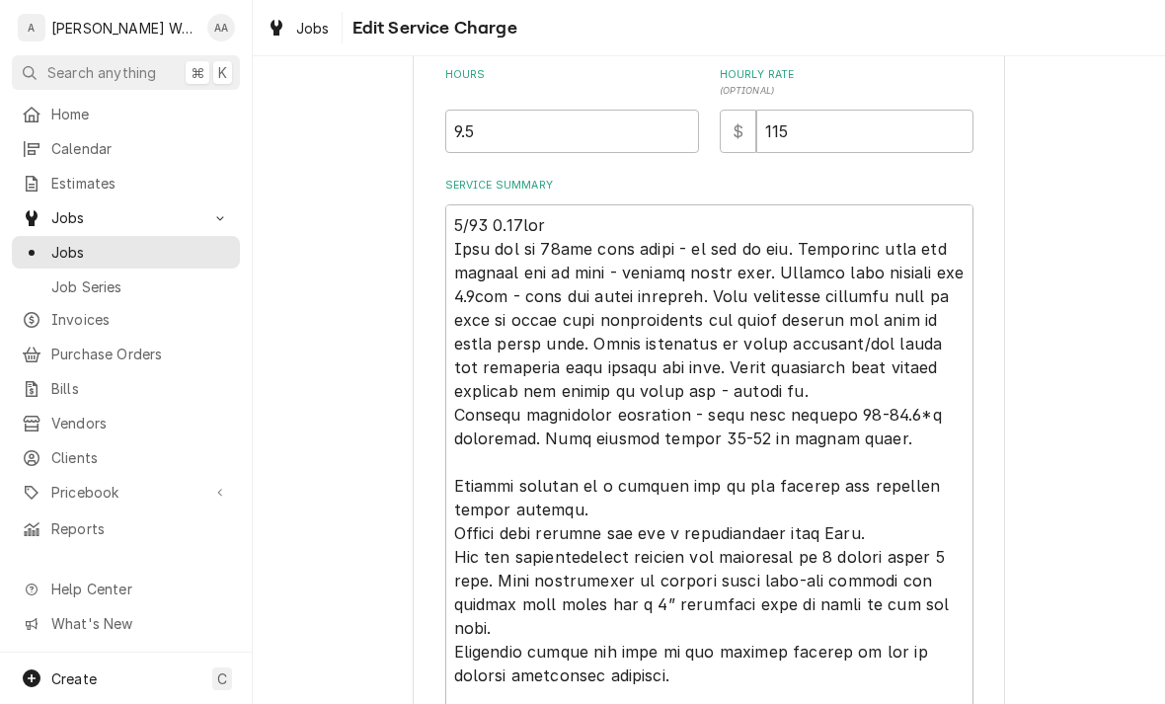
scroll to position [573, 0]
click at [487, 126] on input "9.5" at bounding box center [572, 132] width 254 height 43
type input "9"
type textarea "x"
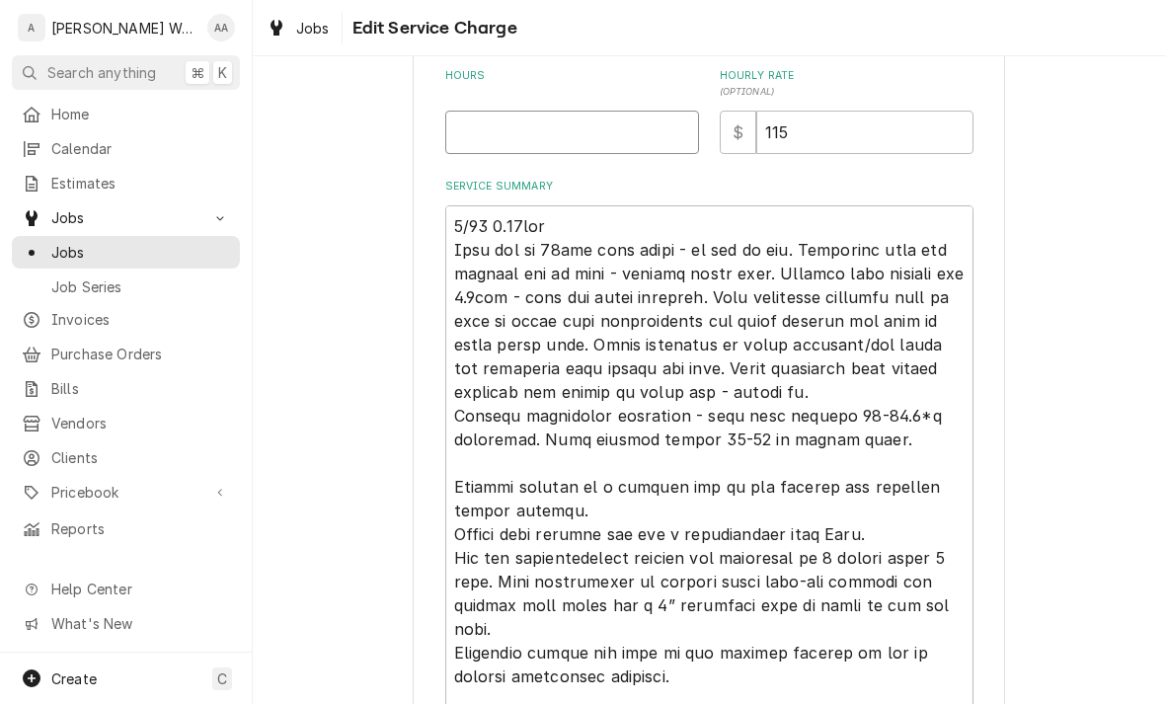
type input "7"
type textarea "x"
type input "7.2"
type textarea "x"
type input "7.25"
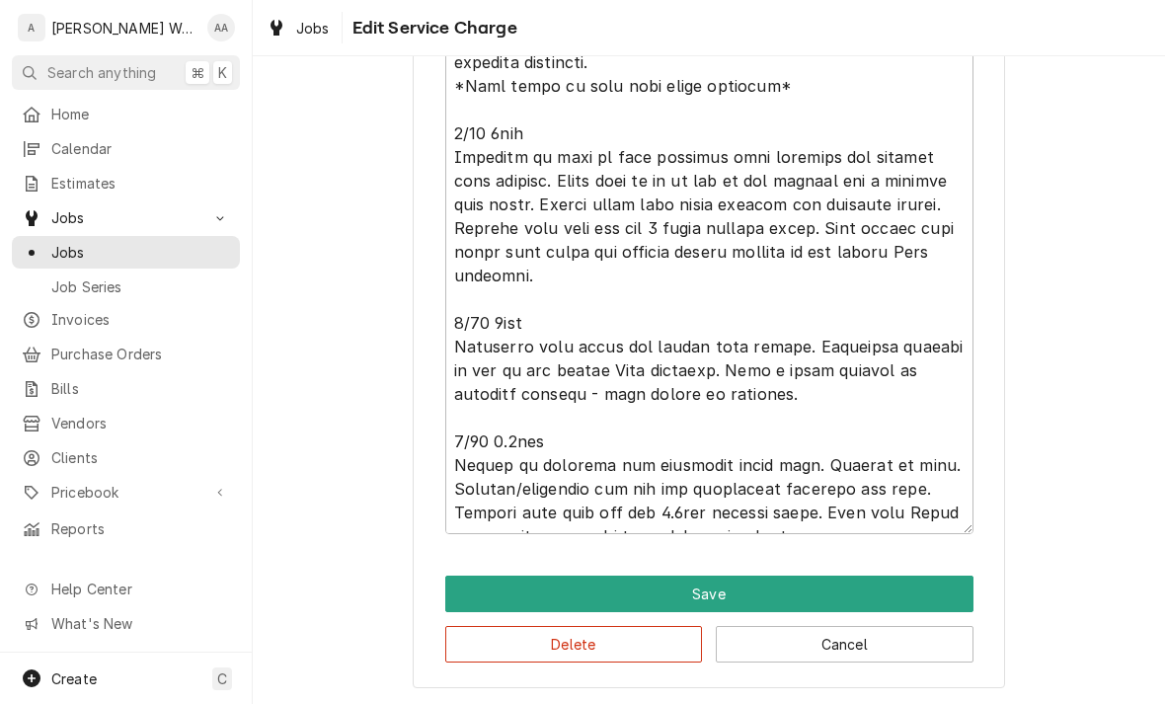
click at [466, 586] on button "Save" at bounding box center [709, 594] width 528 height 37
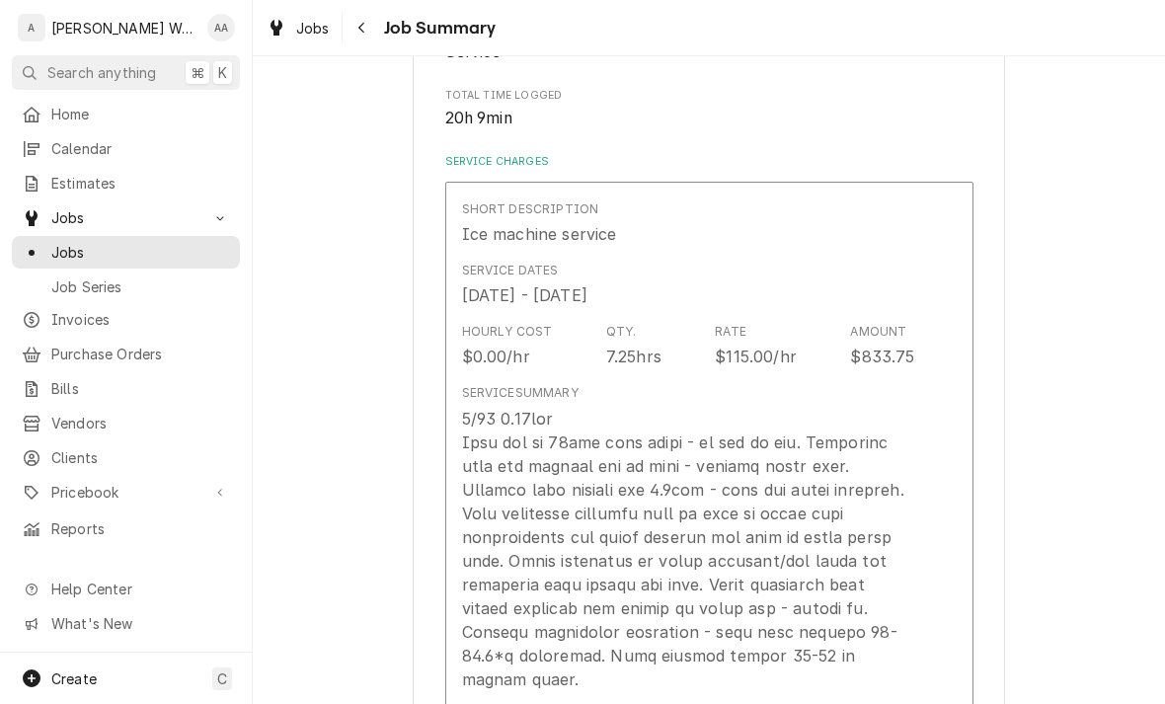
scroll to position [293, 0]
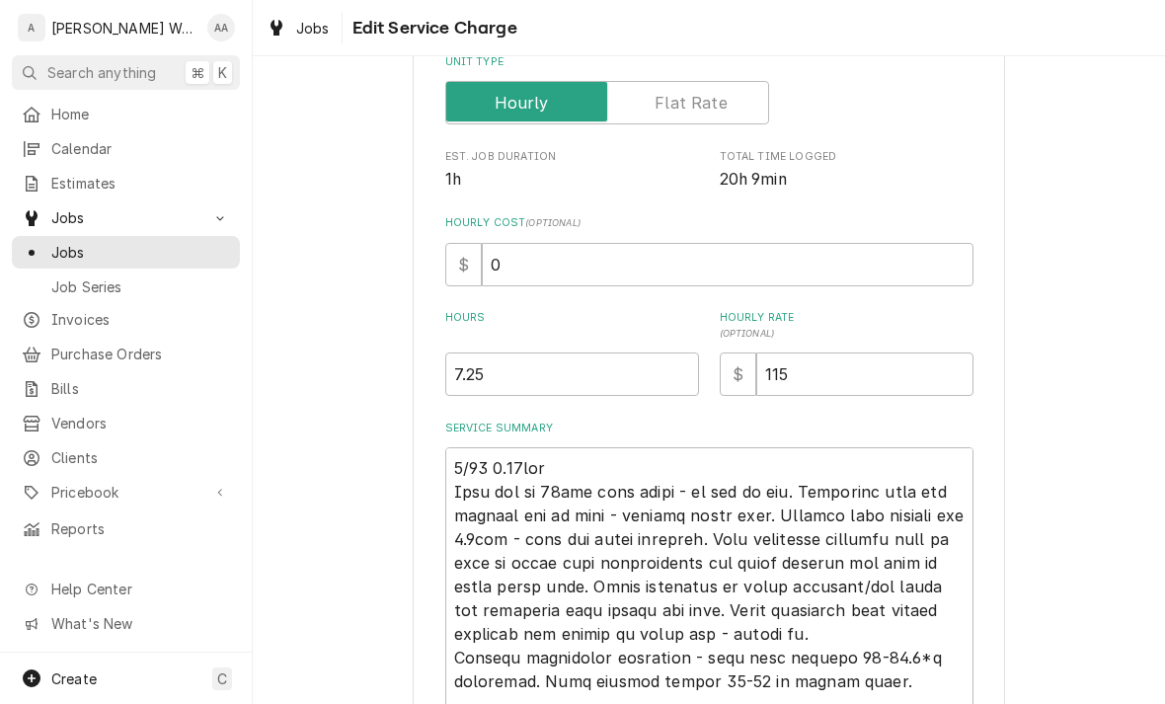
scroll to position [271, 0]
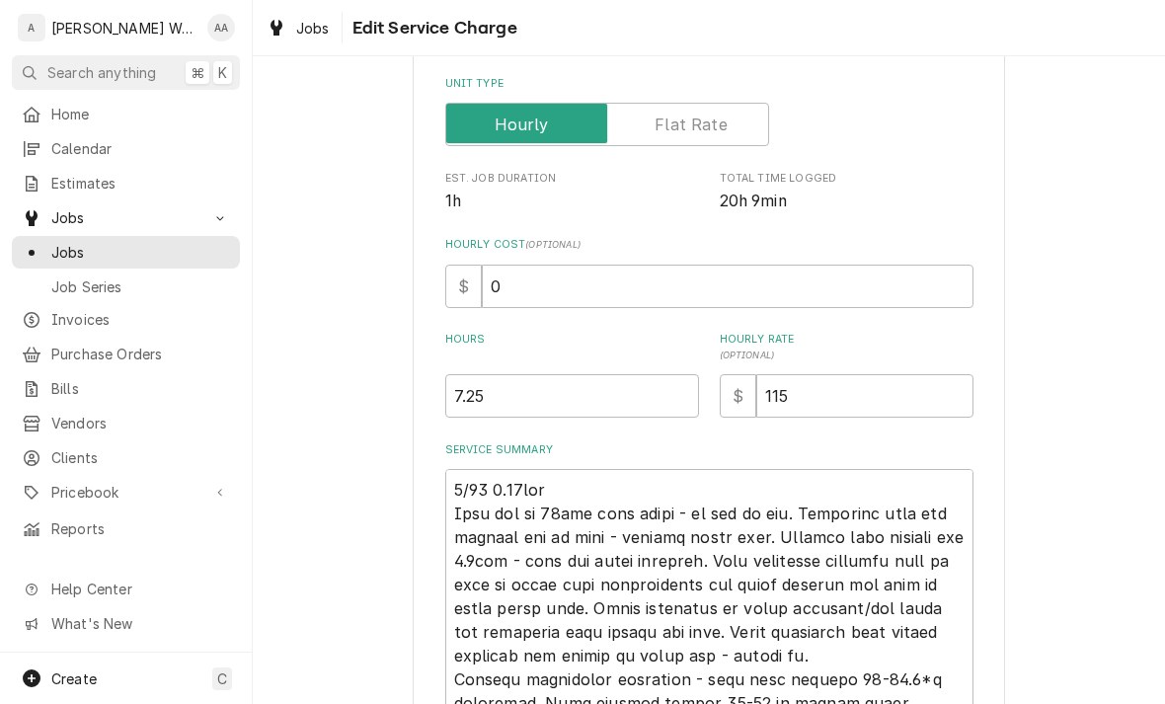
type textarea "x"
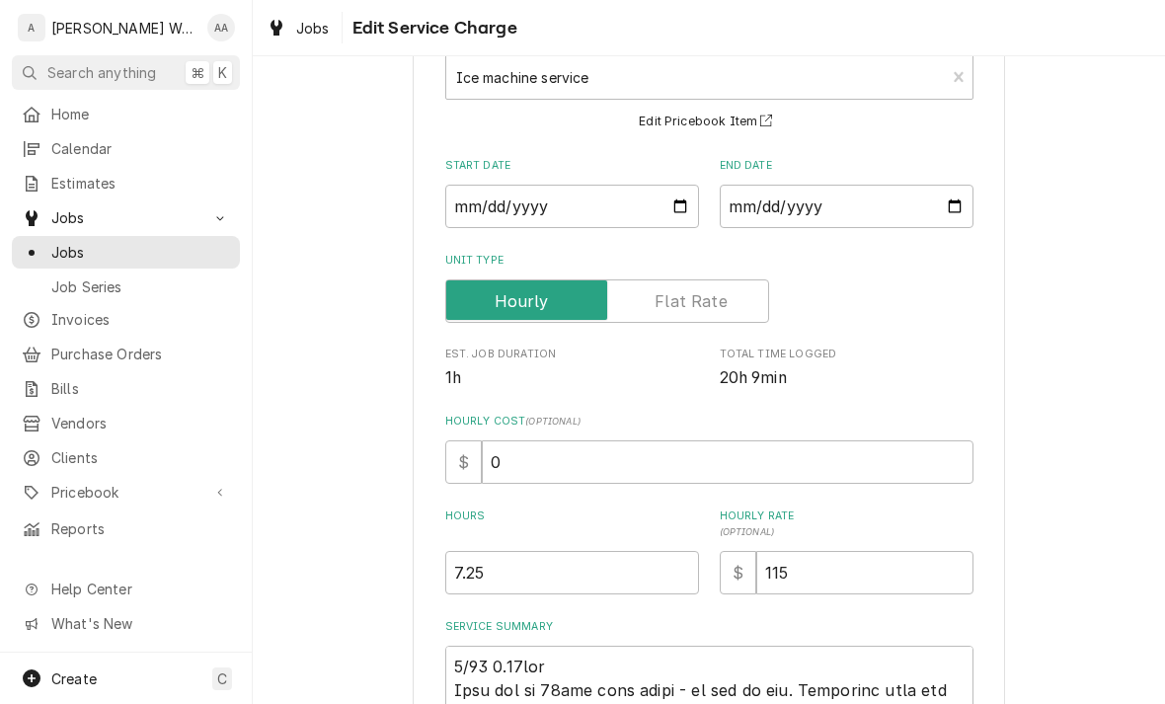
scroll to position [262, 0]
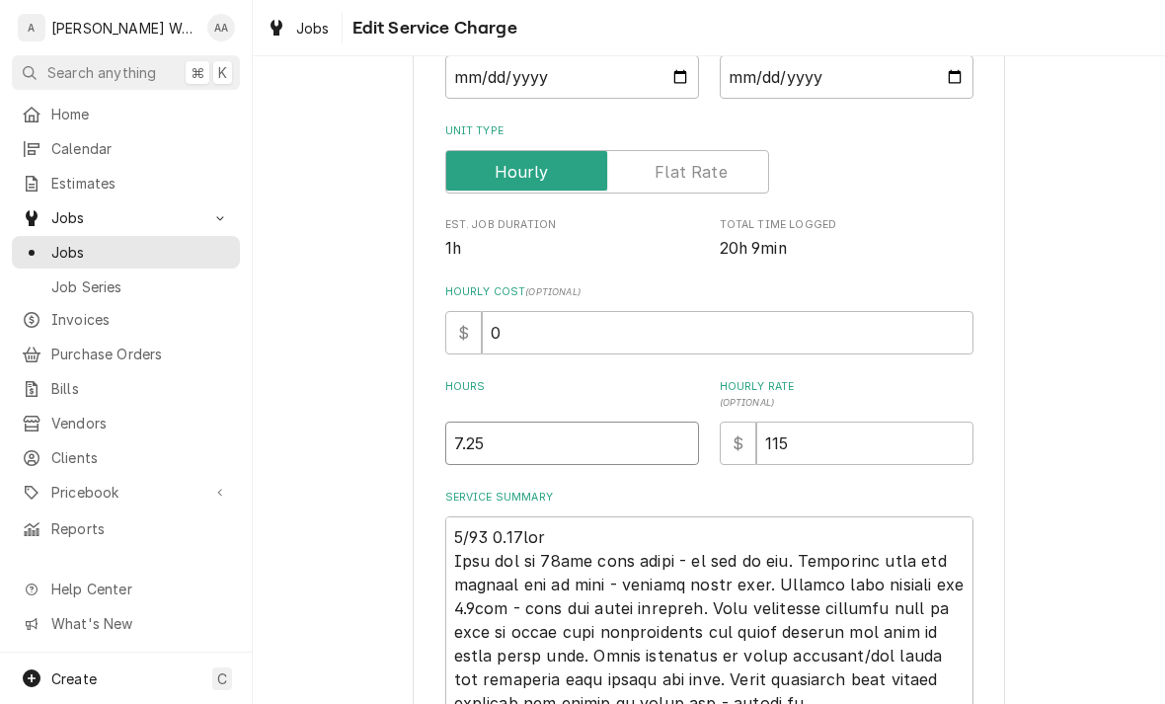
click at [500, 437] on input "7.25" at bounding box center [572, 443] width 254 height 43
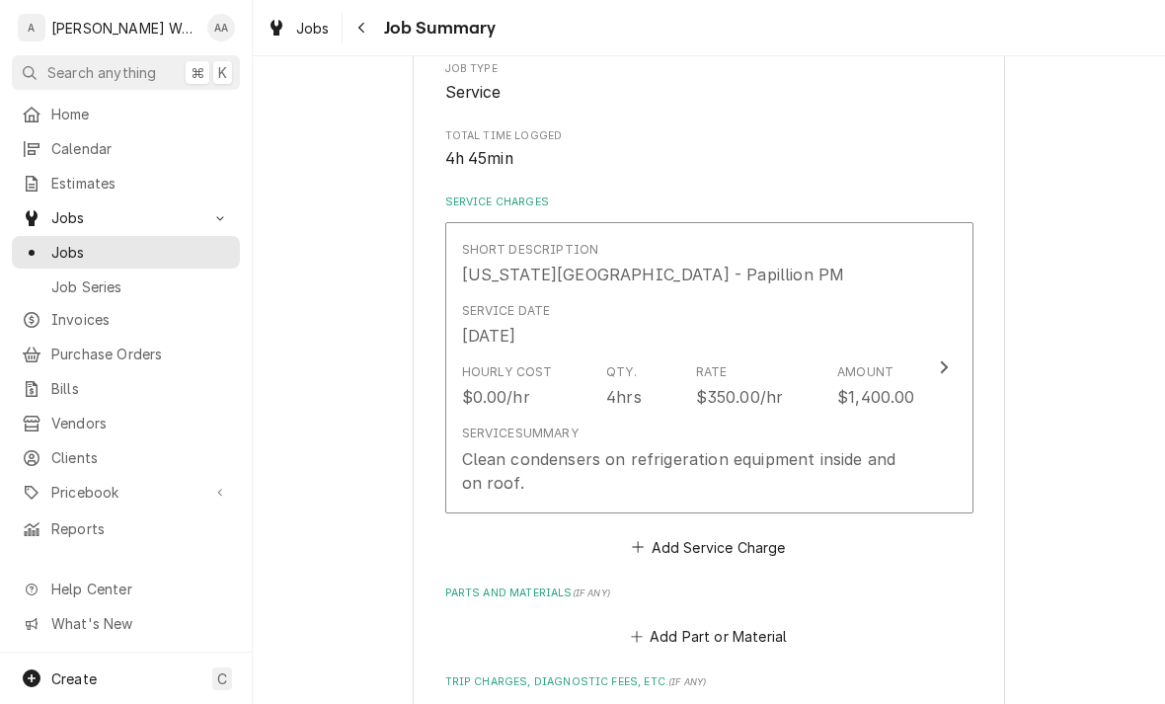
click at [477, 430] on div "Service Summary" at bounding box center [520, 433] width 116 height 18
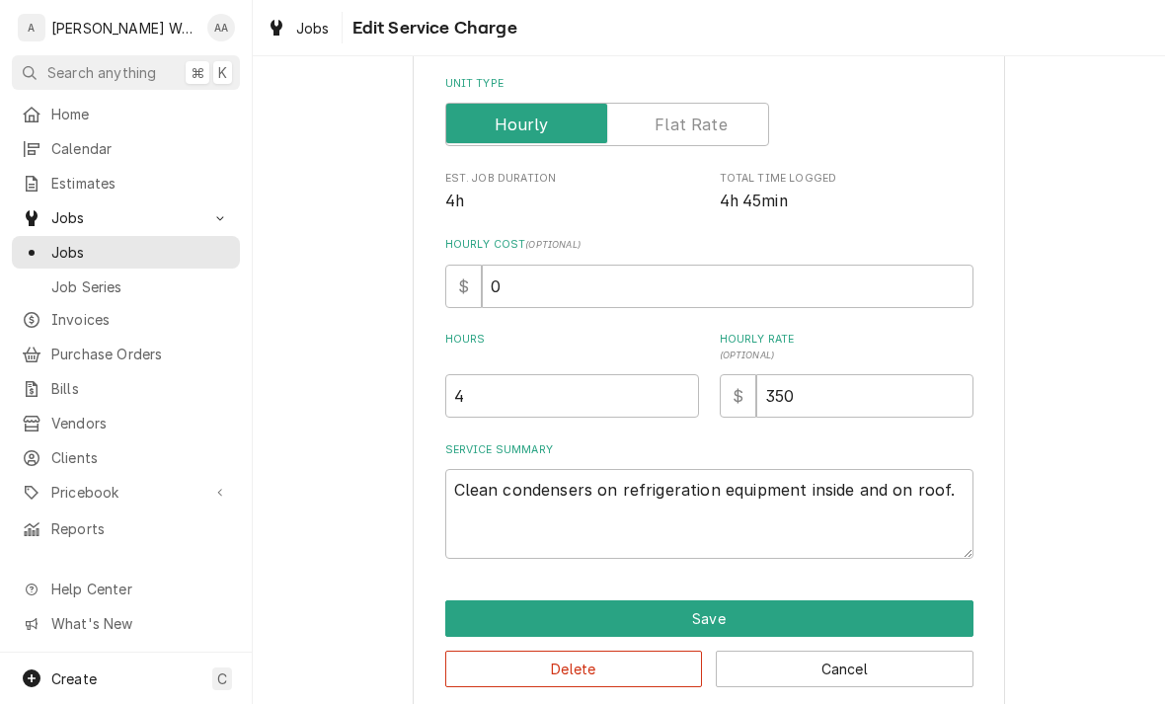
type textarea "x"
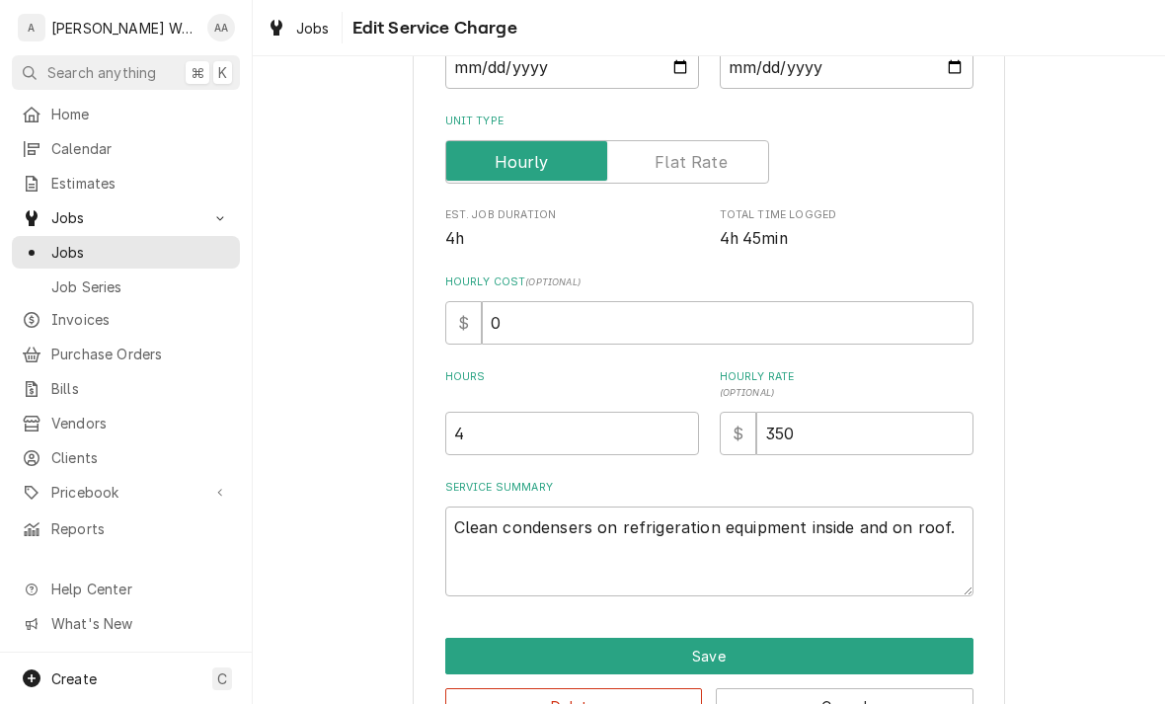
scroll to position [0, 0]
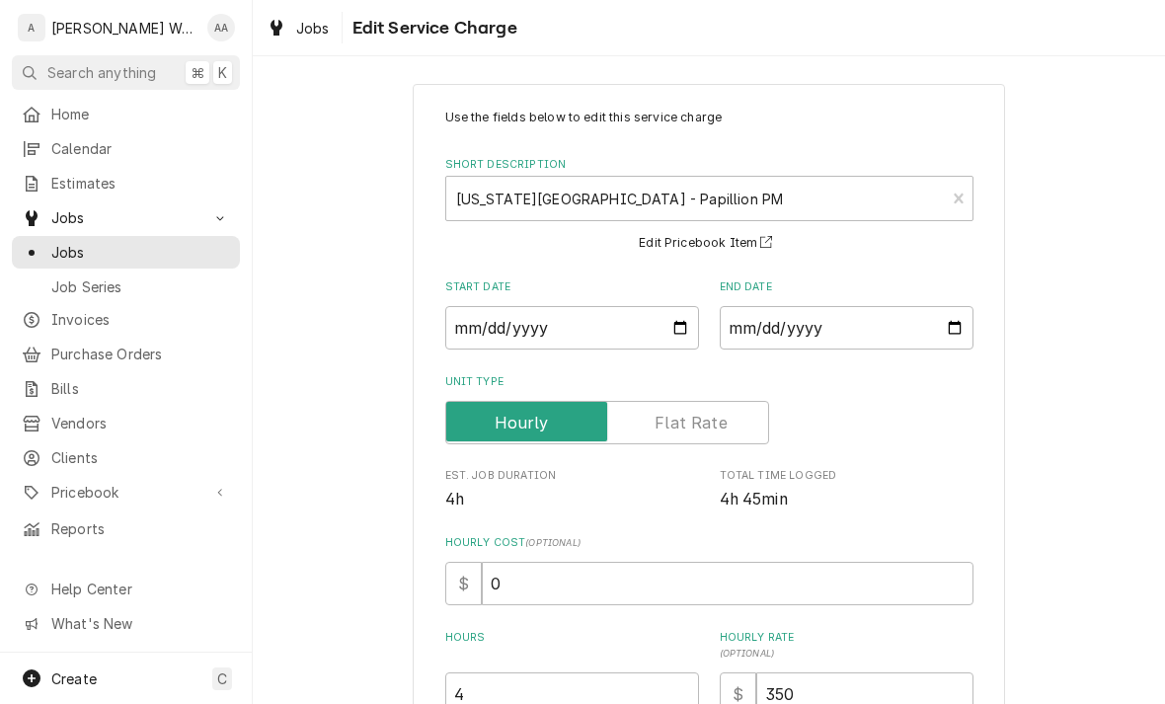
click at [660, 410] on input "Unit Type" at bounding box center [607, 422] width 306 height 43
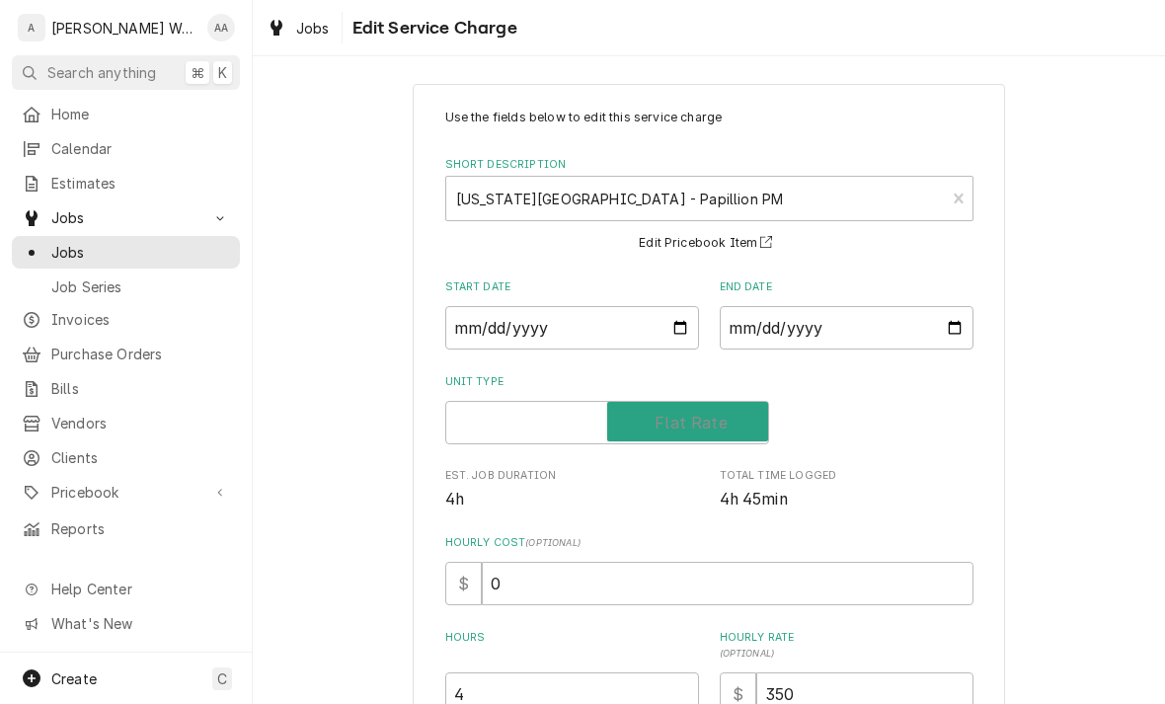
checkbox input "true"
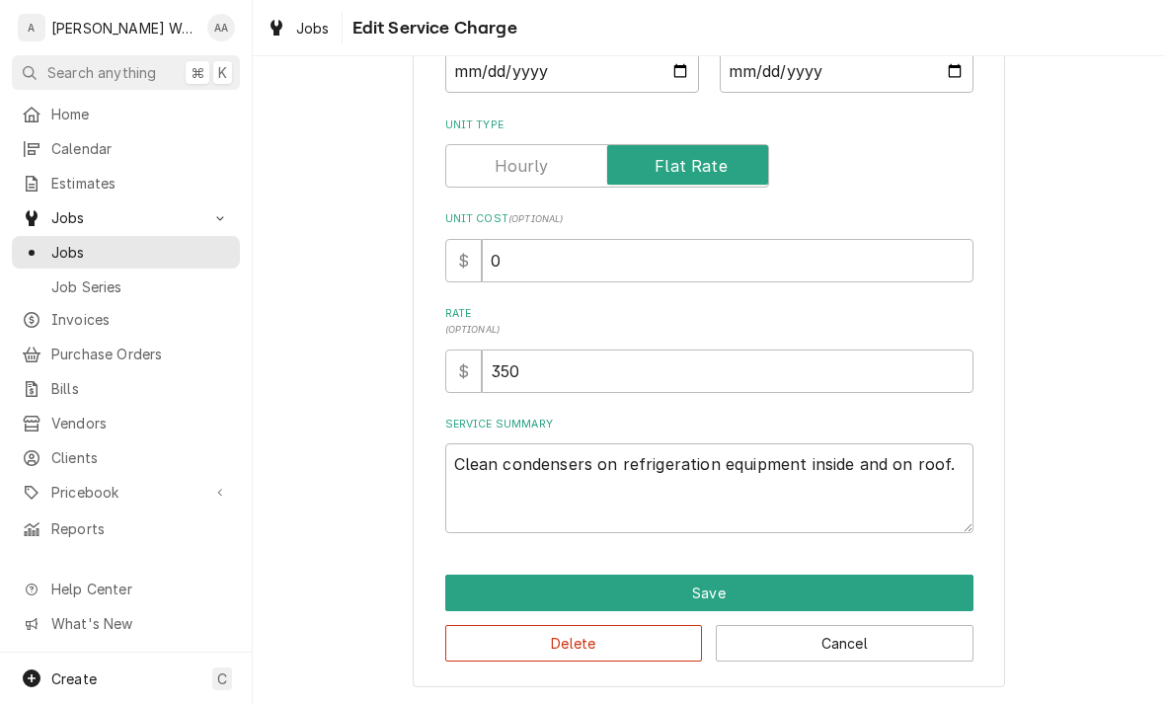
scroll to position [343, 0]
click at [479, 594] on button "Save" at bounding box center [709, 593] width 528 height 37
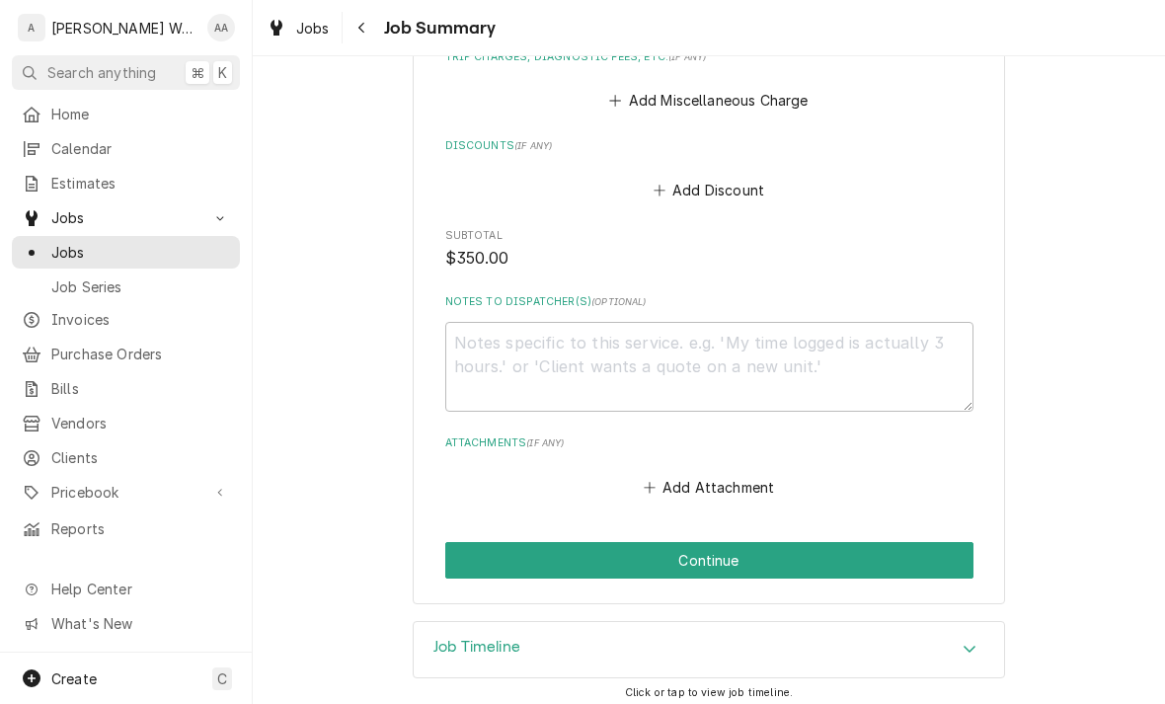
scroll to position [966, 0]
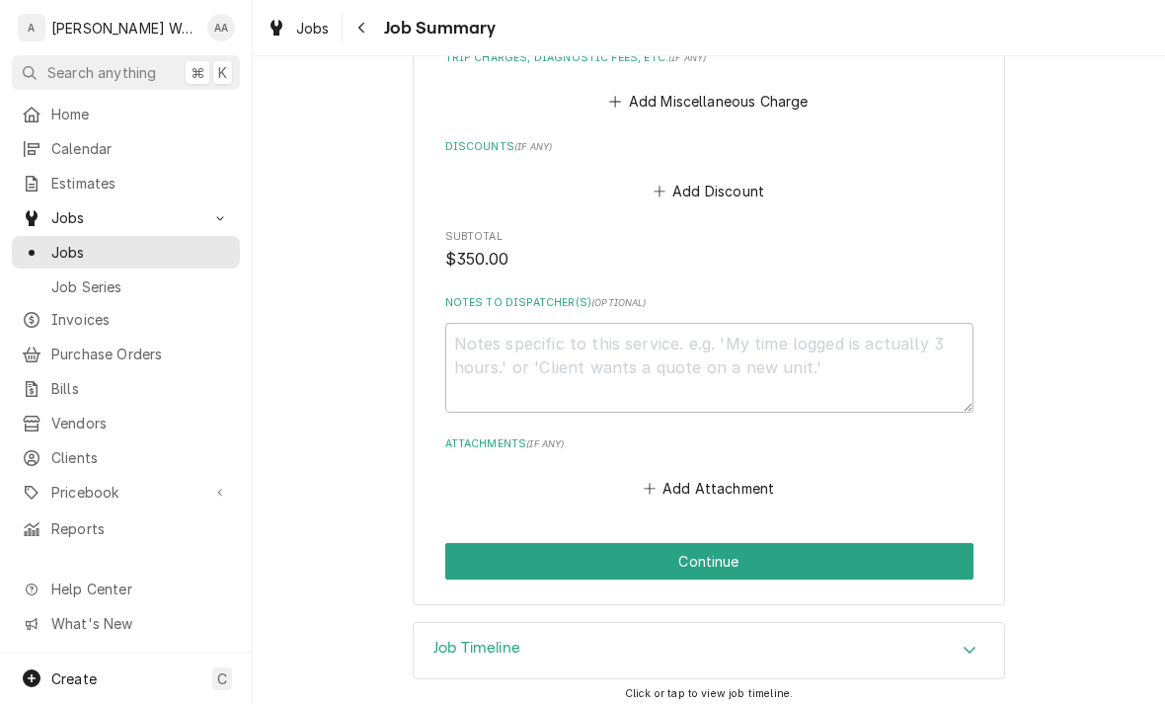
click at [464, 556] on button "Continue" at bounding box center [709, 561] width 528 height 37
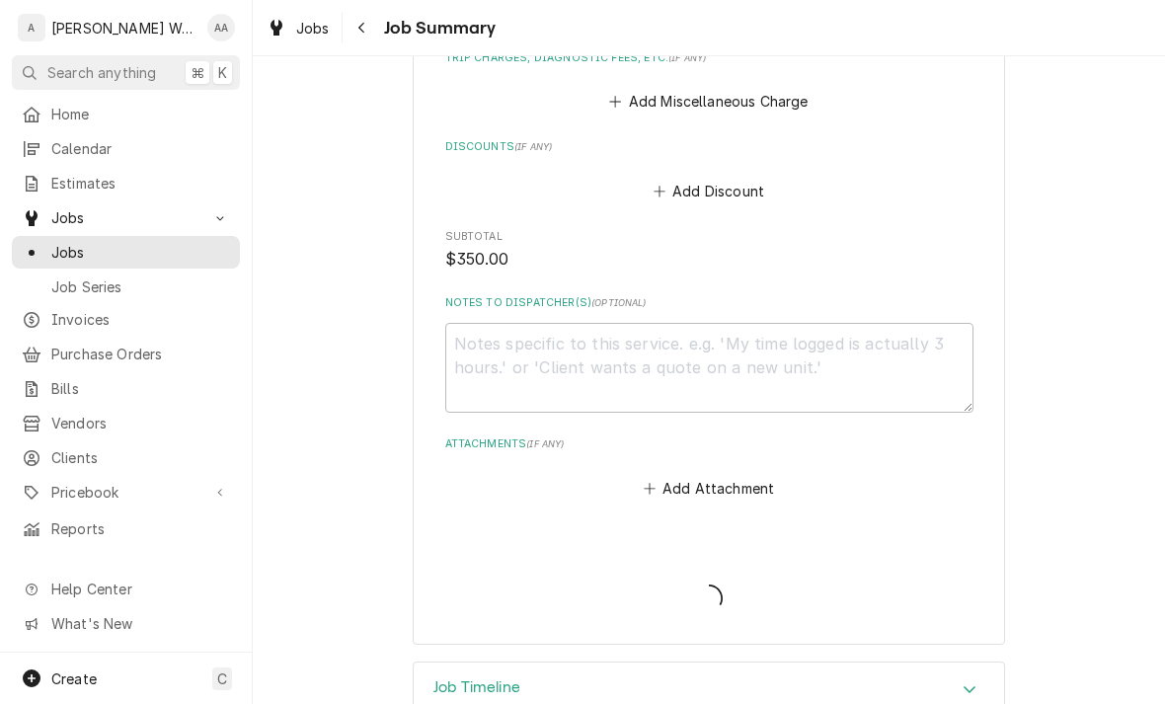
type textarea "x"
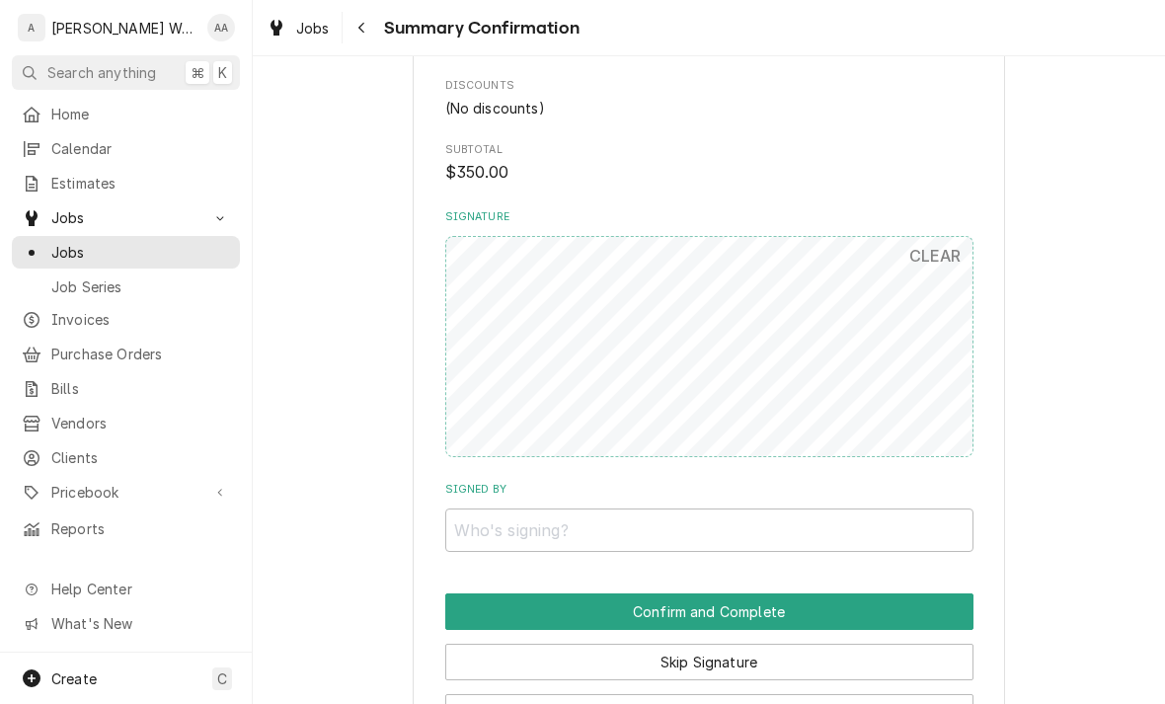
scroll to position [882, 0]
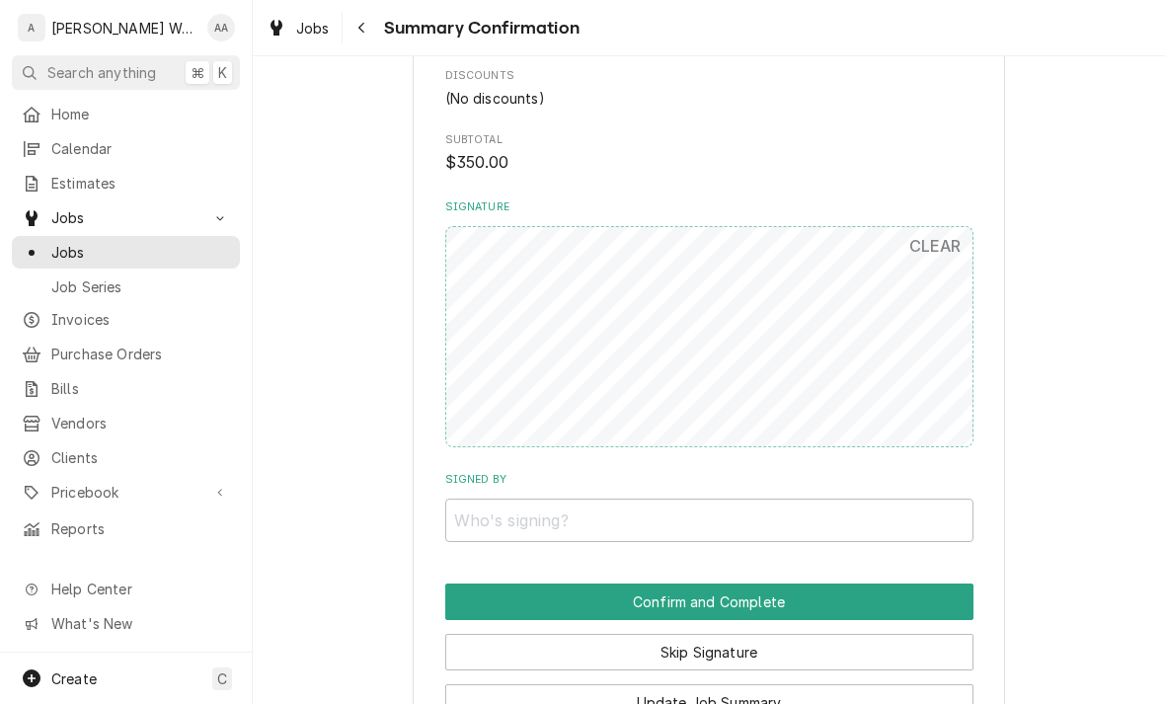
click at [463, 641] on button "Skip Signature" at bounding box center [709, 652] width 528 height 37
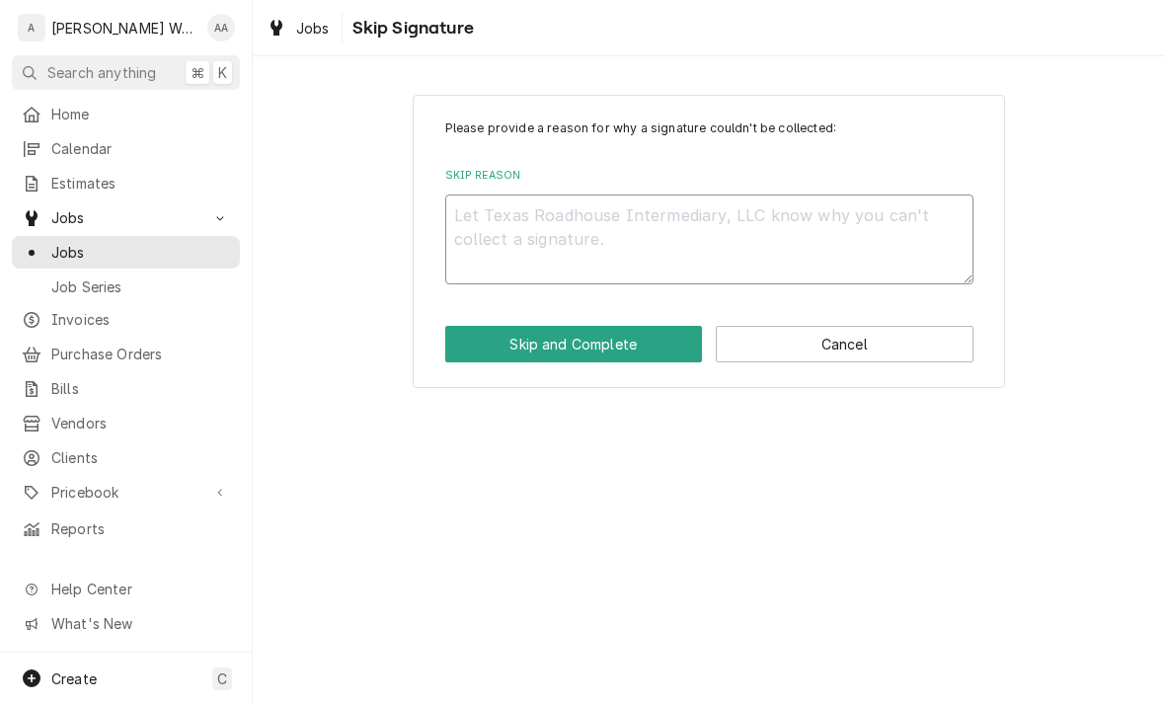
click at [462, 211] on textarea "Skip Reason" at bounding box center [709, 239] width 528 height 90
type textarea "x"
type textarea "No"
type textarea "x"
type textarea "No"
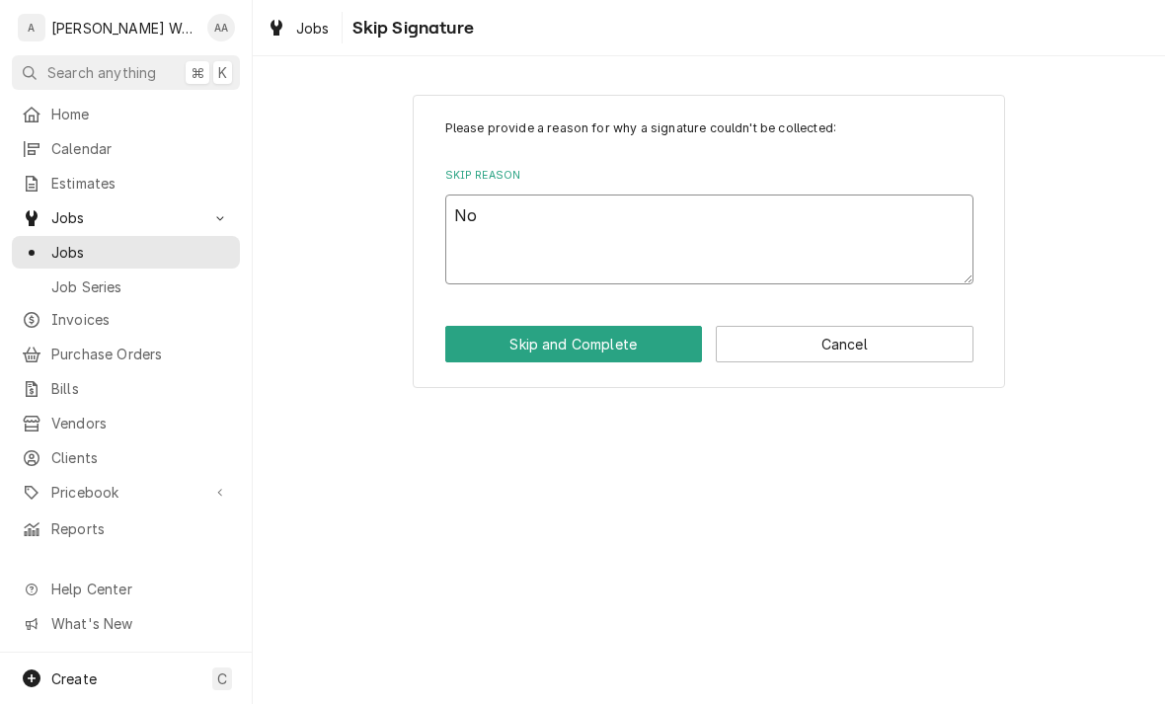
type textarea "x"
type textarea "No lo"
type textarea "x"
type textarea "No lon"
type textarea "x"
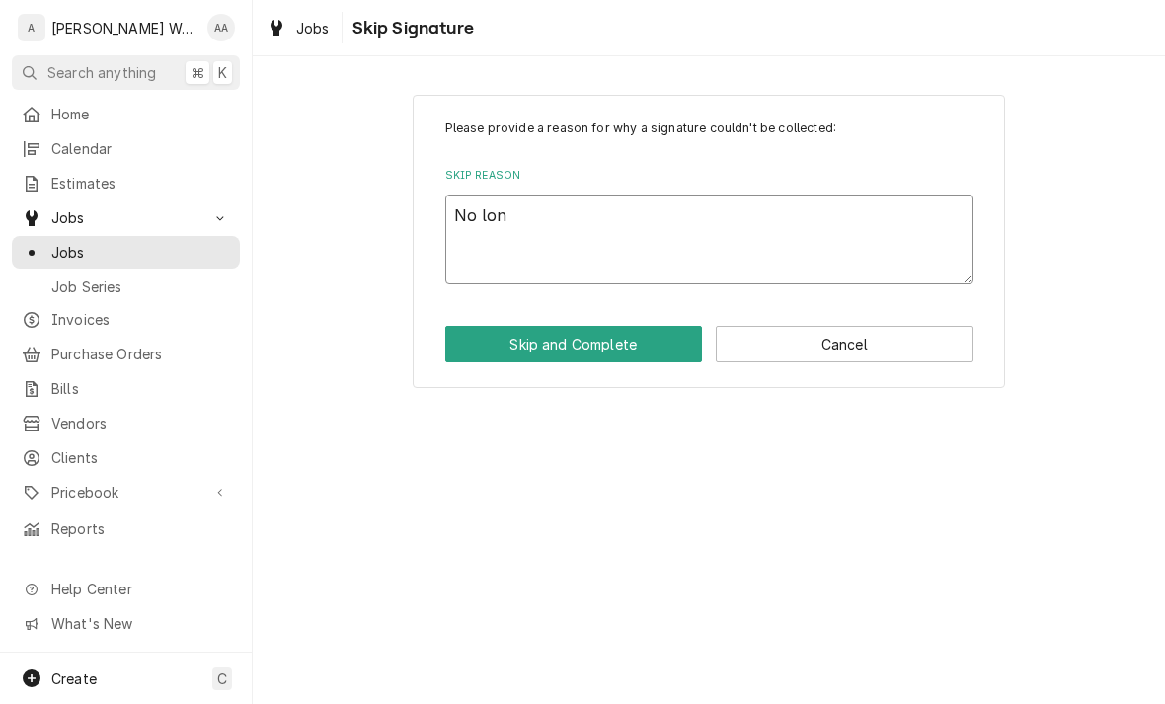
type textarea "No long"
type textarea "x"
type textarea "No longer"
type textarea "x"
type textarea "No longer"
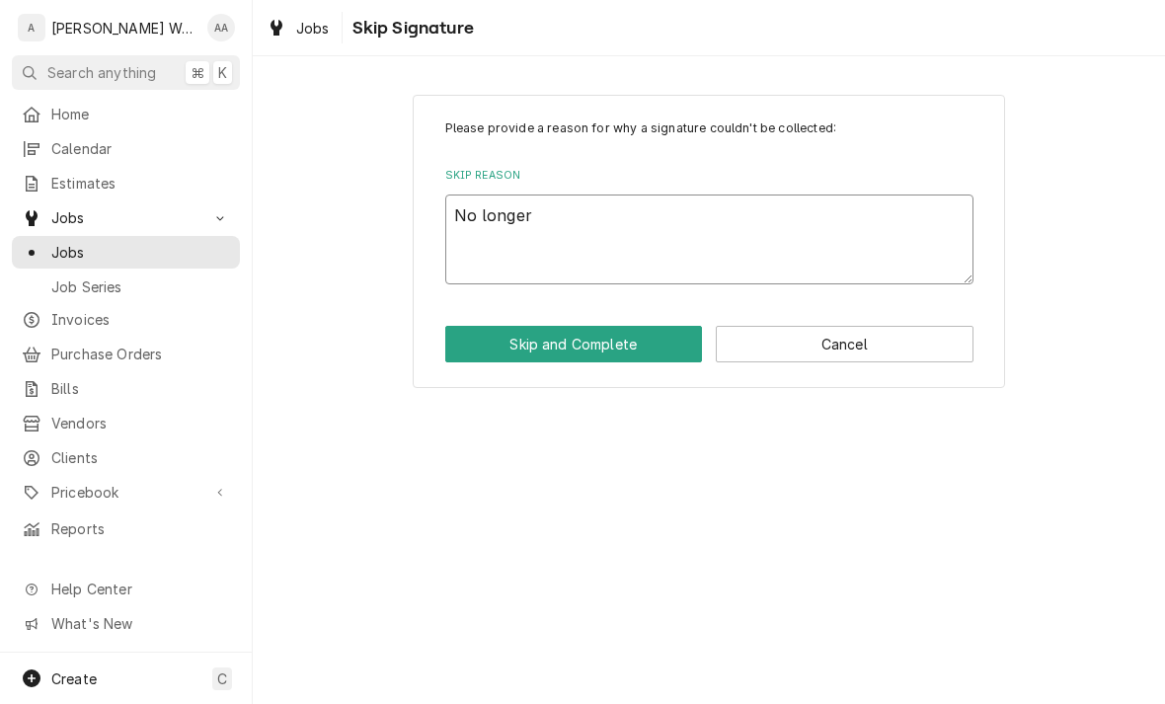
type textarea "x"
type textarea "No longer o"
type textarea "x"
type textarea "No longer on"
type textarea "x"
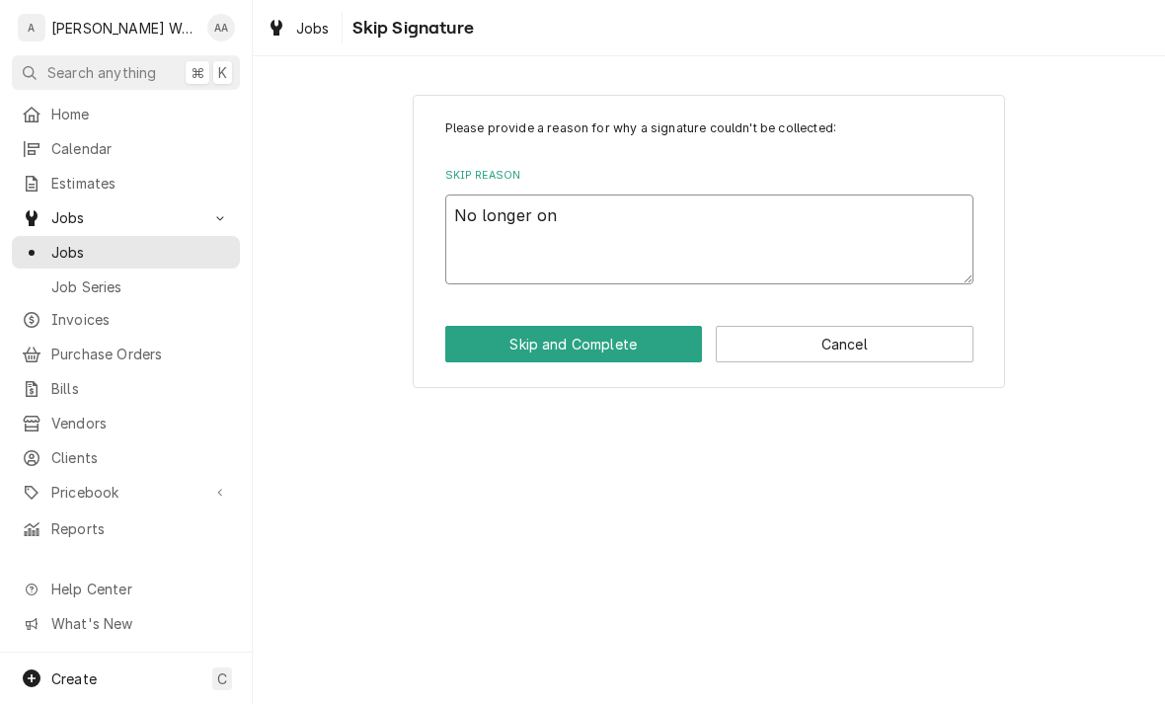
type textarea "No longer on s"
type textarea "x"
type textarea "No longer on sir"
type textarea "x"
type textarea "No longer on sire"
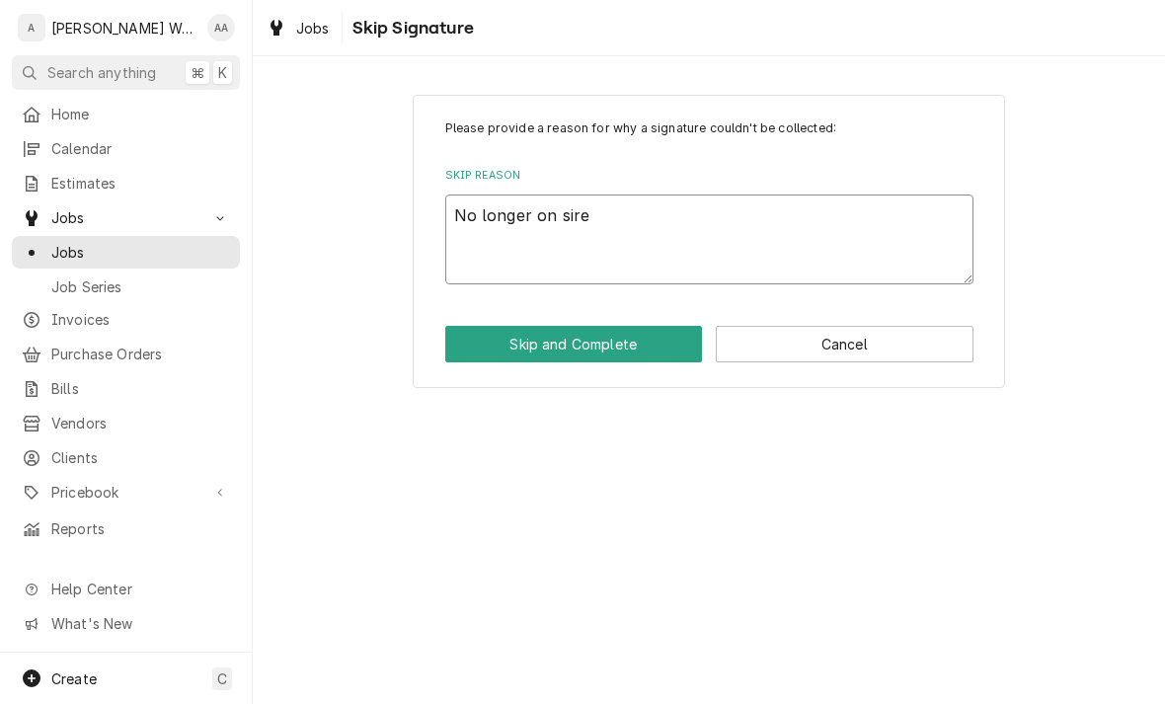
type textarea "x"
type textarea "No longer on site"
type textarea "x"
type textarea "No longer on site"
click at [481, 356] on button "Skip and Complete" at bounding box center [574, 344] width 258 height 37
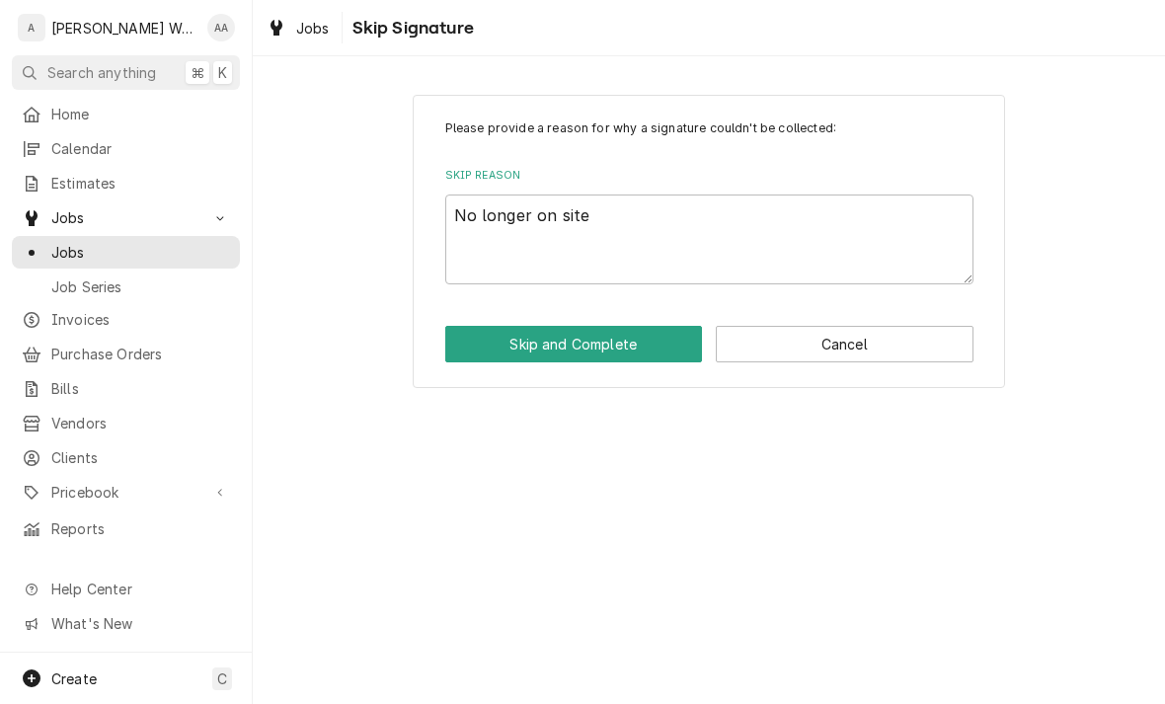
type textarea "x"
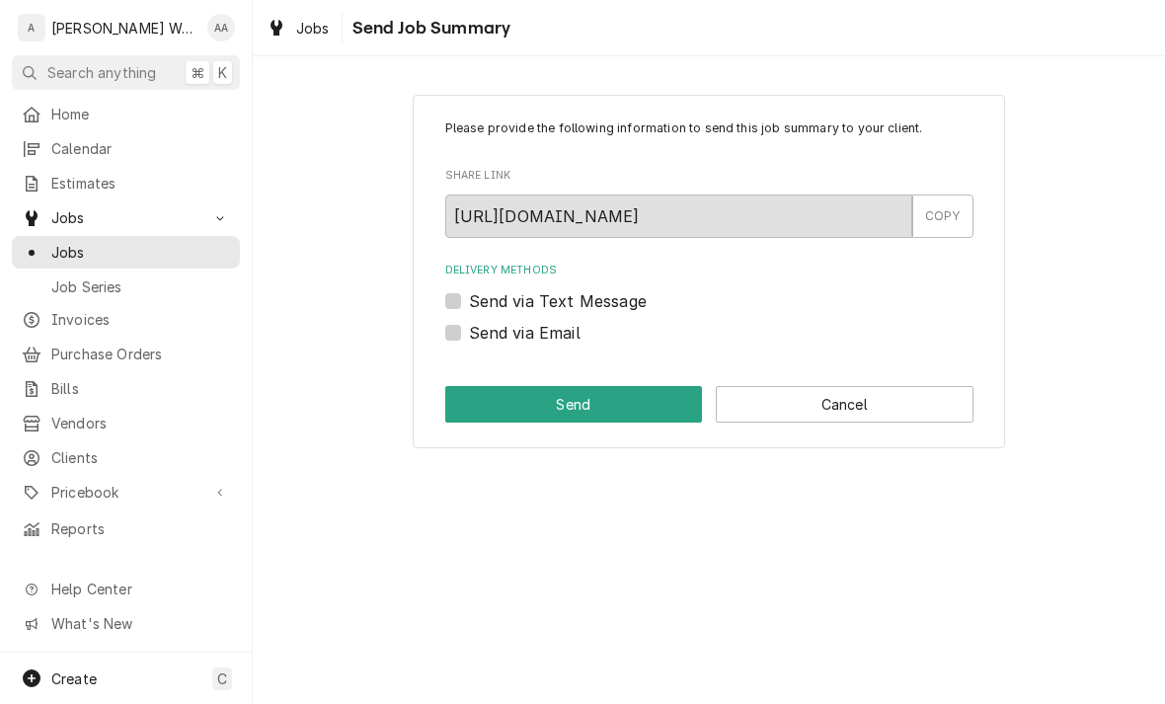
click at [802, 407] on button "Cancel" at bounding box center [845, 404] width 258 height 37
